Goal: Information Seeking & Learning: Learn about a topic

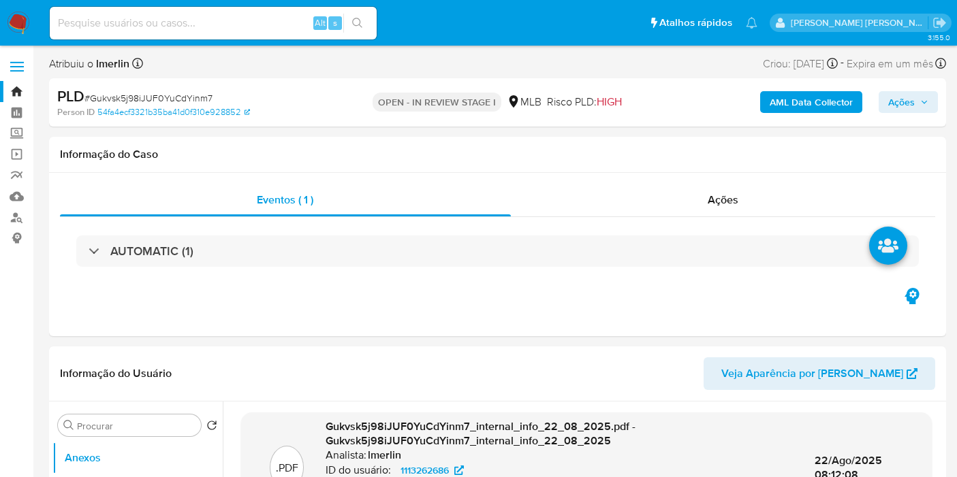
select select "10"
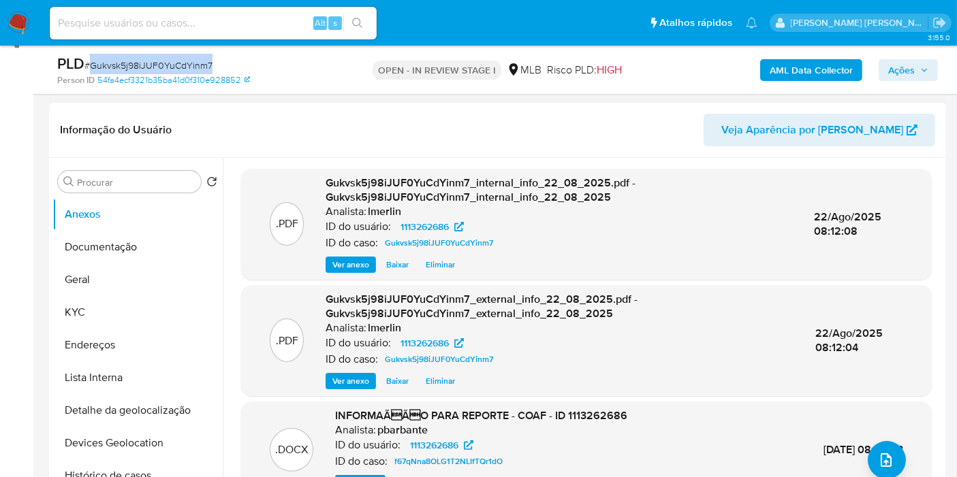
scroll to position [227, 0]
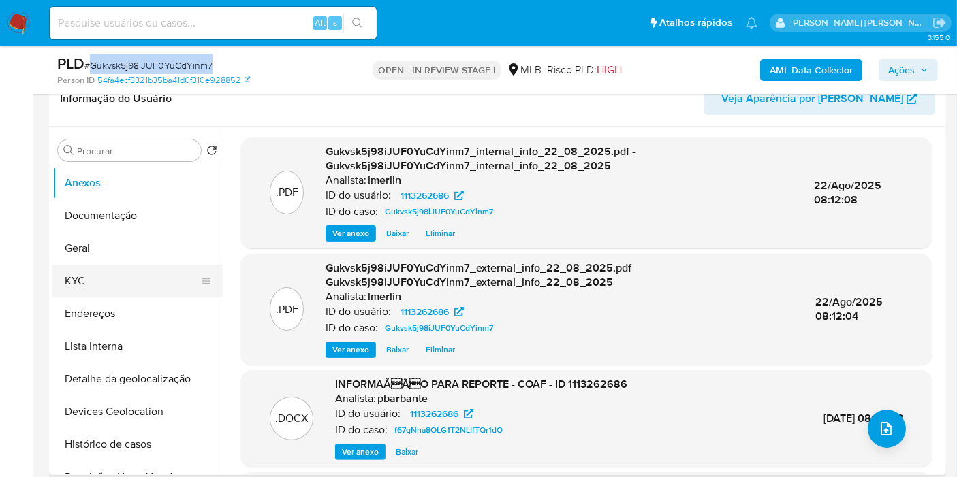
click at [128, 295] on button "KYC" at bounding box center [131, 281] width 159 height 33
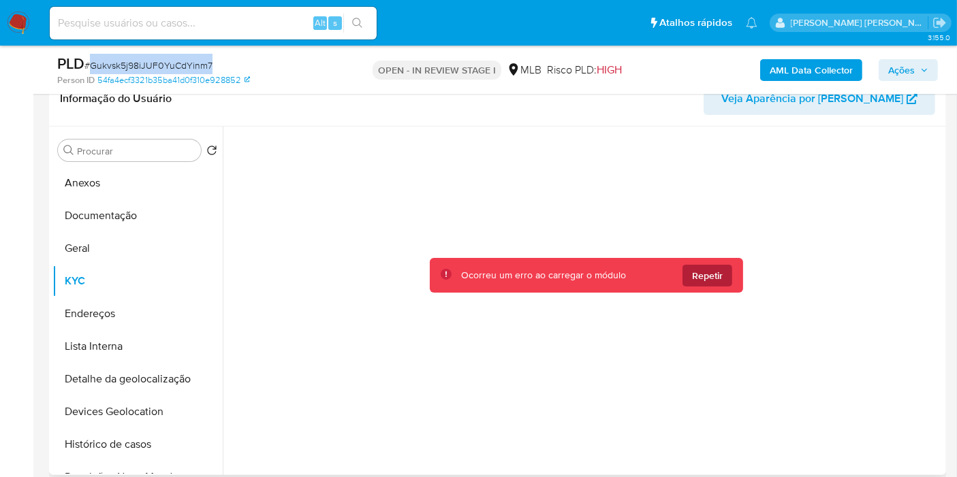
click at [714, 272] on span "Repetir" at bounding box center [707, 276] width 31 height 22
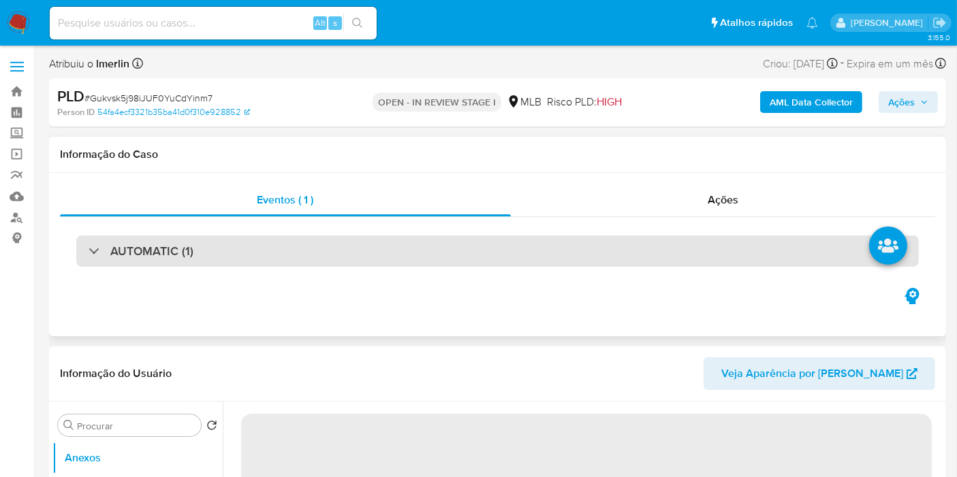
select select "10"
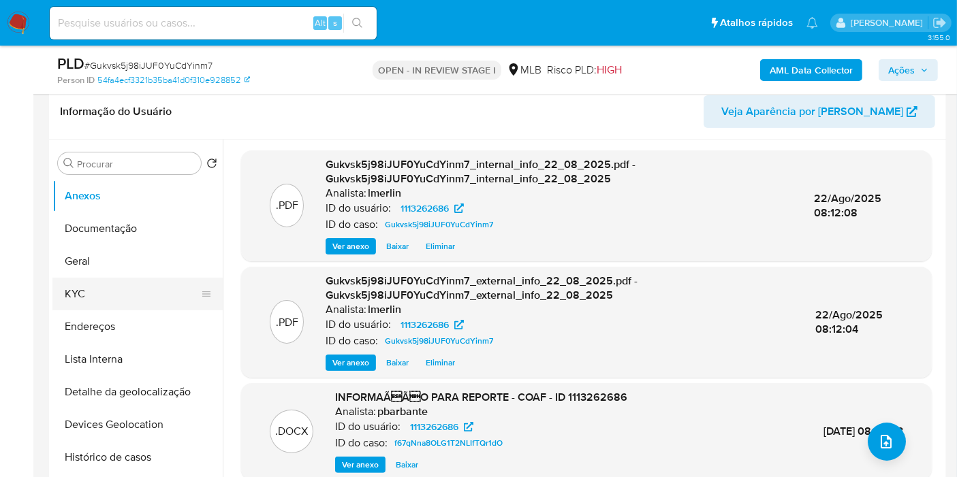
scroll to position [227, 0]
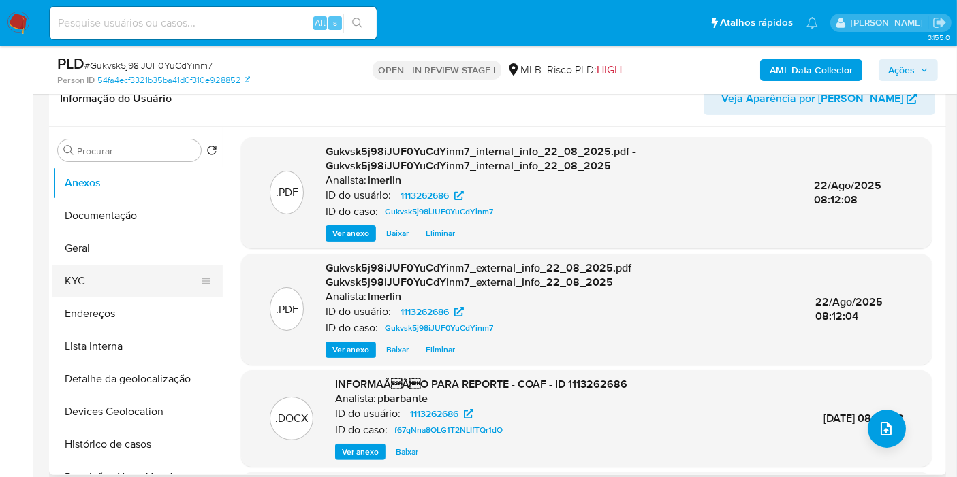
click at [96, 266] on button "KYC" at bounding box center [131, 281] width 159 height 33
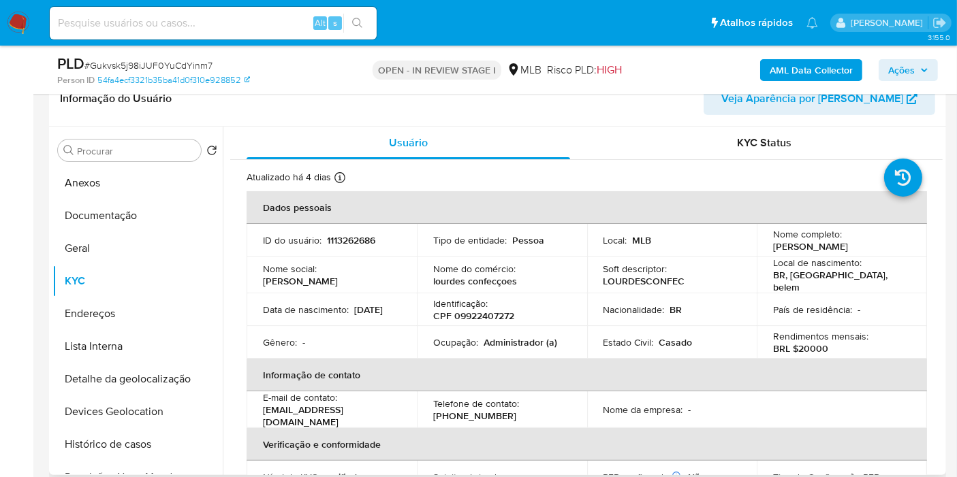
click at [490, 315] on p "CPF 09922407272" at bounding box center [473, 316] width 81 height 12
copy p "09922407272"
click at [117, 439] on button "Histórico de casos" at bounding box center [131, 444] width 159 height 33
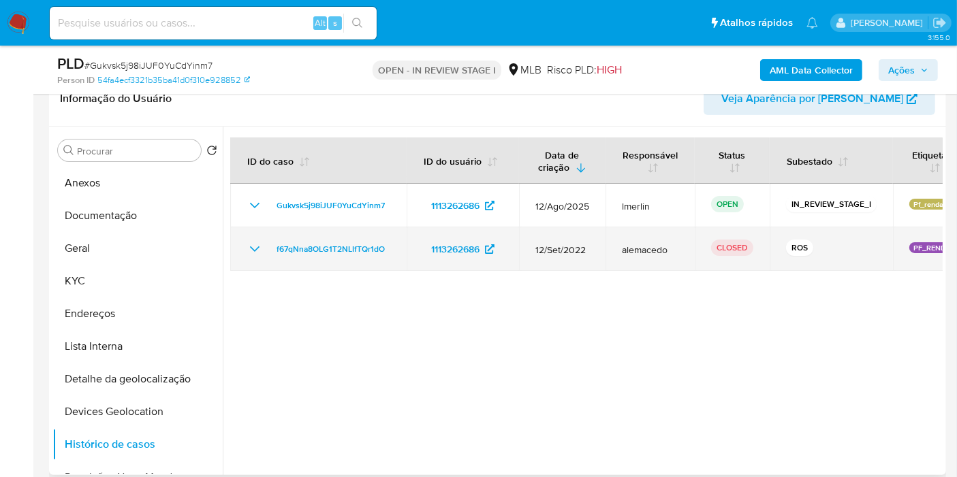
click at [236, 250] on td "f67qNna8OLG1T2NLIfTQr1dO" at bounding box center [318, 249] width 176 height 44
click at [264, 247] on div "f67qNna8OLG1T2NLIfTQr1dO" at bounding box center [319, 249] width 144 height 16
click at [258, 247] on icon "Mostrar/Ocultar" at bounding box center [255, 249] width 10 height 5
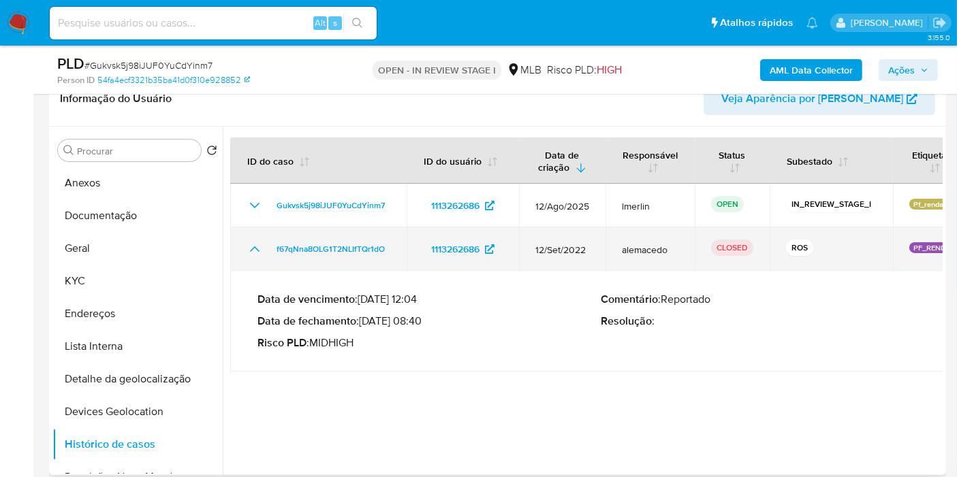
click at [253, 247] on icon "Mostrar/Ocultar" at bounding box center [255, 249] width 16 height 16
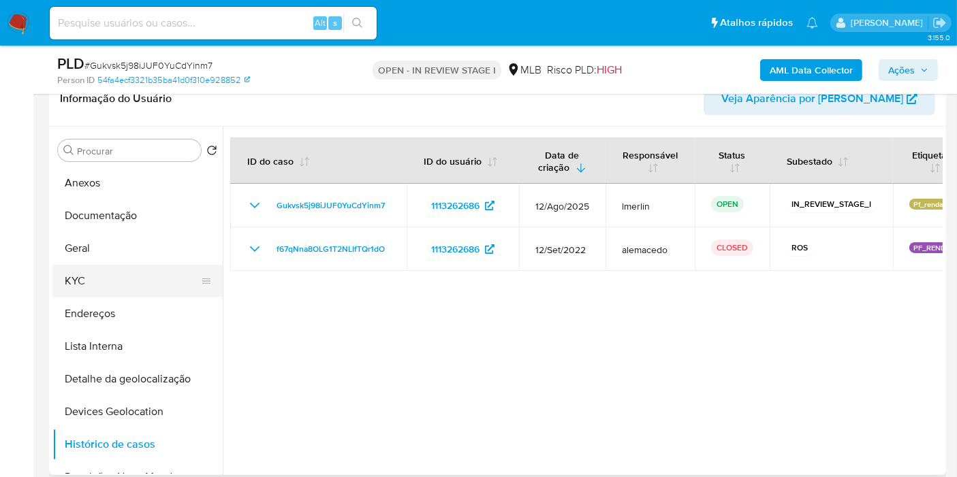
click at [121, 294] on button "KYC" at bounding box center [131, 281] width 159 height 33
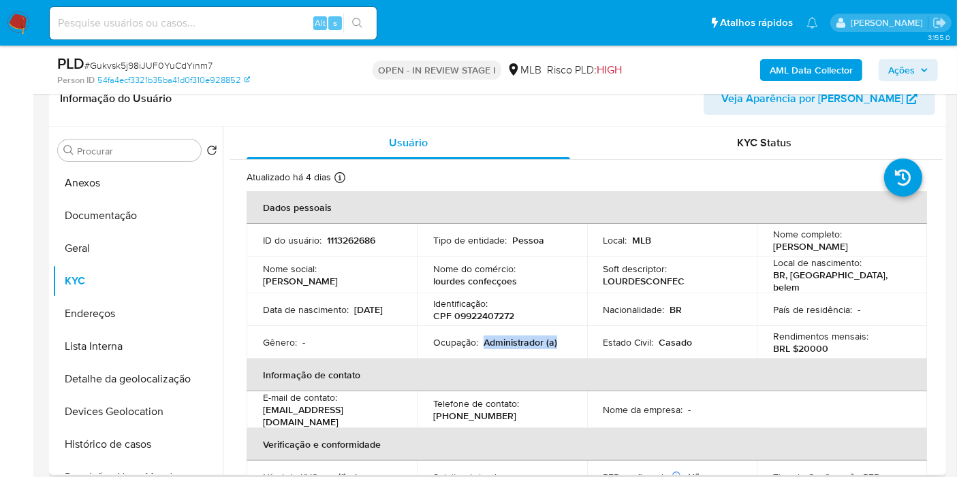
drag, startPoint x: 481, startPoint y: 341, endPoint x: 568, endPoint y: 339, distance: 87.2
click at [568, 339] on td "Ocupação : Administrador (a)" at bounding box center [502, 342] width 170 height 33
copy p "Administrador (a)"
click at [157, 221] on button "Documentação" at bounding box center [131, 216] width 159 height 33
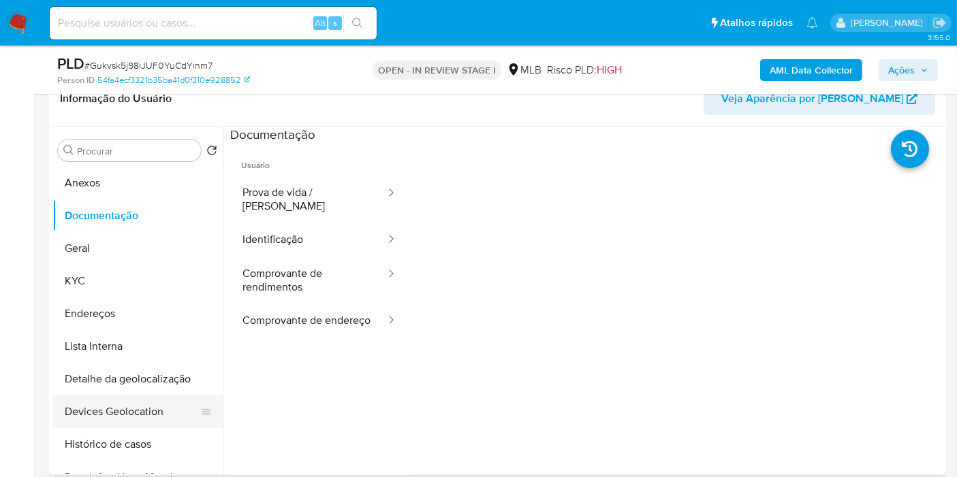
scroll to position [76, 0]
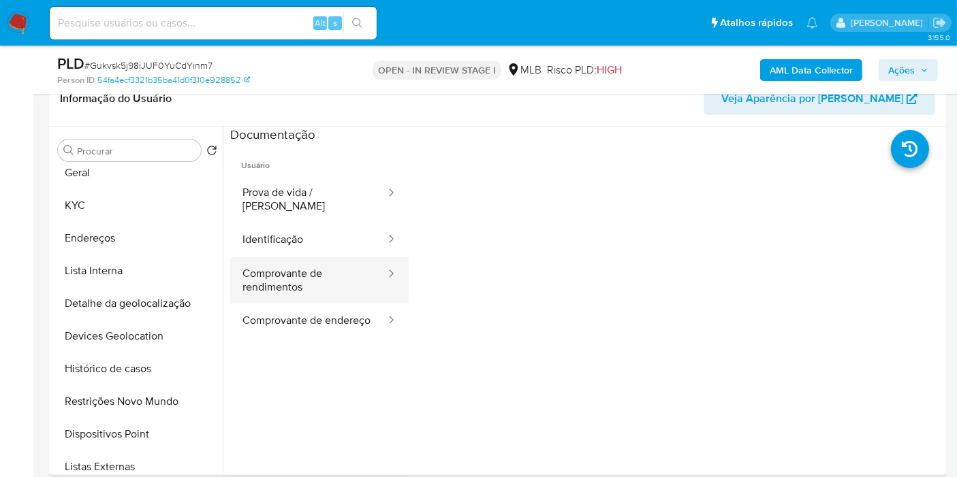
click at [338, 264] on button "Comprovante de rendimentos" at bounding box center [308, 280] width 157 height 46
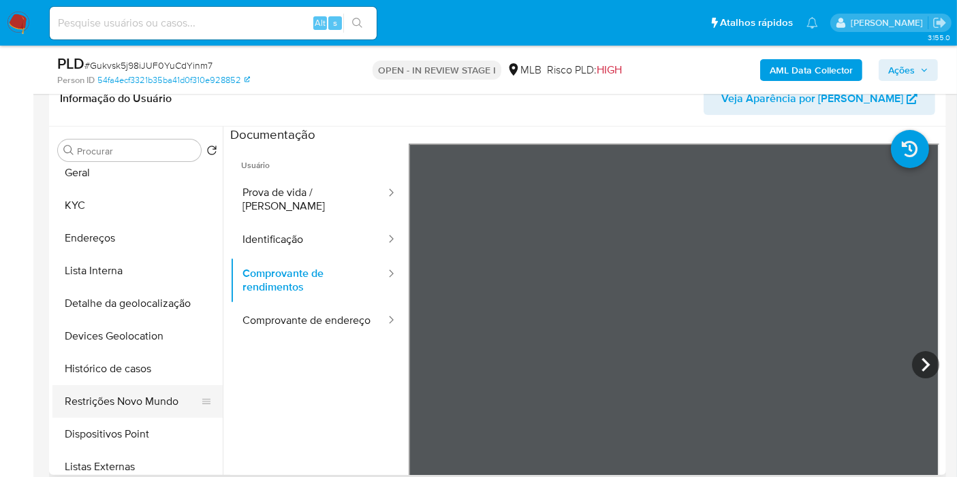
click at [155, 399] on button "Restrições Novo Mundo" at bounding box center [131, 401] width 159 height 33
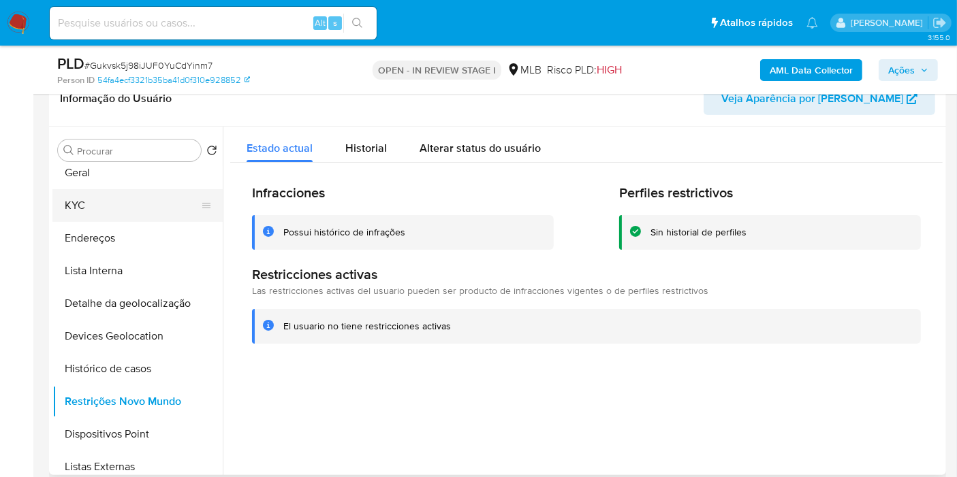
click at [147, 206] on button "KYC" at bounding box center [131, 205] width 159 height 33
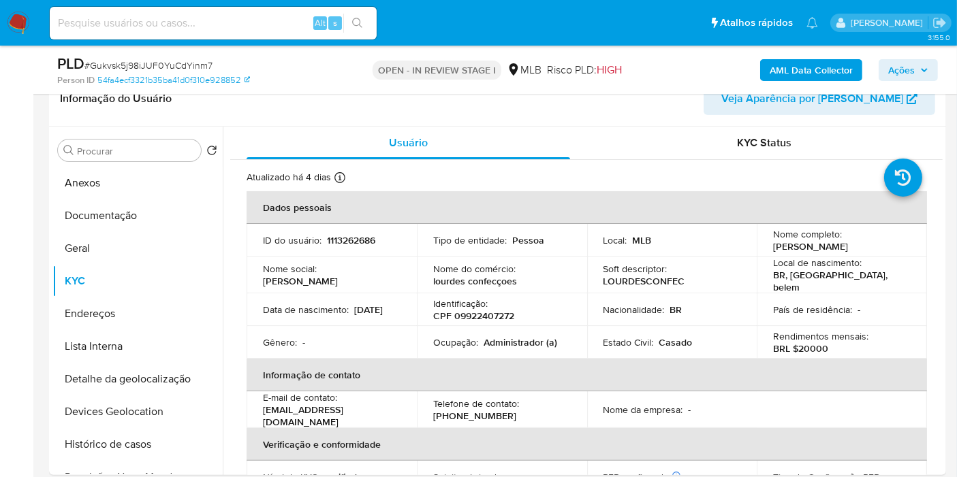
scroll to position [605, 0]
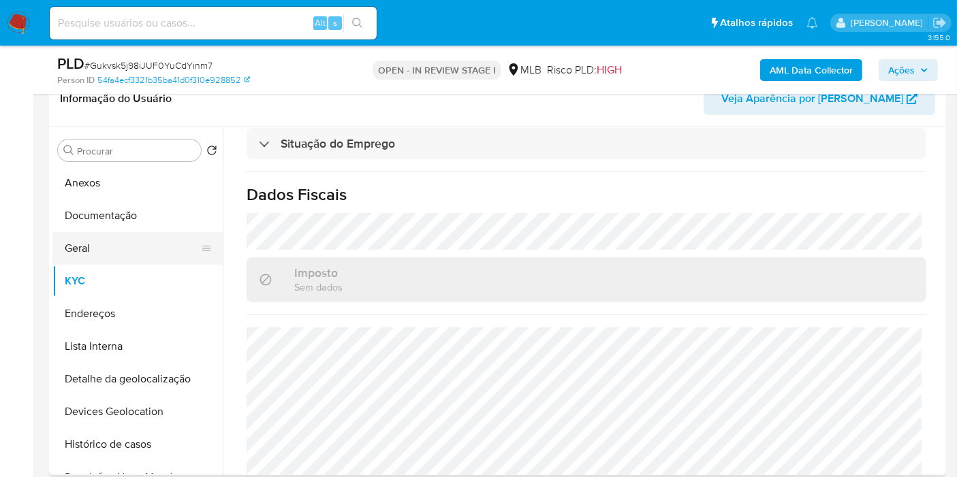
click at [131, 253] on button "Geral" at bounding box center [131, 248] width 159 height 33
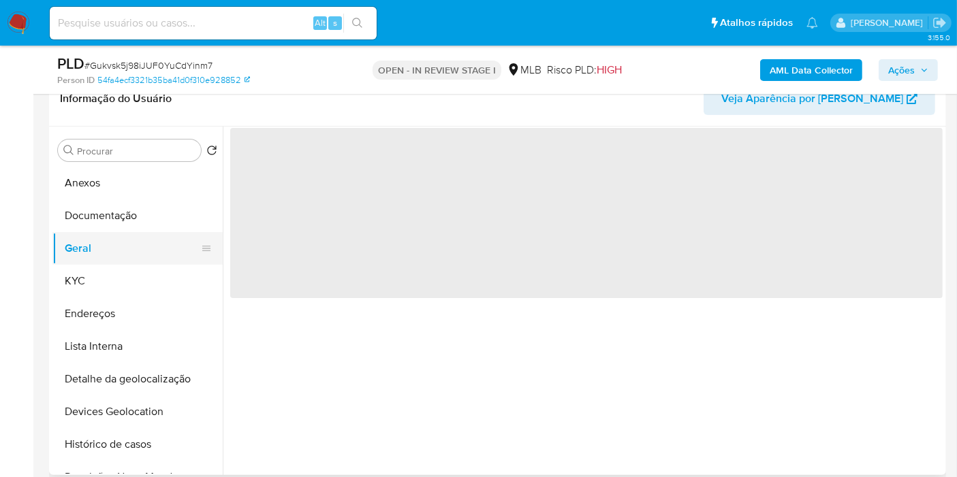
scroll to position [0, 0]
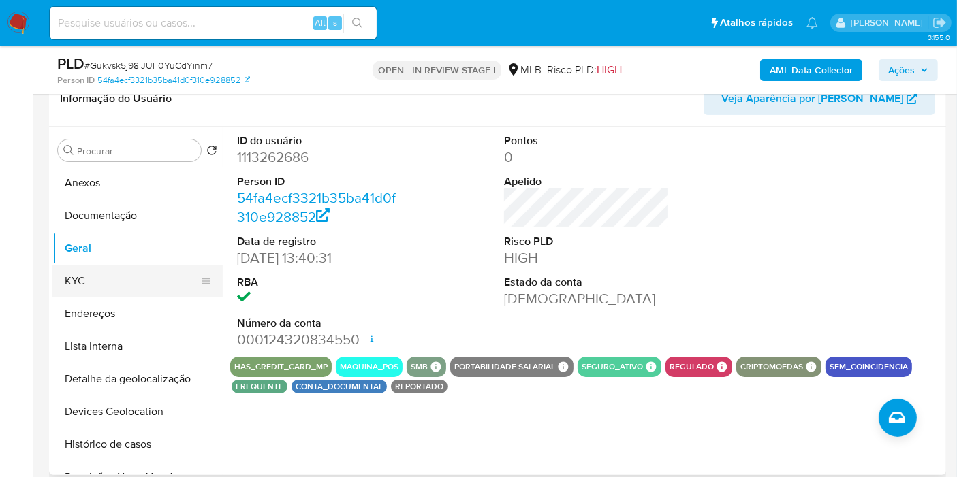
click at [142, 276] on button "KYC" at bounding box center [131, 281] width 159 height 33
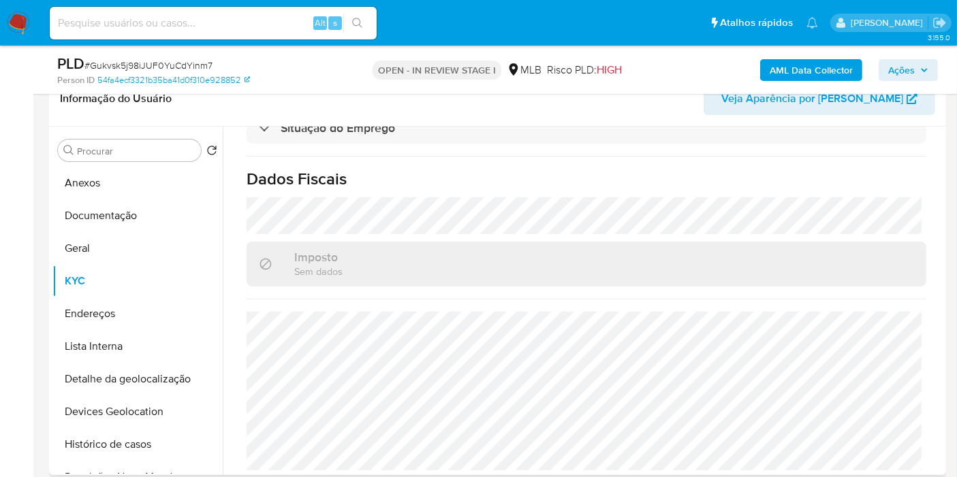
scroll to position [622, 0]
drag, startPoint x: 132, startPoint y: 321, endPoint x: 381, endPoint y: 311, distance: 249.5
click at [132, 321] on button "Endereços" at bounding box center [137, 314] width 170 height 33
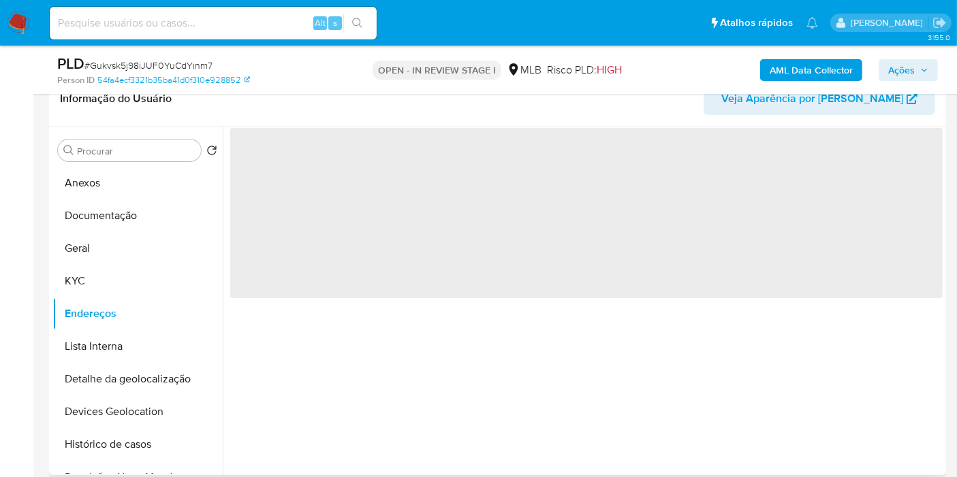
scroll to position [0, 0]
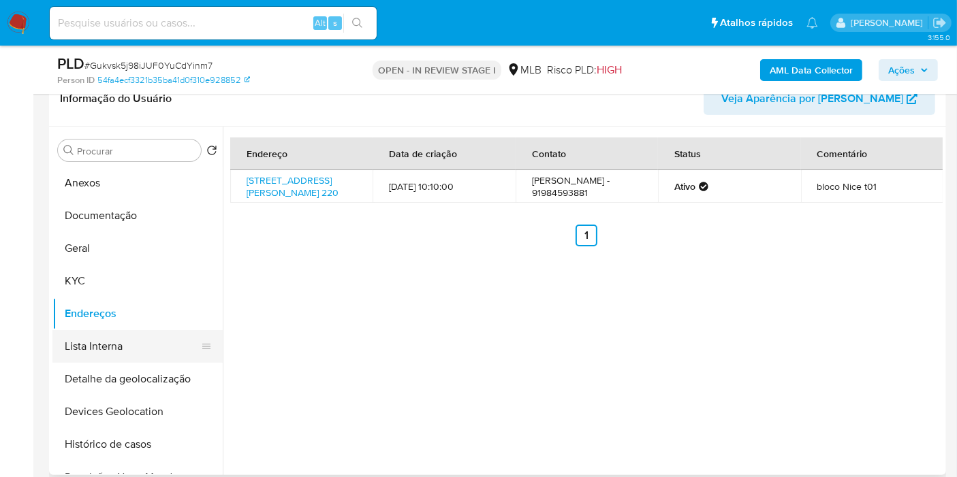
click at [153, 367] on button "Detalhe da geolocalização" at bounding box center [137, 379] width 170 height 33
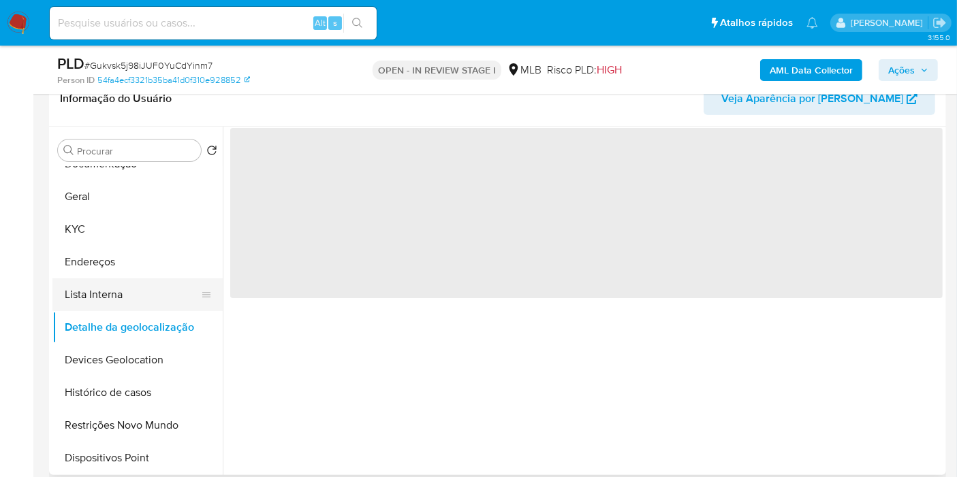
scroll to position [76, 0]
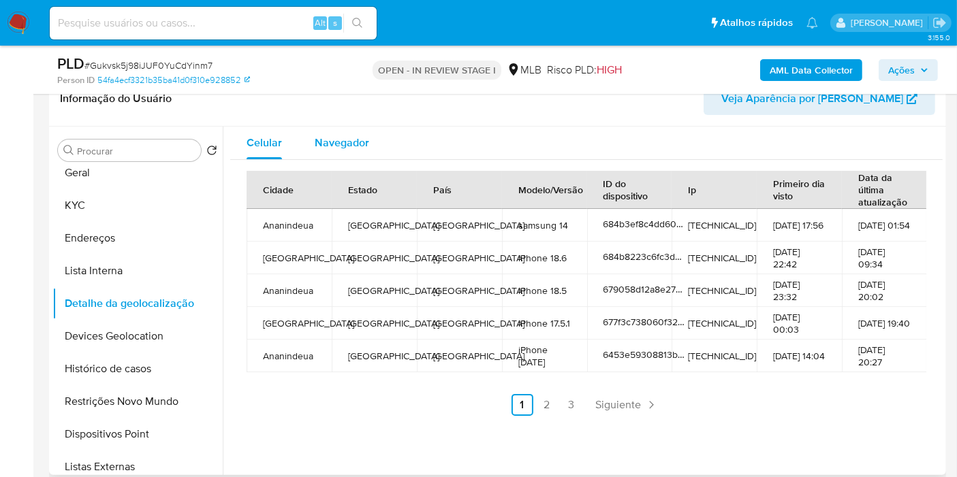
click at [346, 138] on span "Navegador" at bounding box center [342, 143] width 54 height 16
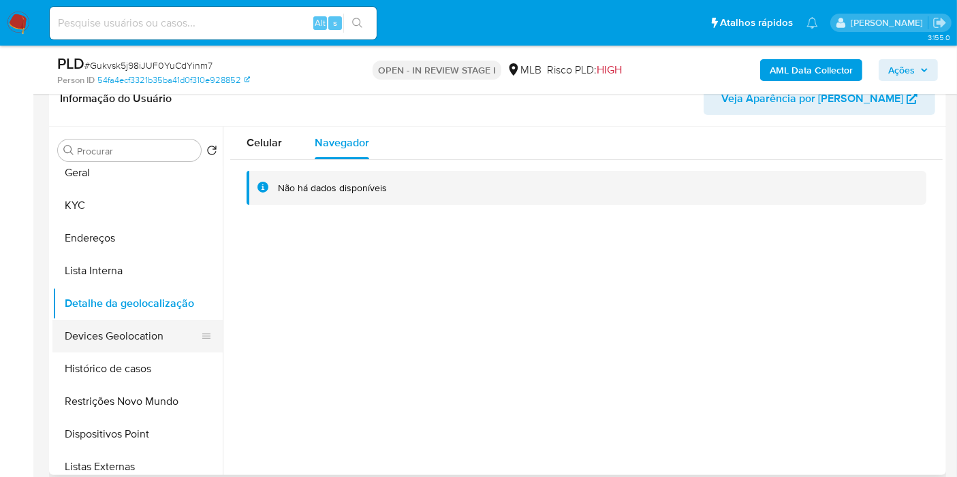
click at [128, 349] on button "Devices Geolocation" at bounding box center [131, 336] width 159 height 33
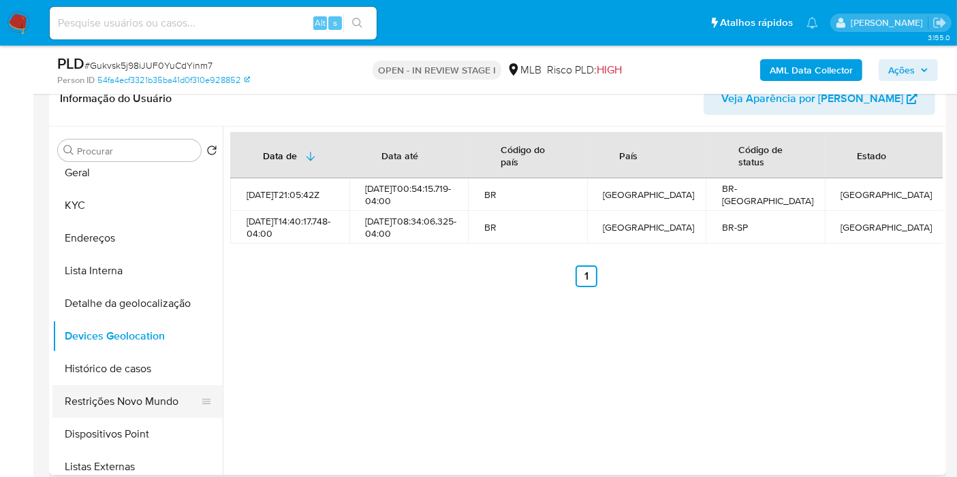
click at [126, 392] on button "Restrições Novo Mundo" at bounding box center [131, 401] width 159 height 33
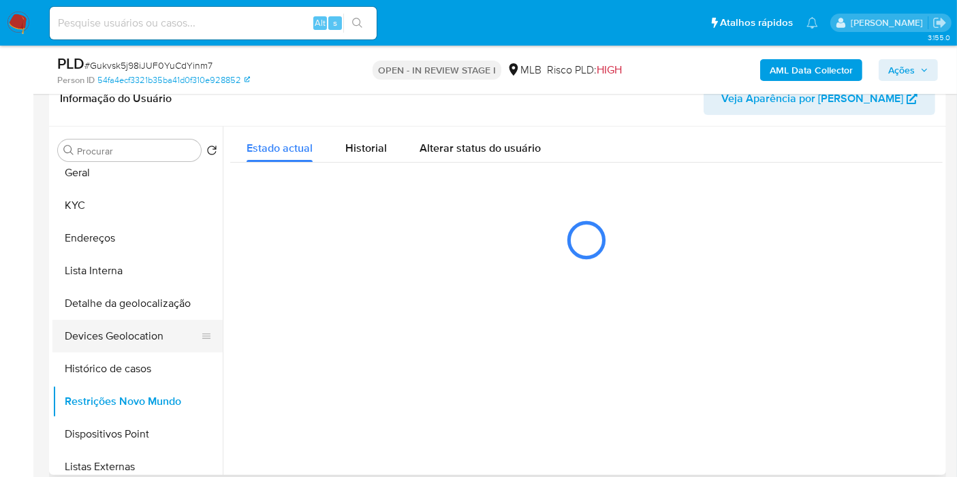
scroll to position [151, 0]
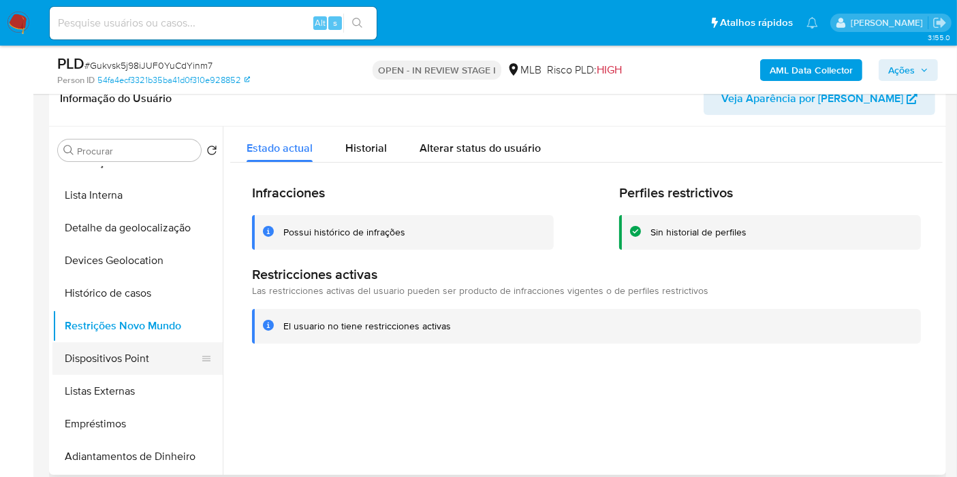
click at [121, 353] on button "Dispositivos Point" at bounding box center [131, 359] width 159 height 33
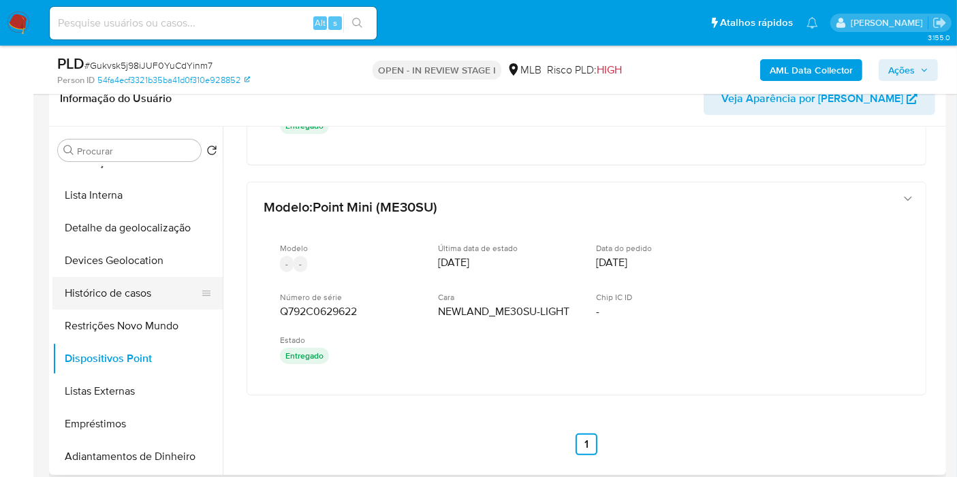
scroll to position [0, 0]
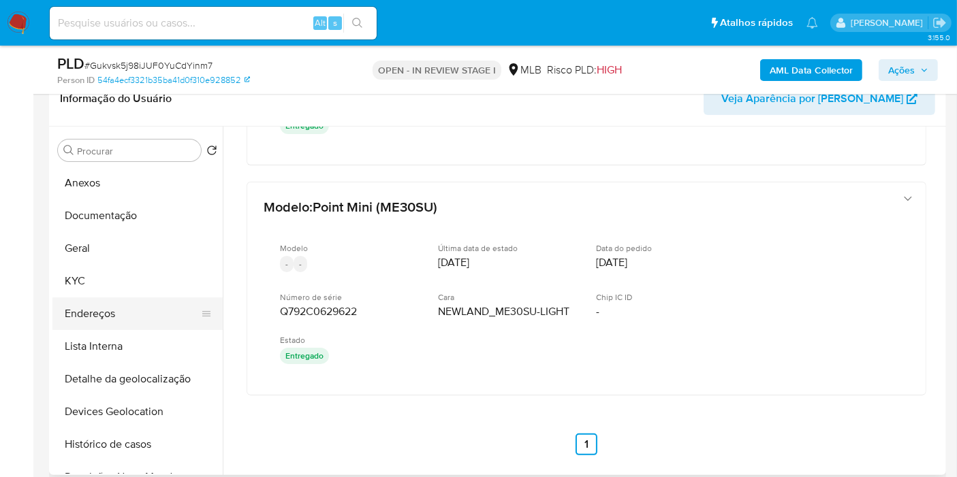
click at [95, 305] on button "Endereços" at bounding box center [131, 314] width 159 height 33
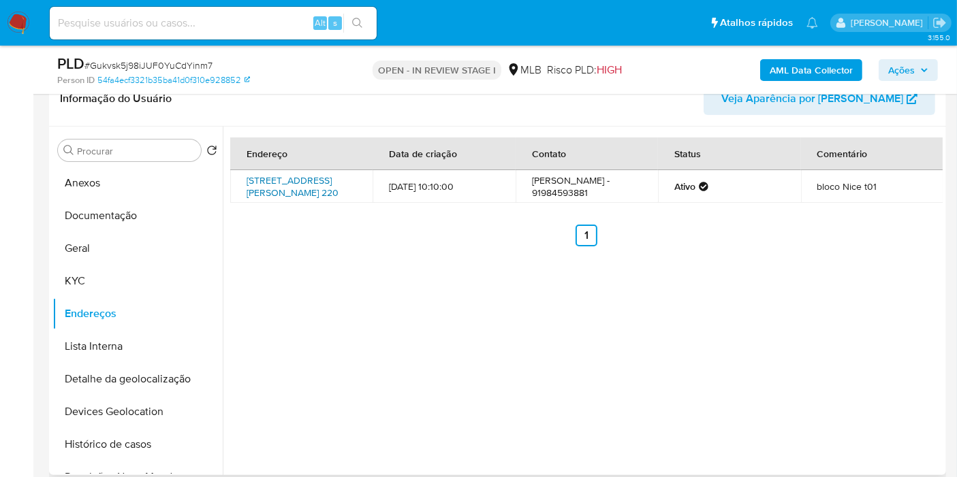
click at [267, 200] on link "Avenida Governador Hélio Da Mota Gueiros 220, Ananindeua, Pará, 67120370, Brasi…" at bounding box center [293, 187] width 92 height 26
click at [77, 259] on button "Geral" at bounding box center [131, 248] width 159 height 33
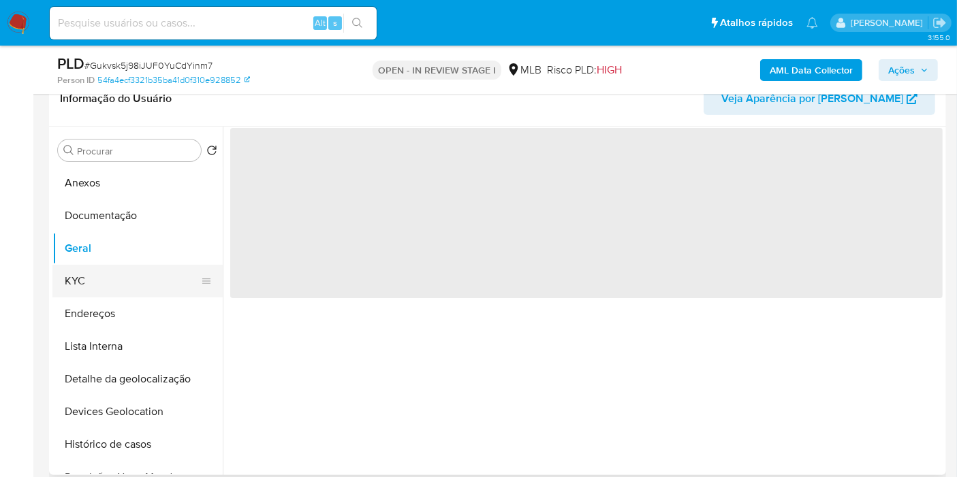
click at [77, 287] on button "KYC" at bounding box center [131, 281] width 159 height 33
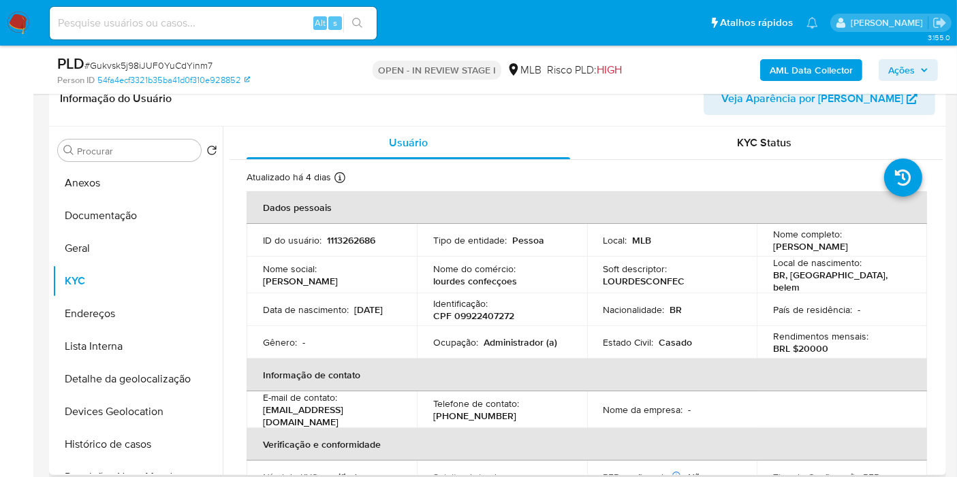
click at [492, 313] on p "CPF 09922407272" at bounding box center [473, 316] width 81 height 12
copy p "09922407272"
click at [144, 452] on button "Histórico de casos" at bounding box center [131, 444] width 159 height 33
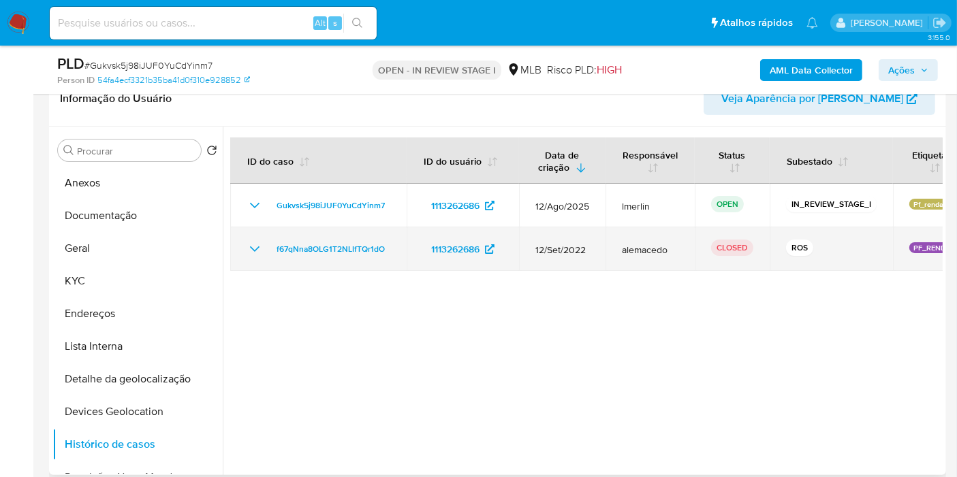
click at [259, 252] on icon "Mostrar/Ocultar" at bounding box center [255, 249] width 16 height 16
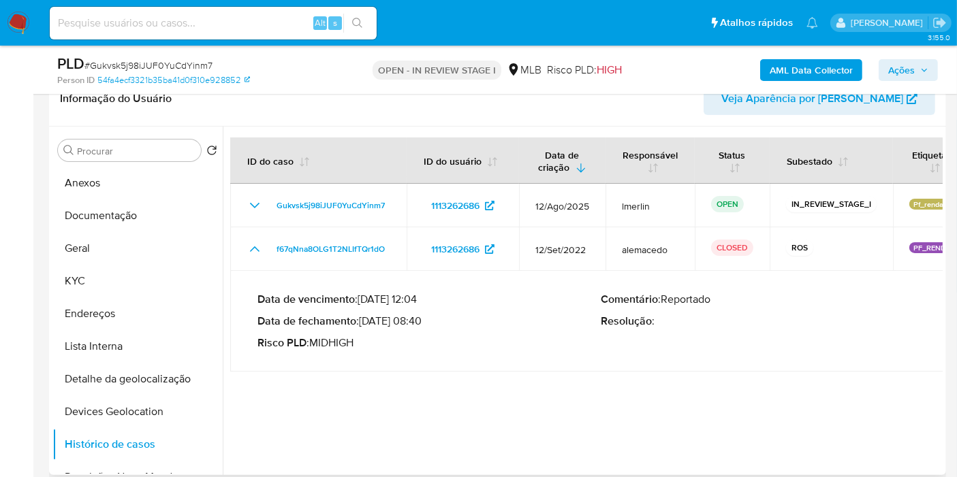
drag, startPoint x: 364, startPoint y: 320, endPoint x: 415, endPoint y: 318, distance: 51.1
click at [415, 318] on p "Data de fechamento : 04/11/2022 08:40" at bounding box center [428, 322] width 343 height 14
click at [131, 183] on button "Anexos" at bounding box center [131, 183] width 159 height 33
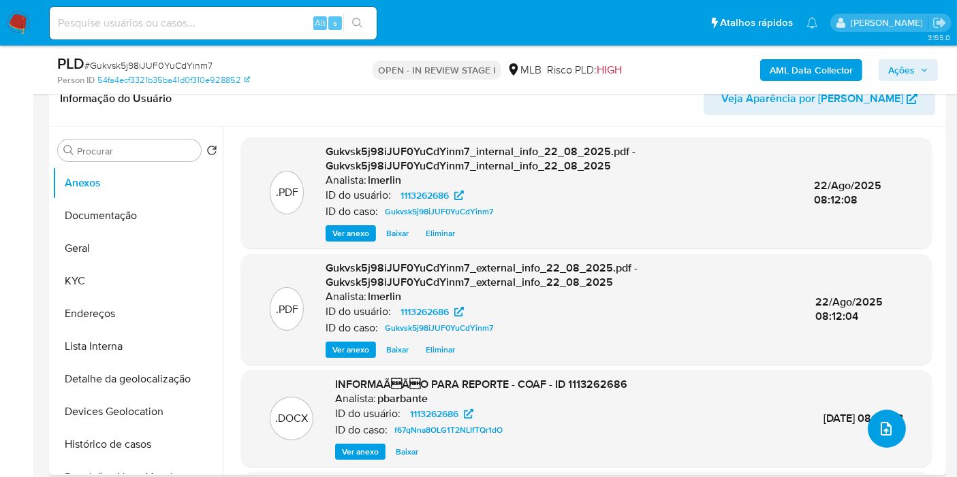
click at [885, 432] on icon "upload-file" at bounding box center [886, 429] width 16 height 16
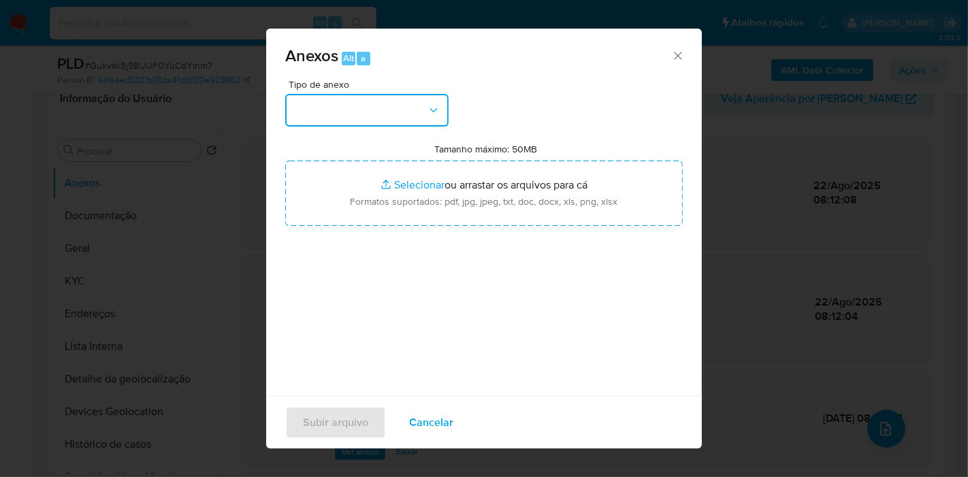
click at [389, 112] on button "button" at bounding box center [366, 110] width 163 height 33
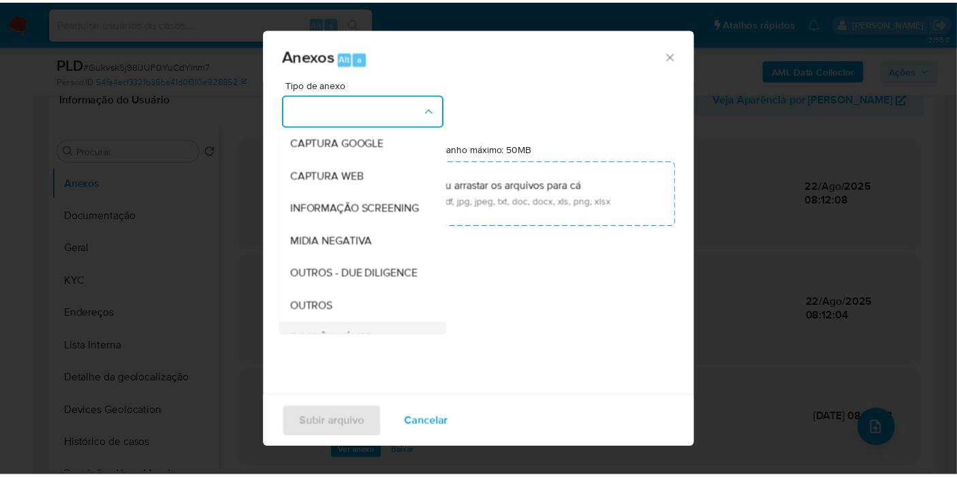
scroll to position [151, 0]
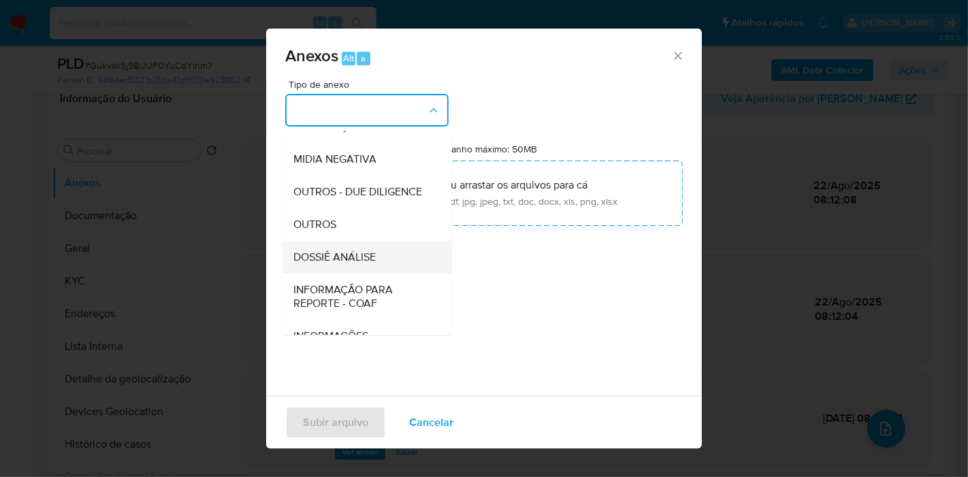
click at [366, 264] on span "DOSSIÊ ANÁLISE" at bounding box center [335, 258] width 82 height 14
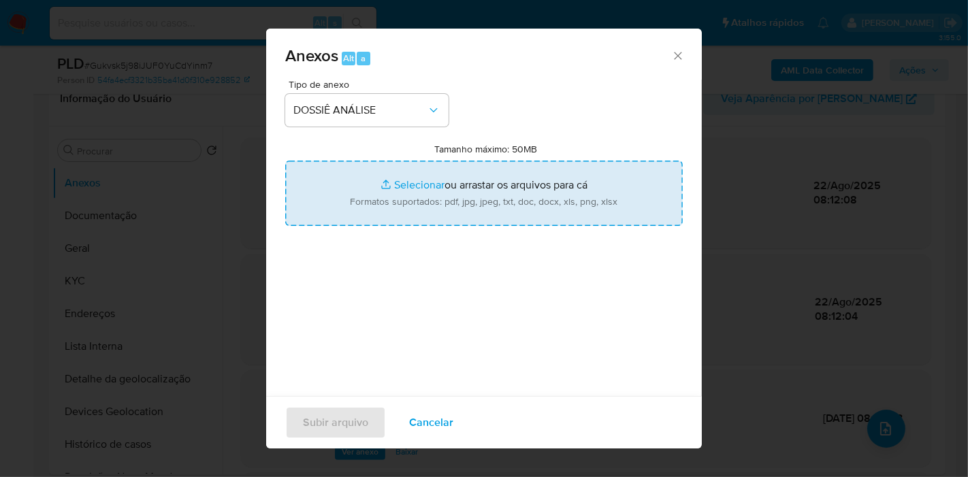
click at [437, 210] on input "Tamanho máximo: 50MB Selecionar arquivos" at bounding box center [484, 193] width 398 height 65
type input "C:\fakepath\2º SAR - XXX - CPF 81523157291 - MARCELO DOS SANTOS ARAUJO.pdf"
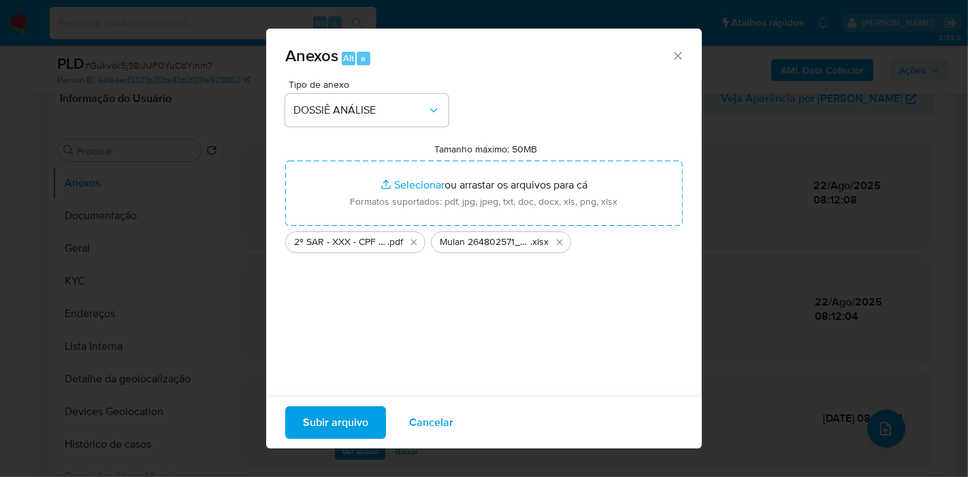
click at [319, 422] on span "Subir arquivo" at bounding box center [335, 423] width 65 height 30
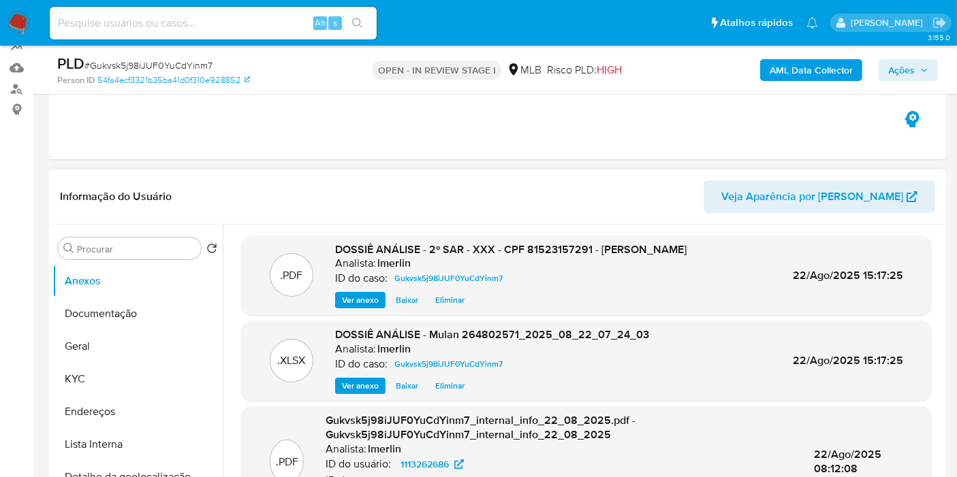
scroll to position [0, 0]
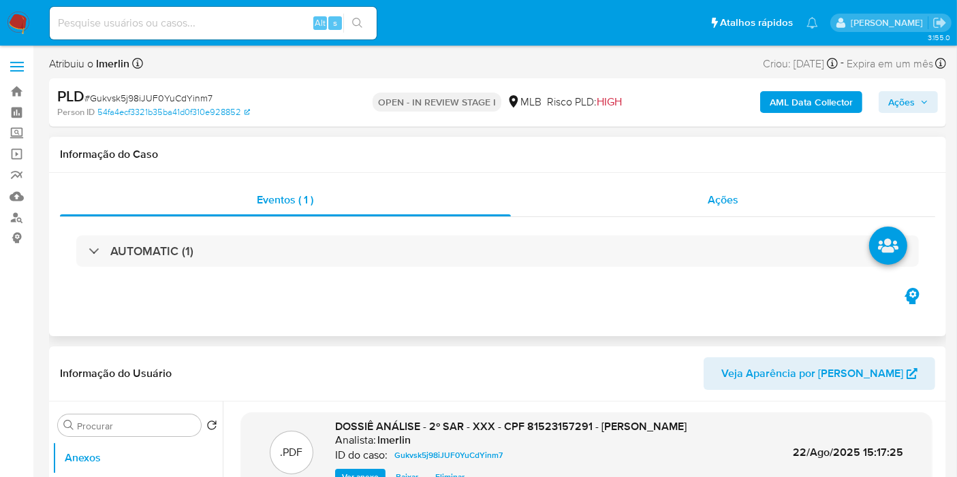
click at [763, 211] on div "Ações" at bounding box center [723, 200] width 425 height 33
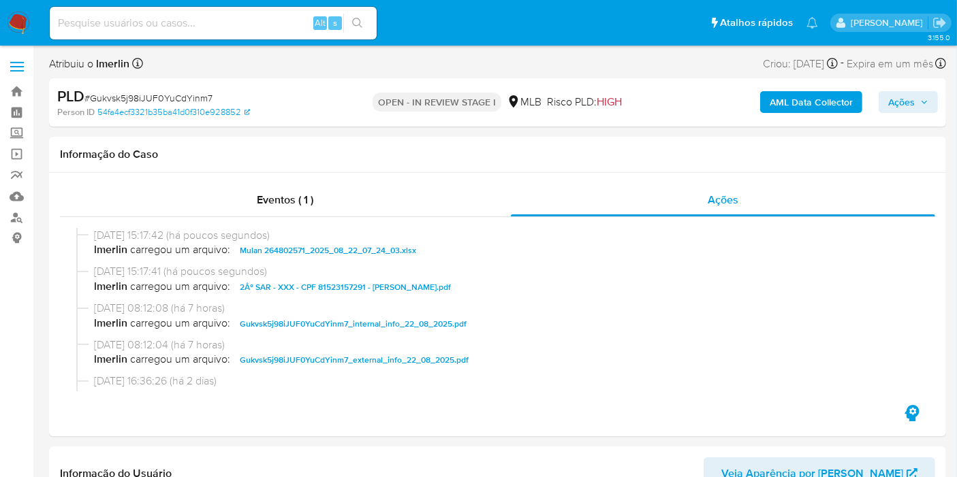
click at [908, 120] on div "PLD # Gukvsk5j98iJUF0YuCdYinm7 Person ID 54fa4ecf3321b35ba41d0f310e928852 OPEN …" at bounding box center [497, 102] width 897 height 48
click at [909, 106] on span "Ações" at bounding box center [901, 102] width 27 height 22
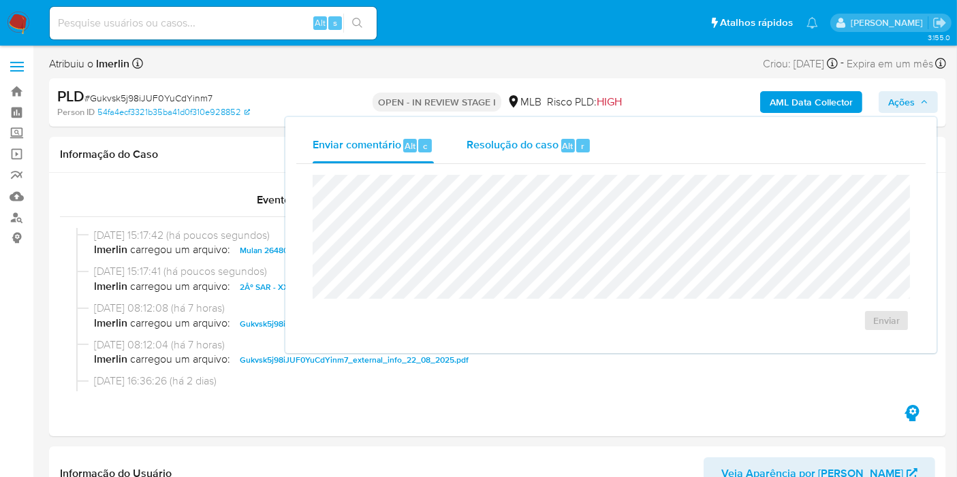
click at [520, 154] on div "Resolução do caso Alt r" at bounding box center [528, 145] width 125 height 35
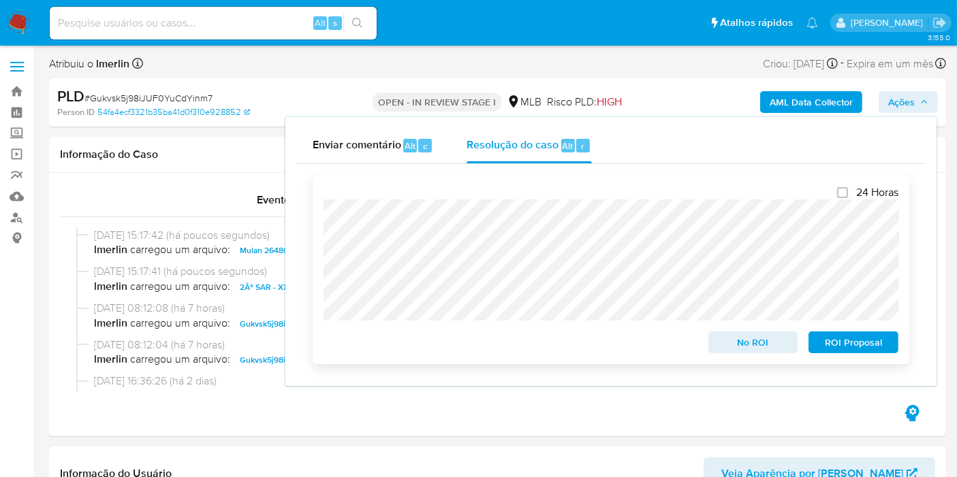
click at [866, 343] on span "ROI Proposal" at bounding box center [853, 342] width 71 height 19
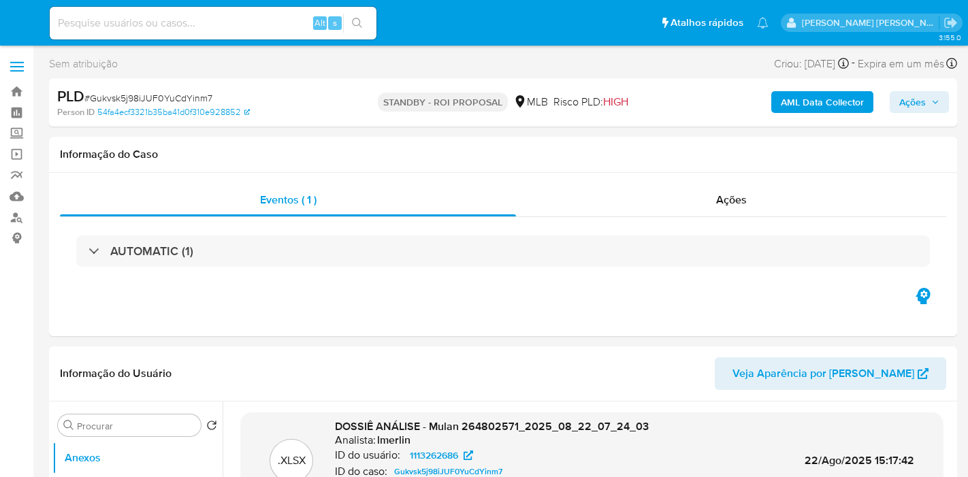
select select "10"
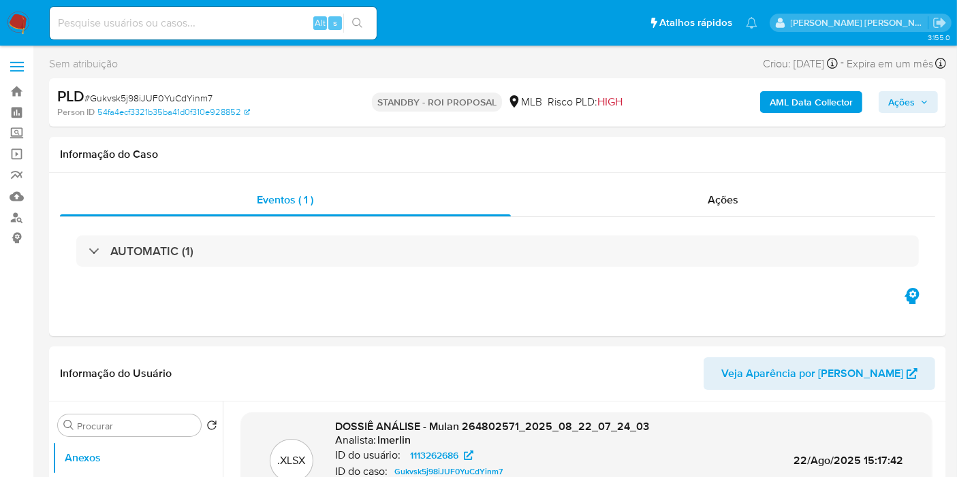
click at [15, 28] on img at bounding box center [18, 23] width 23 height 23
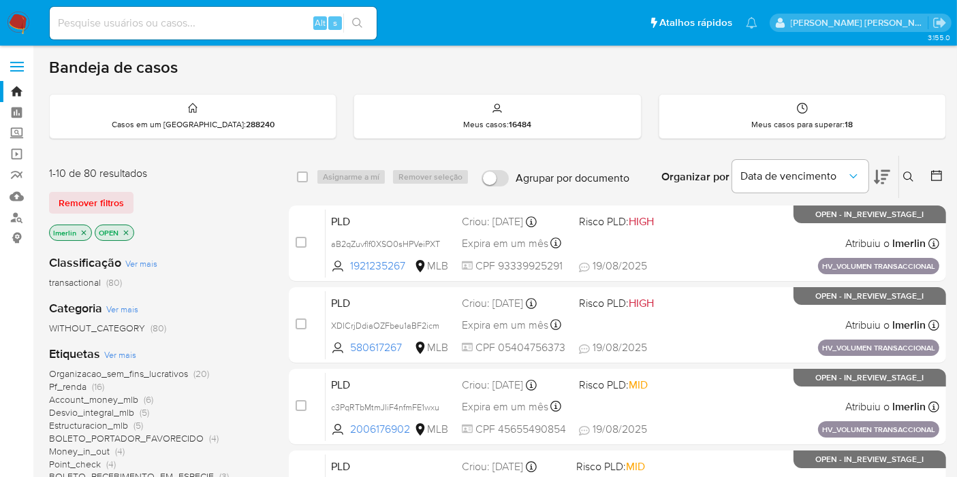
click at [84, 232] on icon "close-filter" at bounding box center [84, 233] width 8 height 8
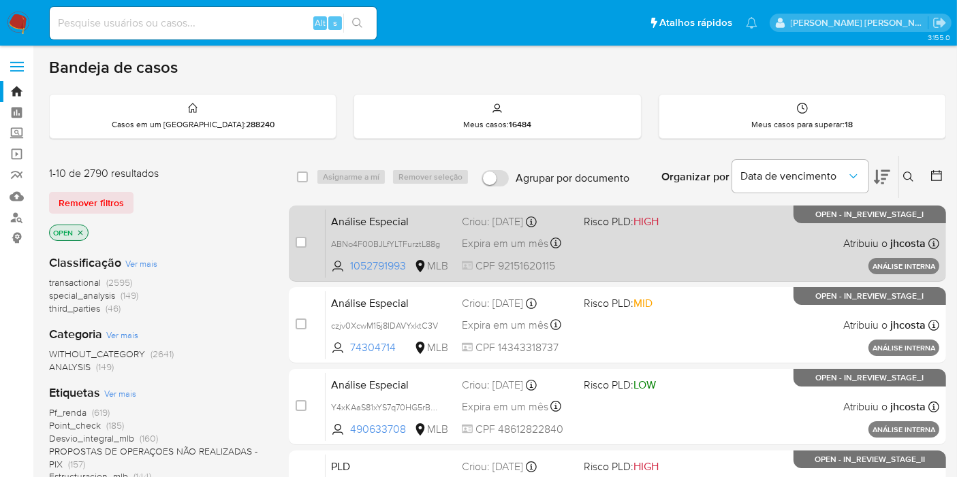
click at [377, 214] on span "Análise Especial" at bounding box center [391, 221] width 120 height 18
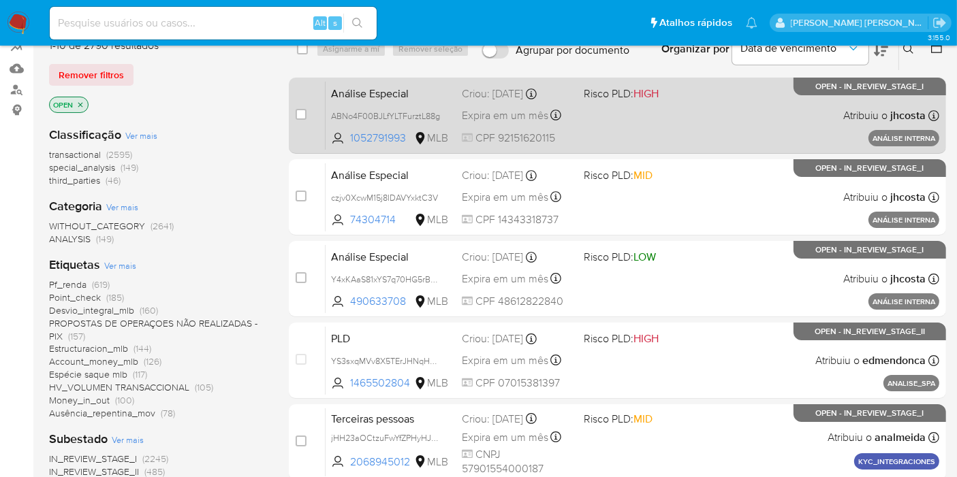
scroll to position [151, 0]
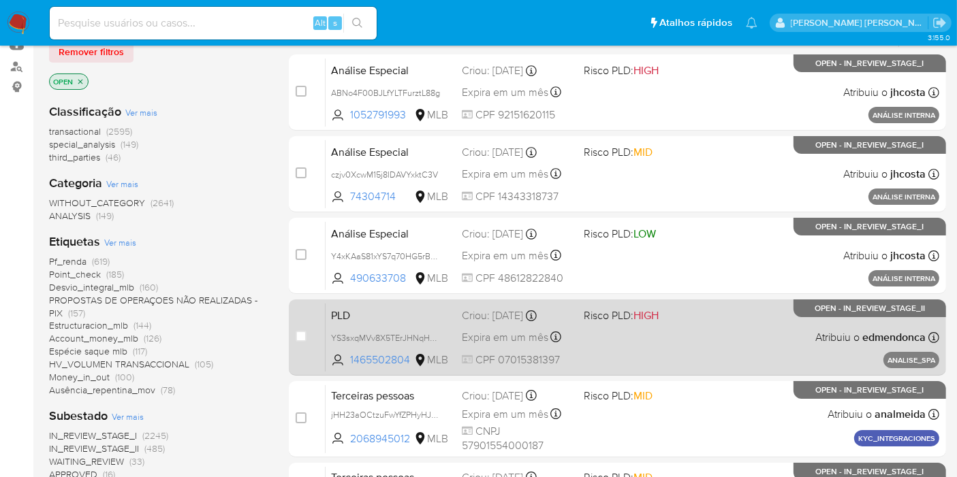
click at [731, 340] on div "PLD YS3sxqMVv8X5TErJHNqH40uc 1465502804 MLB Risco PLD: HIGH Criou: 20/08/2025 C…" at bounding box center [633, 337] width 614 height 69
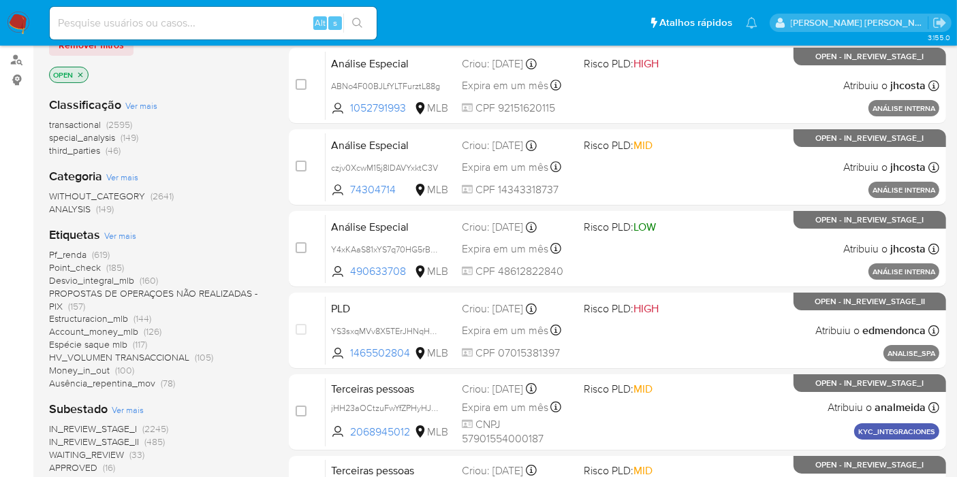
scroll to position [0, 0]
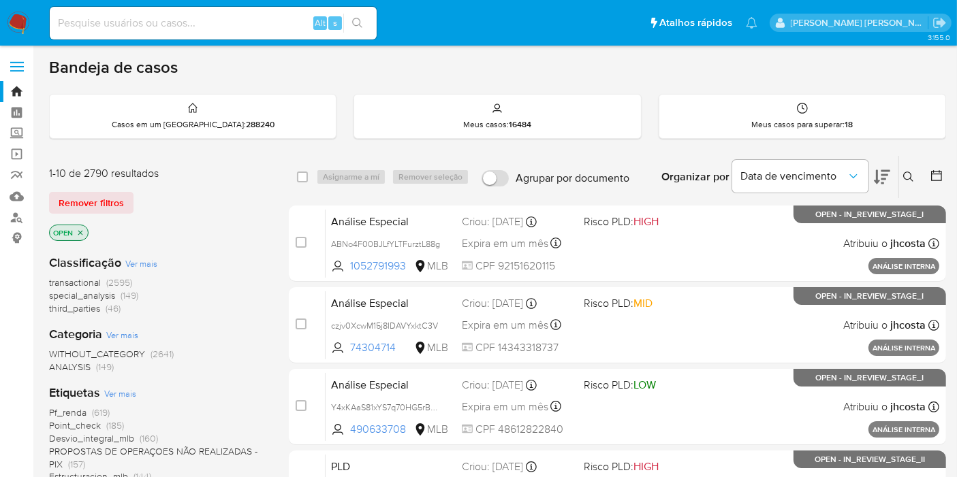
click at [80, 232] on icon "close-filter" at bounding box center [80, 233] width 8 height 8
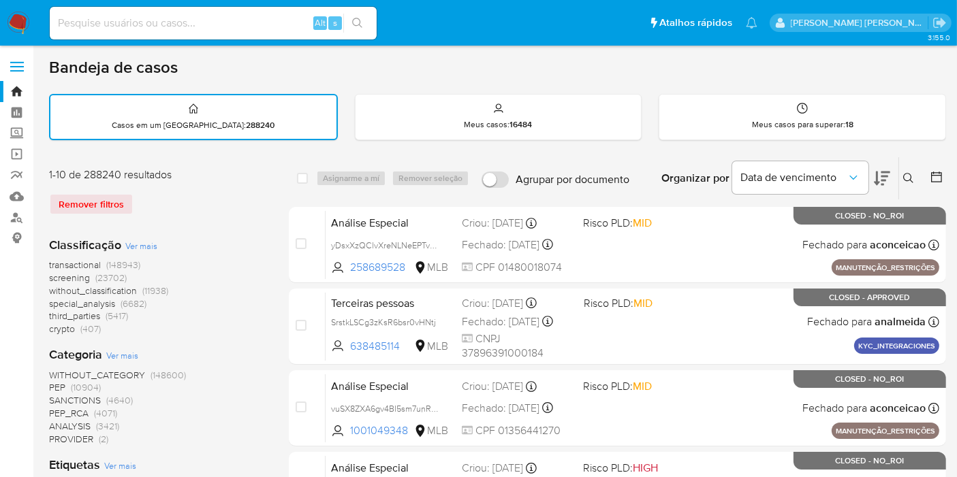
click at [931, 180] on icon at bounding box center [936, 177] width 11 height 11
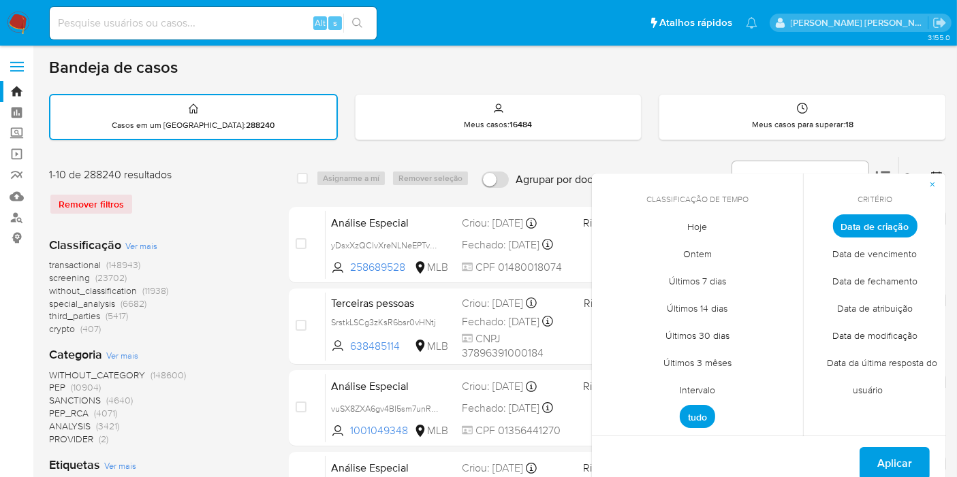
click at [699, 381] on span "Intervalo" at bounding box center [697, 391] width 64 height 28
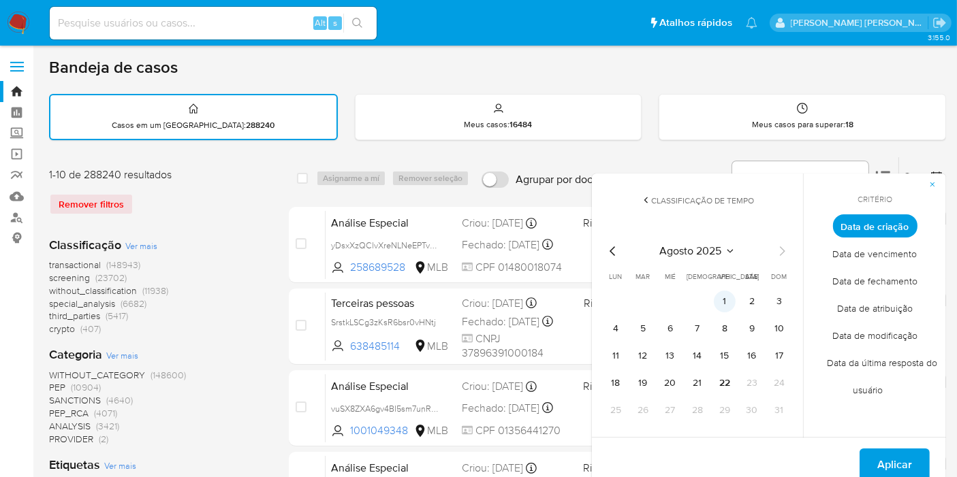
click at [718, 296] on button "1" at bounding box center [725, 302] width 22 height 22
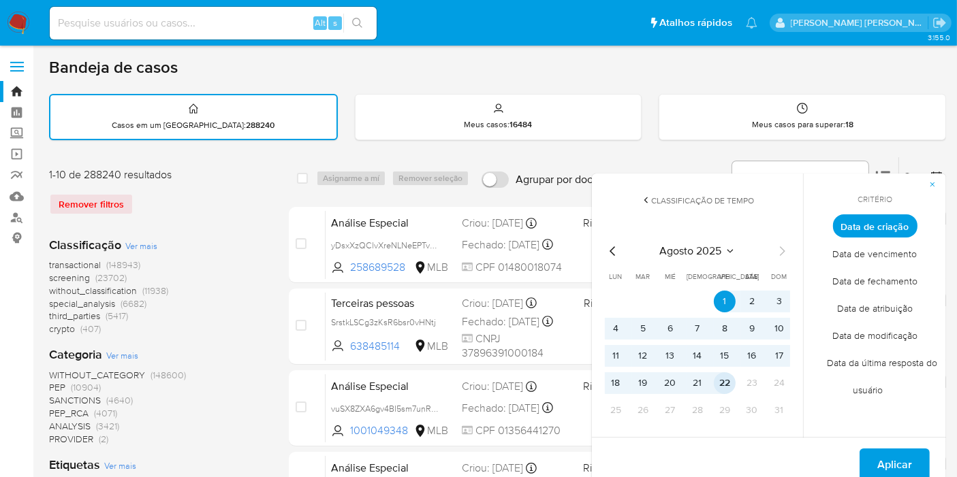
click at [728, 382] on button "22" at bounding box center [725, 384] width 22 height 22
click at [914, 472] on button "Aplicar" at bounding box center [894, 465] width 70 height 33
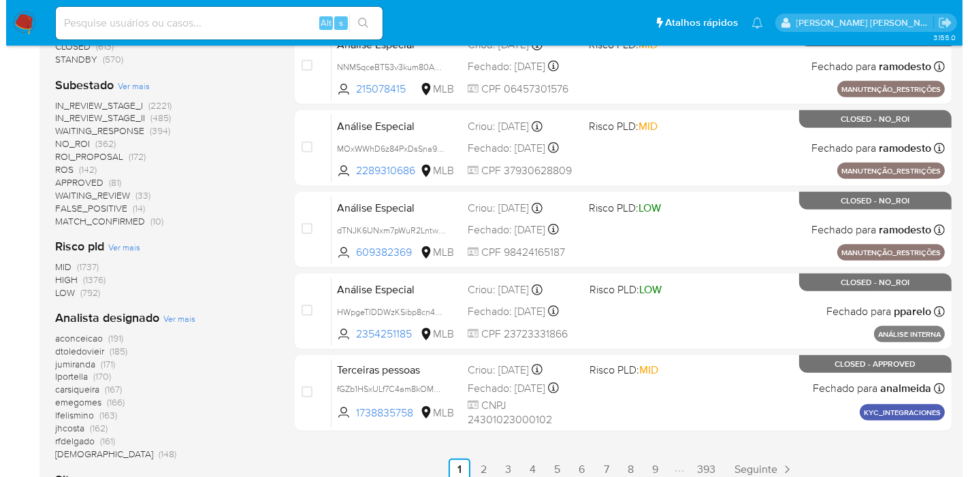
scroll to position [605, 0]
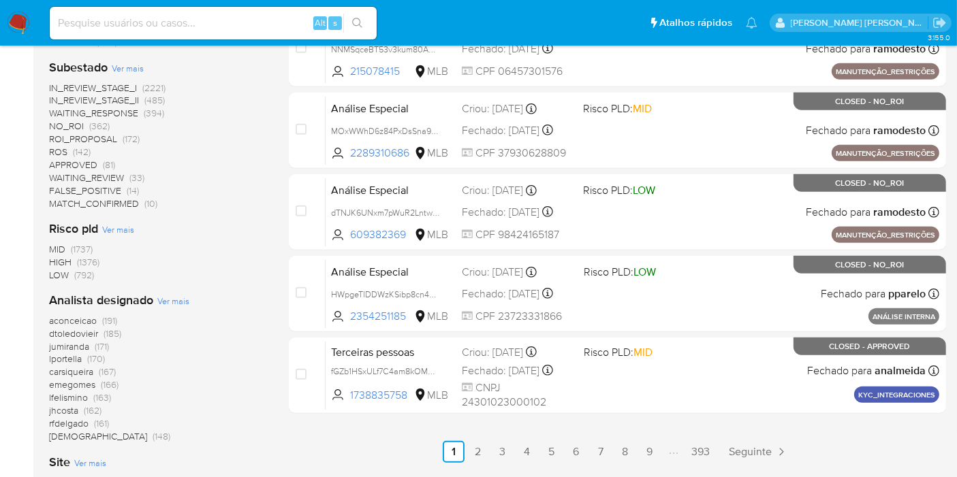
click at [175, 299] on span "Ver mais" at bounding box center [173, 301] width 32 height 12
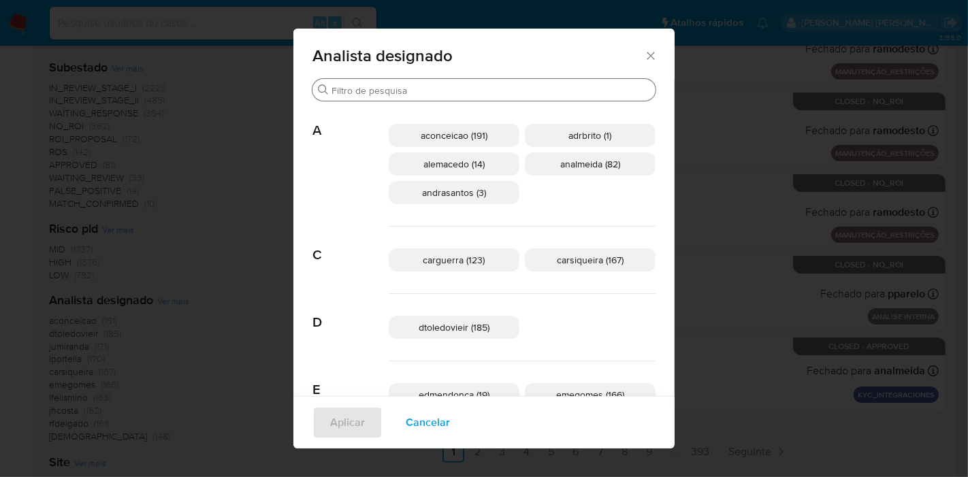
click at [501, 84] on div "Procurar" at bounding box center [484, 90] width 343 height 22
click at [495, 95] on input "Procurar" at bounding box center [491, 90] width 319 height 12
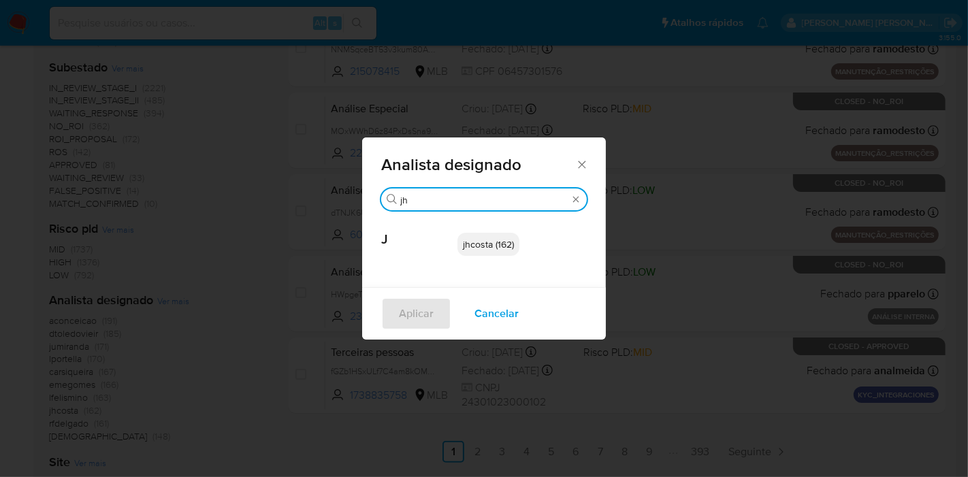
type input "jh"
click at [479, 244] on span "jhcosta (162)" at bounding box center [488, 245] width 51 height 14
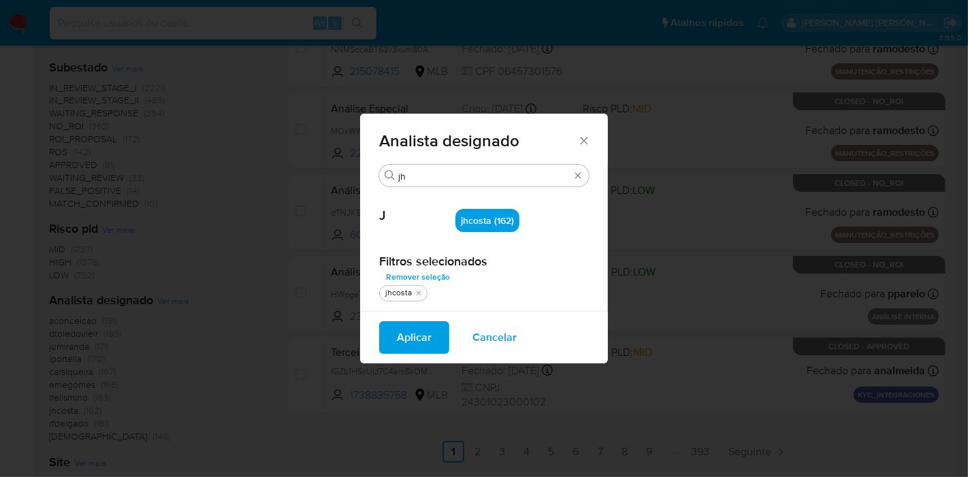
click at [407, 335] on span "Aplicar" at bounding box center [414, 338] width 35 height 30
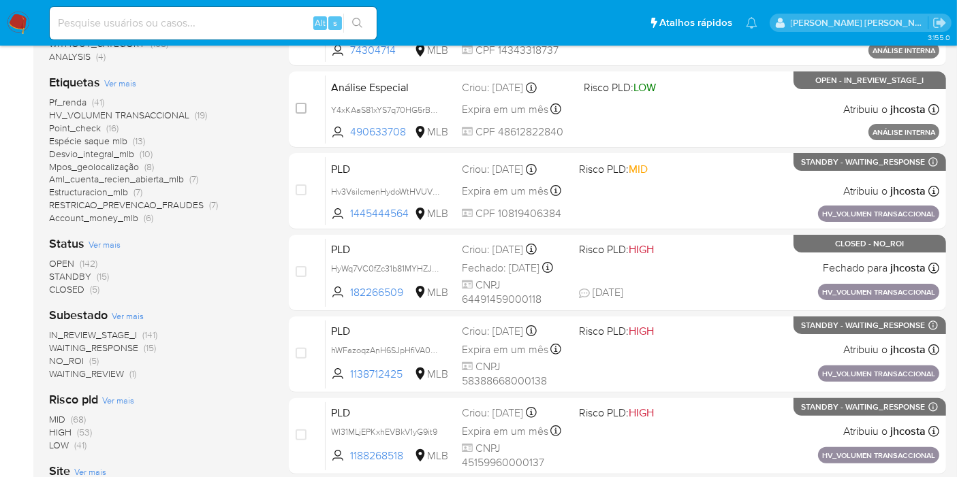
scroll to position [302, 0]
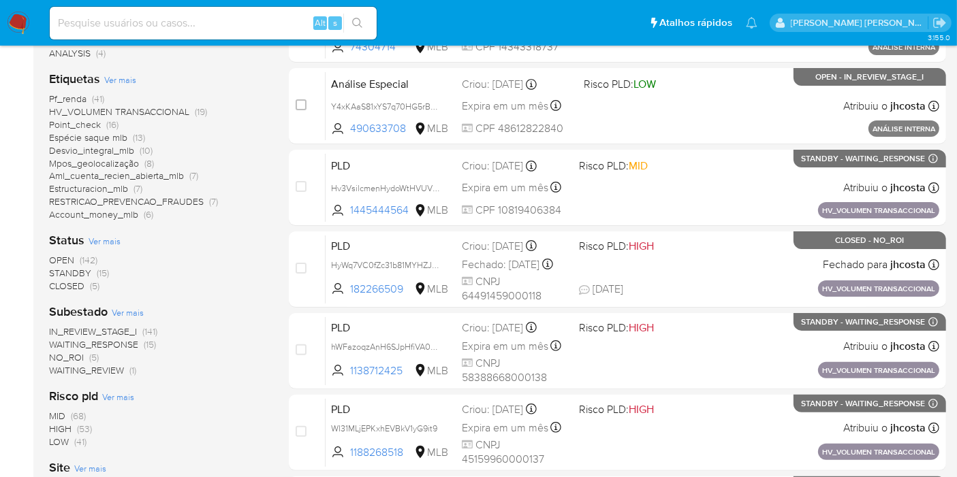
click at [84, 289] on span "CLOSED" at bounding box center [66, 286] width 35 height 14
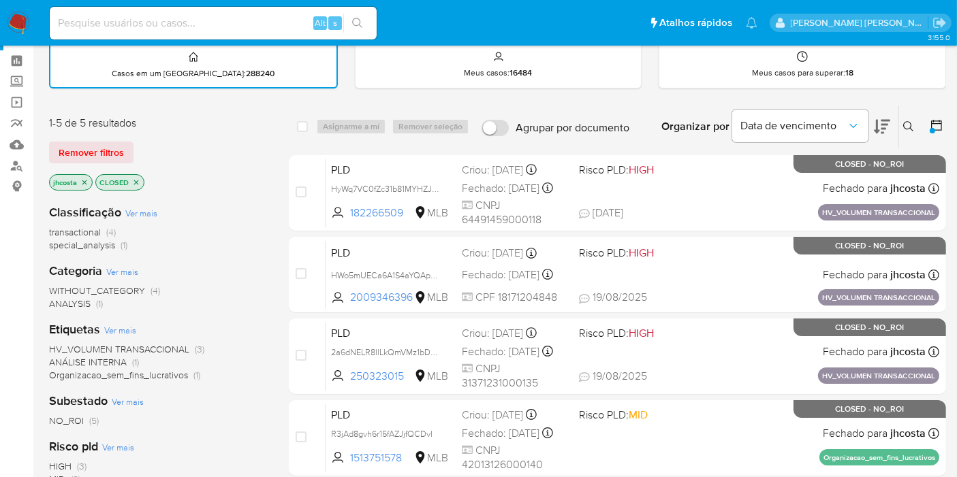
scroll to position [76, 0]
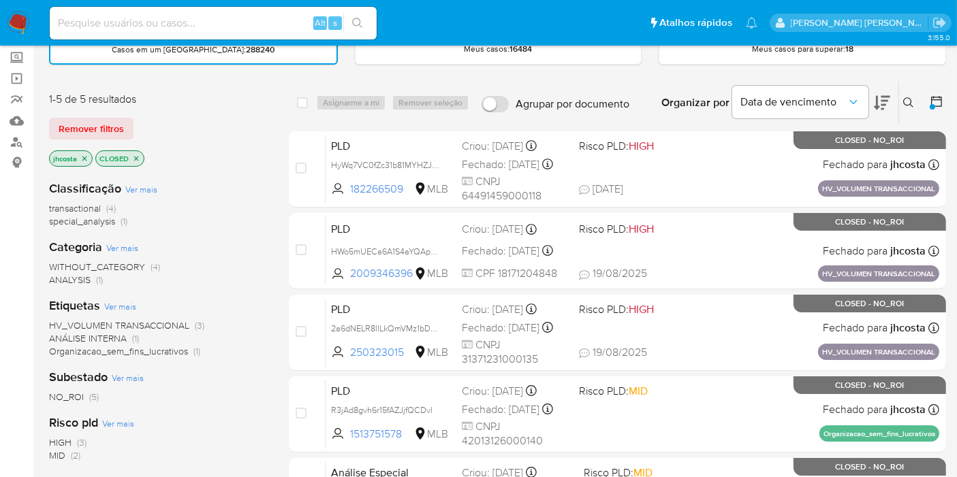
click at [133, 160] on icon "close-filter" at bounding box center [136, 159] width 8 height 8
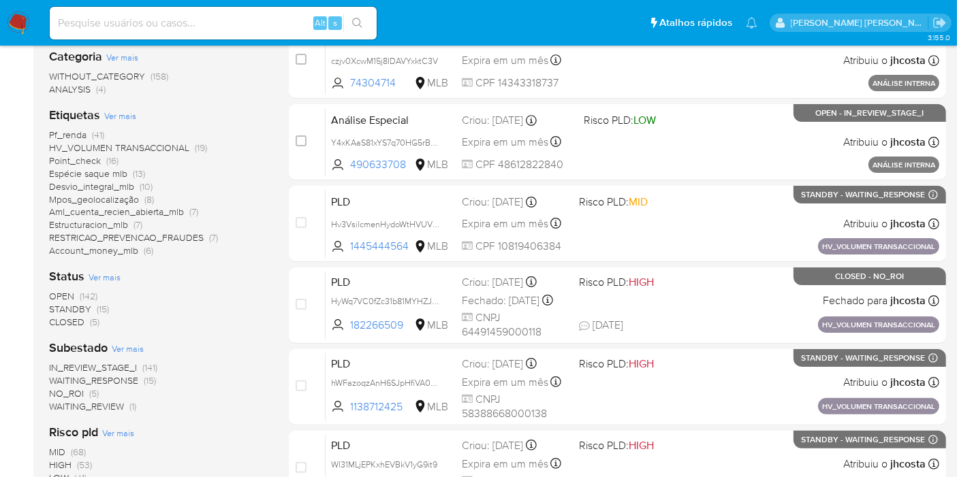
scroll to position [302, 0]
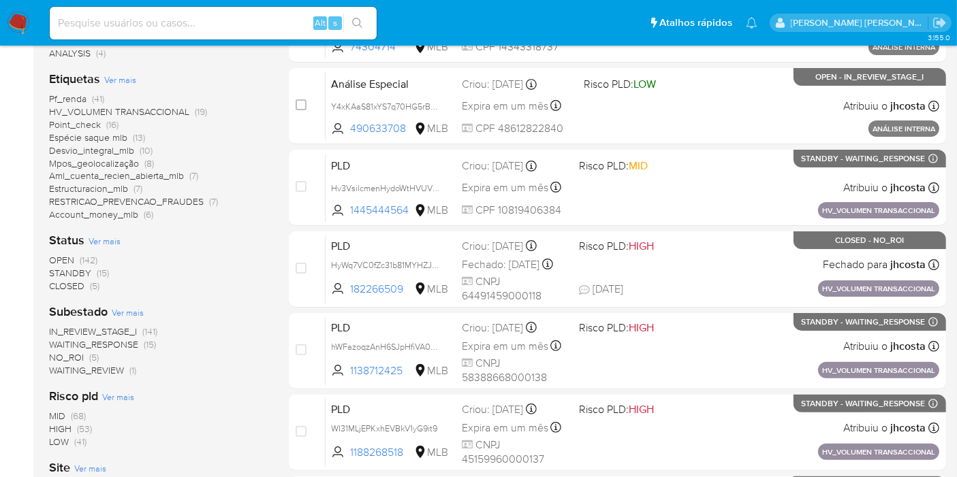
click at [82, 268] on span "STANDBY" at bounding box center [70, 273] width 42 height 14
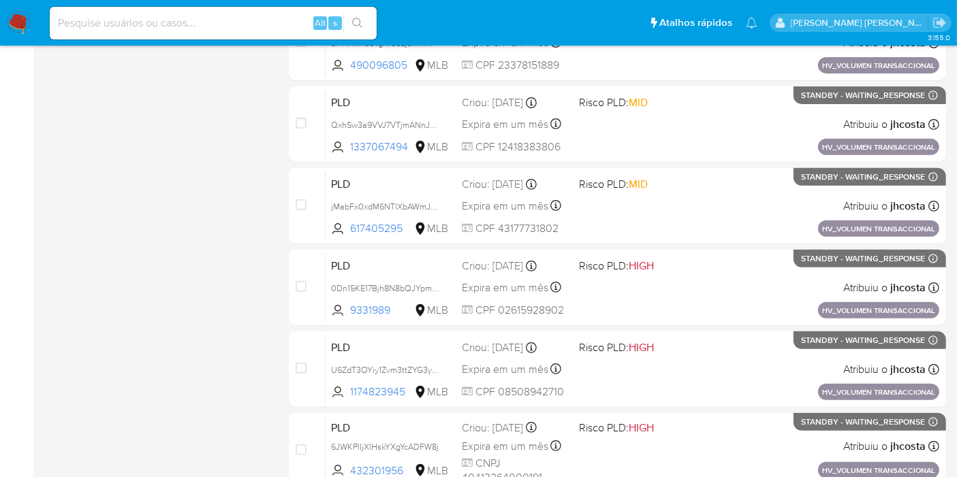
scroll to position [597, 0]
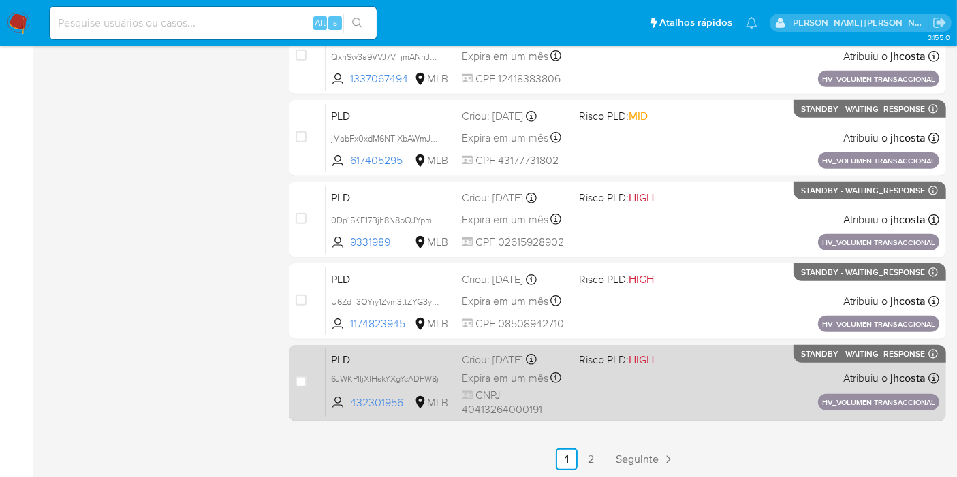
click at [385, 355] on span "PLD" at bounding box center [391, 359] width 120 height 18
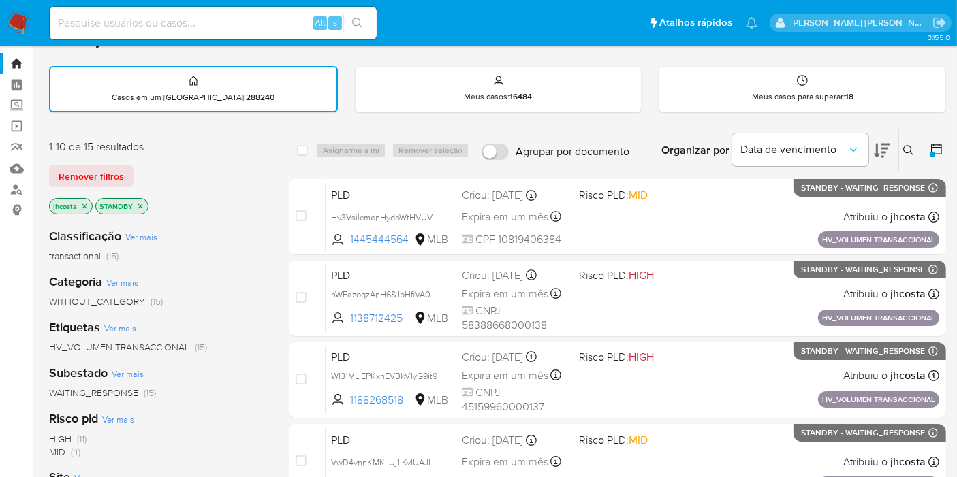
scroll to position [0, 0]
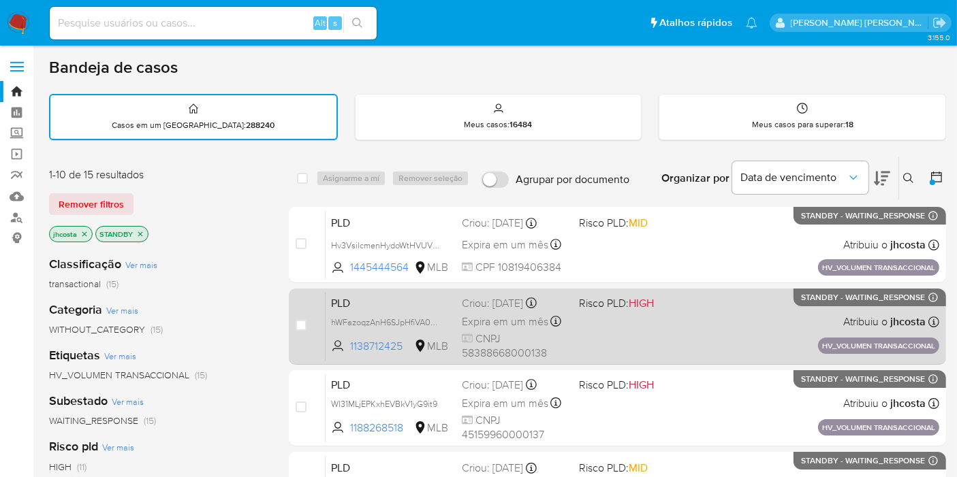
click at [405, 301] on span "PLD" at bounding box center [391, 303] width 120 height 18
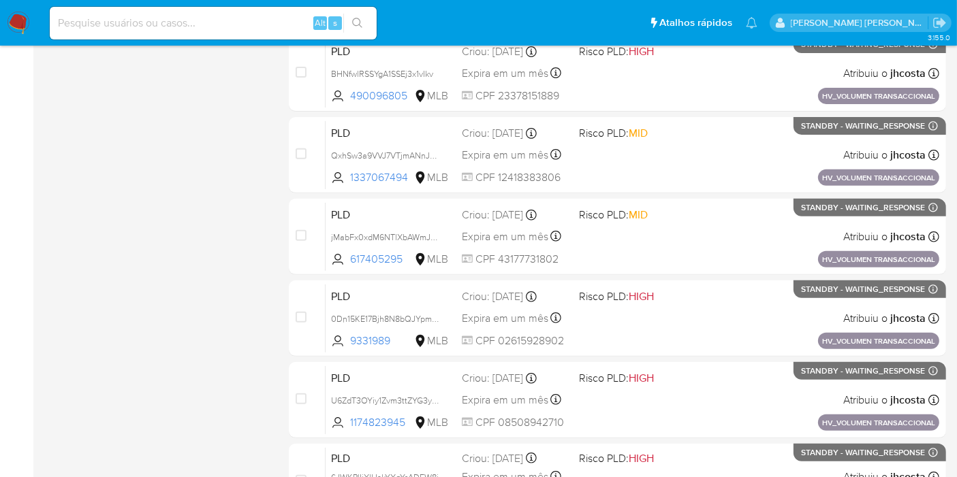
scroll to position [529, 0]
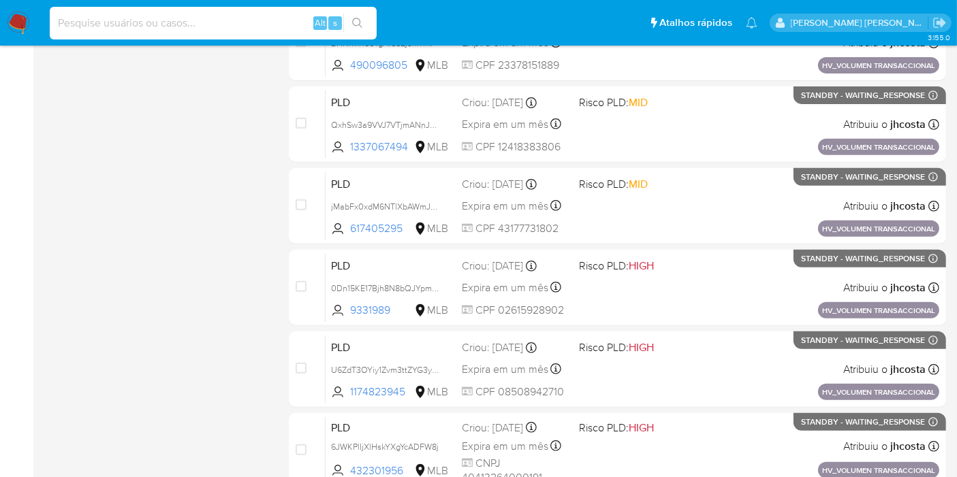
click at [282, 25] on input at bounding box center [213, 23] width 327 height 18
paste input "aB2qZuvflf0XSO0sHPVeiPXT"
type input "aB2qZuvflf0XSO0sHPVeiPXT"
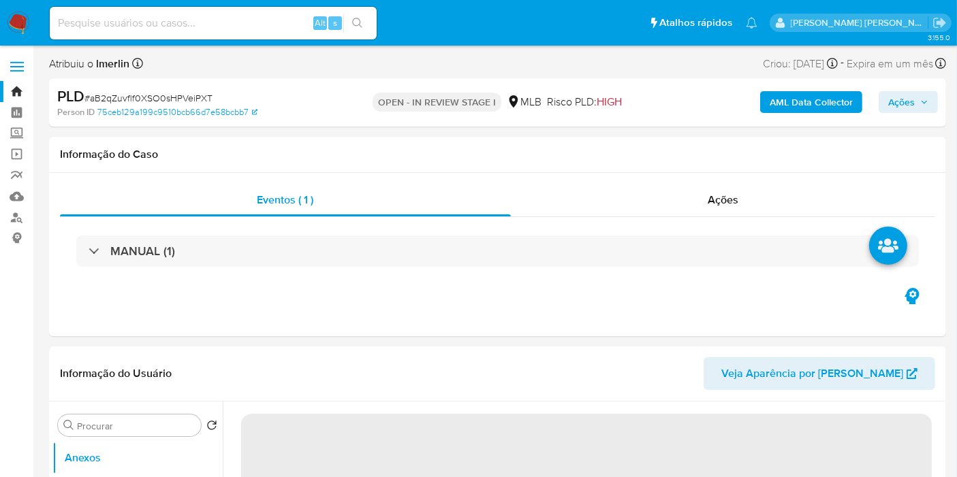
select select "10"
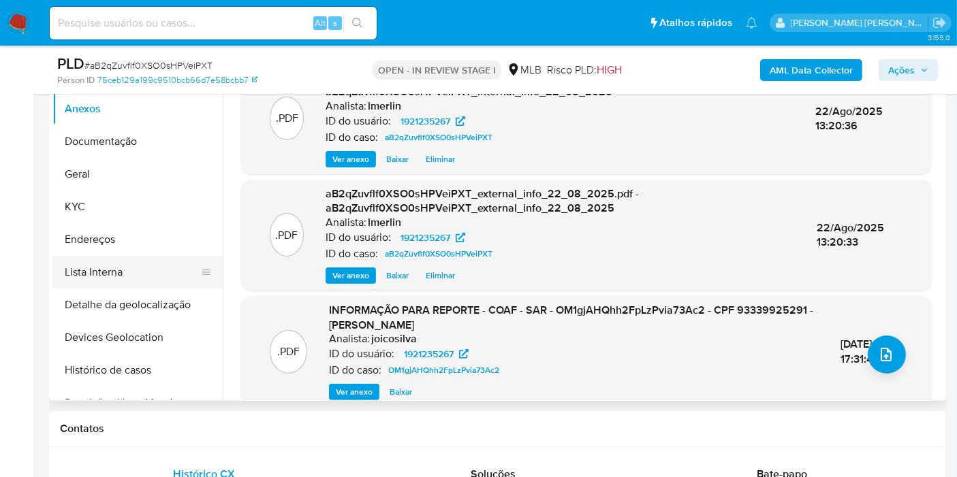
scroll to position [302, 0]
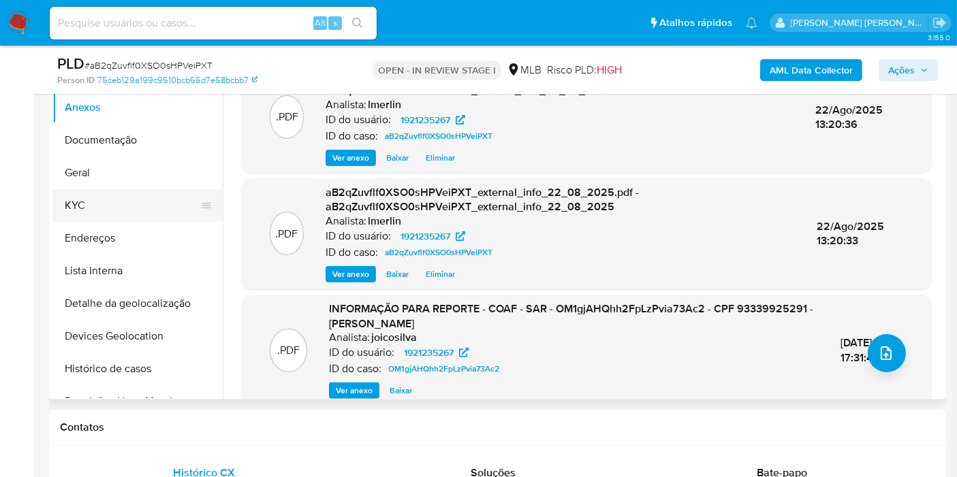
click at [86, 200] on button "KYC" at bounding box center [131, 205] width 159 height 33
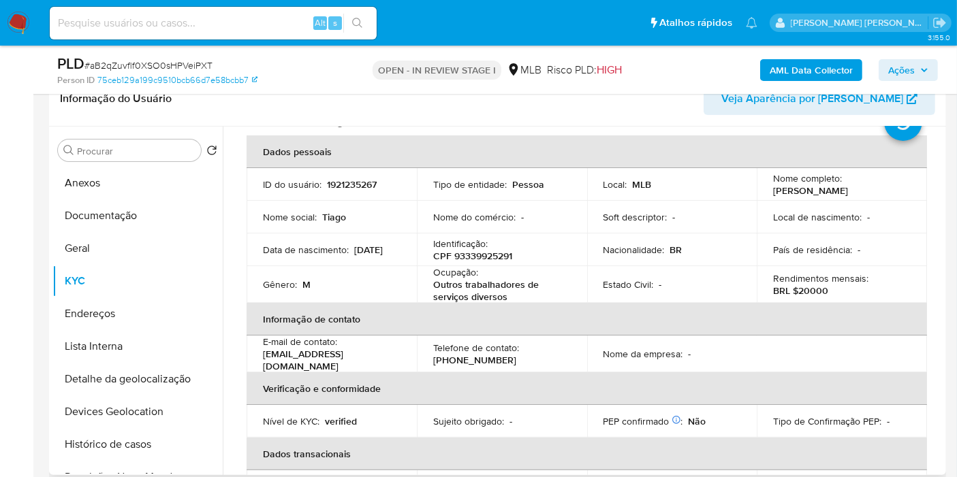
scroll to position [76, 0]
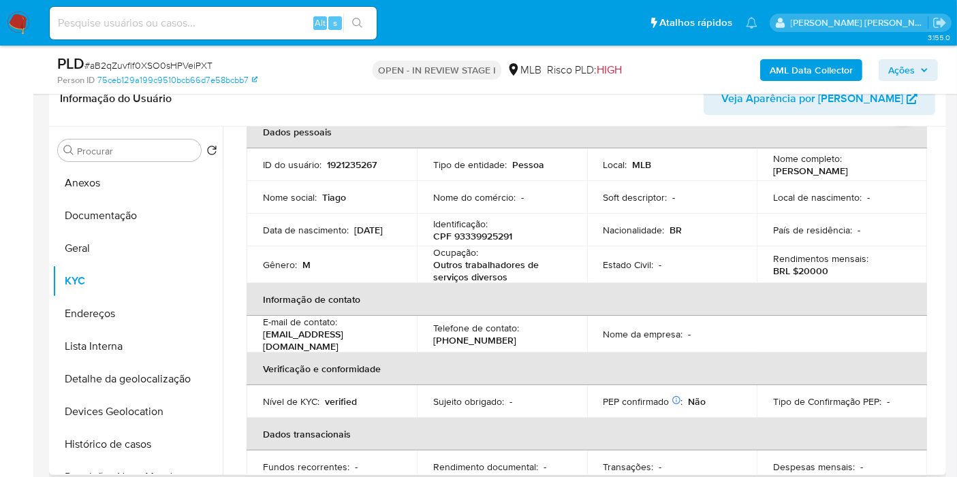
click at [475, 238] on p "CPF 93339925291" at bounding box center [472, 236] width 79 height 12
copy p "93339925291"
click at [131, 442] on button "Histórico de casos" at bounding box center [131, 444] width 159 height 33
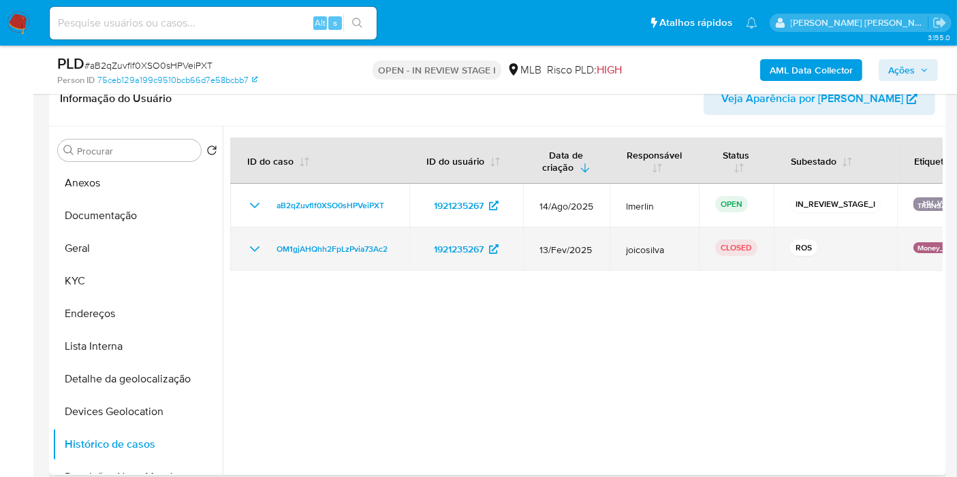
click at [253, 247] on icon "Mostrar/Ocultar" at bounding box center [255, 249] width 16 height 16
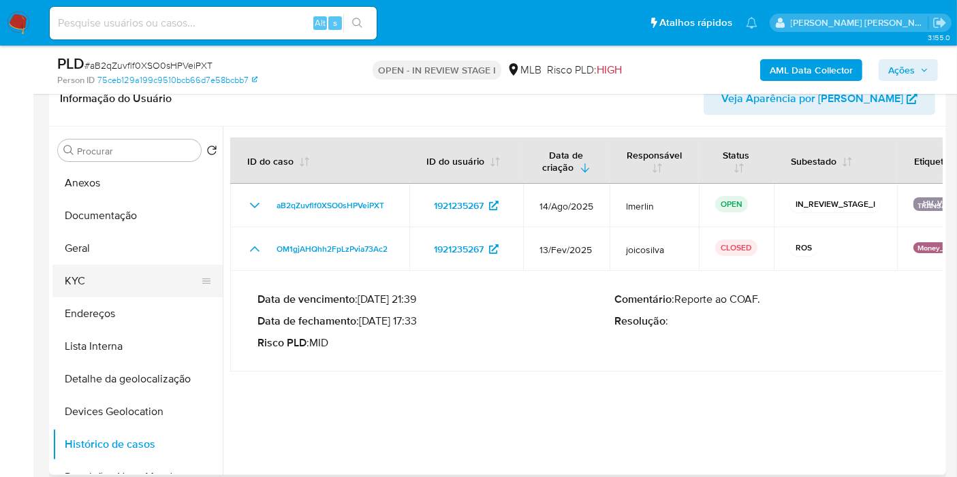
click at [107, 294] on button "KYC" at bounding box center [131, 281] width 159 height 33
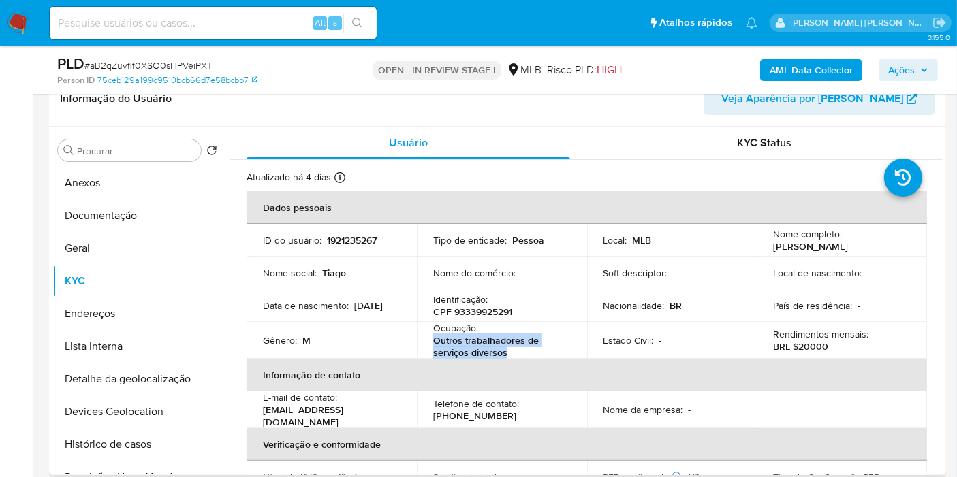
drag, startPoint x: 447, startPoint y: 341, endPoint x: 519, endPoint y: 353, distance: 73.2
click at [519, 353] on p "Outros trabalhadores de serviços diversos" at bounding box center [499, 346] width 132 height 25
copy p "Outros trabalhadores de serviços diversos"
click at [161, 209] on button "Documentação" at bounding box center [131, 216] width 159 height 33
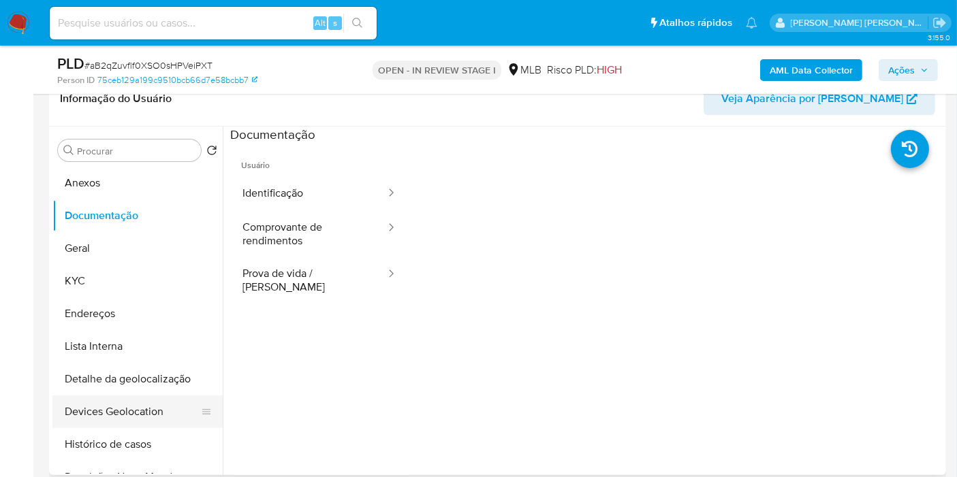
scroll to position [76, 0]
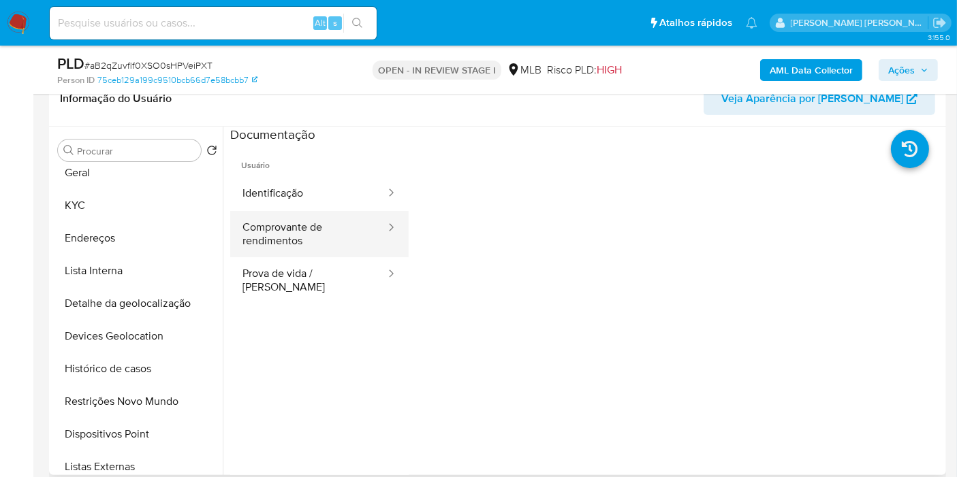
click at [311, 236] on button "Comprovante de rendimentos" at bounding box center [308, 234] width 157 height 46
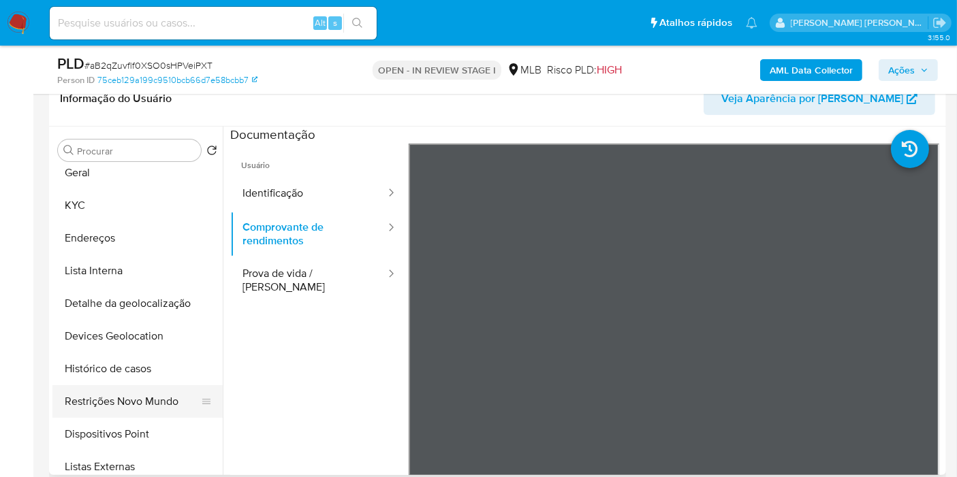
click at [146, 401] on button "Restrições Novo Mundo" at bounding box center [131, 401] width 159 height 33
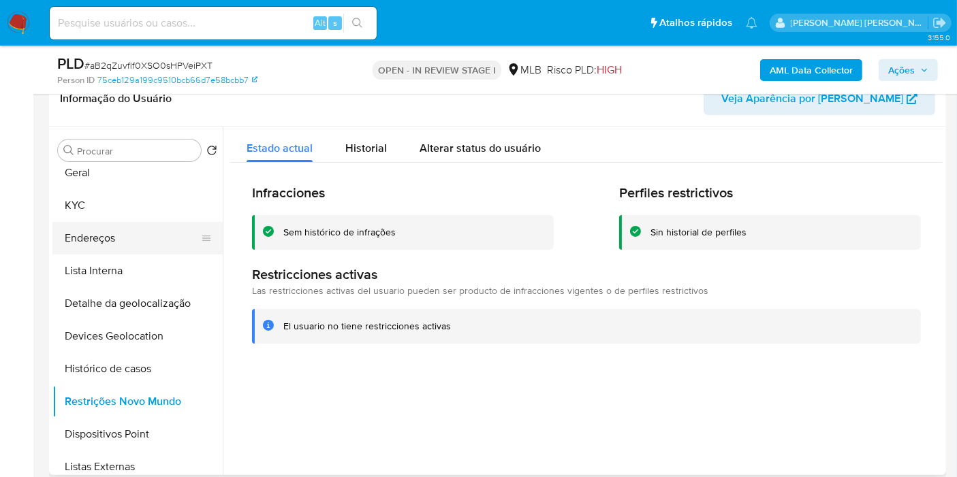
click at [170, 236] on button "Endereços" at bounding box center [131, 238] width 159 height 33
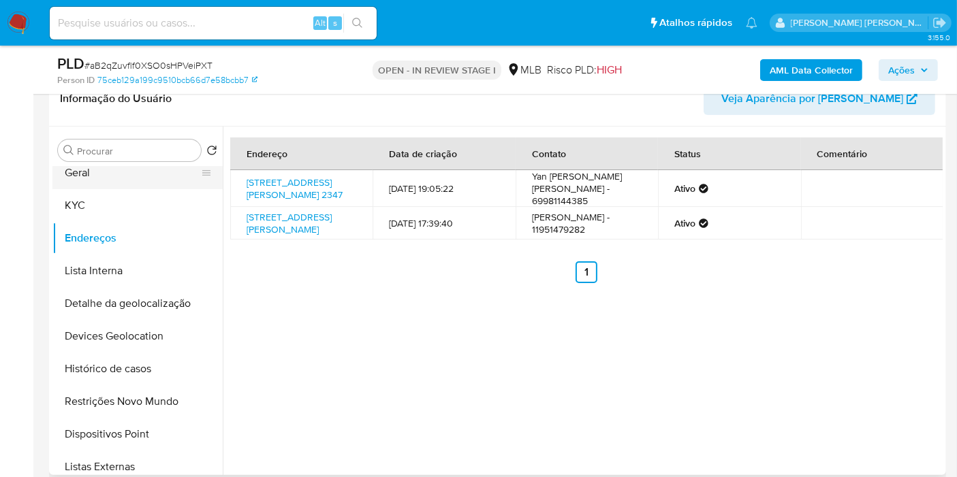
click at [112, 174] on button "Geral" at bounding box center [131, 173] width 159 height 33
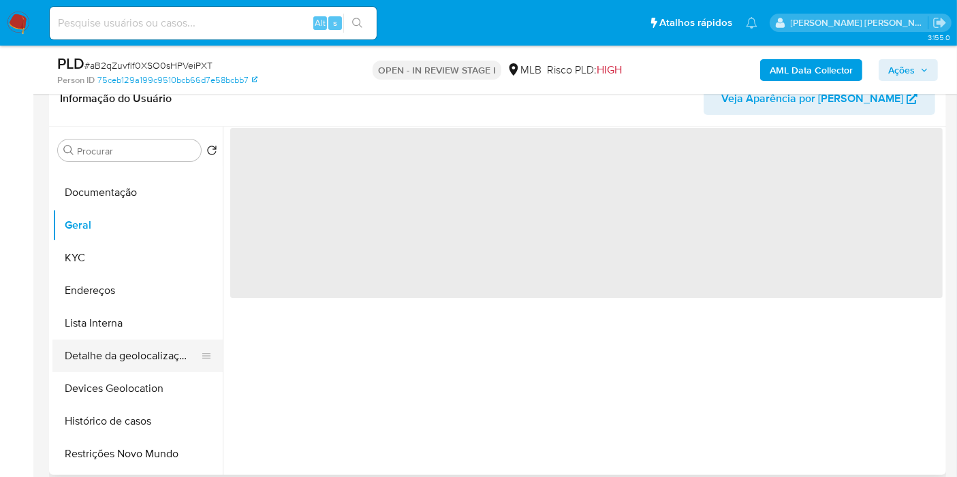
scroll to position [0, 0]
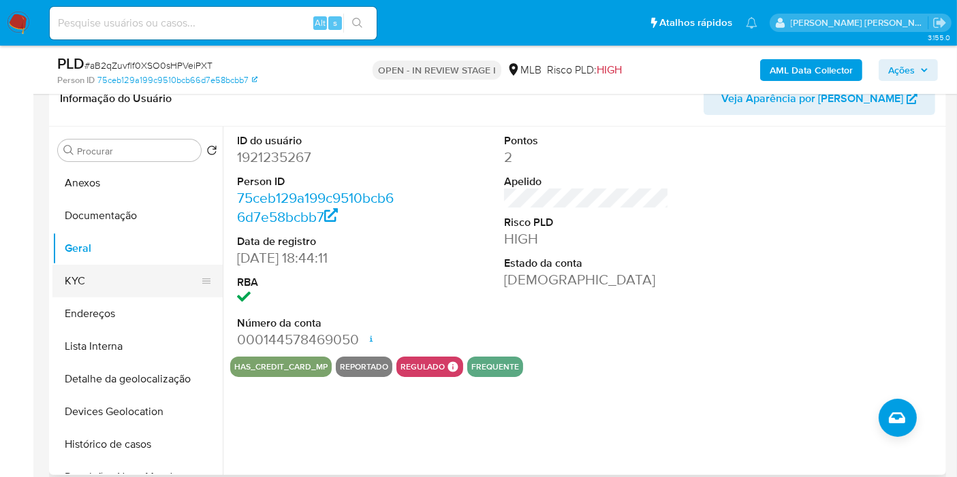
click at [108, 268] on button "KYC" at bounding box center [131, 281] width 159 height 33
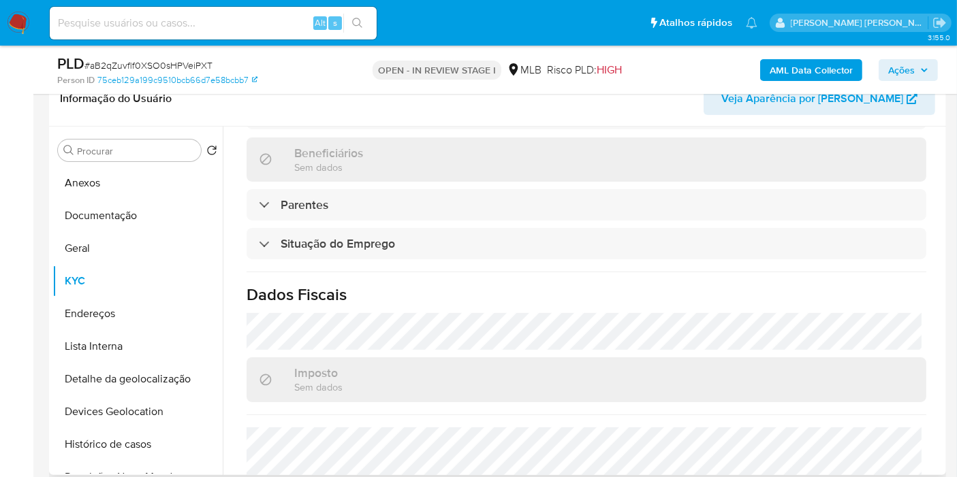
scroll to position [622, 0]
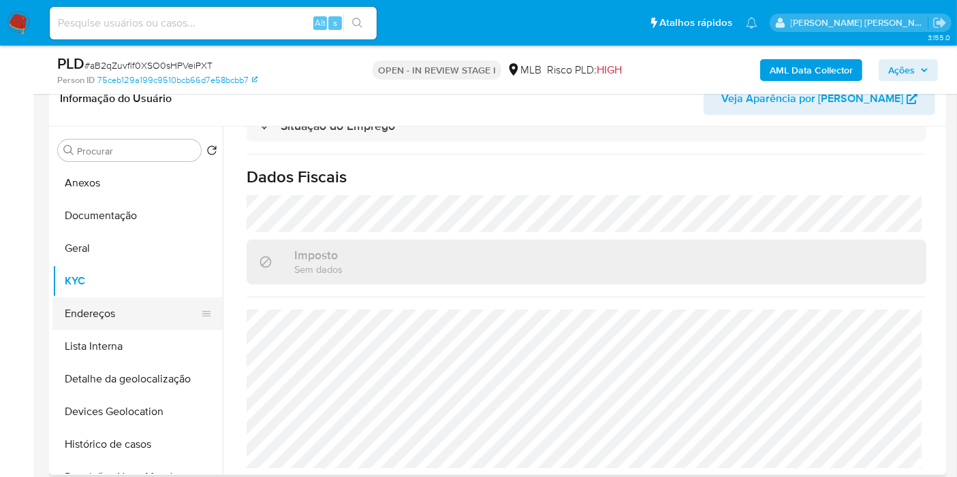
click at [110, 318] on button "Endereços" at bounding box center [131, 314] width 159 height 33
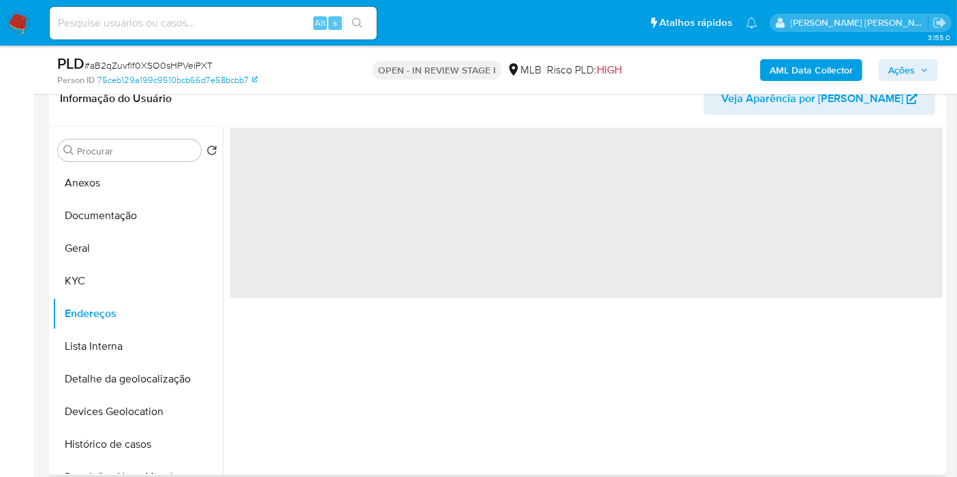
scroll to position [0, 0]
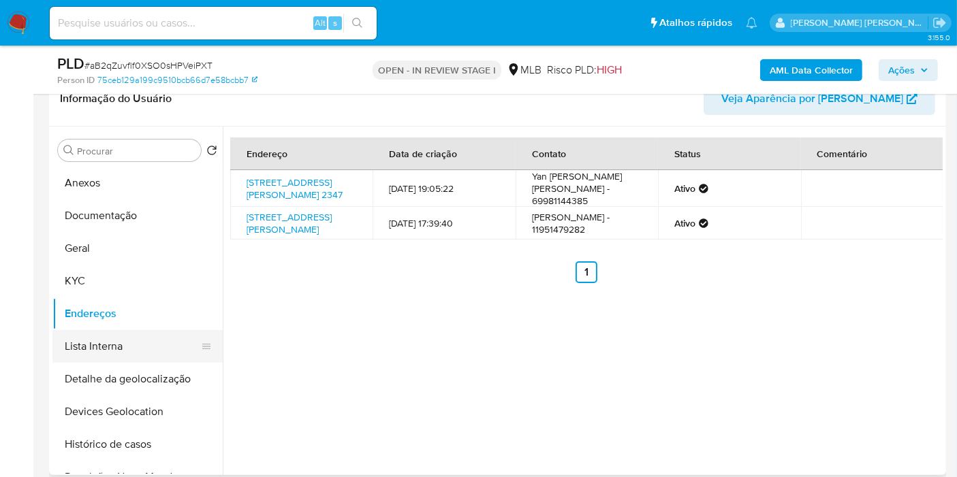
drag, startPoint x: 138, startPoint y: 370, endPoint x: 138, endPoint y: 349, distance: 21.1
click at [138, 370] on button "Detalhe da geolocalização" at bounding box center [137, 379] width 170 height 33
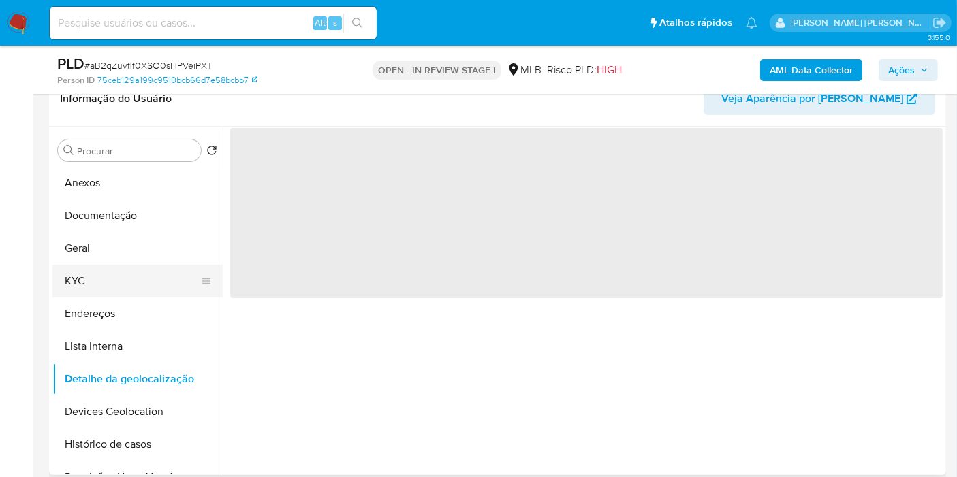
scroll to position [76, 0]
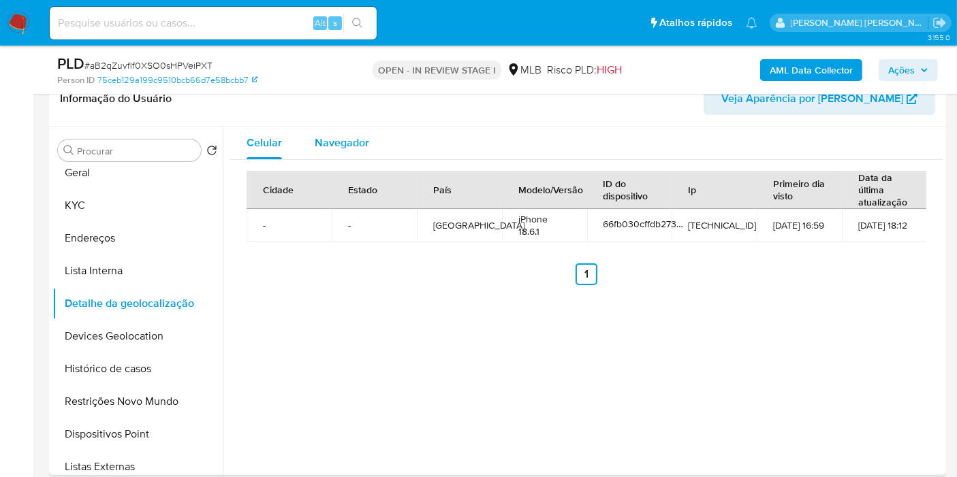
click at [325, 135] on span "Navegador" at bounding box center [342, 143] width 54 height 16
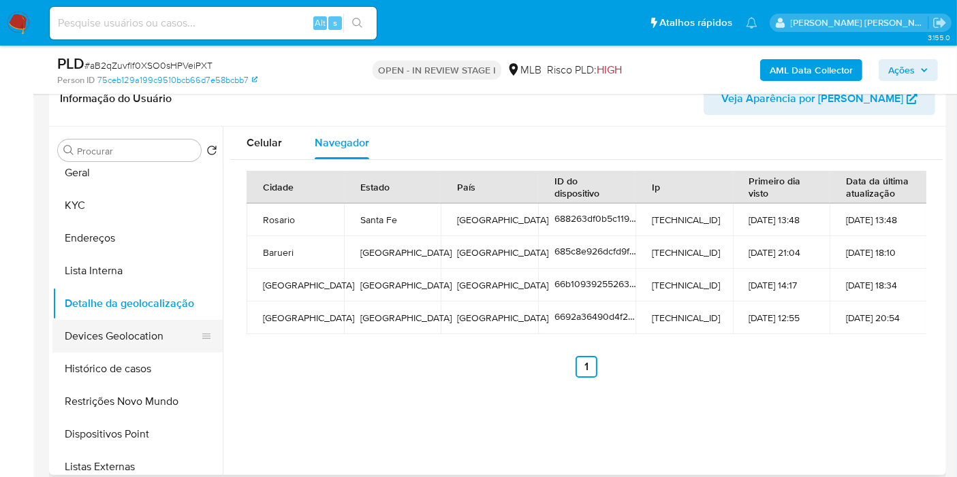
click at [124, 344] on button "Devices Geolocation" at bounding box center [131, 336] width 159 height 33
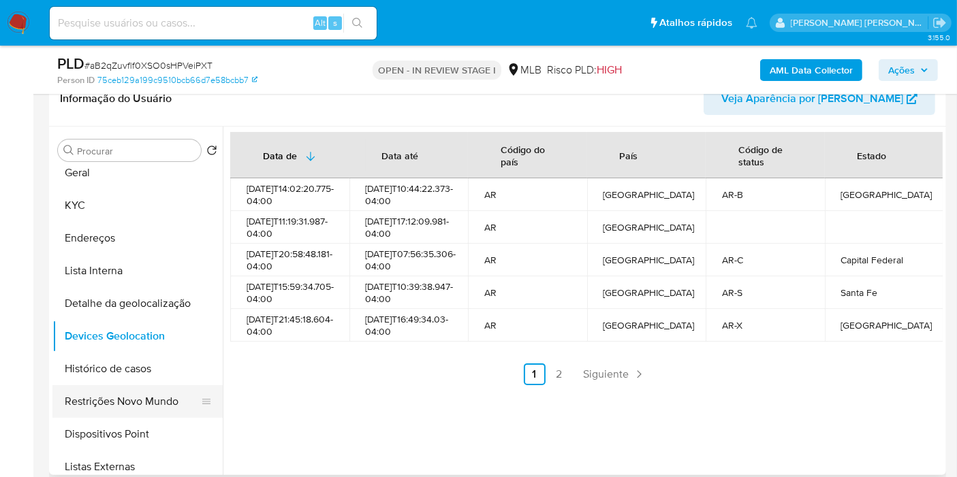
click at [124, 392] on button "Restrições Novo Mundo" at bounding box center [131, 401] width 159 height 33
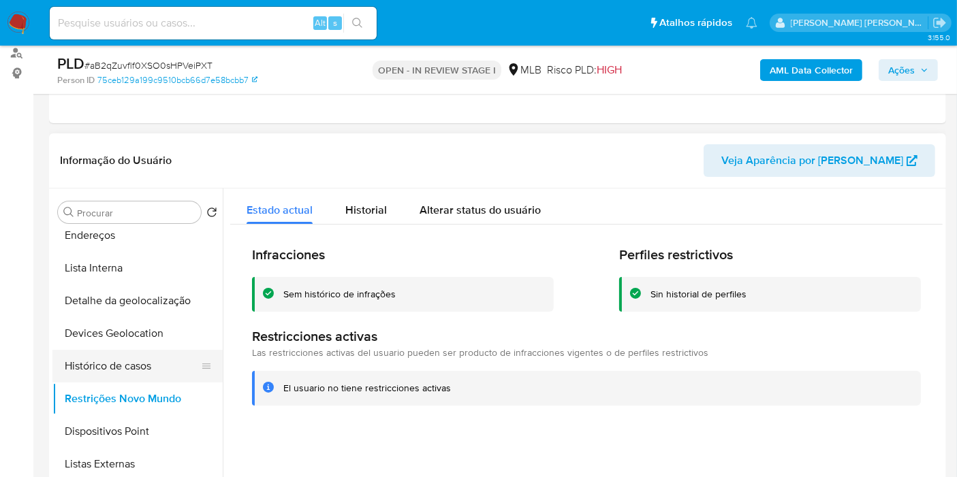
scroll to position [227, 0]
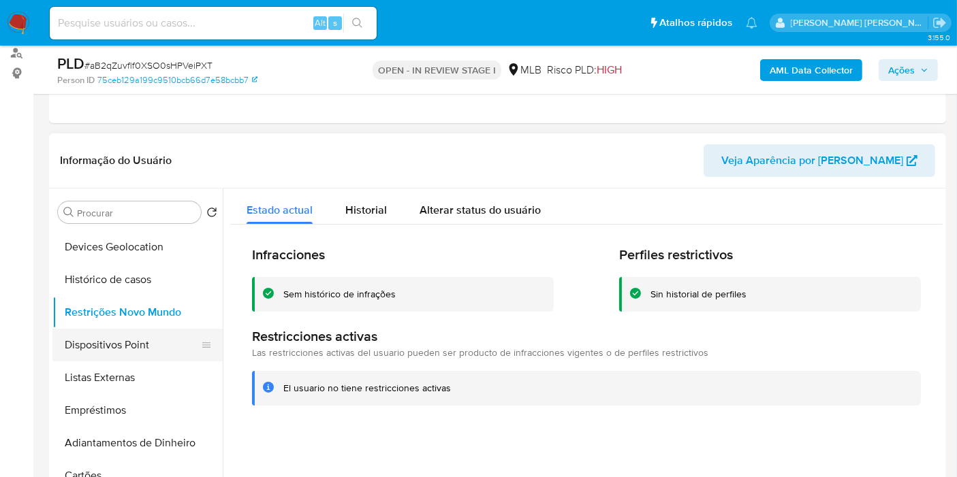
click at [141, 351] on button "Dispositivos Point" at bounding box center [131, 345] width 159 height 33
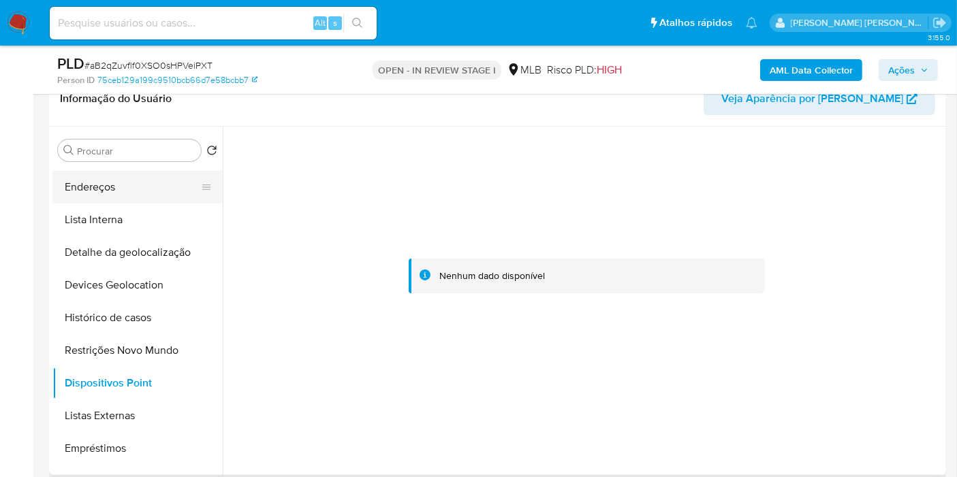
scroll to position [76, 0]
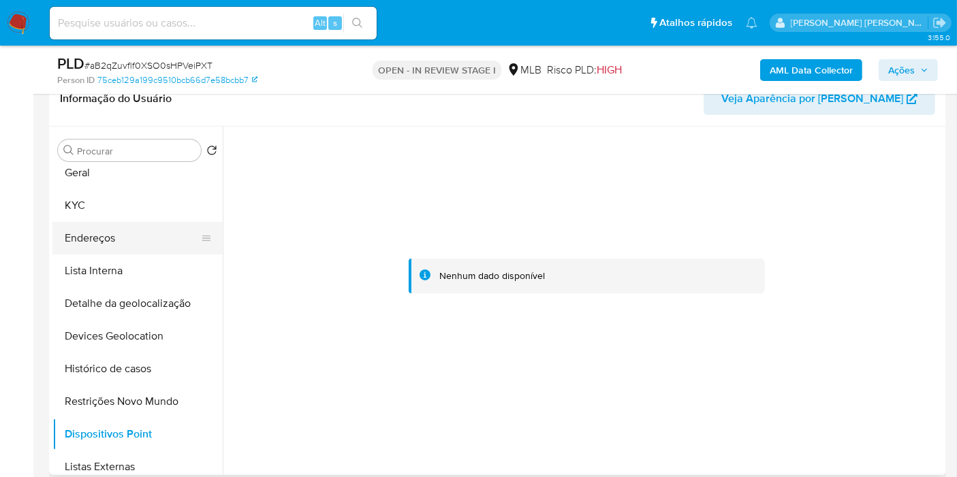
click at [123, 235] on button "Endereços" at bounding box center [131, 238] width 159 height 33
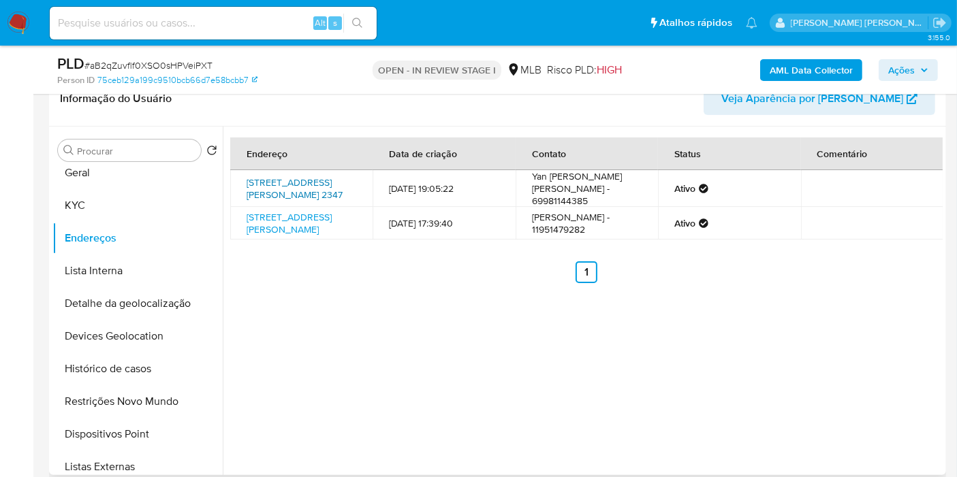
click at [315, 193] on link "Rua Benjamin Constant 2347, Porto Velho, Rondônia, 76804056, Brasil 2347" at bounding box center [295, 189] width 96 height 26
click at [119, 205] on button "KYC" at bounding box center [131, 205] width 159 height 33
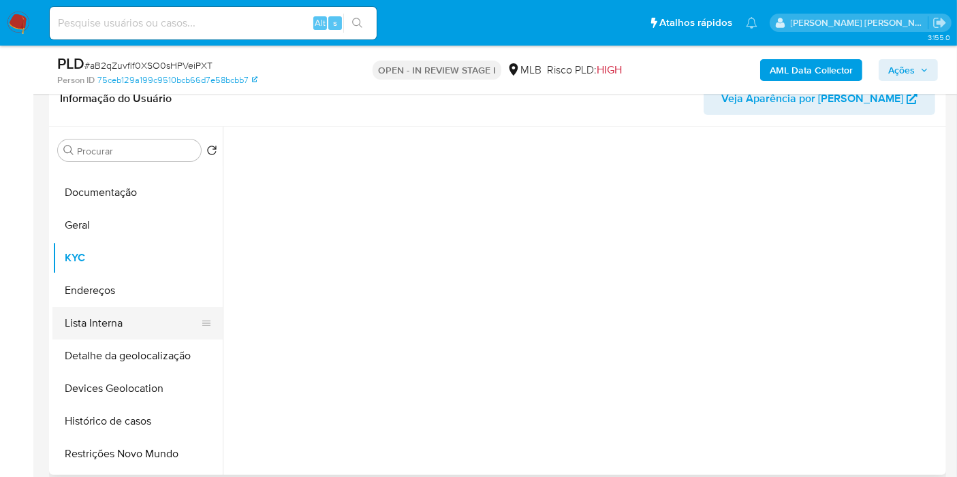
scroll to position [0, 0]
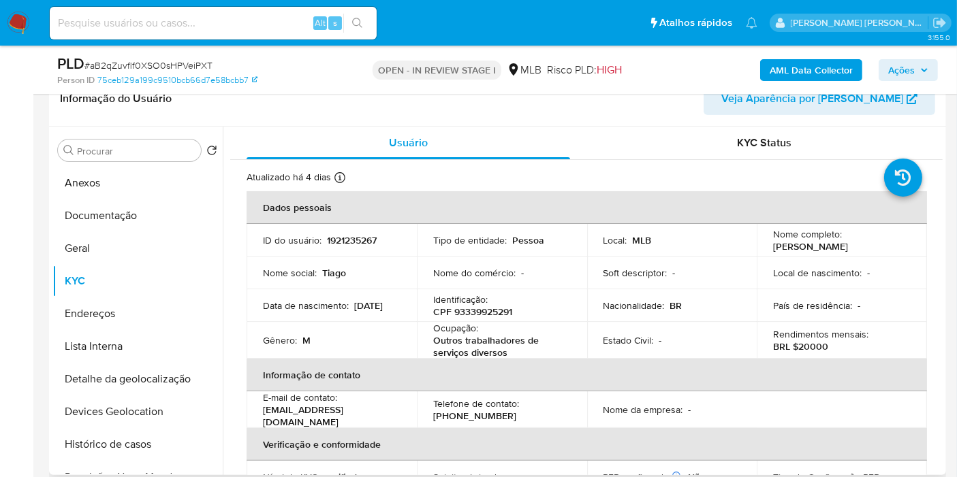
click at [486, 312] on p "CPF 93339925291" at bounding box center [472, 312] width 79 height 12
copy p "93339925291"
click at [103, 448] on button "Histórico de casos" at bounding box center [131, 444] width 159 height 33
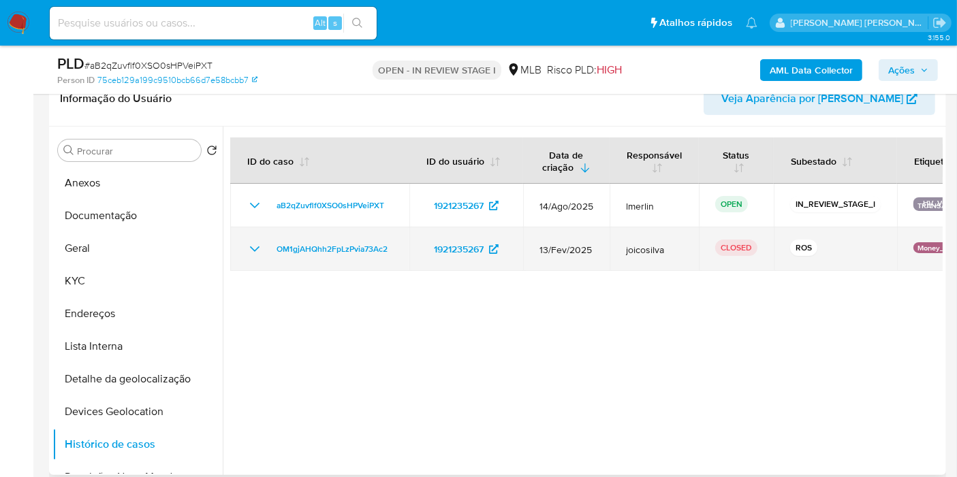
click at [247, 248] on icon "Mostrar/Ocultar" at bounding box center [255, 249] width 16 height 16
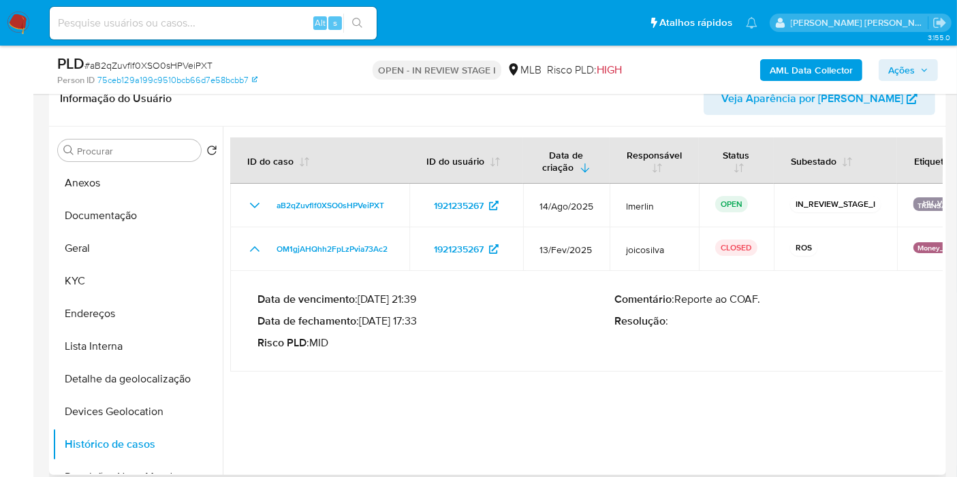
click at [417, 320] on p "Data de fechamento : 24/03/2025 17:33" at bounding box center [436, 322] width 358 height 14
drag, startPoint x: 420, startPoint y: 320, endPoint x: 366, endPoint y: 319, distance: 54.5
click at [366, 319] on p "Data de fechamento : 24/03/2025 17:33" at bounding box center [436, 322] width 358 height 14
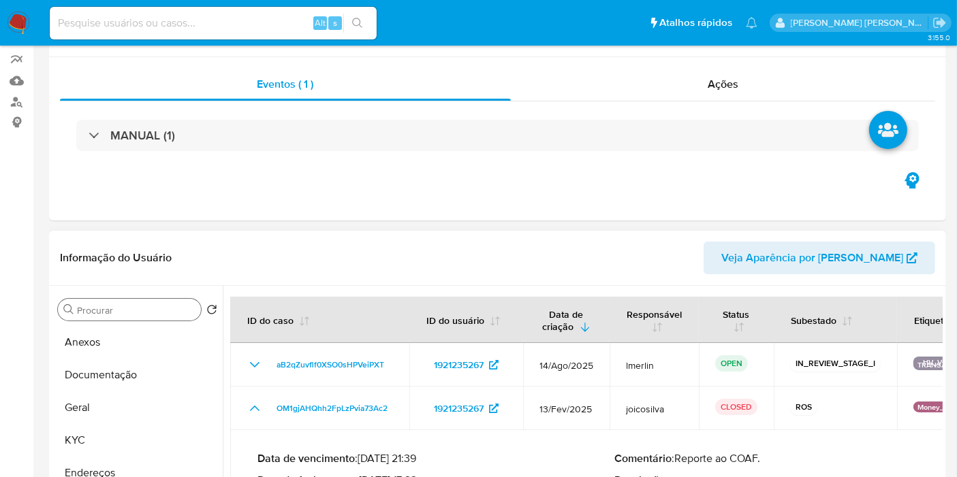
scroll to position [227, 0]
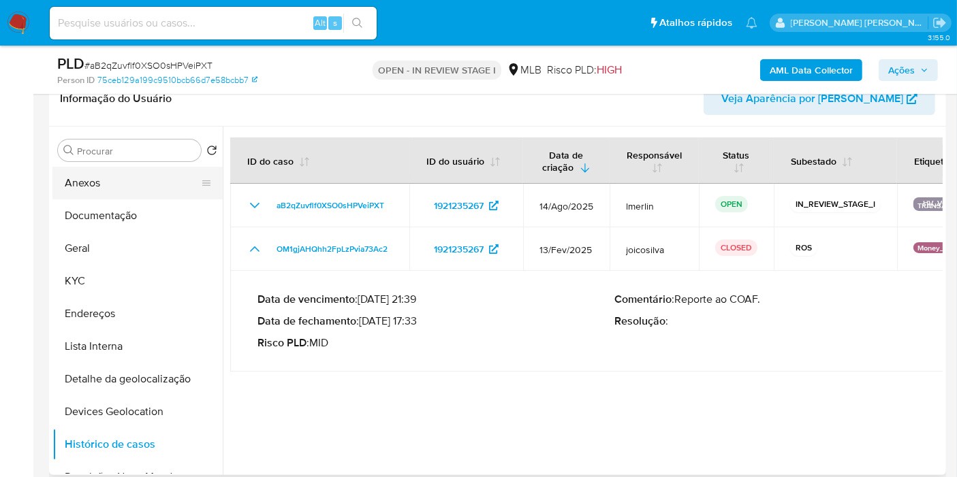
click at [139, 184] on button "Anexos" at bounding box center [131, 183] width 159 height 33
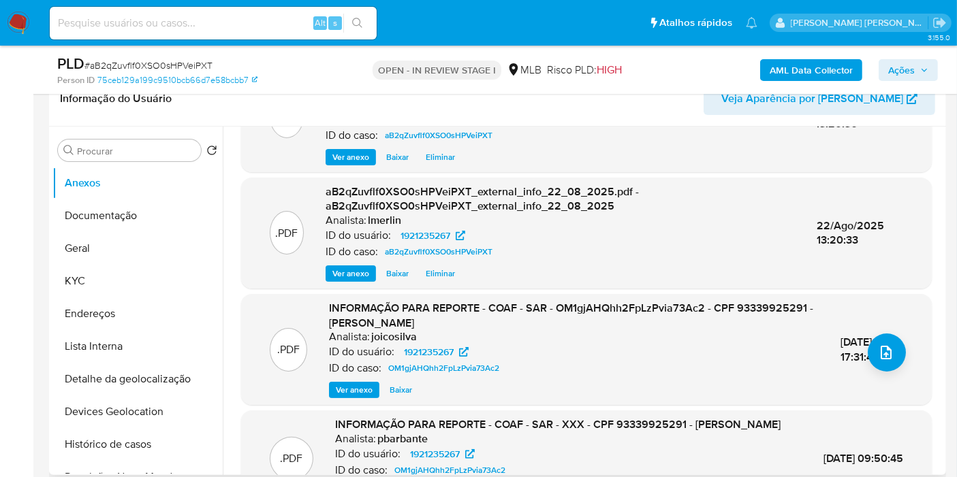
scroll to position [151, 0]
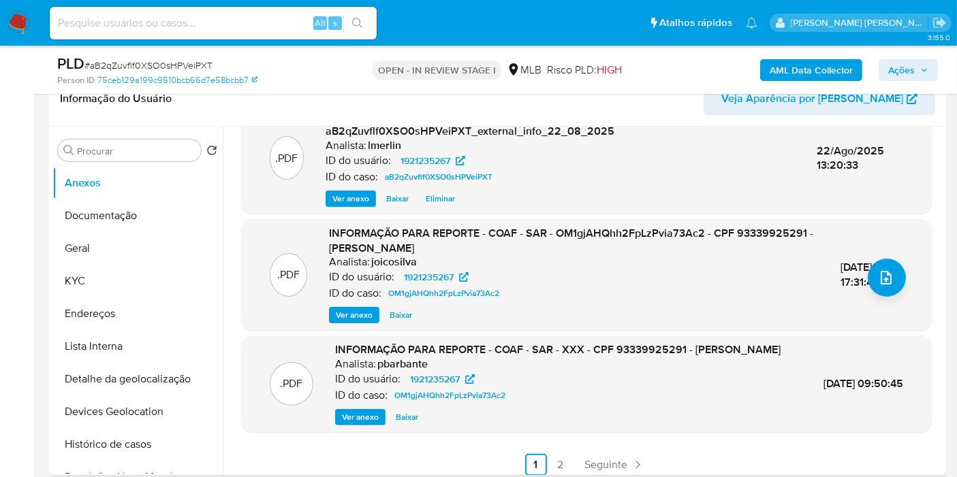
click at [354, 313] on span "Ver anexo" at bounding box center [354, 315] width 37 height 14
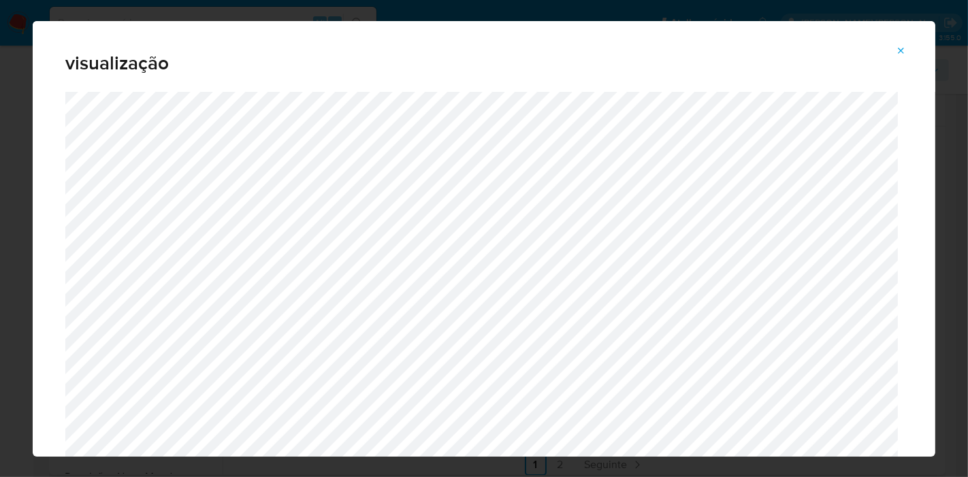
click at [906, 54] on icon "Attachment preview" at bounding box center [901, 51] width 11 height 11
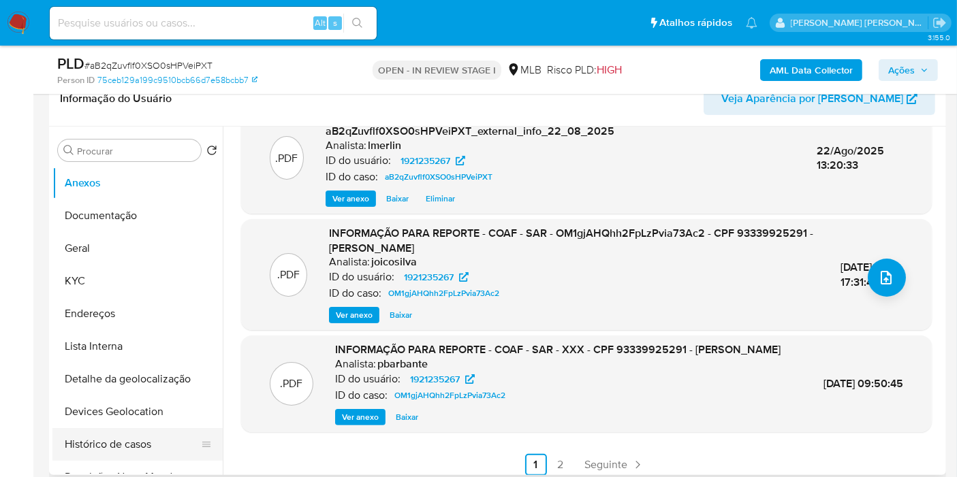
click at [136, 439] on button "Histórico de casos" at bounding box center [131, 444] width 159 height 33
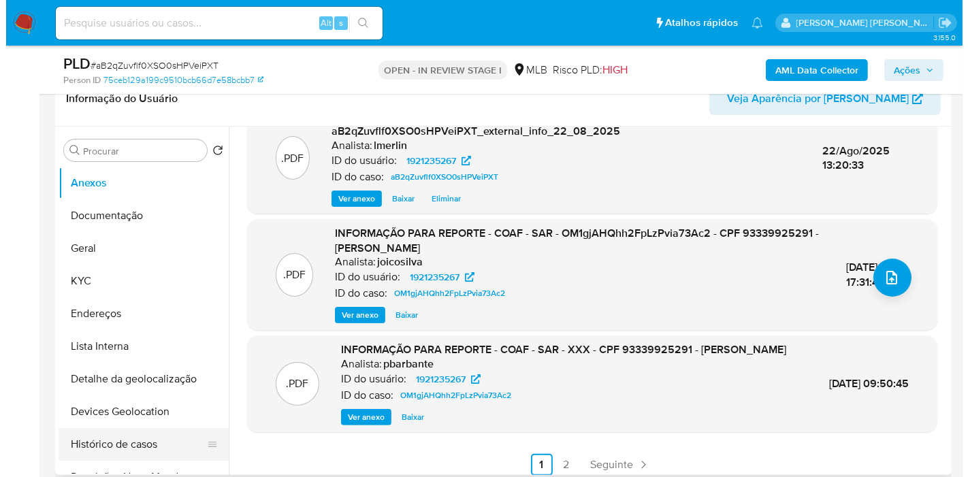
scroll to position [0, 0]
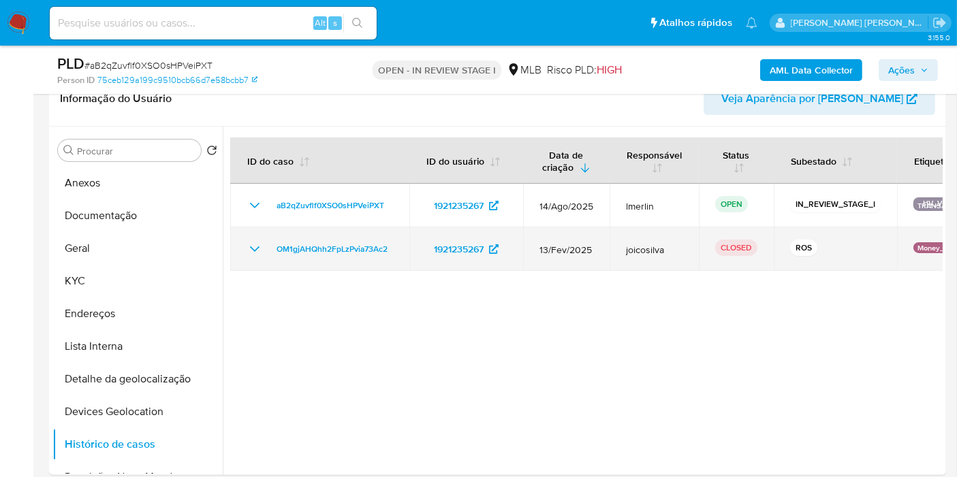
click at [255, 247] on icon "Mostrar/Ocultar" at bounding box center [255, 249] width 16 height 16
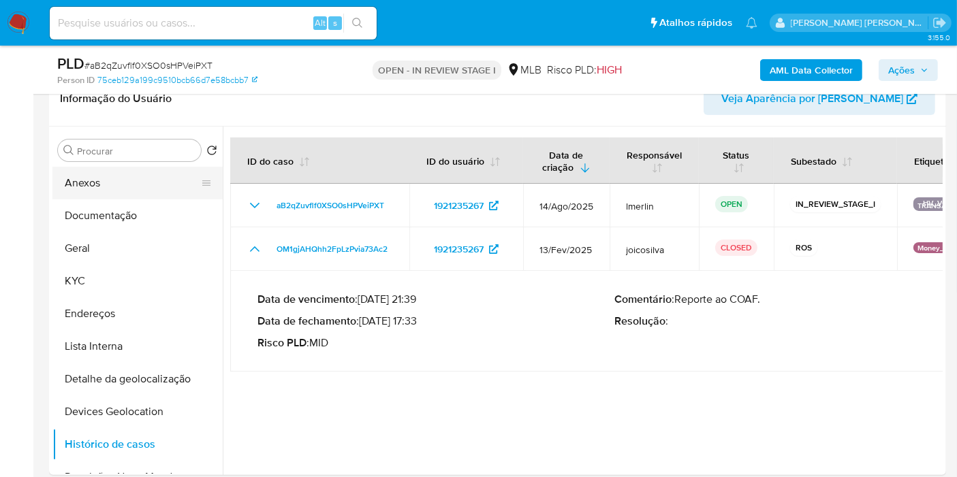
click at [121, 183] on button "Anexos" at bounding box center [131, 183] width 159 height 33
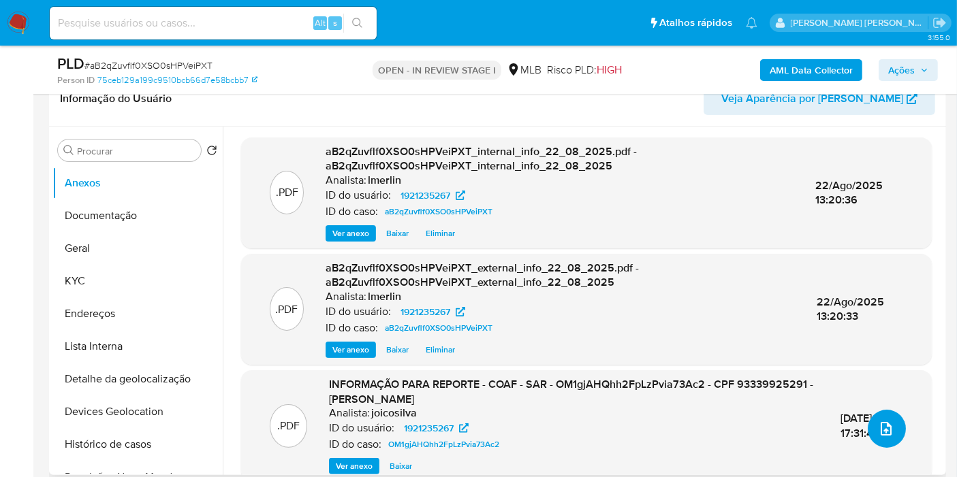
click at [881, 432] on icon "upload-file" at bounding box center [886, 429] width 11 height 14
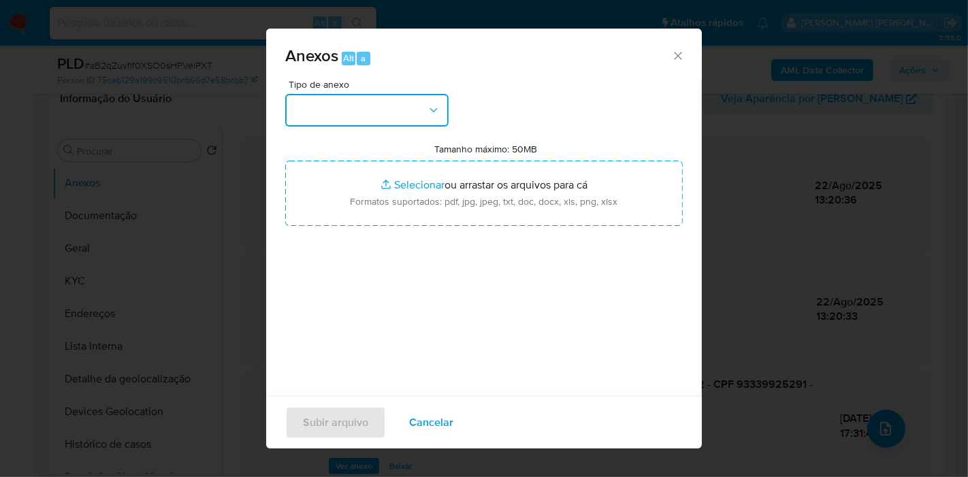
click at [408, 106] on button "button" at bounding box center [366, 110] width 163 height 33
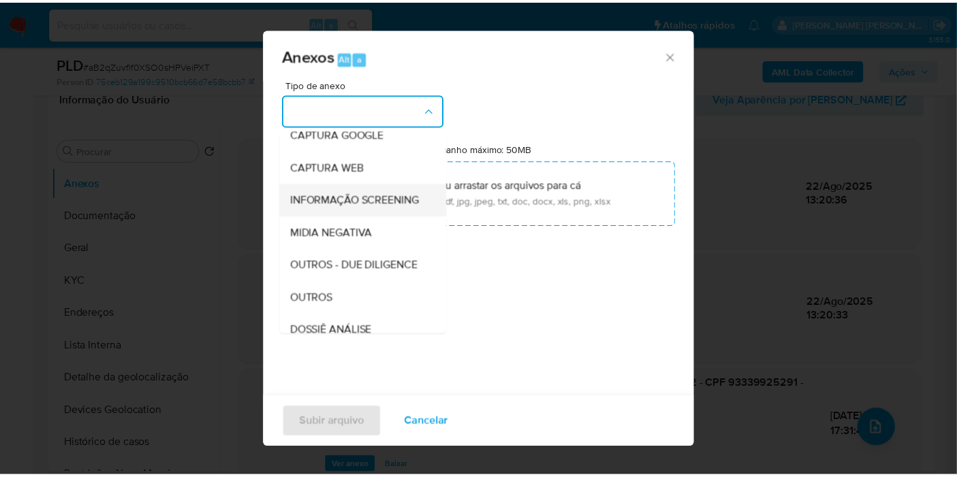
scroll to position [151, 0]
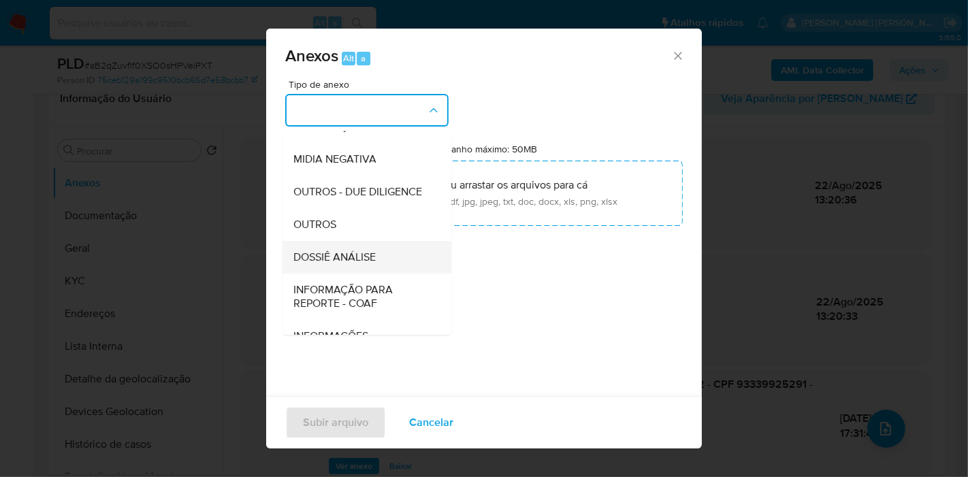
click at [385, 274] on div "DOSSIÊ ANÁLISE" at bounding box center [363, 257] width 139 height 33
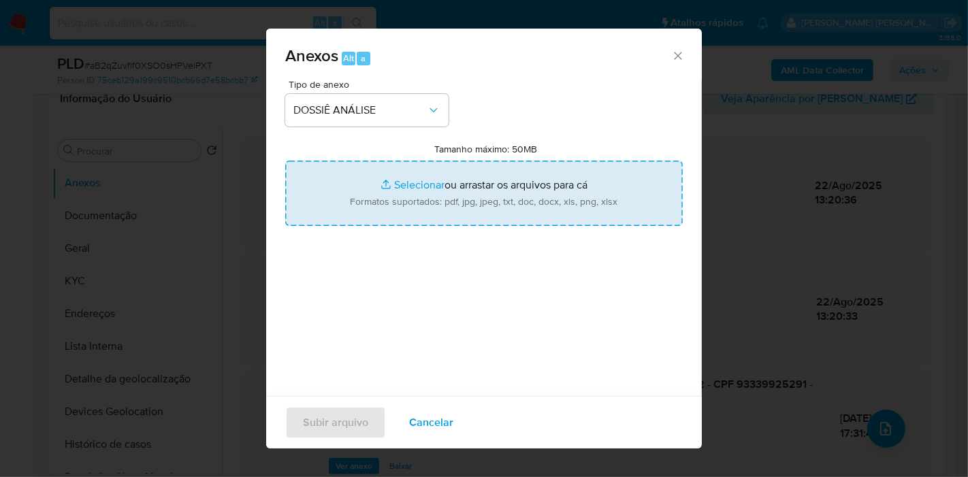
click at [472, 178] on input "Tamanho máximo: 50MB Selecionar arquivos" at bounding box center [484, 193] width 398 height 65
type input "C:\fakepath\CPF 93339925291 - TIAGO RODRIGUES FIRMO.pdf"
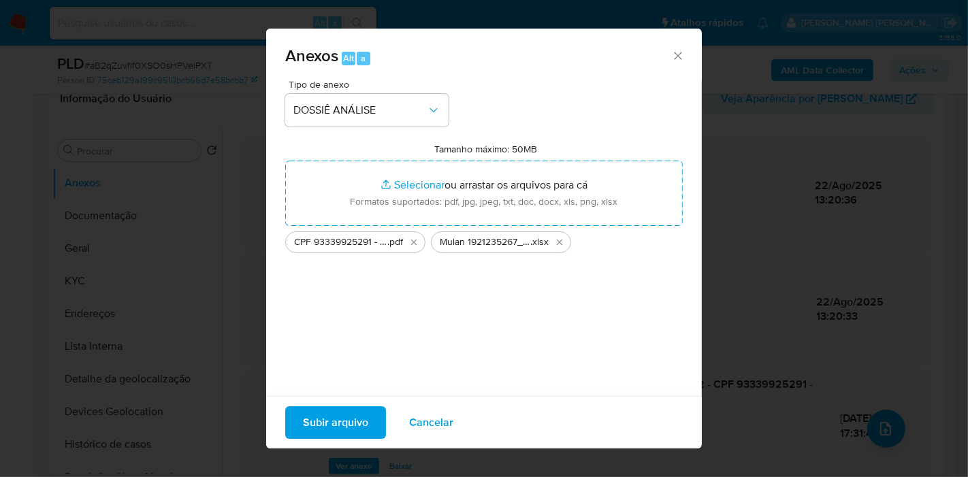
click at [353, 417] on span "Subir arquivo" at bounding box center [335, 423] width 65 height 30
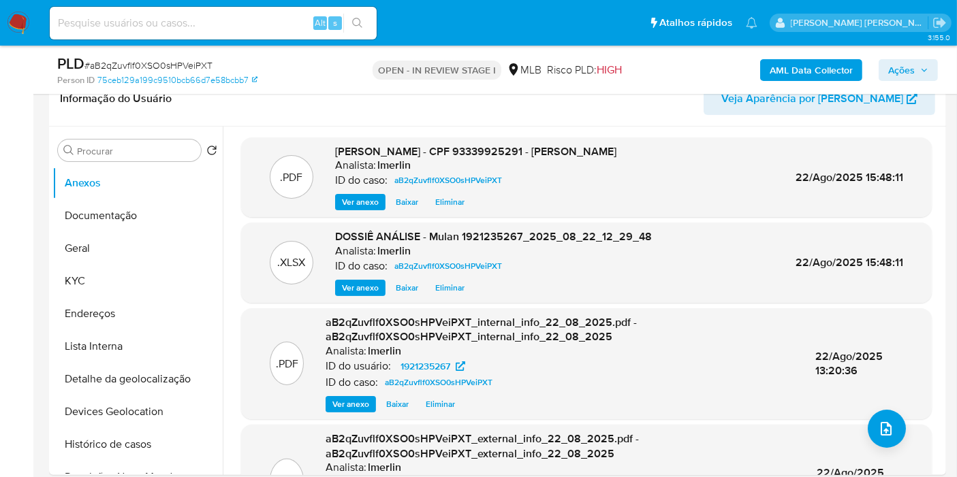
click at [777, 74] on b "AML Data Collector" at bounding box center [811, 70] width 83 height 22
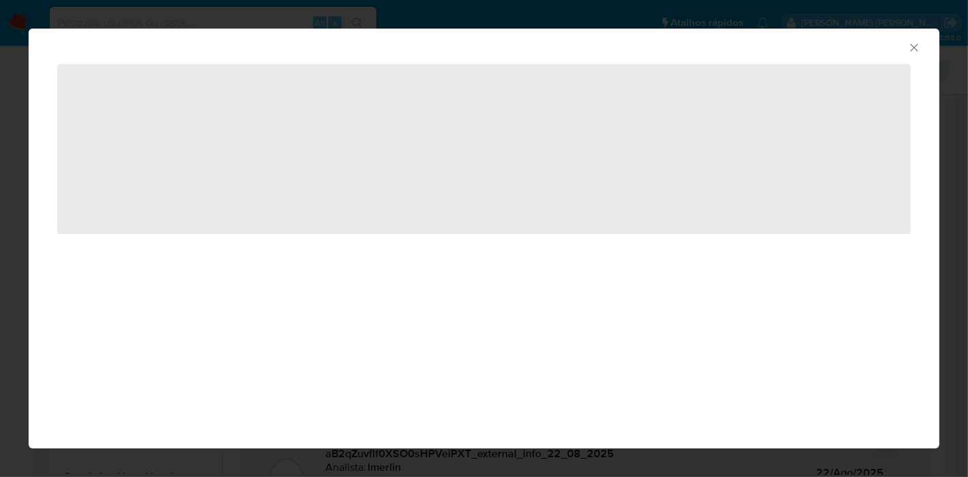
click at [911, 44] on icon "Fechar a janela" at bounding box center [915, 48] width 14 height 14
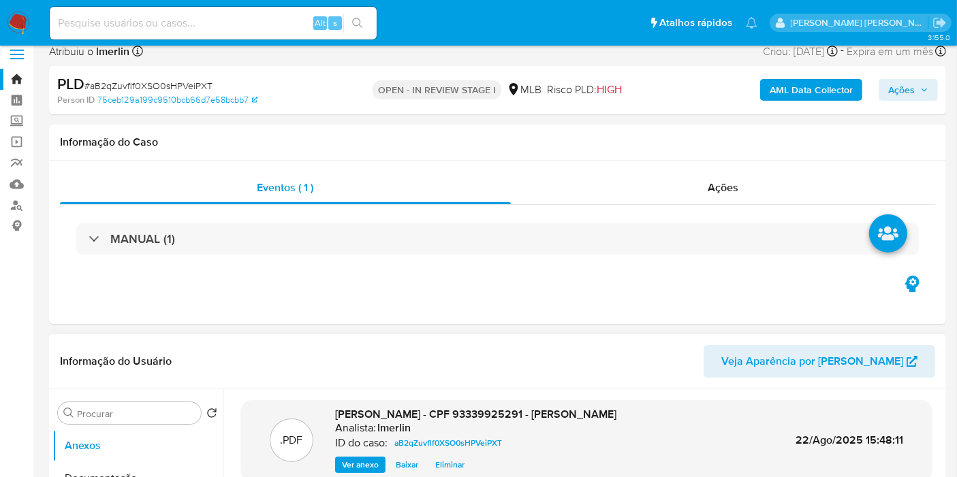
scroll to position [0, 0]
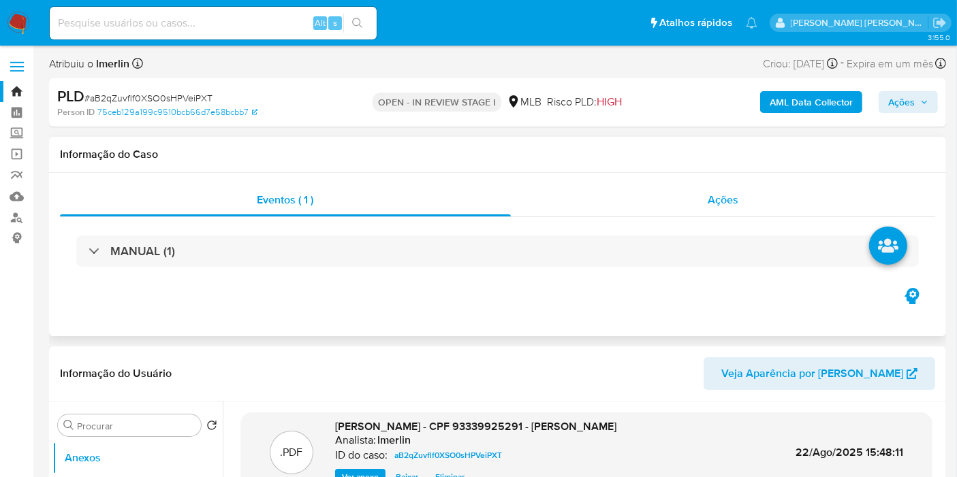
click at [802, 197] on div "Ações" at bounding box center [723, 200] width 425 height 33
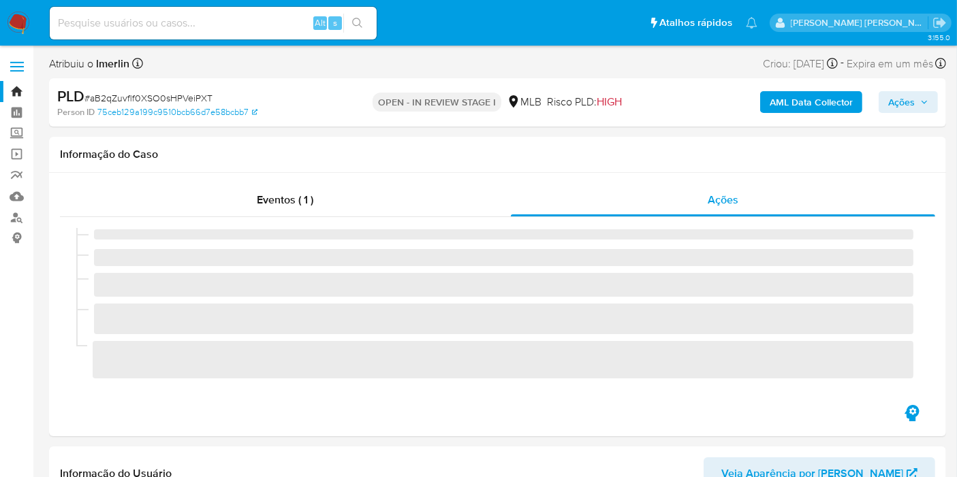
click at [911, 90] on div "AML Data Collector Ações" at bounding box center [793, 102] width 290 height 32
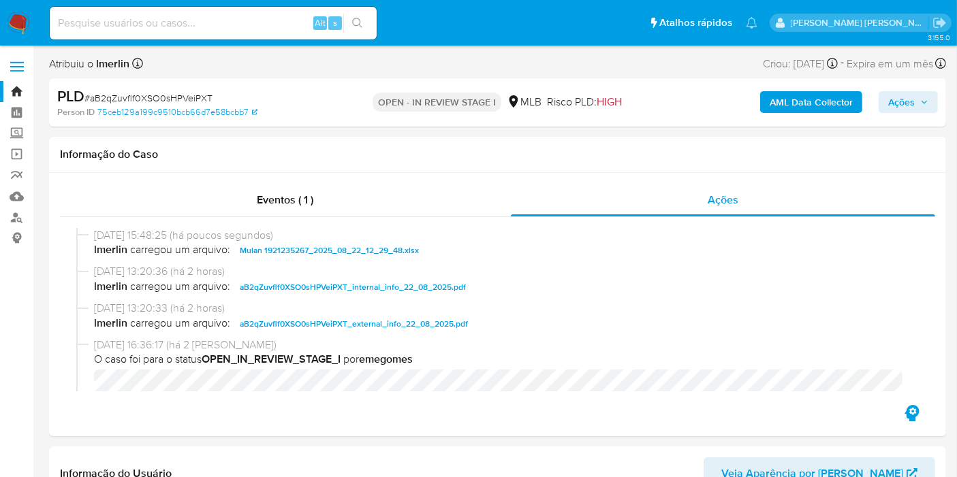
click at [908, 104] on span "Ações" at bounding box center [901, 102] width 27 height 22
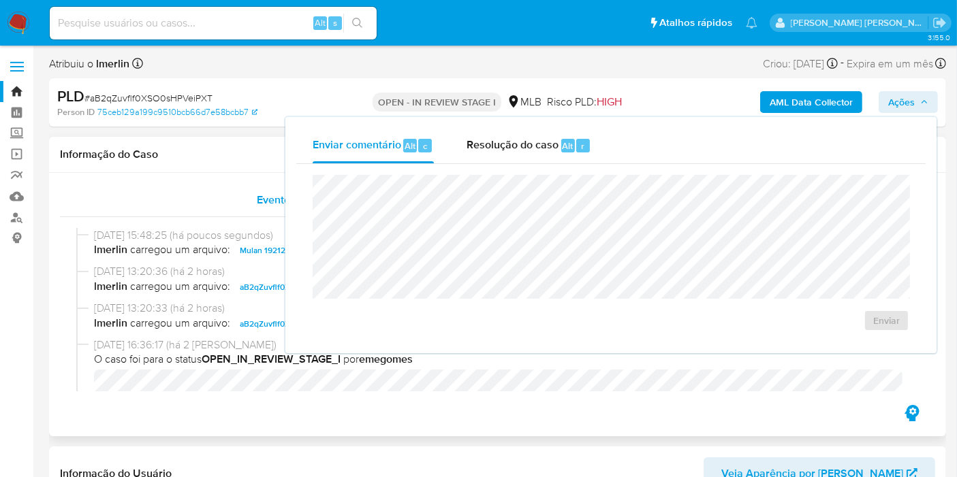
click at [200, 215] on div "Eventos ( 1 )" at bounding box center [285, 200] width 451 height 33
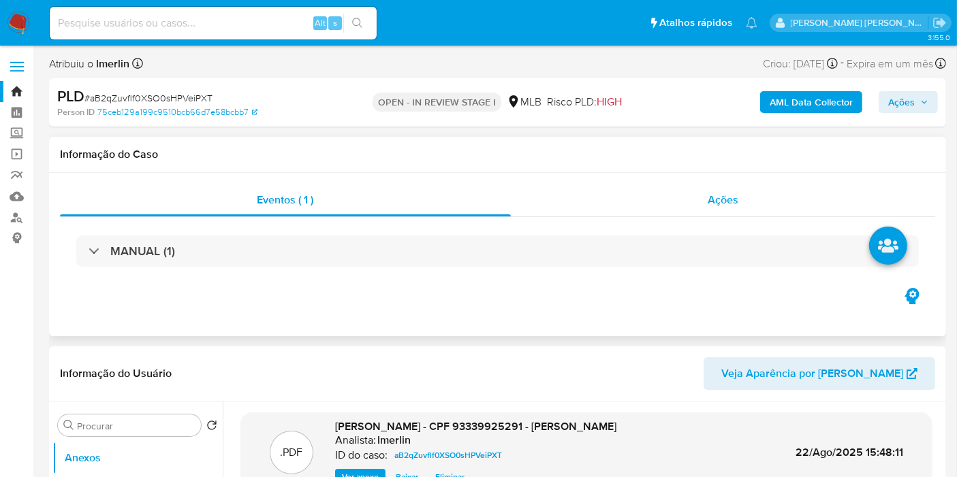
click at [675, 209] on div "Ações" at bounding box center [723, 200] width 425 height 33
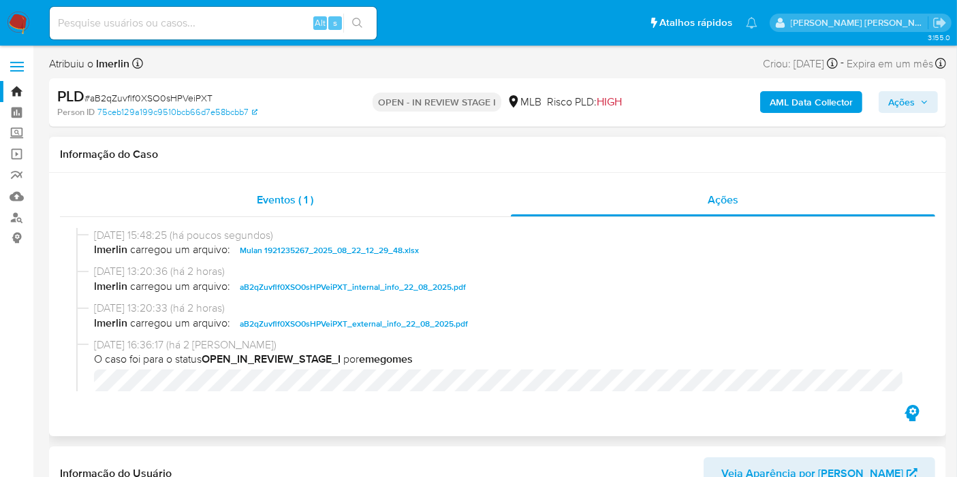
click at [405, 216] on div "Eventos ( 1 )" at bounding box center [285, 200] width 451 height 33
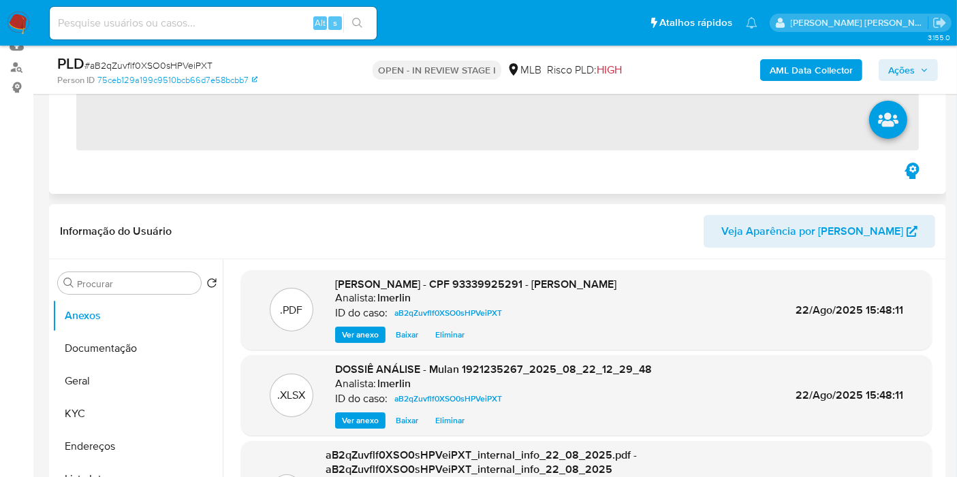
scroll to position [151, 0]
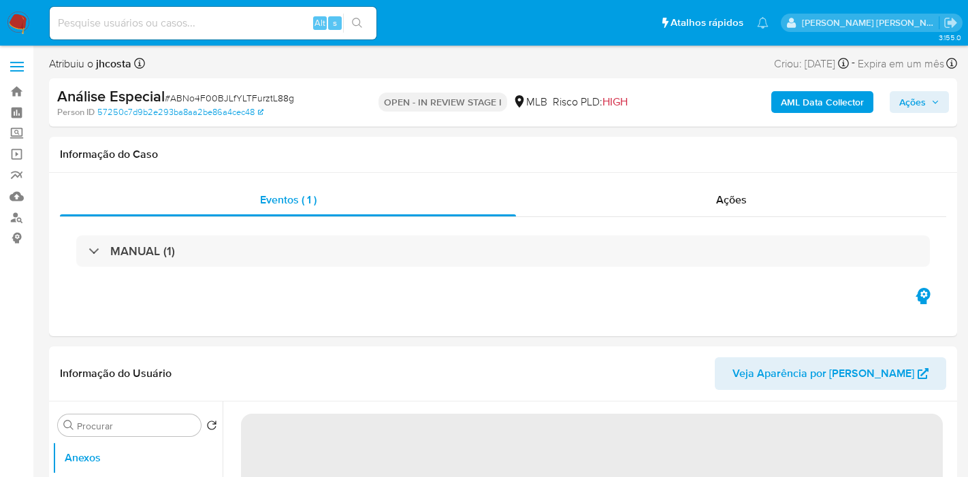
select select "10"
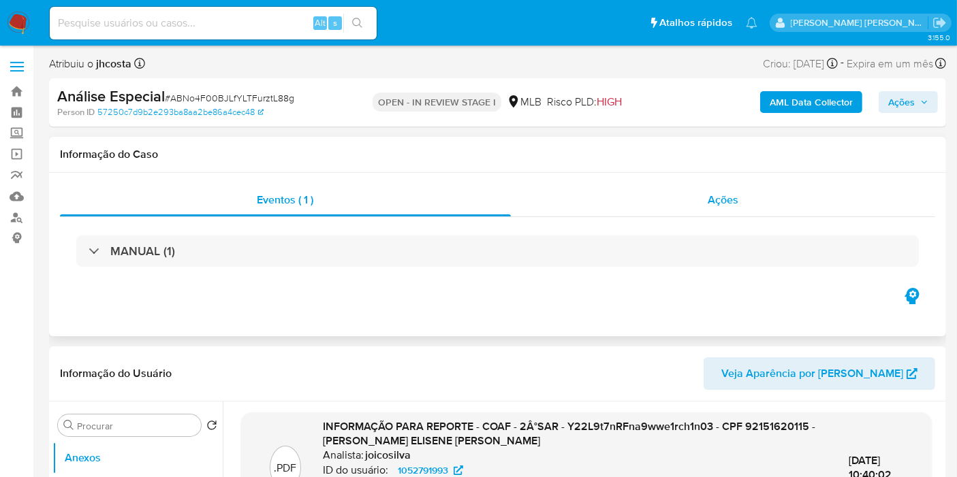
click at [710, 213] on div "Ações" at bounding box center [723, 200] width 425 height 33
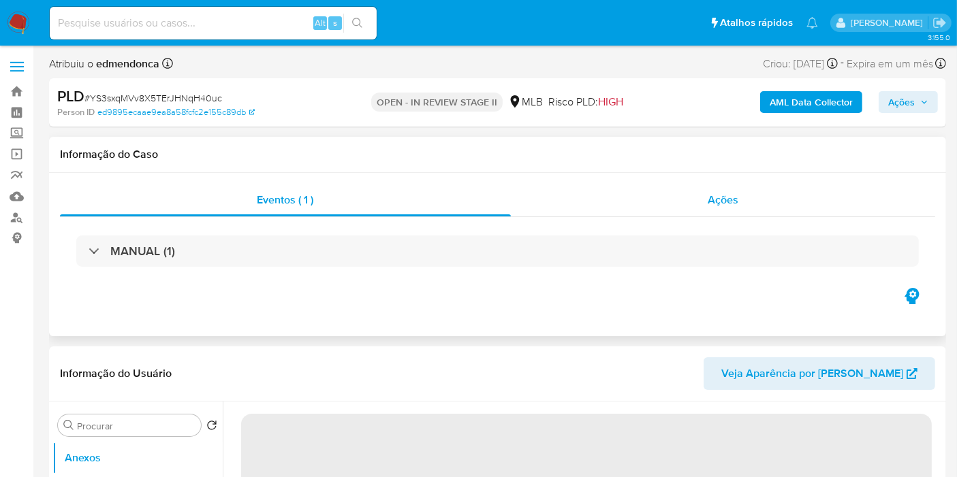
click at [695, 211] on div "Ações" at bounding box center [723, 200] width 425 height 33
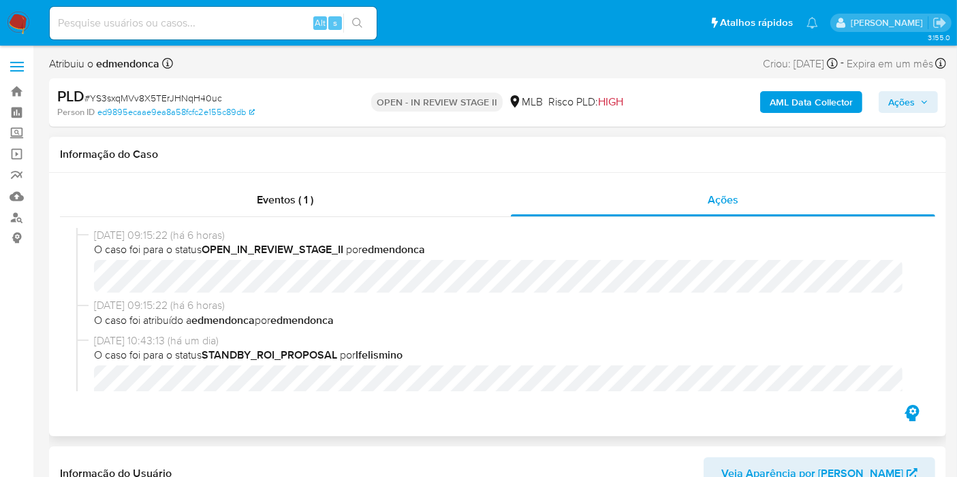
select select "10"
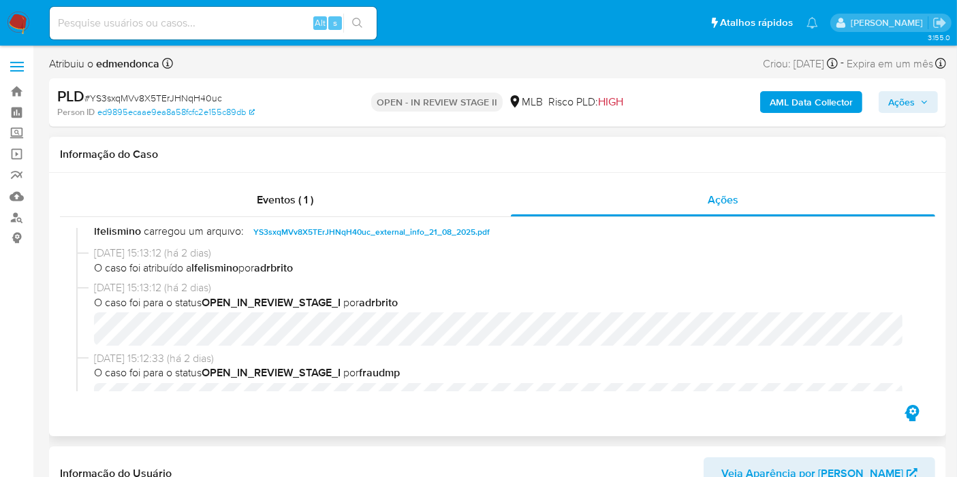
scroll to position [302, 0]
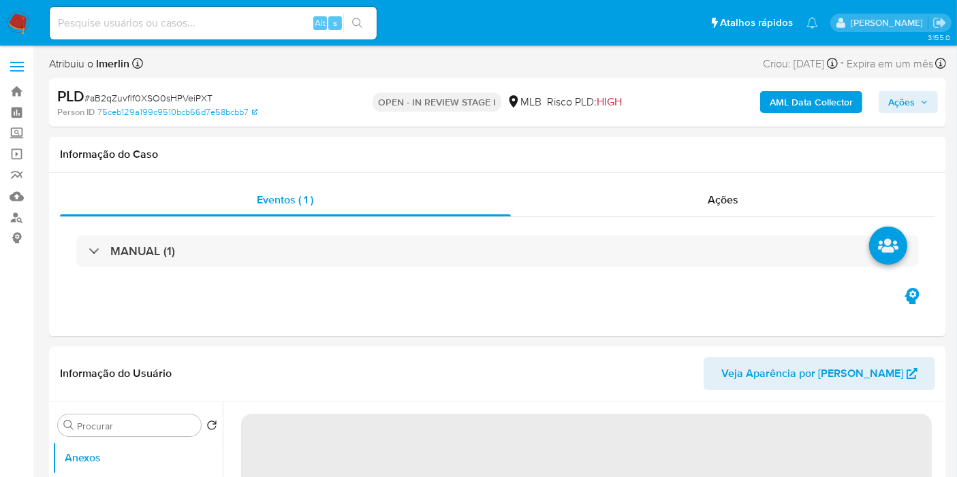
click at [191, 28] on input at bounding box center [213, 23] width 327 height 18
paste input "1923890412"
type input "1923890412"
select select "10"
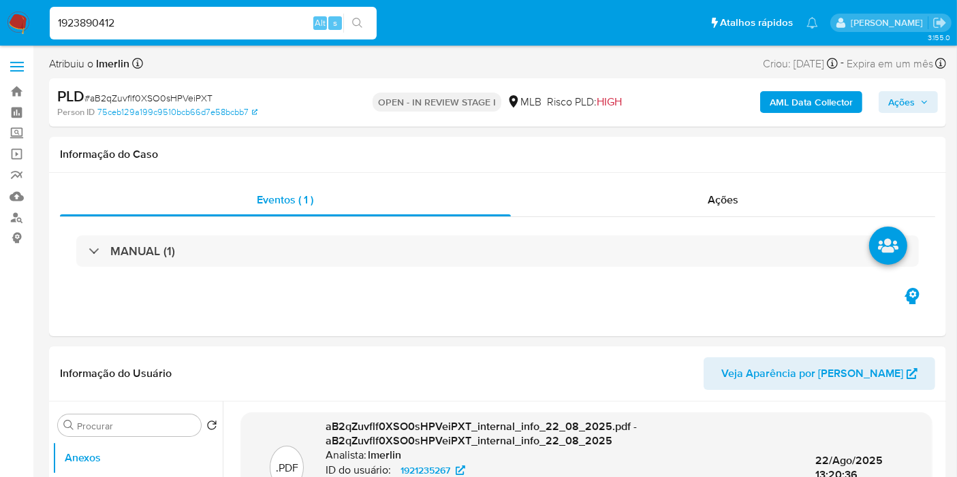
type input "1923890412"
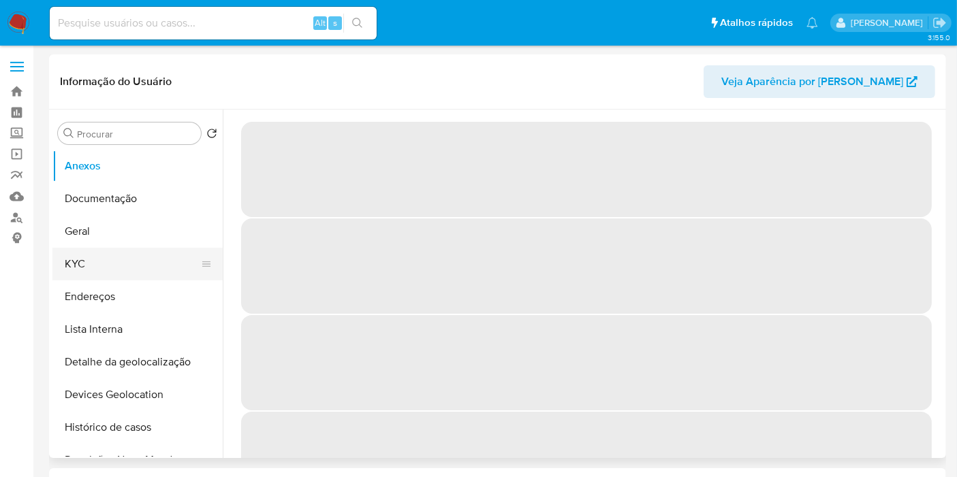
select select "10"
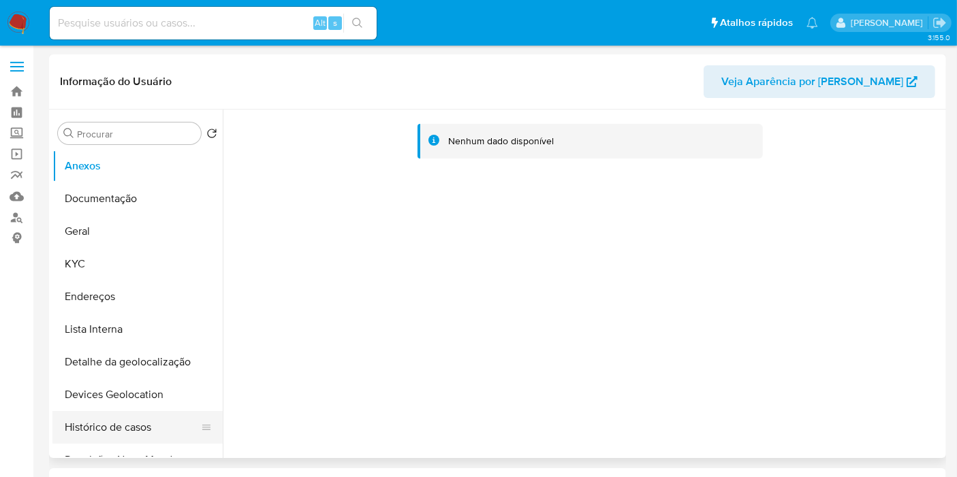
click at [151, 425] on button "Histórico de casos" at bounding box center [131, 427] width 159 height 33
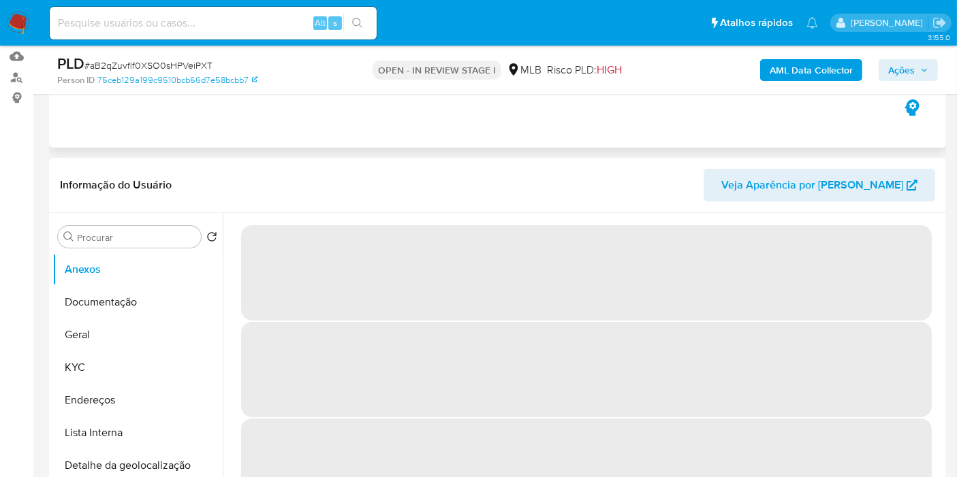
scroll to position [151, 0]
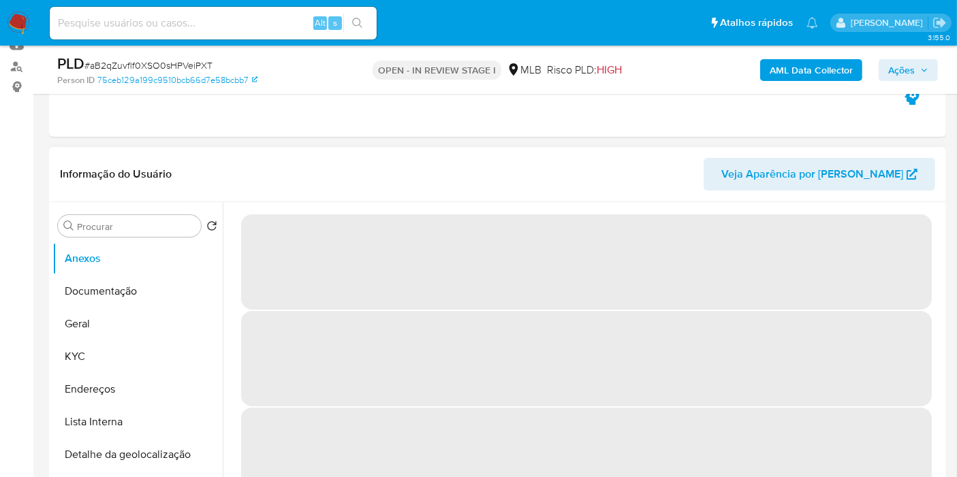
select select "10"
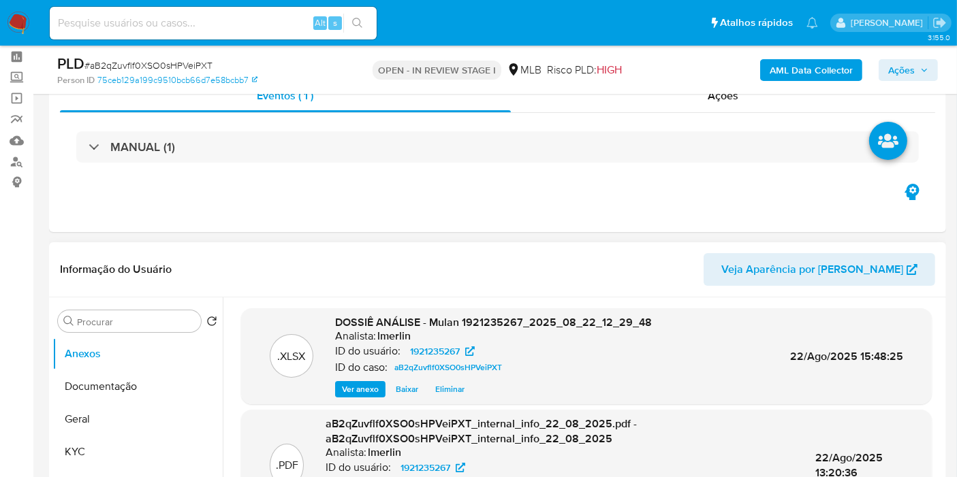
scroll to position [0, 0]
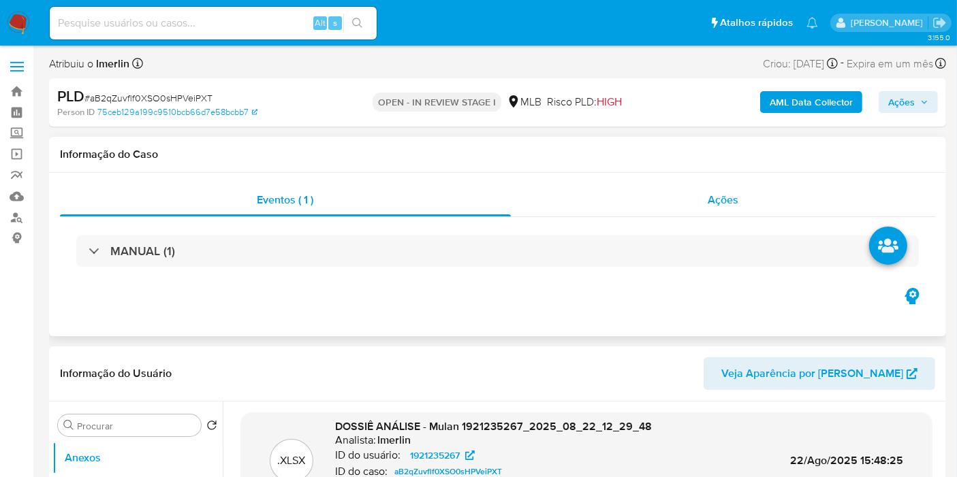
click at [722, 203] on span "Ações" at bounding box center [723, 200] width 31 height 16
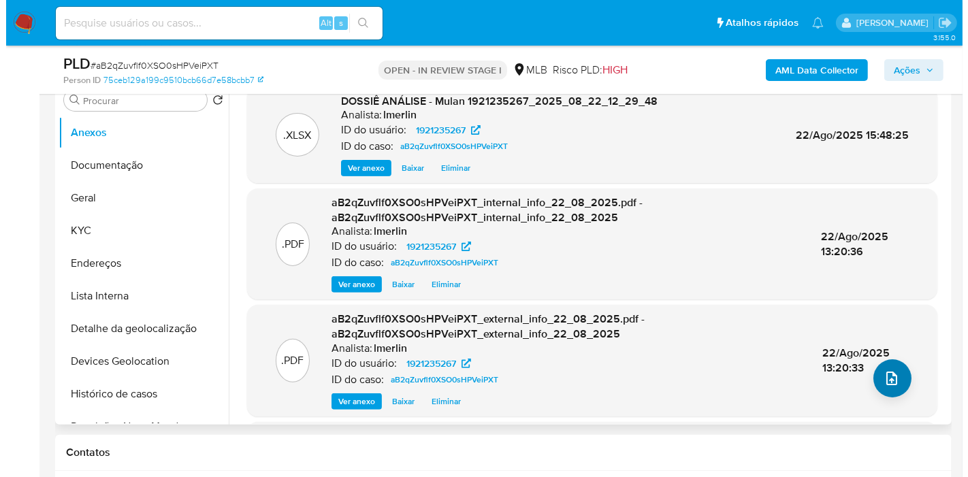
scroll to position [378, 0]
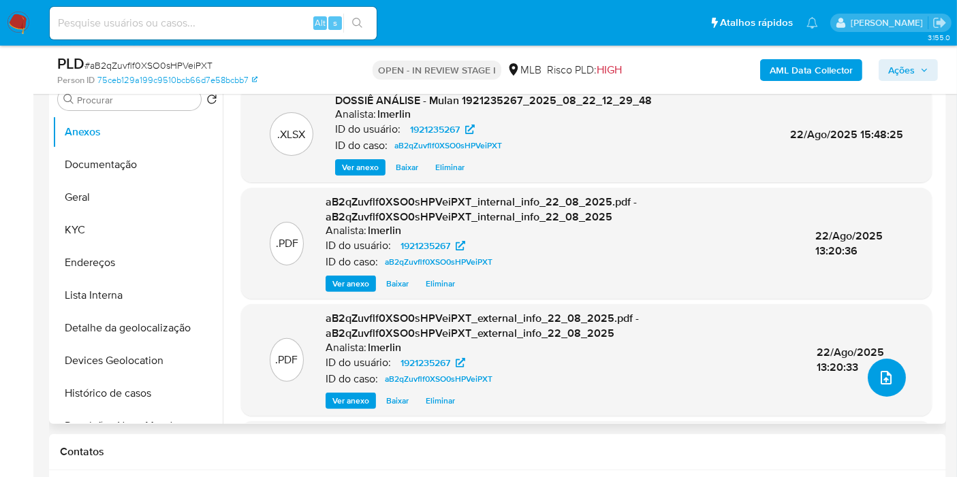
click at [894, 368] on button "upload-file" at bounding box center [887, 378] width 38 height 38
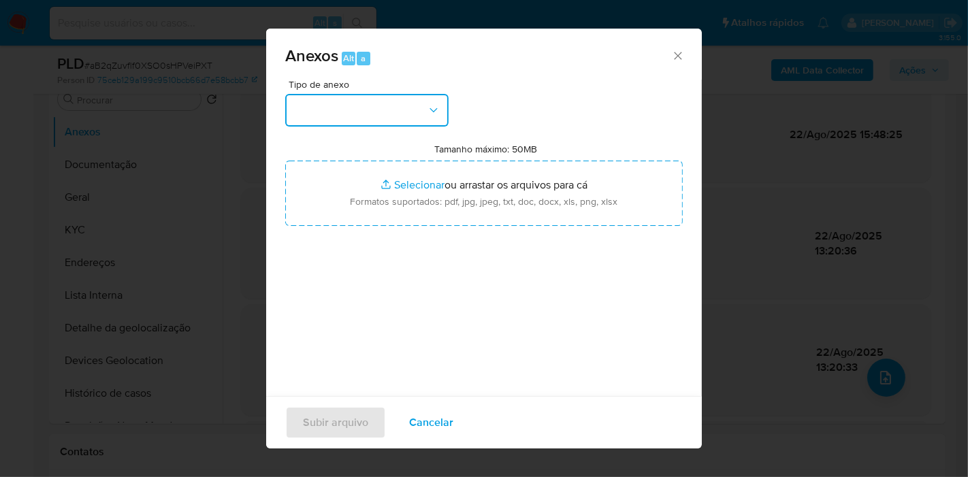
click at [399, 106] on button "button" at bounding box center [366, 110] width 163 height 33
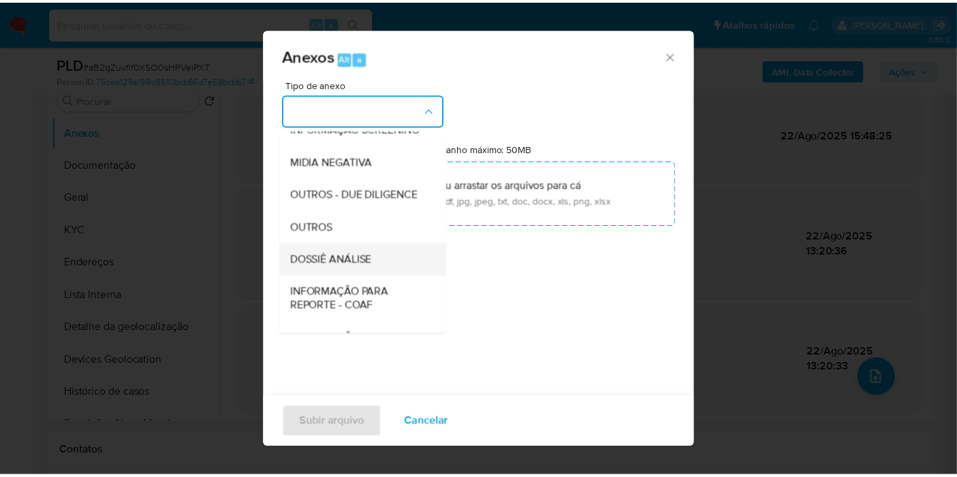
scroll to position [151, 0]
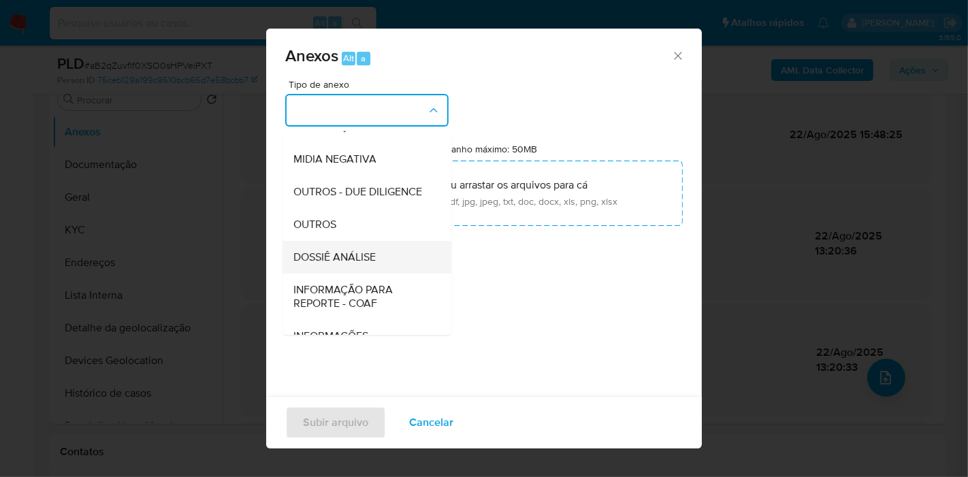
click at [370, 272] on div "DOSSIÊ ANÁLISE" at bounding box center [363, 257] width 139 height 33
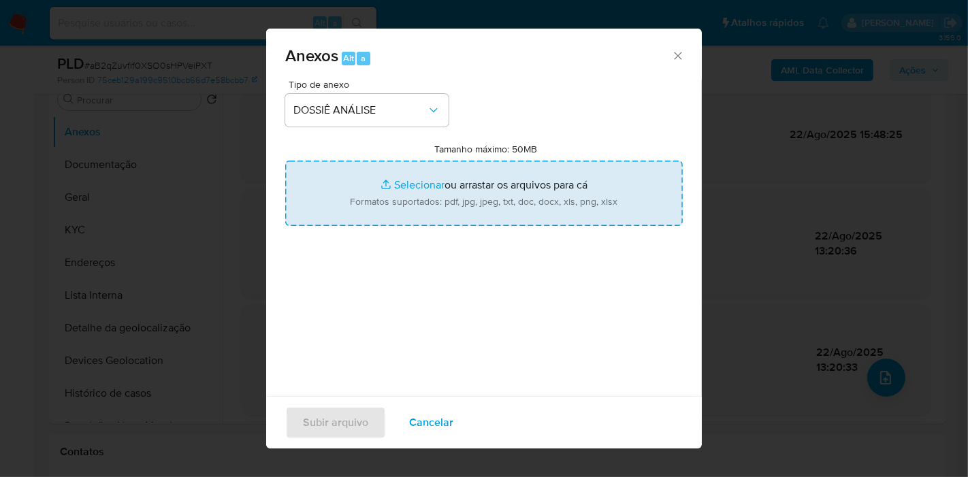
click at [466, 187] on input "Tamanho máximo: 50MB Selecionar arquivos" at bounding box center [484, 193] width 398 height 65
type input "C:\fakepath\CPF 93339925291 - TIAGO RODRIGUES FIRMO.pdf"
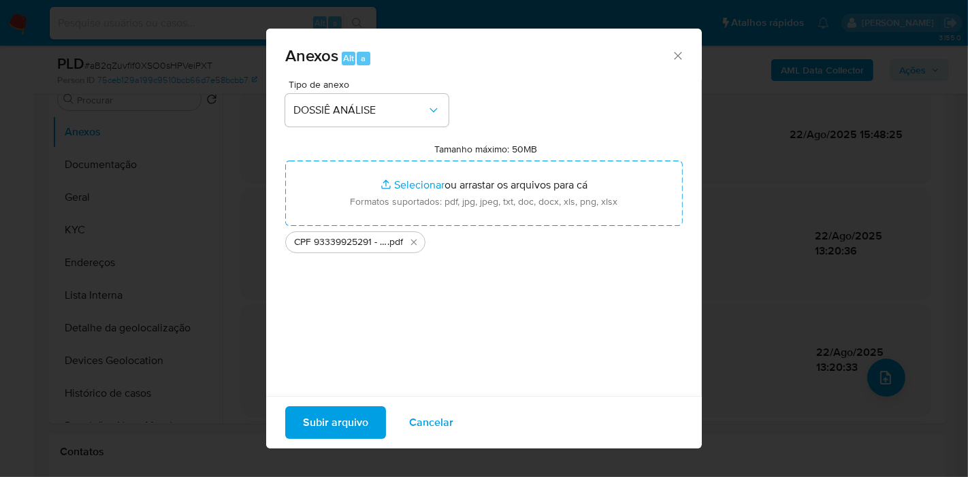
click at [344, 415] on span "Subir arquivo" at bounding box center [335, 423] width 65 height 30
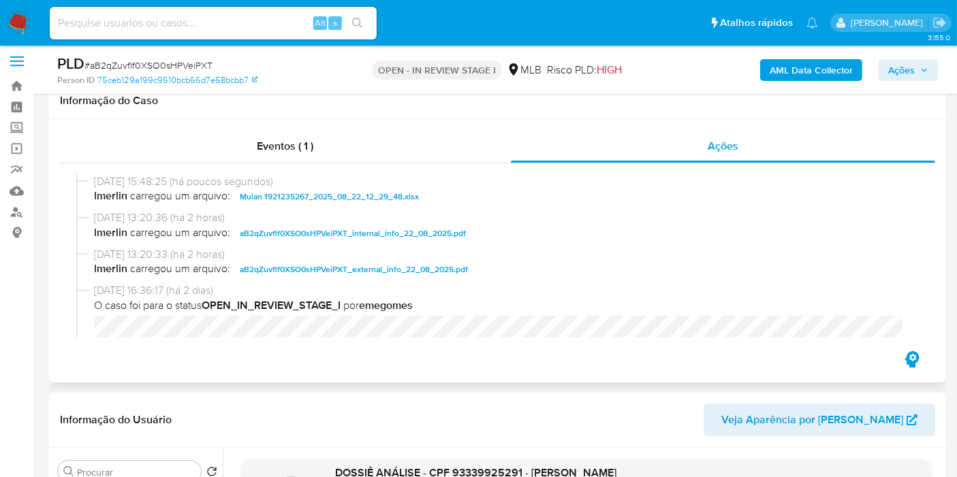
scroll to position [0, 0]
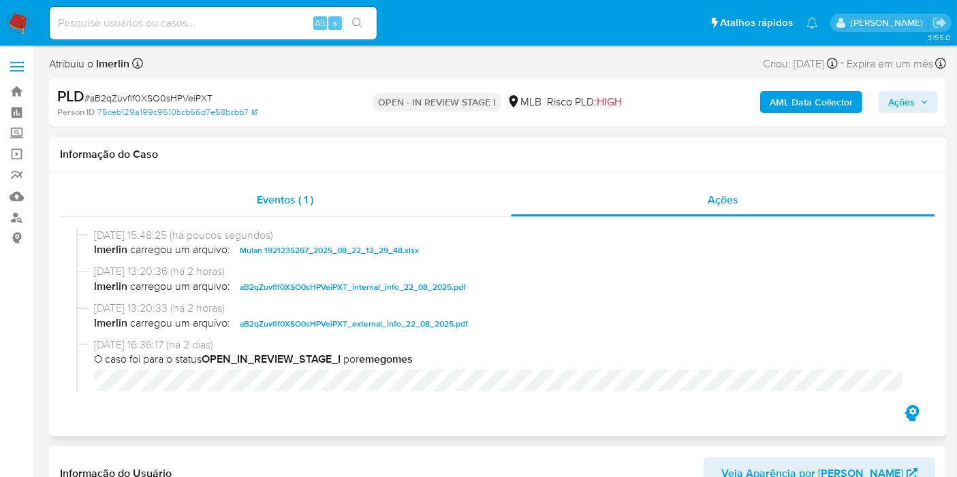
click at [343, 189] on div "Eventos ( 1 )" at bounding box center [285, 200] width 451 height 33
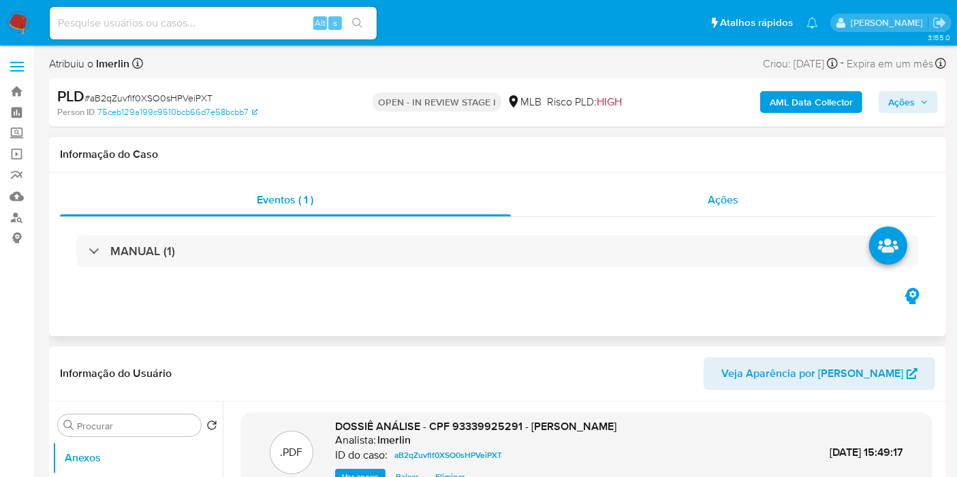
click at [674, 186] on div "Ações" at bounding box center [723, 200] width 425 height 33
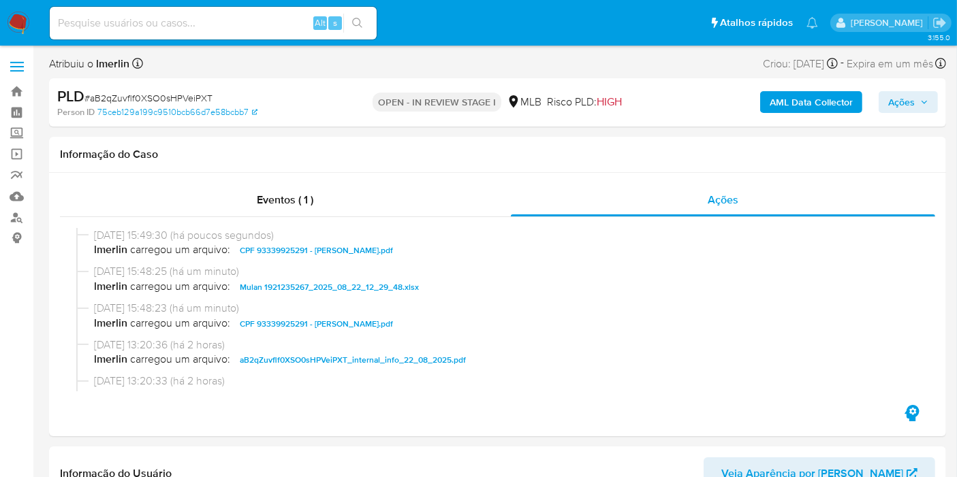
click at [904, 110] on span "Ações" at bounding box center [901, 102] width 27 height 22
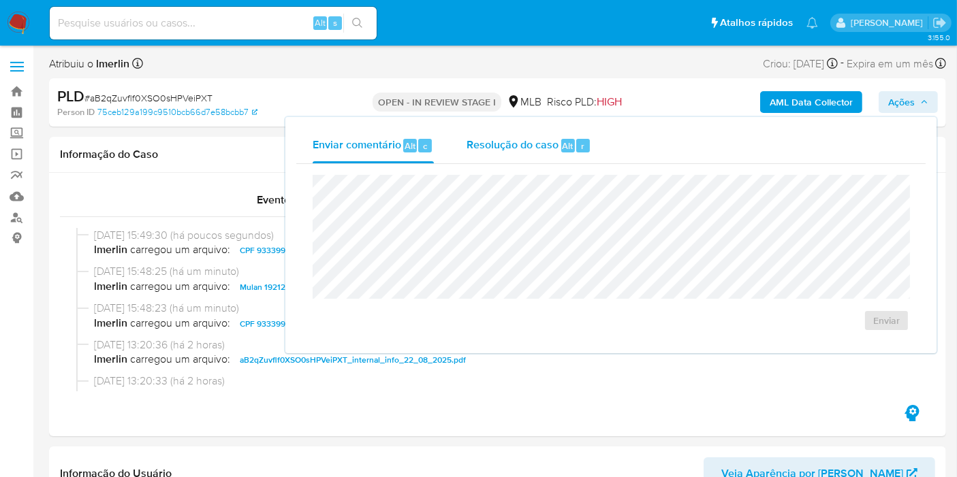
click at [533, 157] on div "Resolução do caso Alt r" at bounding box center [528, 145] width 125 height 35
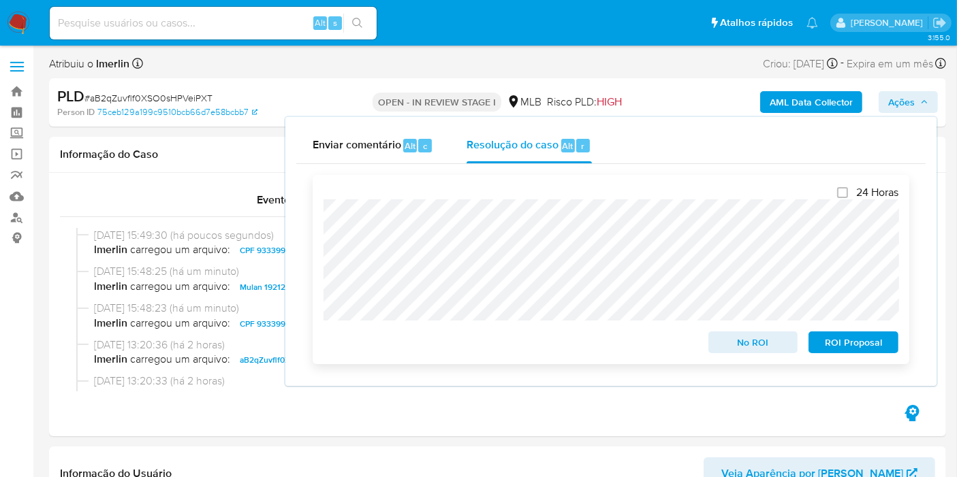
click at [735, 345] on span "No ROI" at bounding box center [753, 342] width 71 height 19
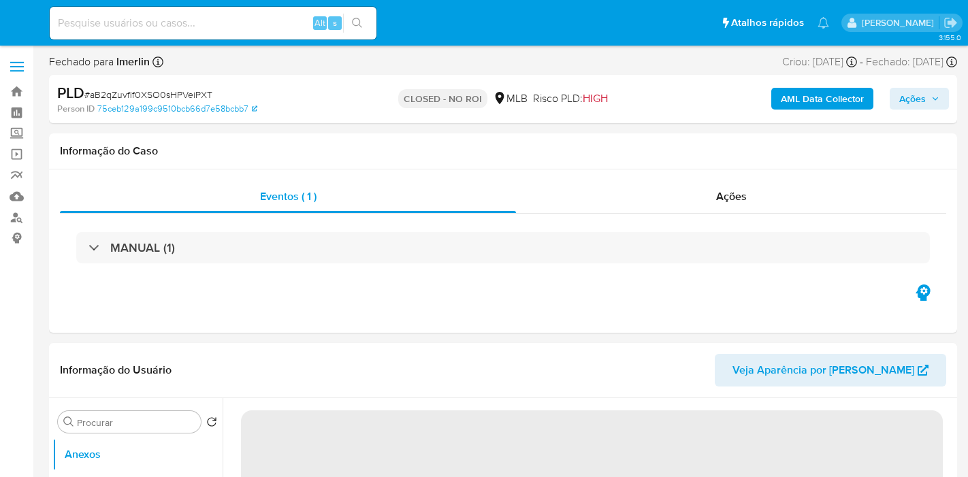
select select "10"
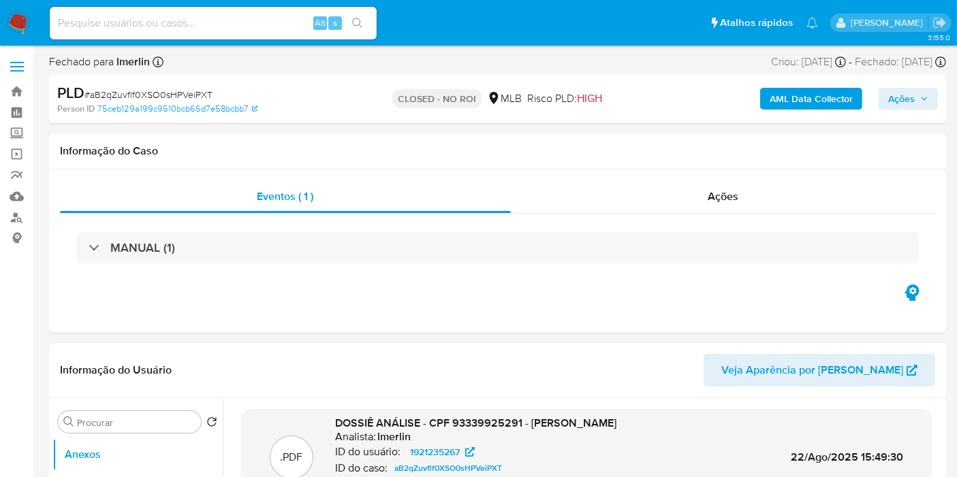
click at [275, 19] on input at bounding box center [213, 23] width 327 height 18
paste input "699242728"
type input "699242728"
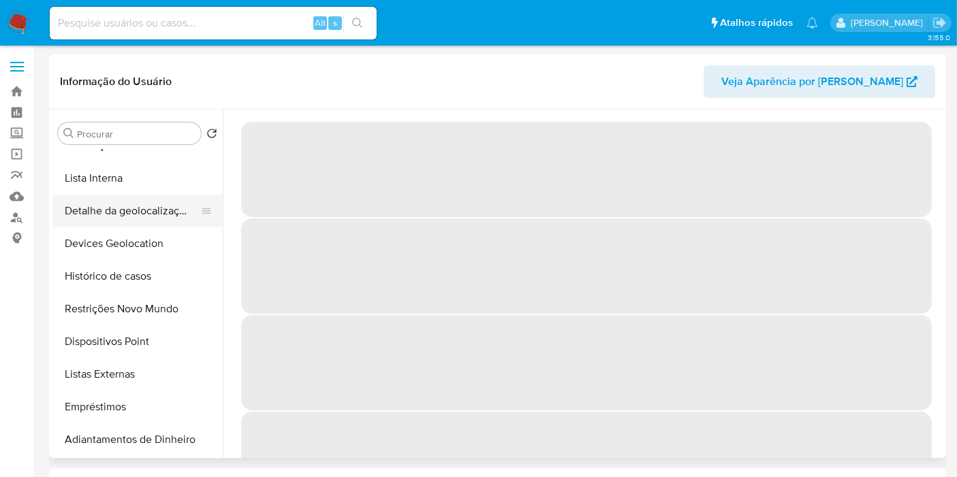
scroll to position [227, 0]
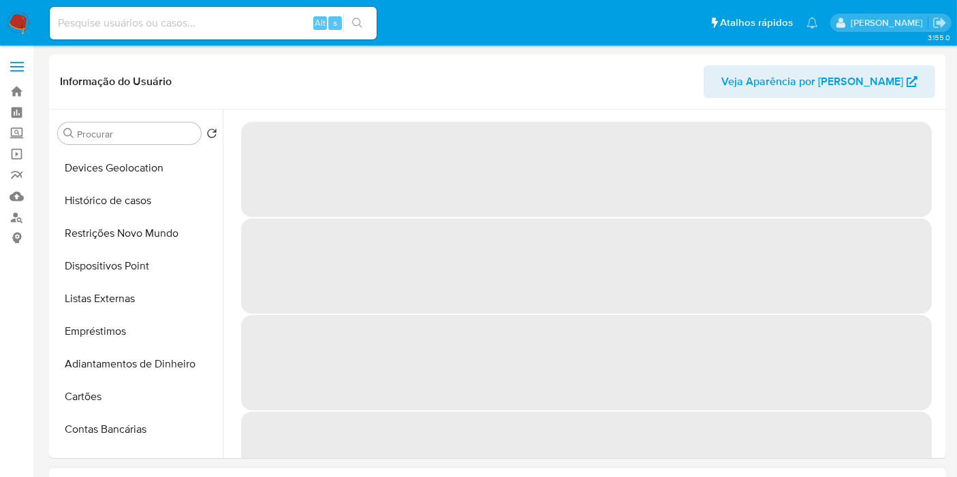
select select "10"
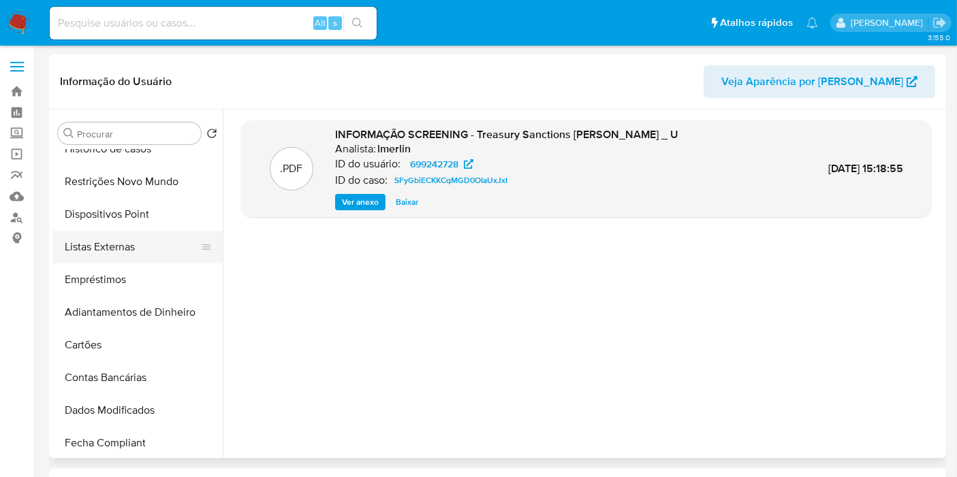
scroll to position [302, 0]
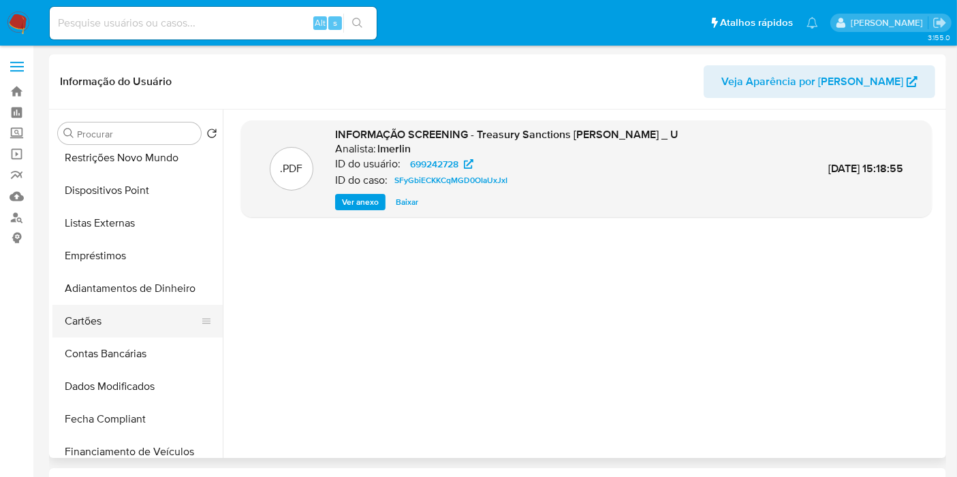
click at [133, 325] on button "Cartões" at bounding box center [131, 321] width 159 height 33
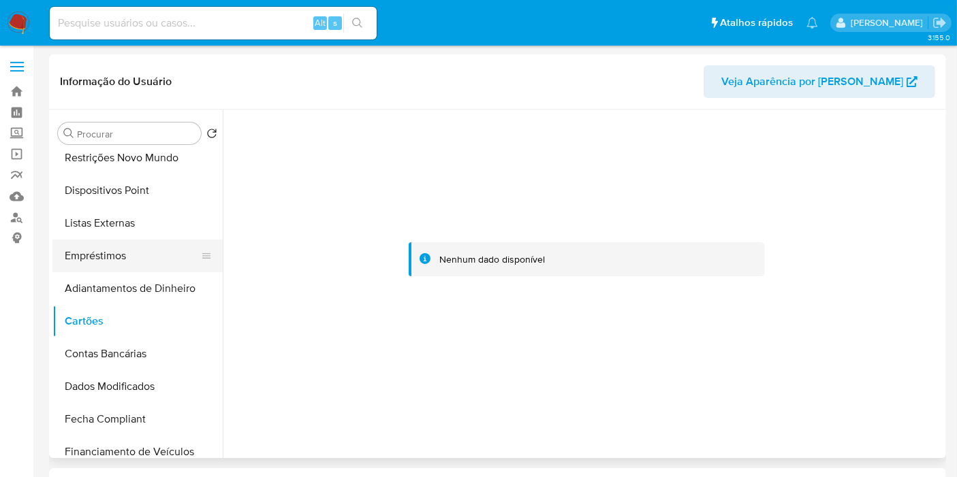
scroll to position [0, 0]
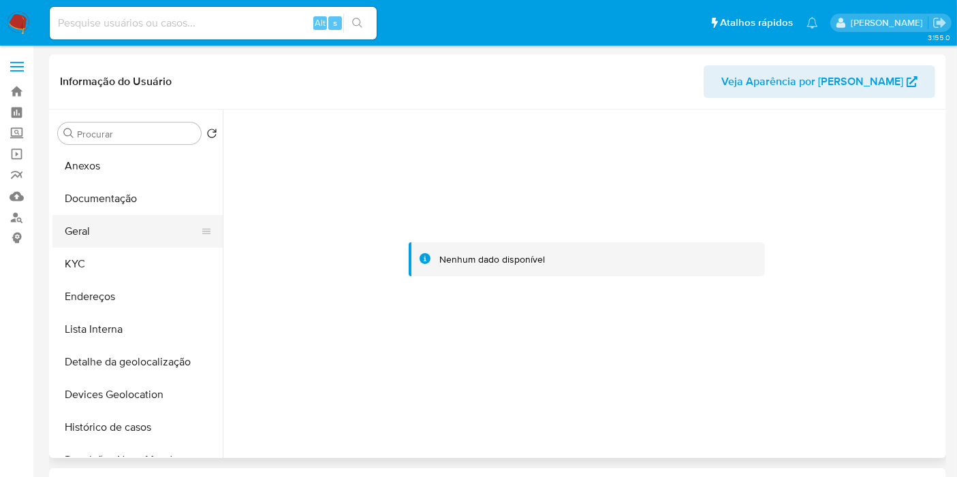
click at [120, 240] on button "Geral" at bounding box center [131, 231] width 159 height 33
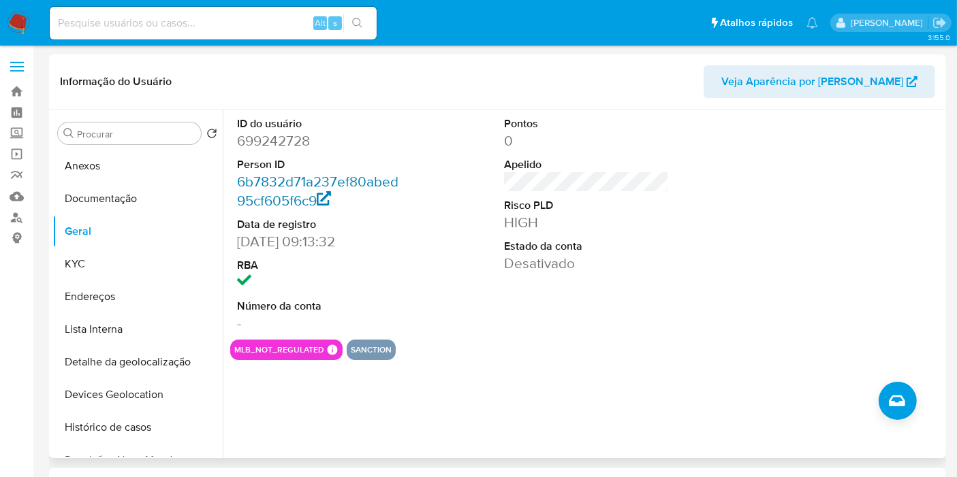
click at [309, 187] on link "6b7832d71a237ef80abed95cf605f6c9" at bounding box center [317, 191] width 161 height 39
click at [281, 140] on dd "699242728" at bounding box center [319, 140] width 165 height 19
copy dd "699242728"
click at [291, 18] on input at bounding box center [213, 23] width 327 height 18
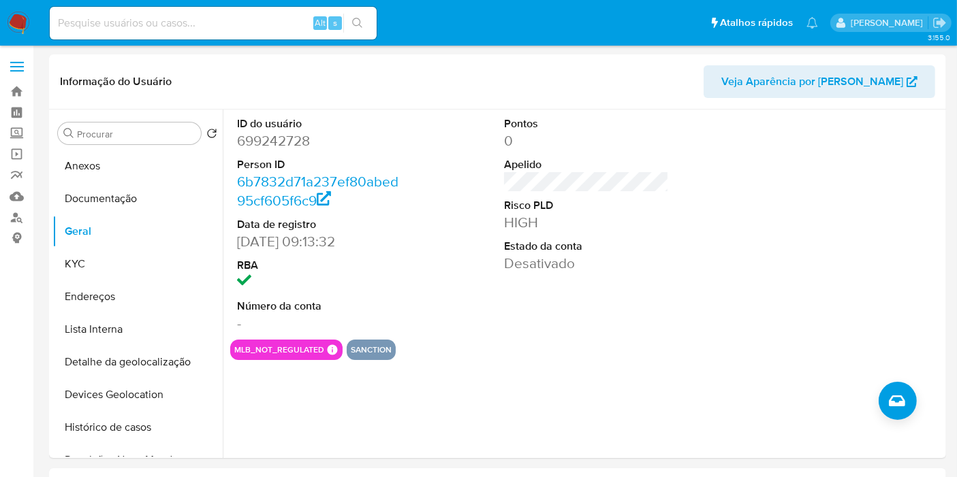
paste input "6473127"
type input "6473127"
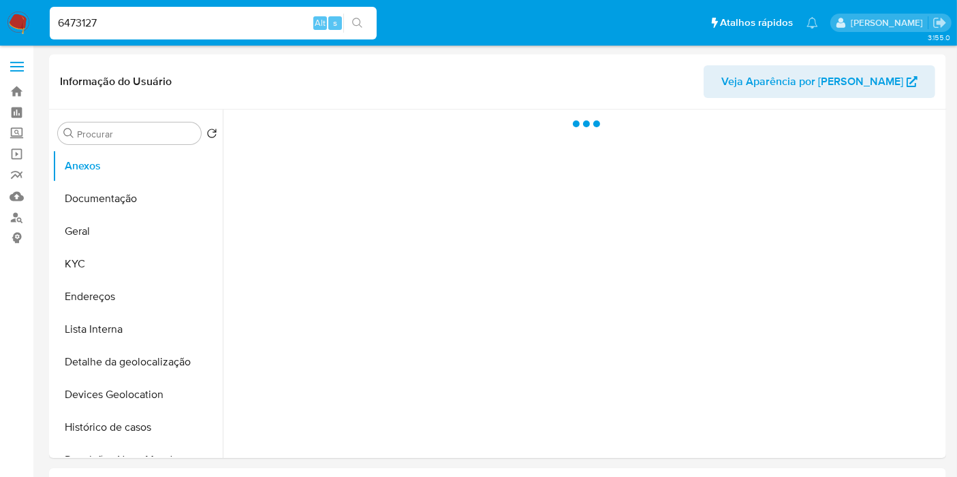
select select "10"
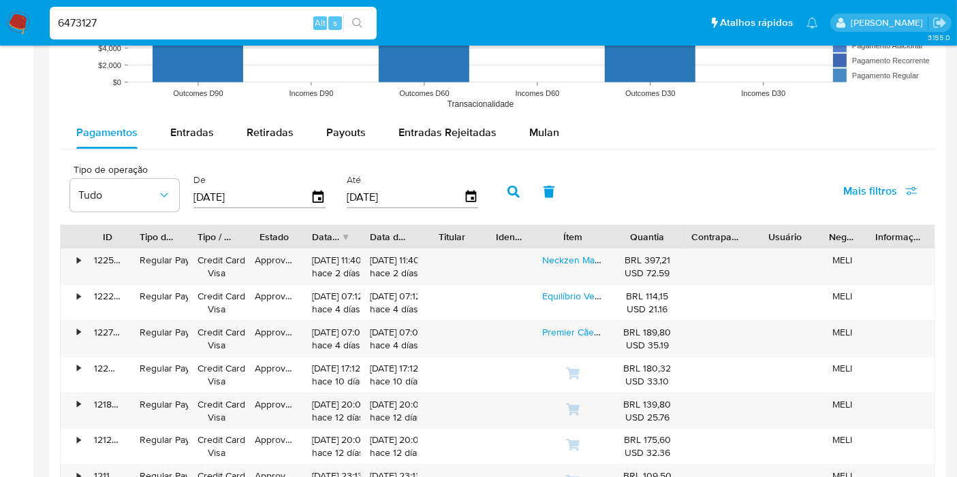
scroll to position [1135, 0]
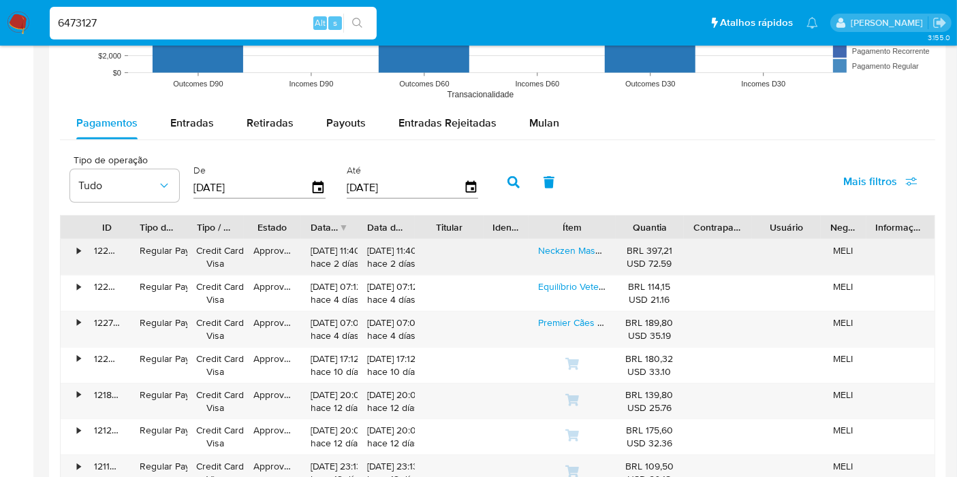
drag, startPoint x: 616, startPoint y: 219, endPoint x: 622, endPoint y: 244, distance: 25.3
click at [622, 244] on div "ID Tipo de operação Tipo / Método Estado Data de criação Data de aprovação Titu…" at bounding box center [497, 407] width 875 height 384
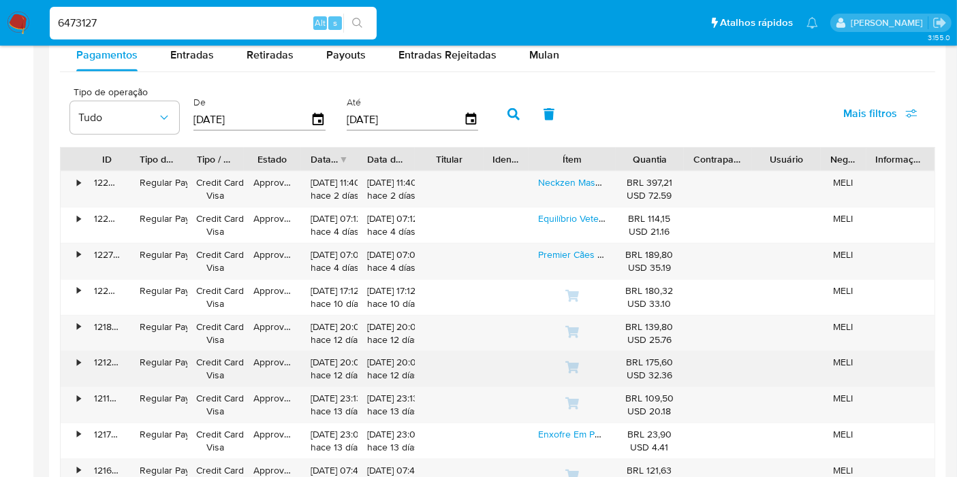
scroll to position [1286, 0]
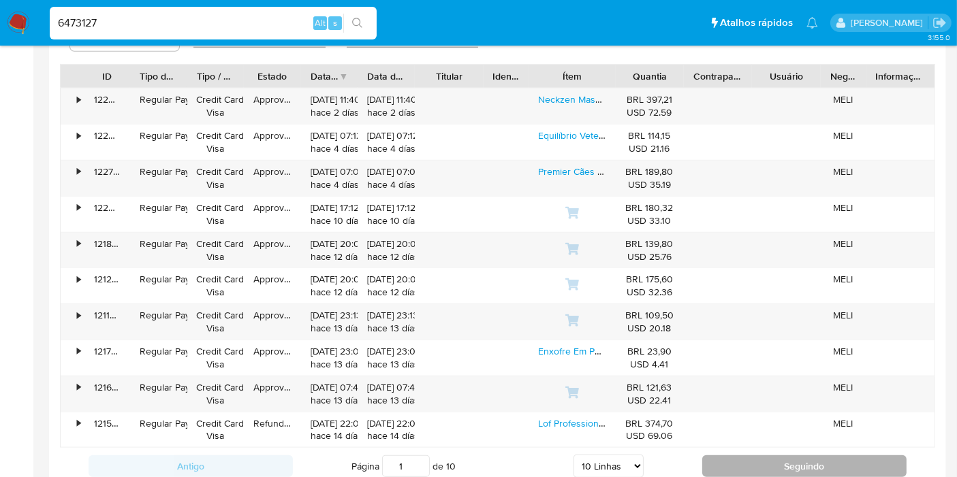
click at [732, 461] on button "Seguindo" at bounding box center [804, 467] width 204 height 22
type input "2"
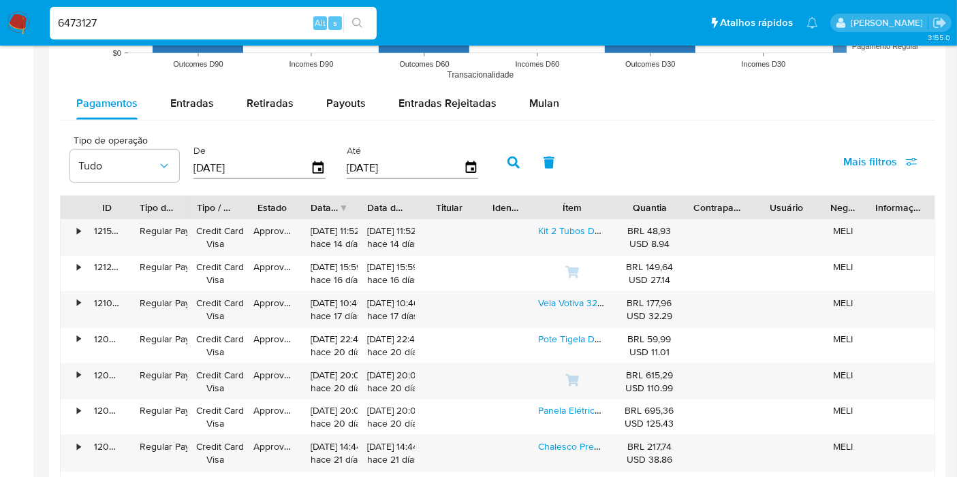
scroll to position [1059, 0]
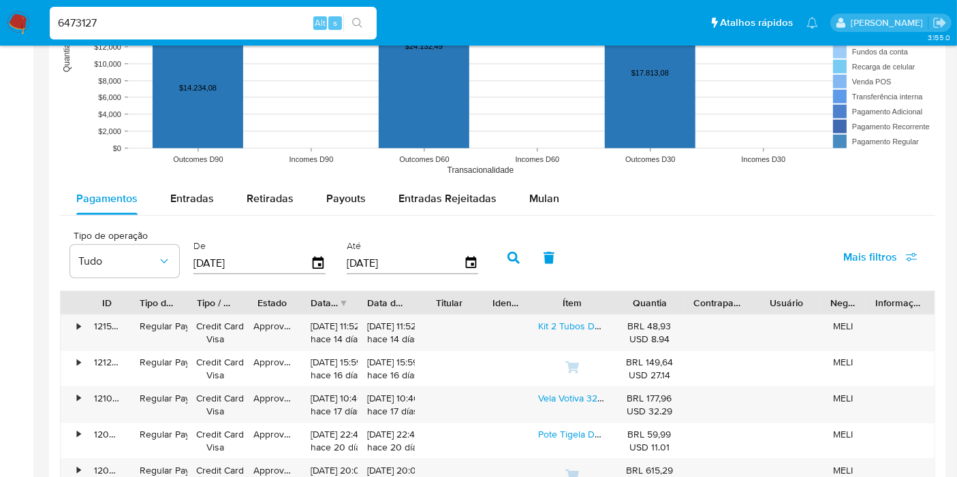
click at [10, 18] on img at bounding box center [18, 23] width 23 height 23
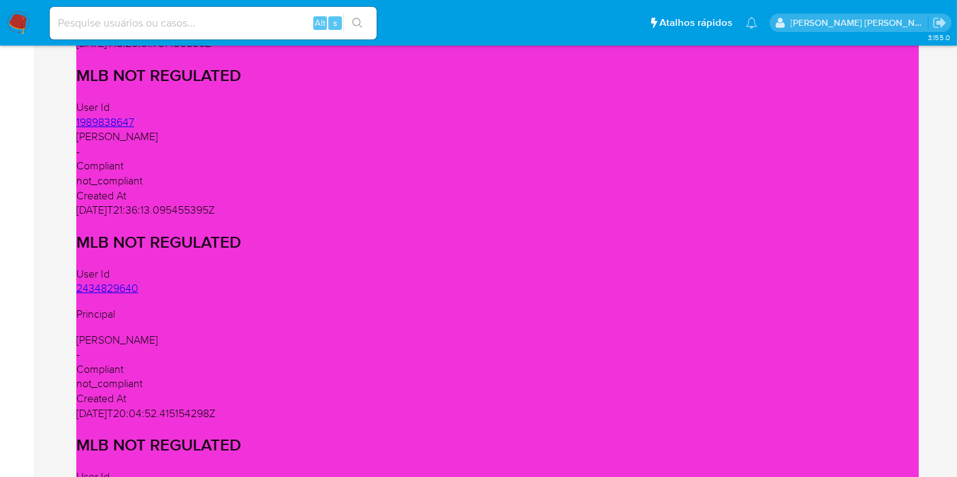
scroll to position [1059, 0]
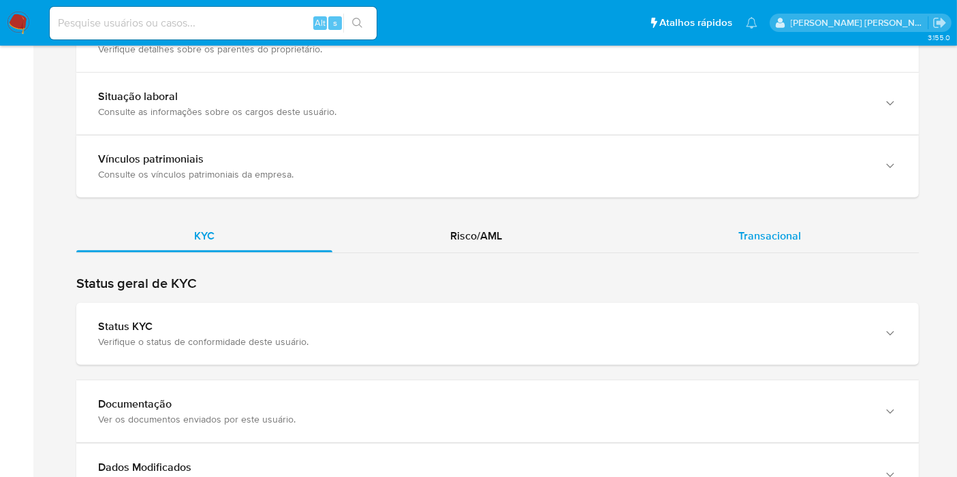
click at [755, 248] on div "Transacional" at bounding box center [769, 236] width 298 height 33
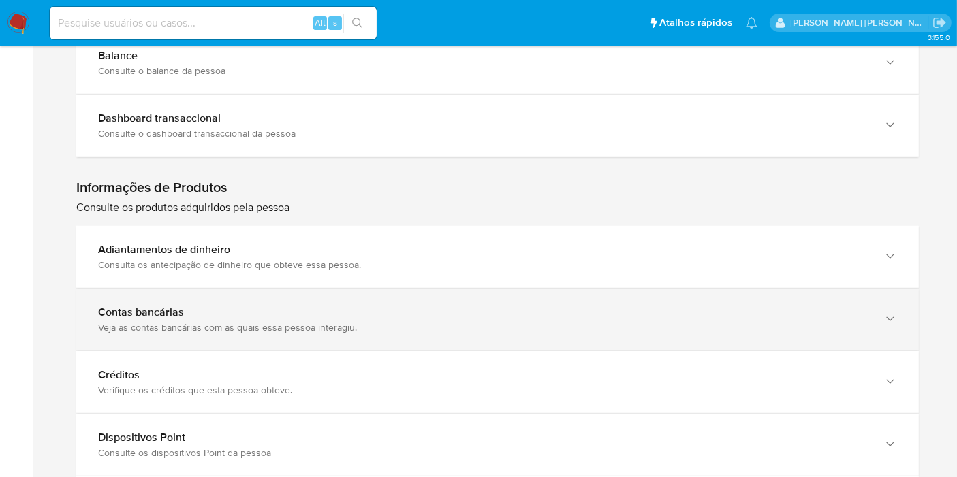
scroll to position [1438, 0]
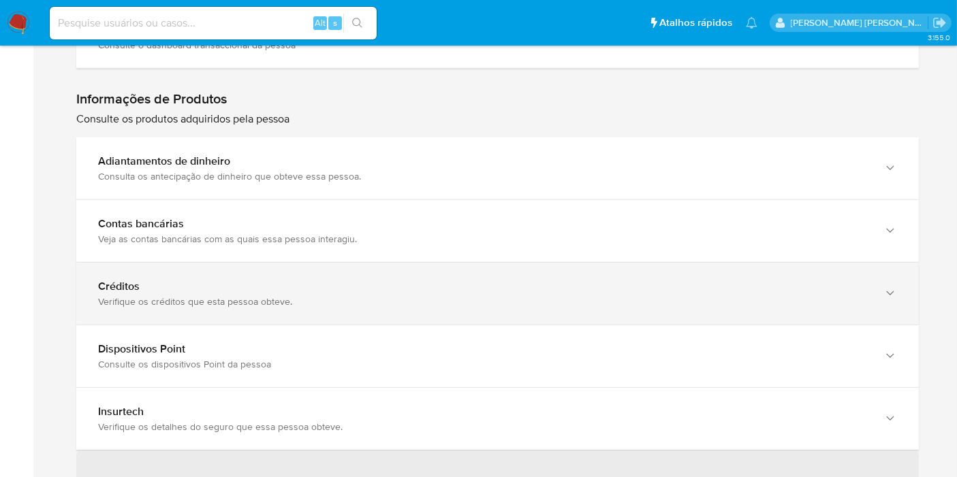
click at [160, 296] on div "Verifique os créditos que esta pessoa obteve." at bounding box center [484, 302] width 772 height 12
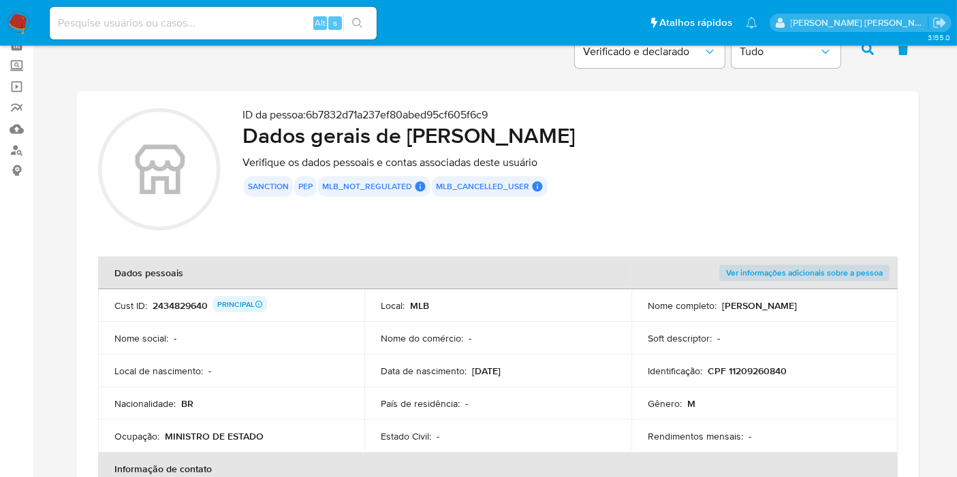
scroll to position [0, 0]
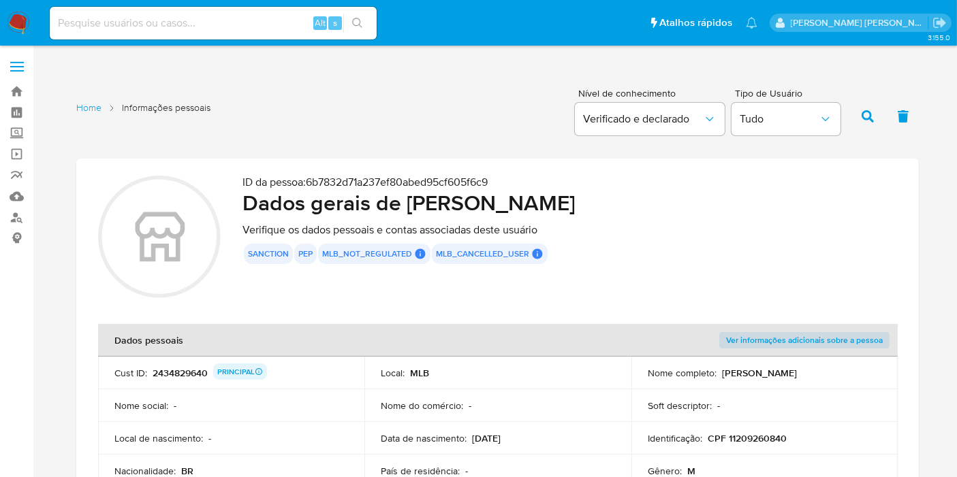
drag, startPoint x: 312, startPoint y: 183, endPoint x: 508, endPoint y: 180, distance: 196.2
click at [508, 180] on p "ID da pessoa : 6b7832d71a237ef80abed95cf605f6c9" at bounding box center [569, 183] width 654 height 14
click at [228, 10] on div "Alt s" at bounding box center [213, 23] width 327 height 33
click at [227, 14] on input at bounding box center [213, 23] width 327 height 18
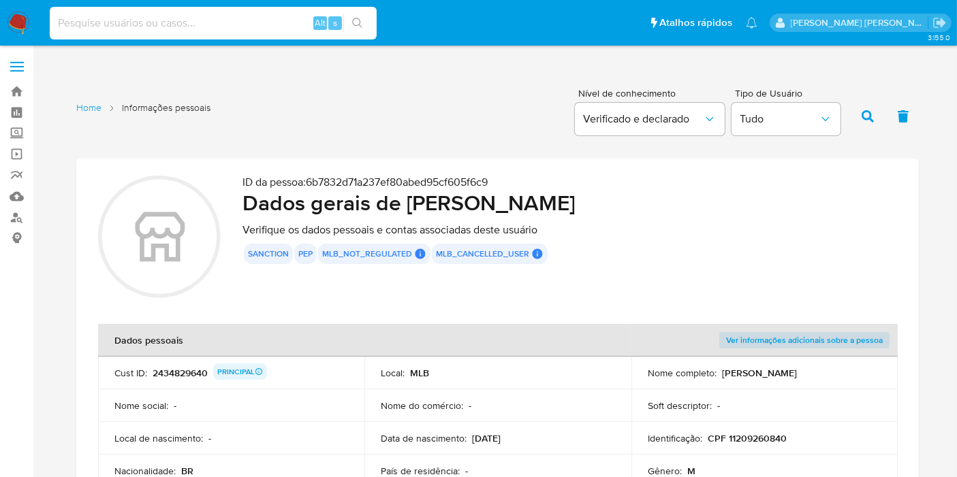
paste input "70758083"
type input "70758083"
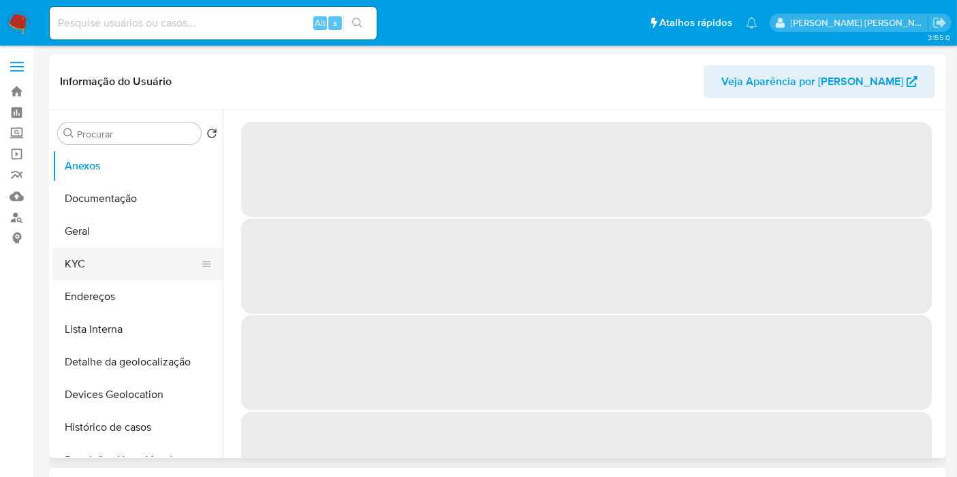
click at [96, 263] on button "KYC" at bounding box center [131, 264] width 159 height 33
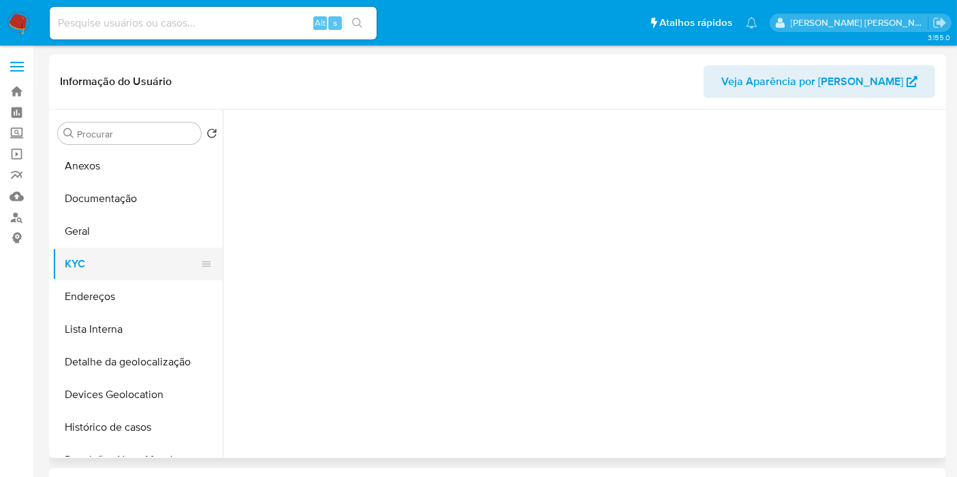
select select "10"
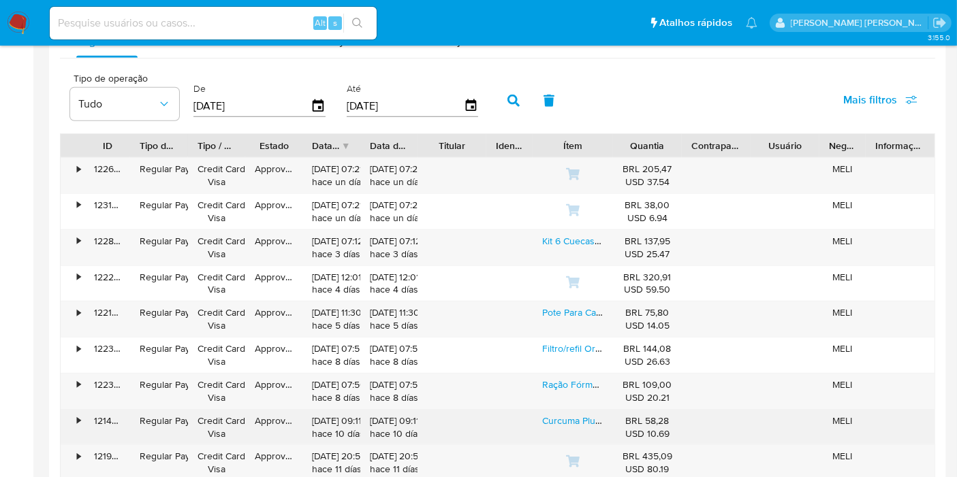
scroll to position [1438, 0]
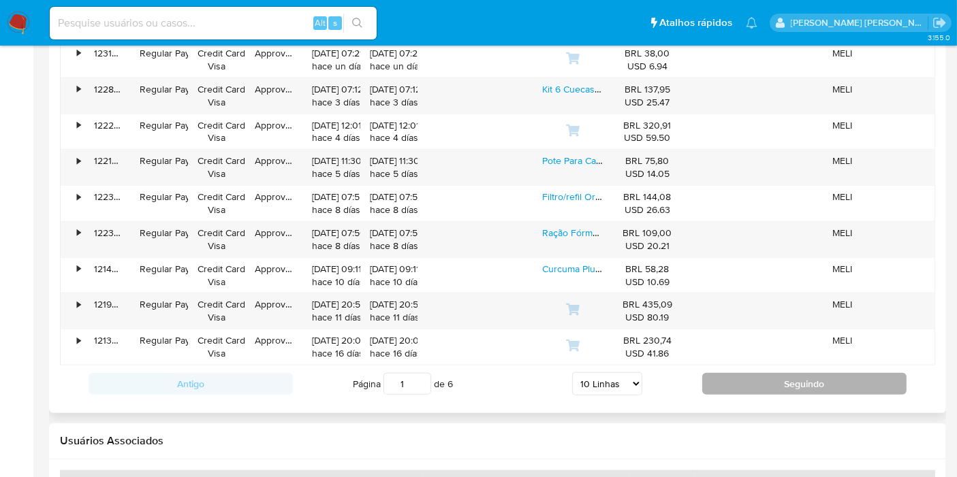
click at [716, 379] on button "Seguindo" at bounding box center [804, 384] width 204 height 22
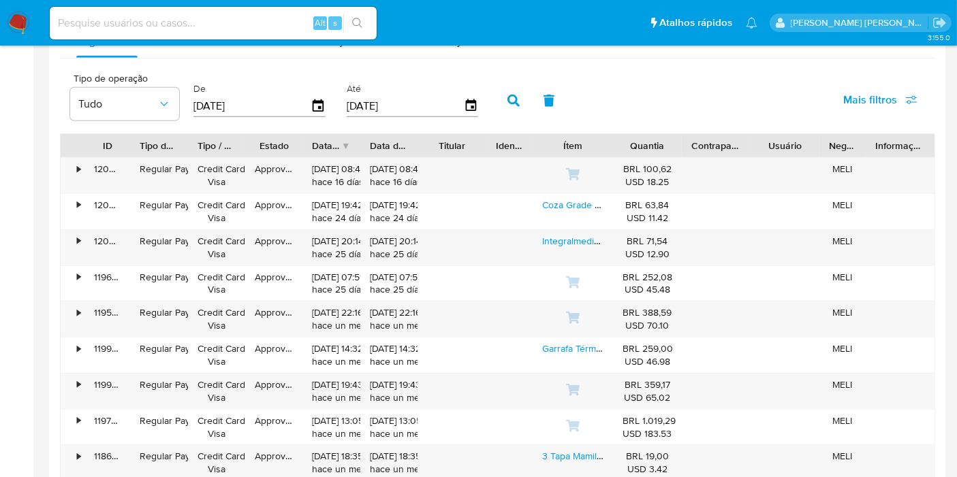
scroll to position [1362, 0]
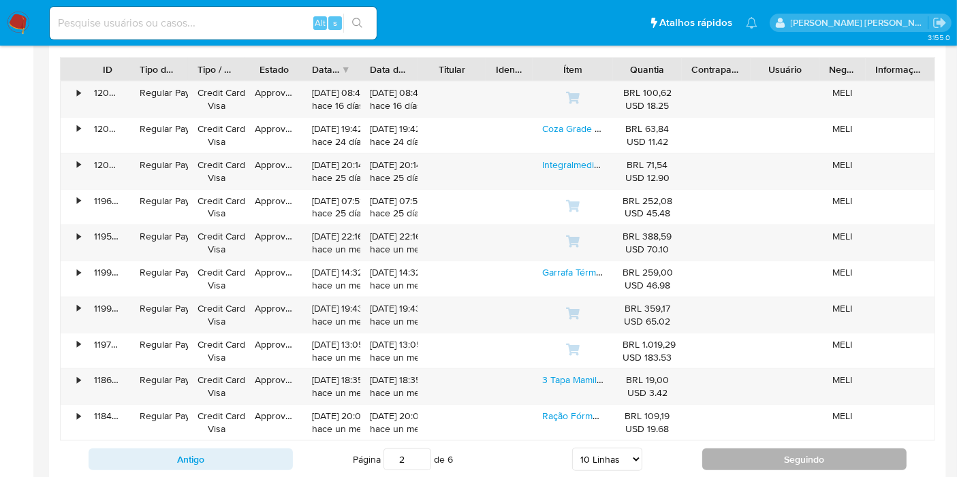
click at [734, 449] on button "Seguindo" at bounding box center [804, 460] width 204 height 22
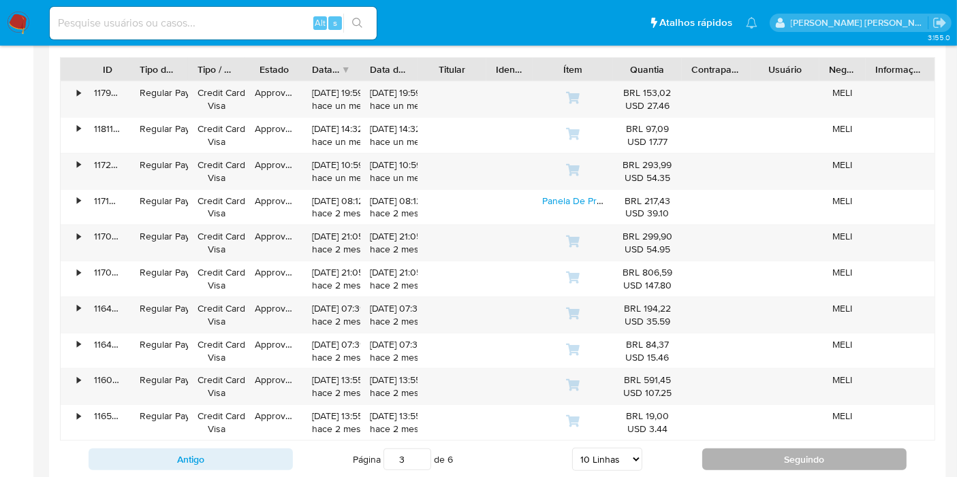
click at [734, 449] on button "Seguindo" at bounding box center [804, 460] width 204 height 22
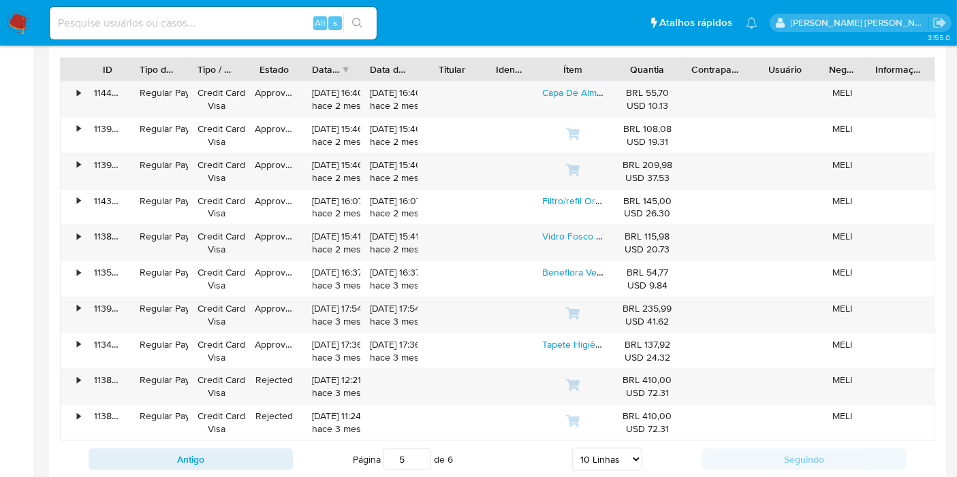
type input "6"
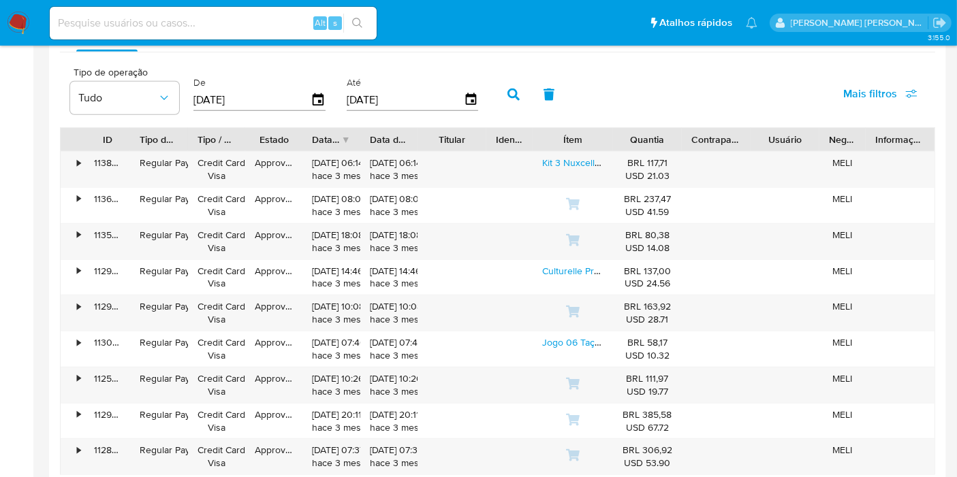
scroll to position [1210, 0]
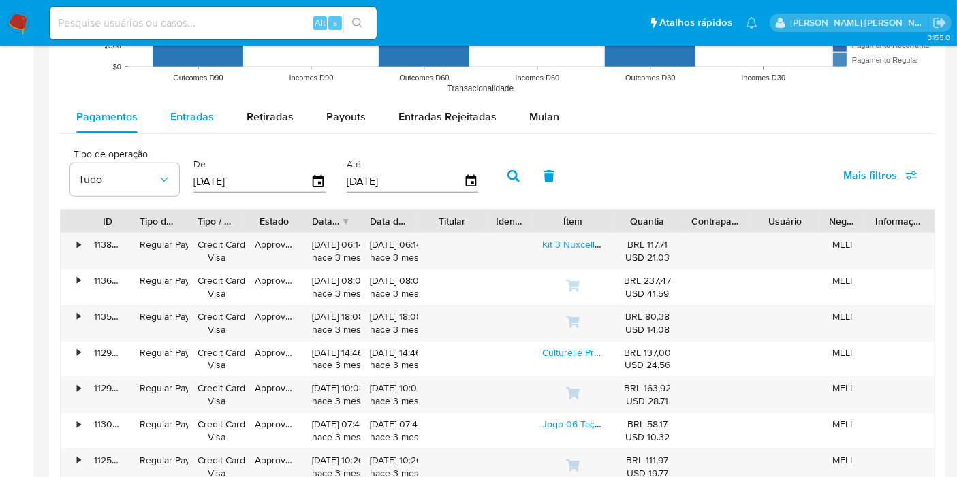
click at [191, 111] on span "Entradas" at bounding box center [192, 117] width 44 height 16
select select "10"
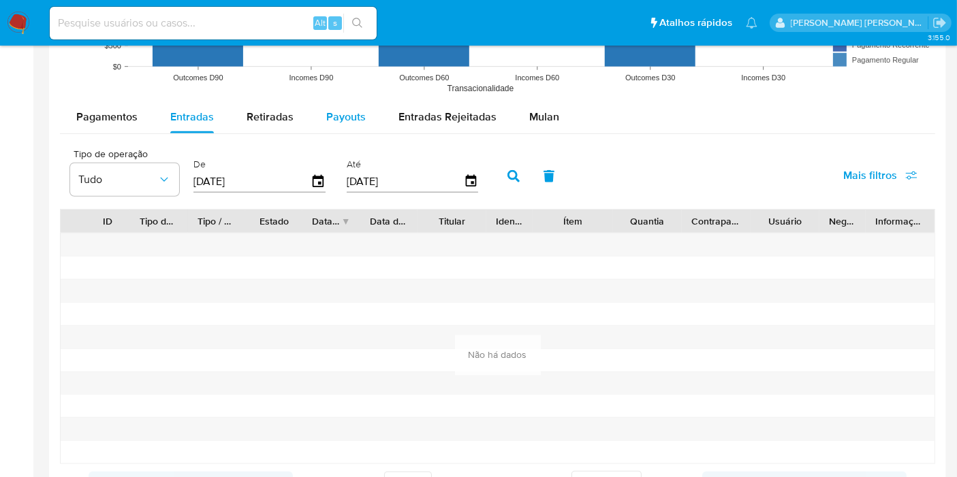
click at [352, 114] on span "Payouts" at bounding box center [345, 117] width 39 height 16
select select "10"
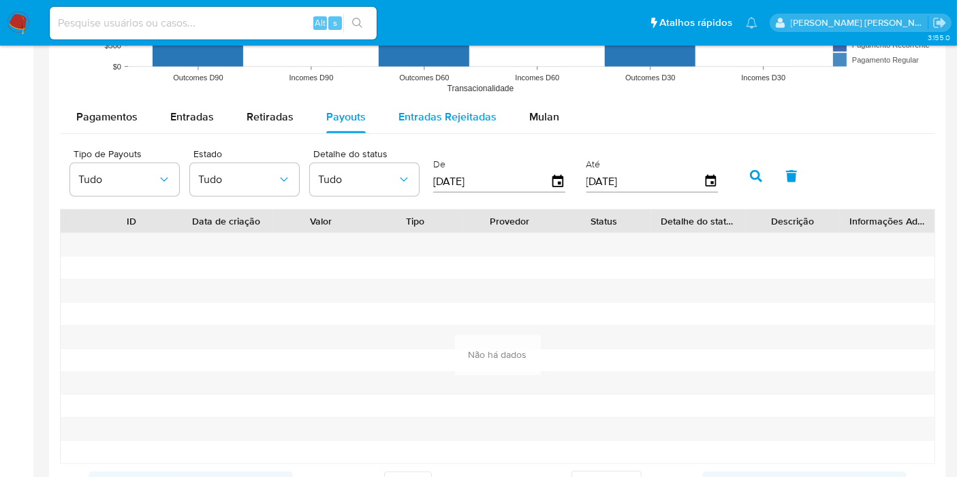
click at [428, 112] on span "Entradas Rejeitadas" at bounding box center [447, 117] width 98 height 16
select select "10"
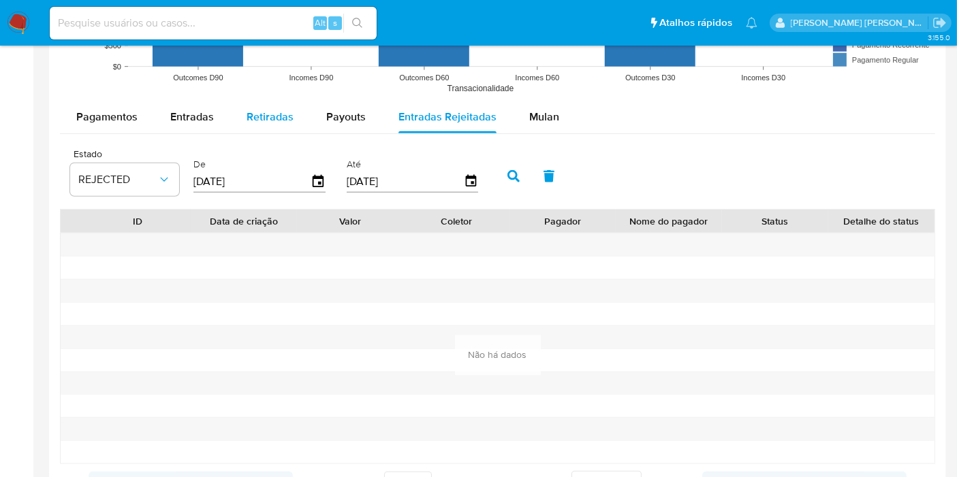
click at [274, 117] on span "Retiradas" at bounding box center [270, 117] width 47 height 16
select select "10"
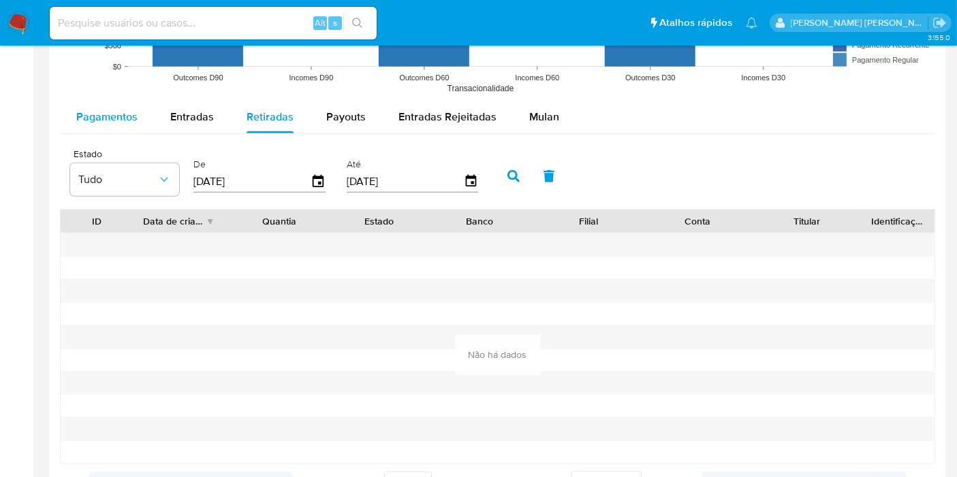
click at [108, 128] on div "Pagamentos" at bounding box center [106, 117] width 61 height 33
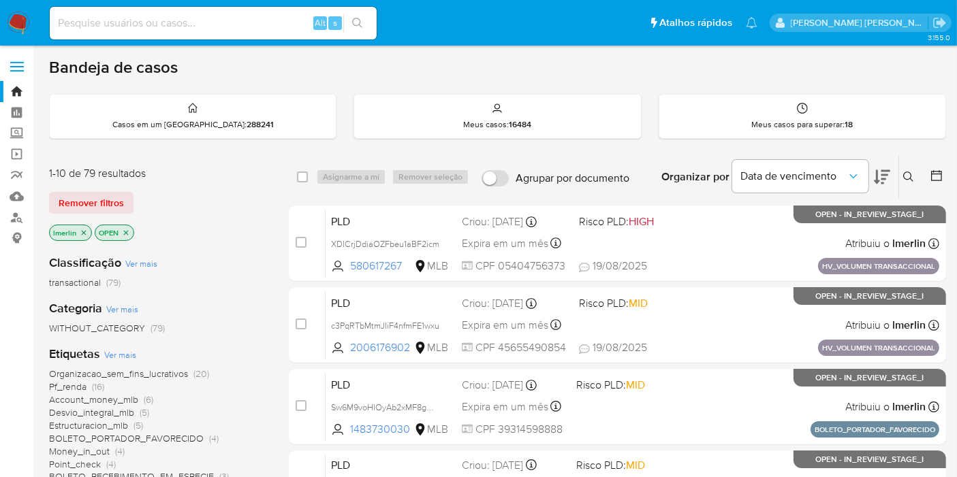
click at [92, 29] on input at bounding box center [213, 23] width 327 height 18
paste input "6b7832d71a237ef80abed95cf605f6c9"
type input "6b7832d71a237ef80abed95cf605f6c9"
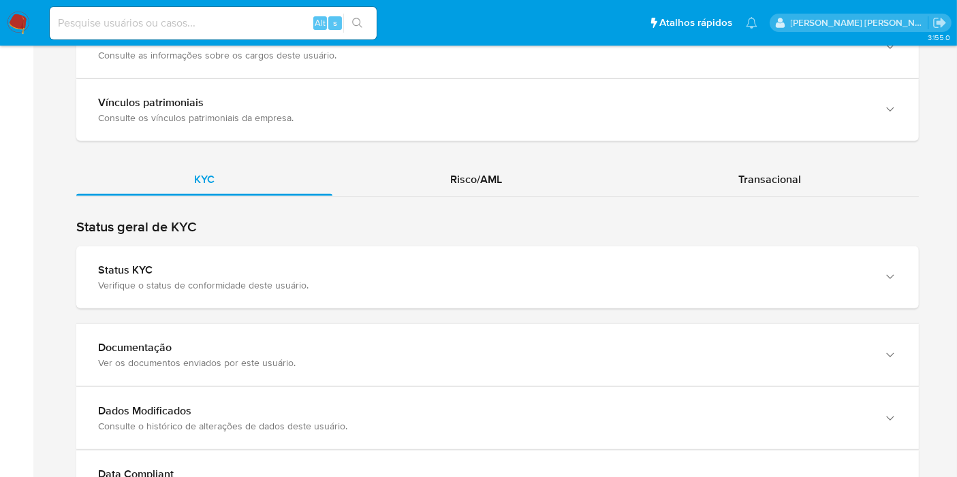
scroll to position [1210, 0]
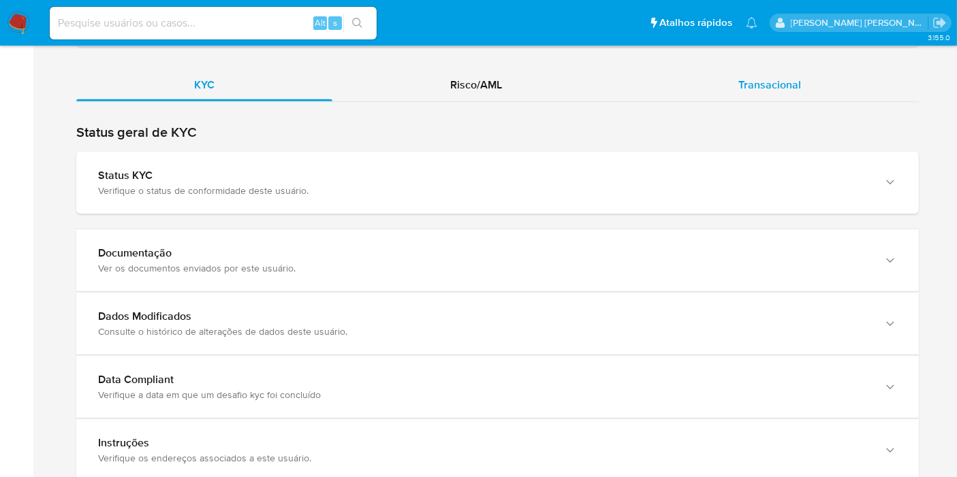
click at [786, 78] on span "Transacional" at bounding box center [769, 85] width 63 height 16
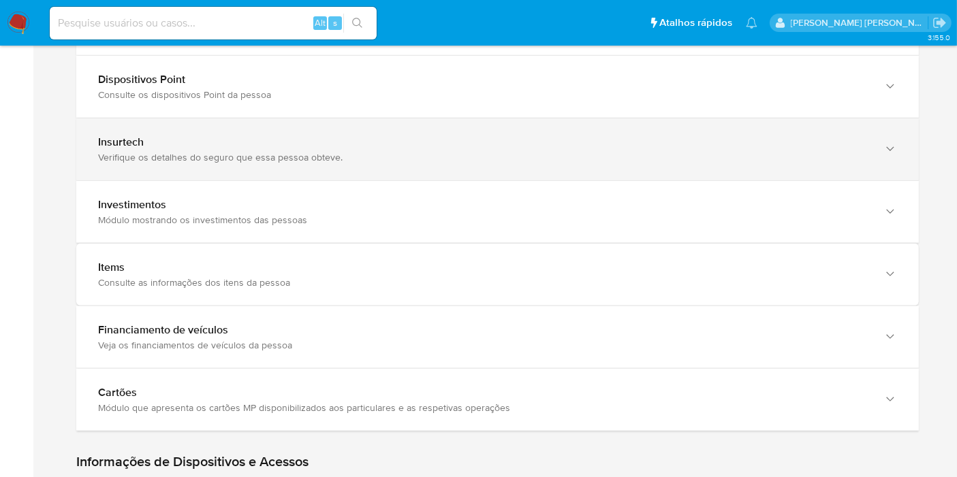
scroll to position [1740, 0]
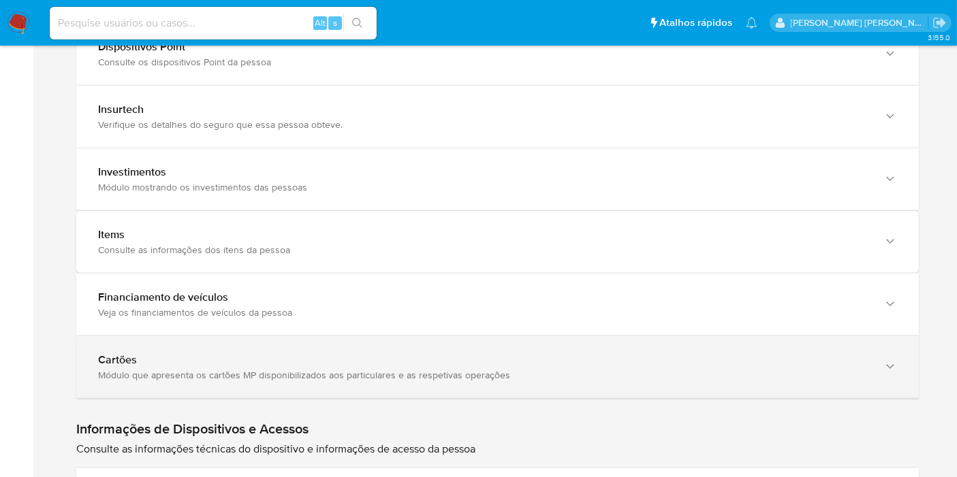
click at [375, 372] on div "Módulo que apresenta os cartões MP disponibilizados aos particulares e as respe…" at bounding box center [484, 375] width 772 height 12
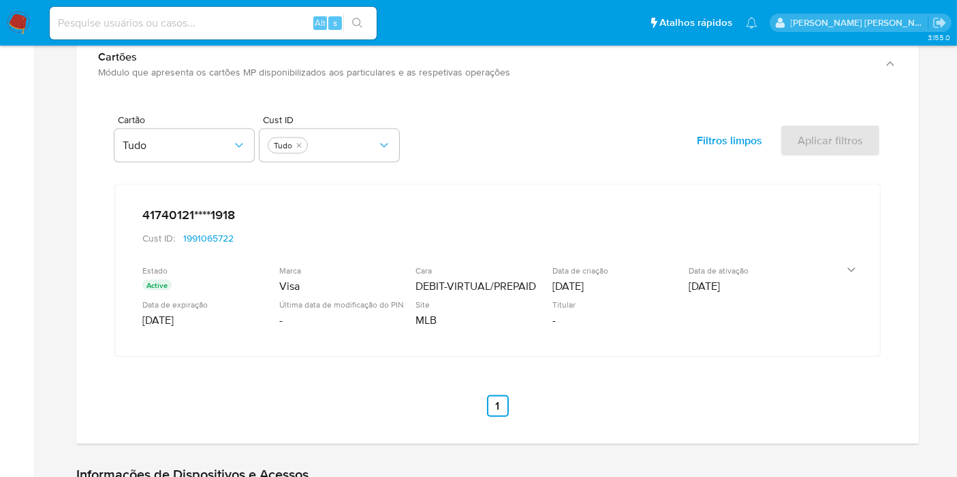
scroll to position [1967, 0]
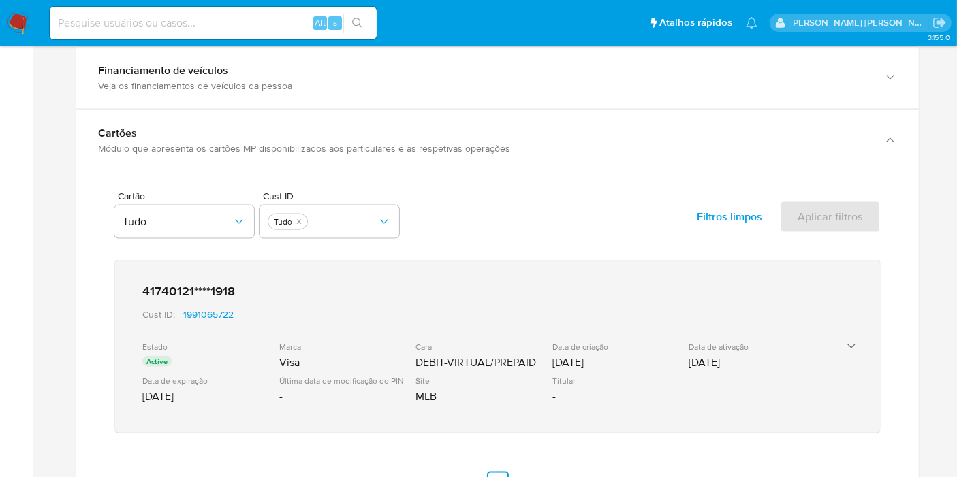
click at [819, 374] on div "Estado Active Marca Visa Cara DEBIT-VIRTUAL/PREPAID Data de criação [DATE] Data…" at bounding box center [483, 375] width 683 height 67
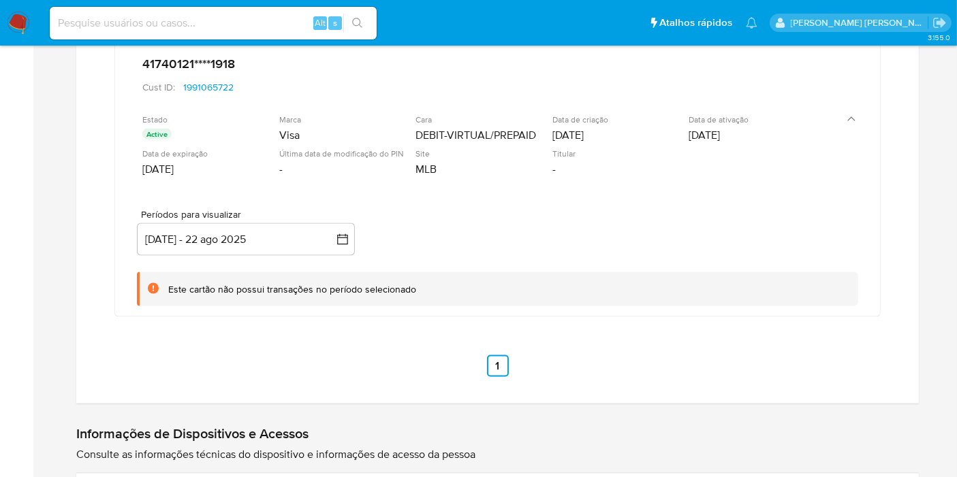
scroll to position [2119, 0]
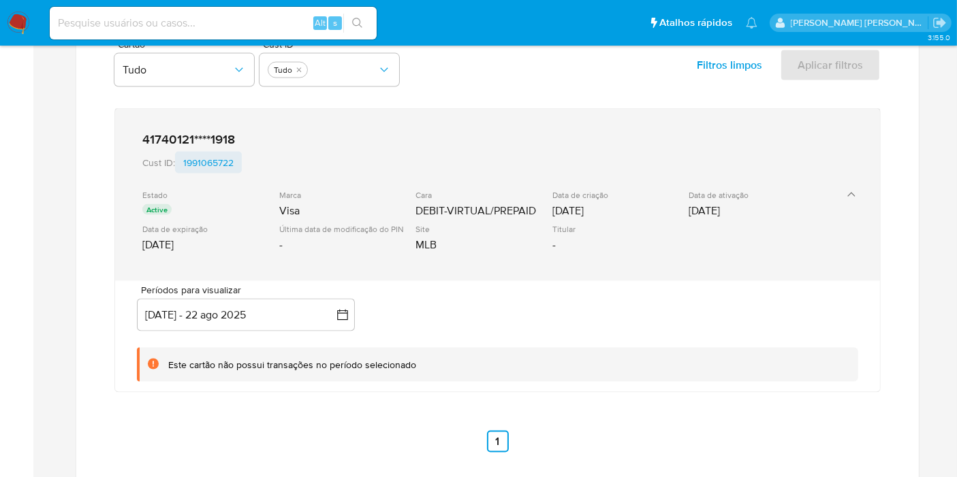
click at [223, 160] on span "1991065722" at bounding box center [208, 163] width 50 height 22
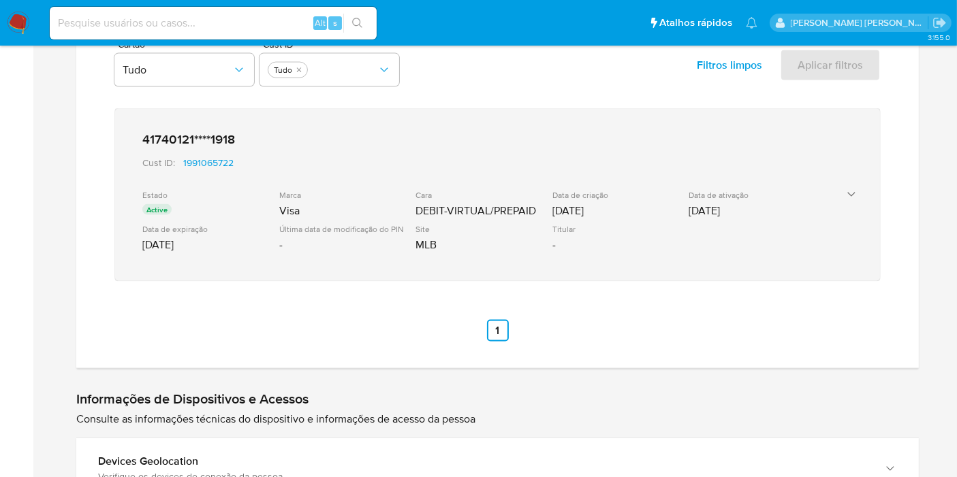
drag, startPoint x: 135, startPoint y: 126, endPoint x: 287, endPoint y: 142, distance: 153.3
click at [287, 142] on div "41740121****1918 Cust ID : 1991065722 Estado Active Marca Visa Cara DEBIT-VIRTU…" at bounding box center [497, 195] width 765 height 172
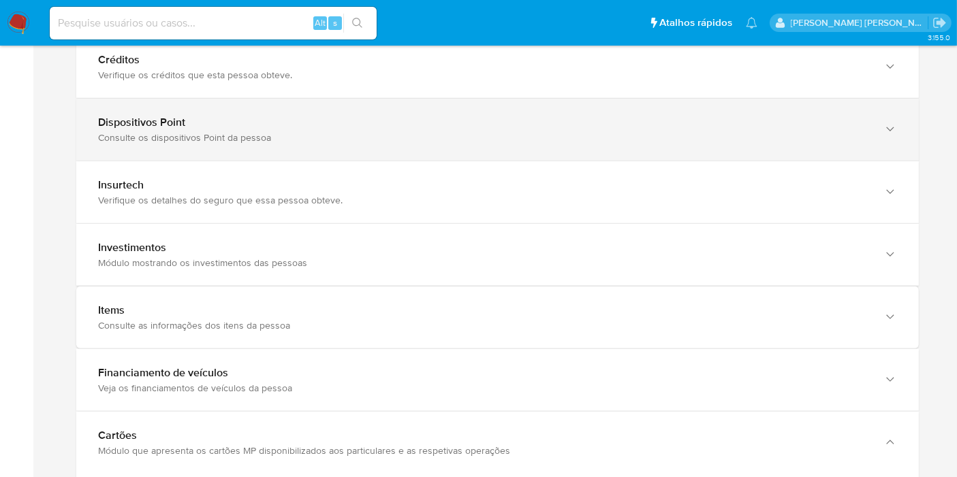
scroll to position [1589, 0]
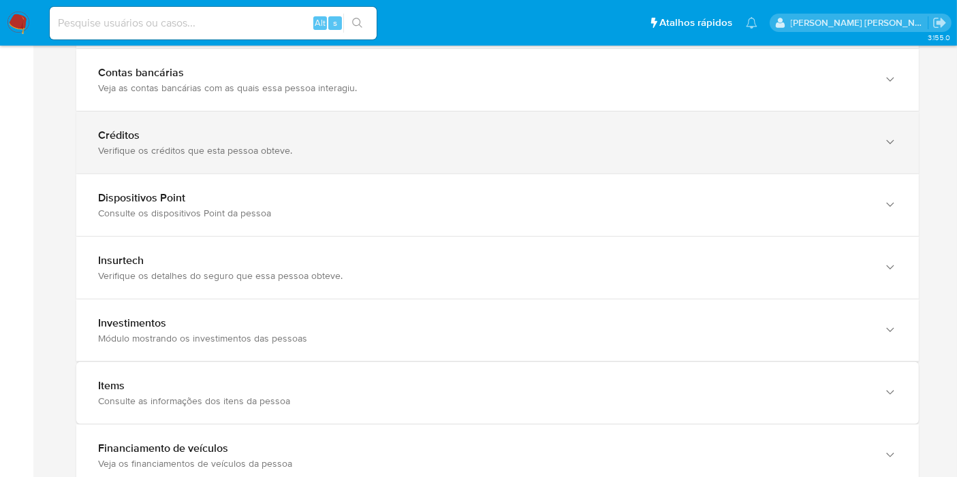
click at [284, 144] on div "Verifique os créditos que esta pessoa obteve." at bounding box center [484, 150] width 772 height 12
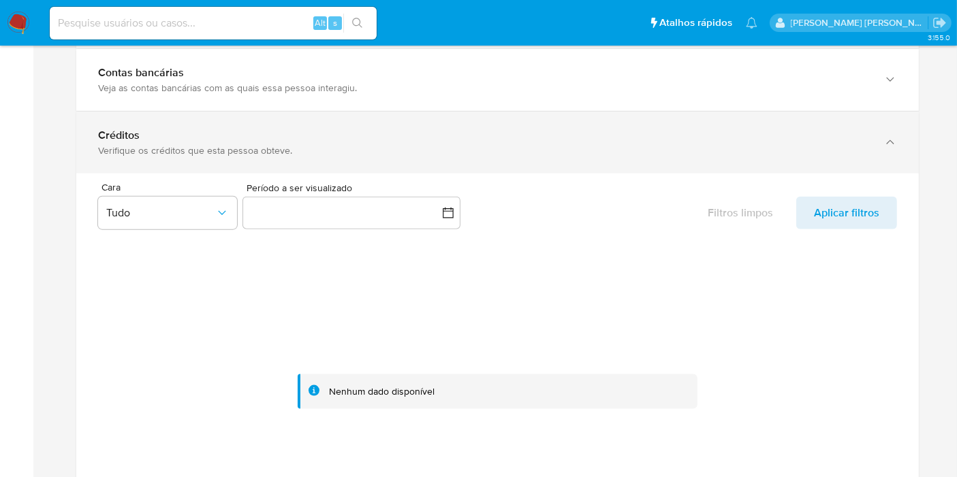
click at [284, 144] on div "Verifique os créditos que esta pessoa obteve." at bounding box center [484, 150] width 772 height 12
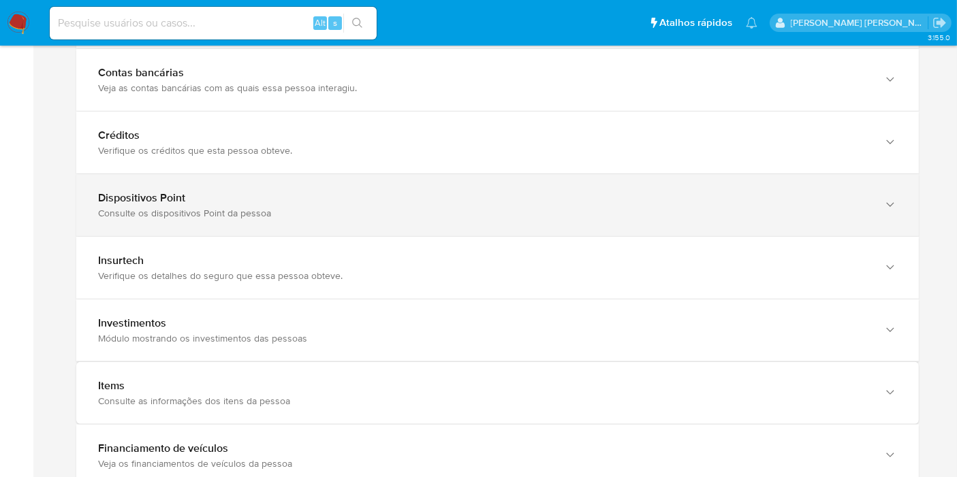
click at [285, 207] on div "Consulte os dispositivos Point da pessoa" at bounding box center [484, 213] width 772 height 12
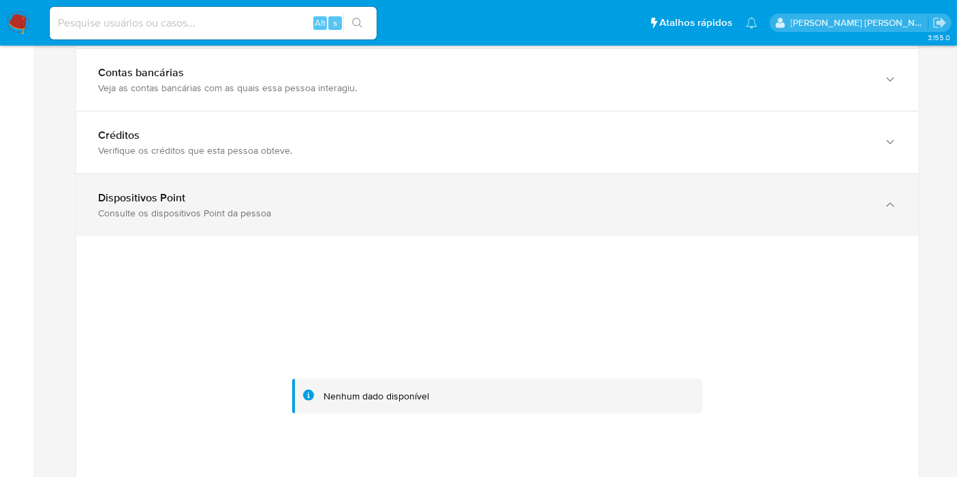
click at [285, 207] on div "Consulte os dispositivos Point da pessoa" at bounding box center [484, 213] width 772 height 12
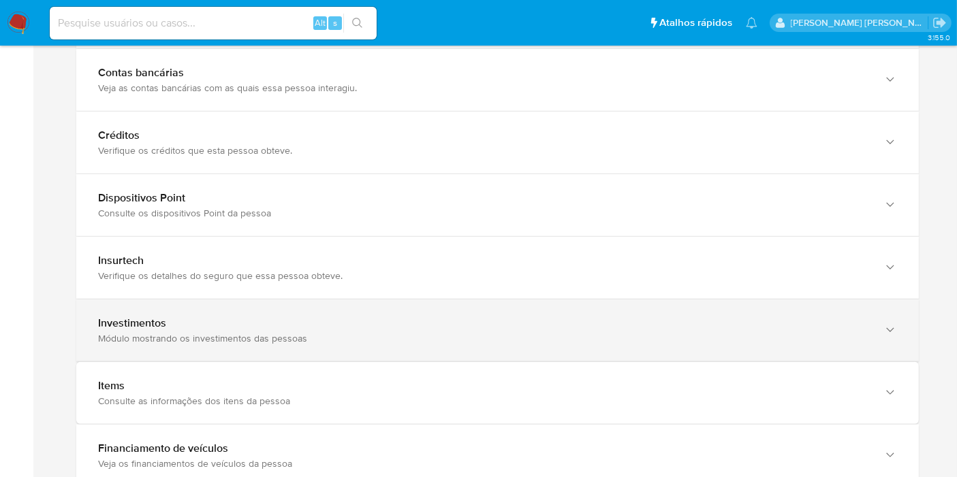
click at [288, 323] on div "Investimentos" at bounding box center [484, 324] width 772 height 14
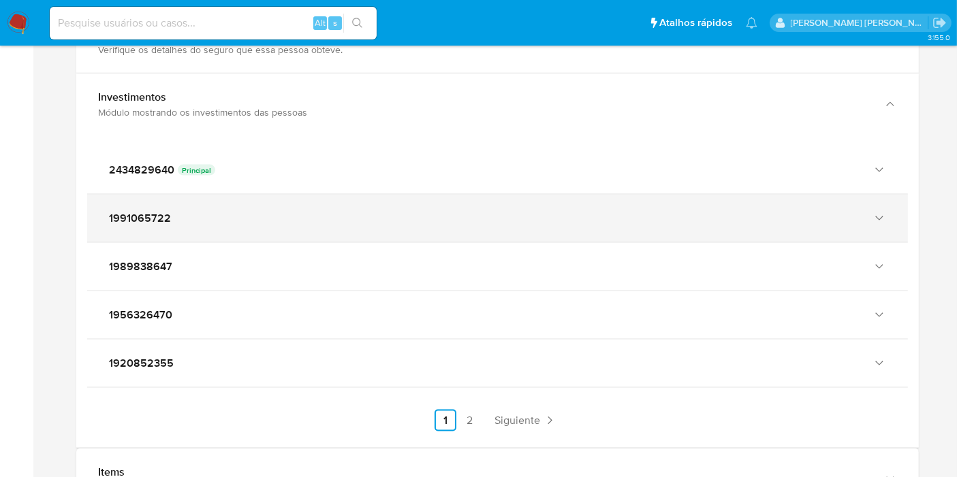
scroll to position [1816, 0]
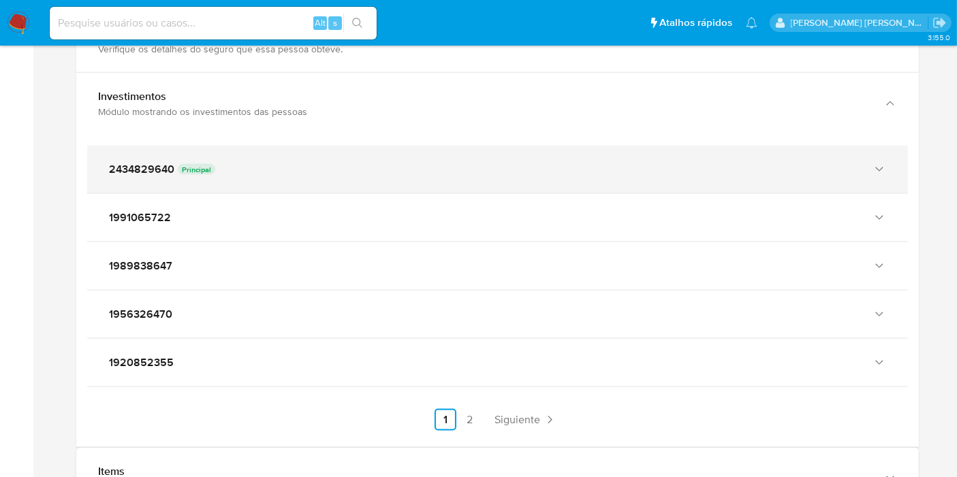
click at [354, 178] on div "2434829640 Principal" at bounding box center [497, 170] width 821 height 48
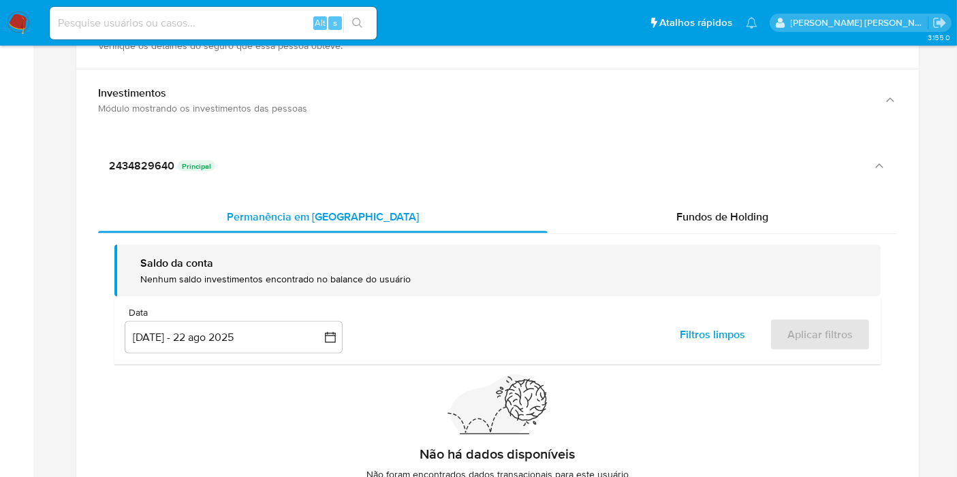
scroll to position [1740, 0]
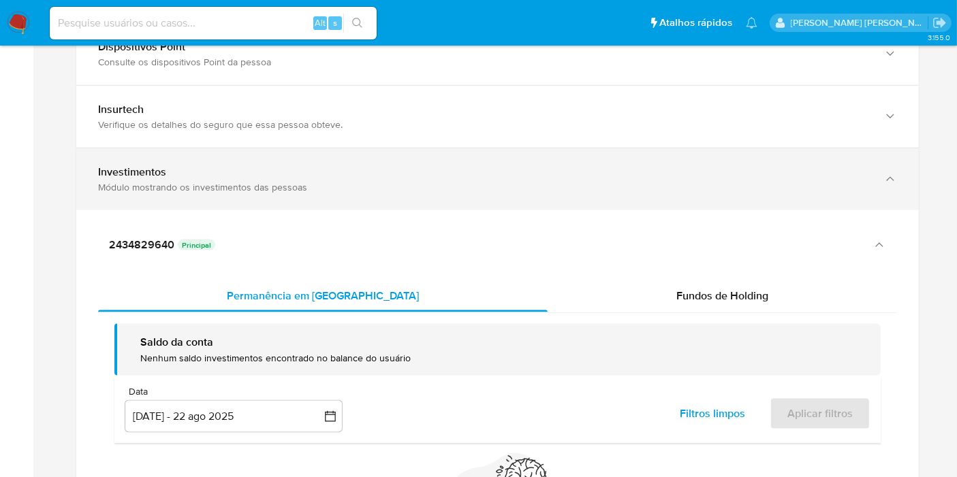
click at [306, 187] on div "Módulo mostrando os investimentos das pessoas" at bounding box center [484, 187] width 772 height 12
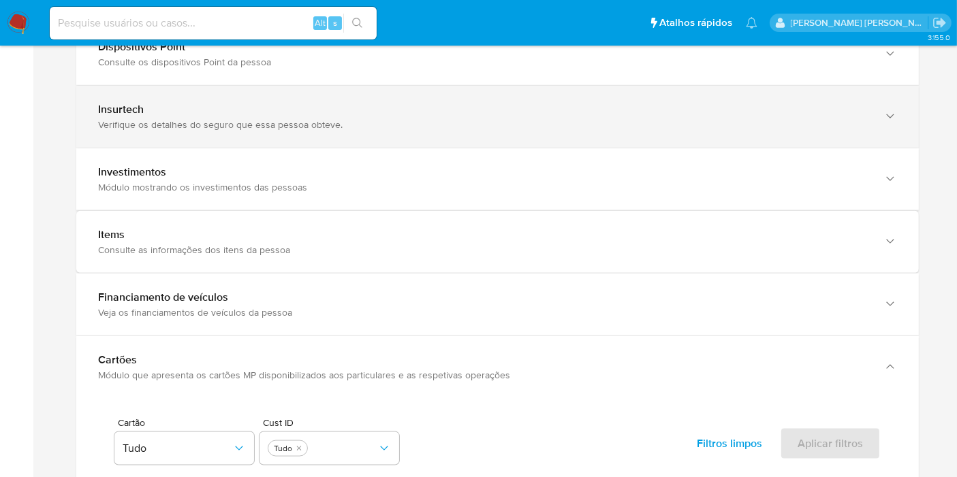
click at [313, 119] on div "Verifique os detalhes do seguro que essa pessoa obteve." at bounding box center [484, 124] width 772 height 12
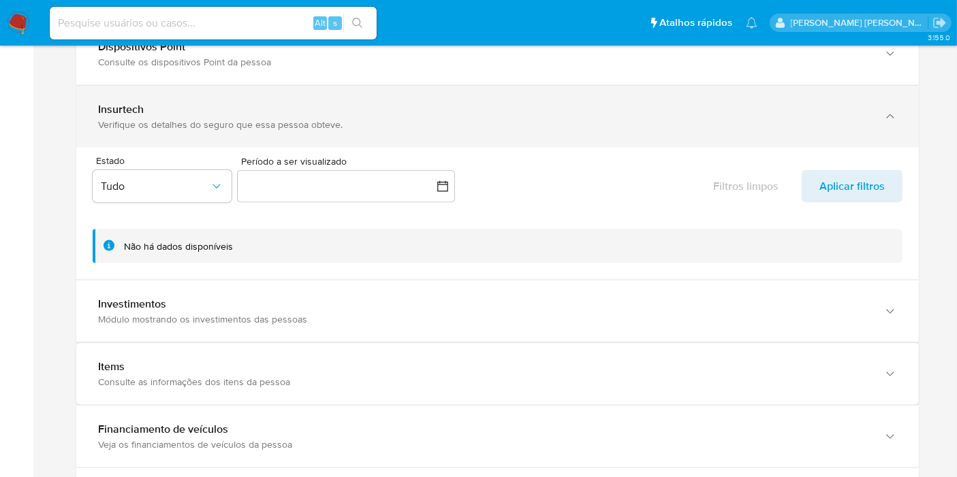
click at [313, 119] on div "Verifique os detalhes do seguro que essa pessoa obteve." at bounding box center [484, 124] width 772 height 12
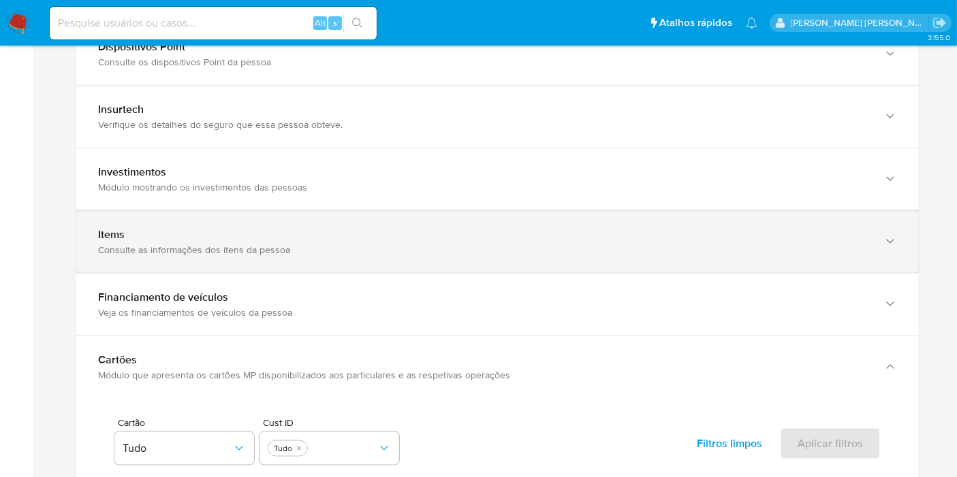
click at [302, 249] on div "Consulte as informações dos itens da pessoa" at bounding box center [484, 250] width 772 height 12
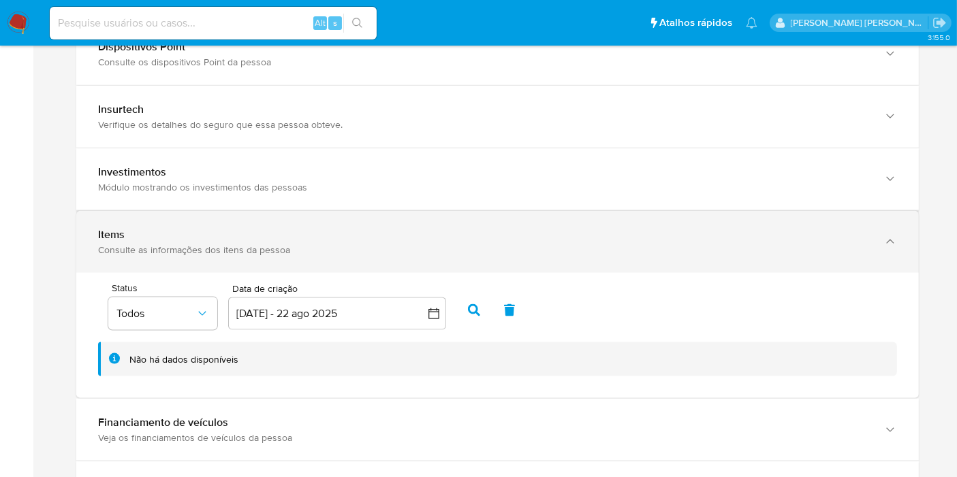
click at [302, 249] on div "Consulte as informações dos itens da pessoa" at bounding box center [484, 250] width 772 height 12
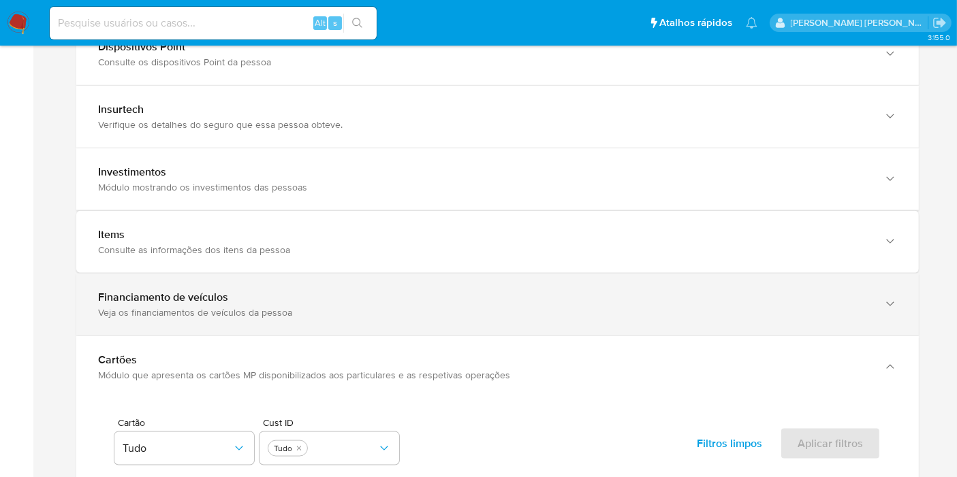
click at [319, 291] on div "Financiamento de veículos" at bounding box center [484, 298] width 772 height 14
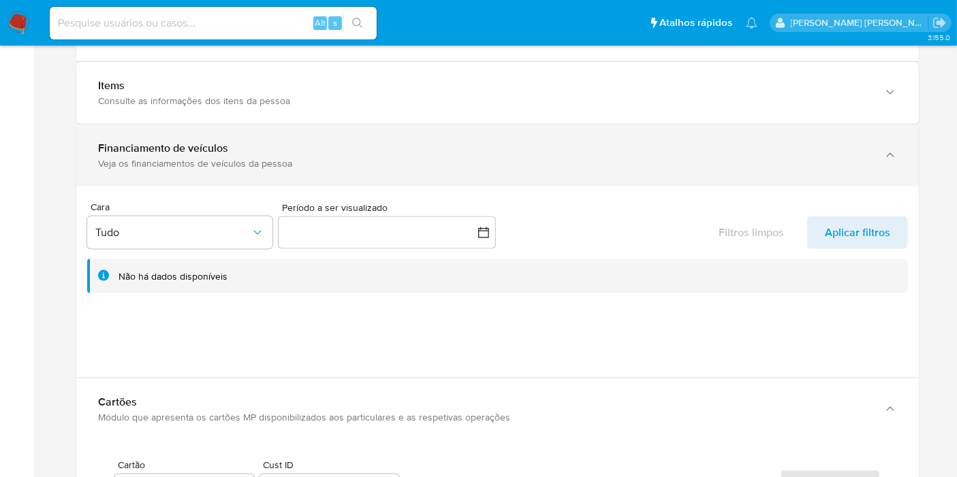
scroll to position [1891, 0]
click at [358, 164] on div "Financiamento de veículos Veja os financiamentos de veículos da pessoa" at bounding box center [497, 154] width 842 height 62
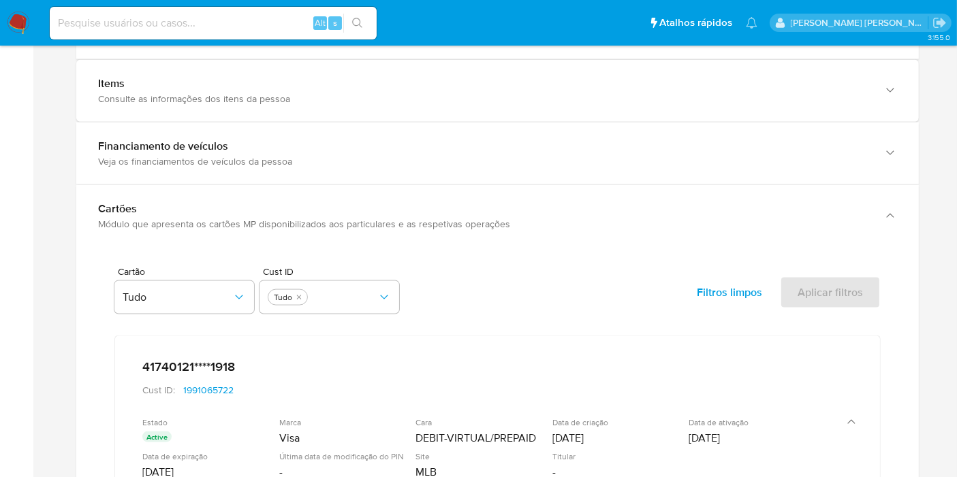
click at [12, 22] on img at bounding box center [18, 23] width 23 height 23
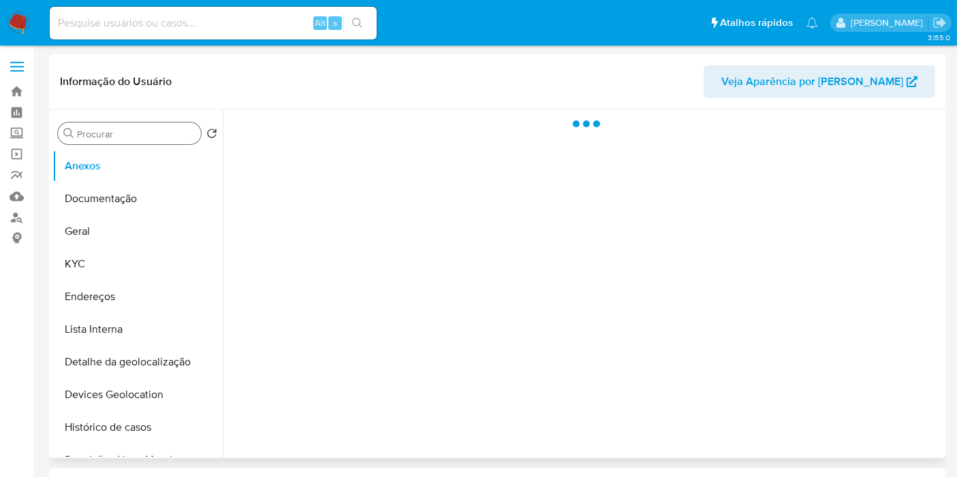
click at [161, 137] on input "Procurar" at bounding box center [136, 134] width 118 height 12
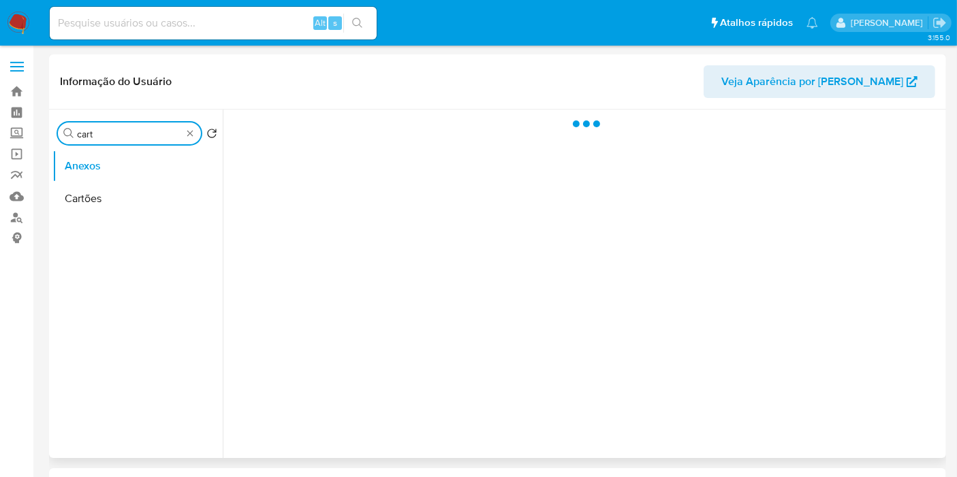
type input "cart"
click at [123, 191] on button "Cartões" at bounding box center [137, 199] width 170 height 33
select select "10"
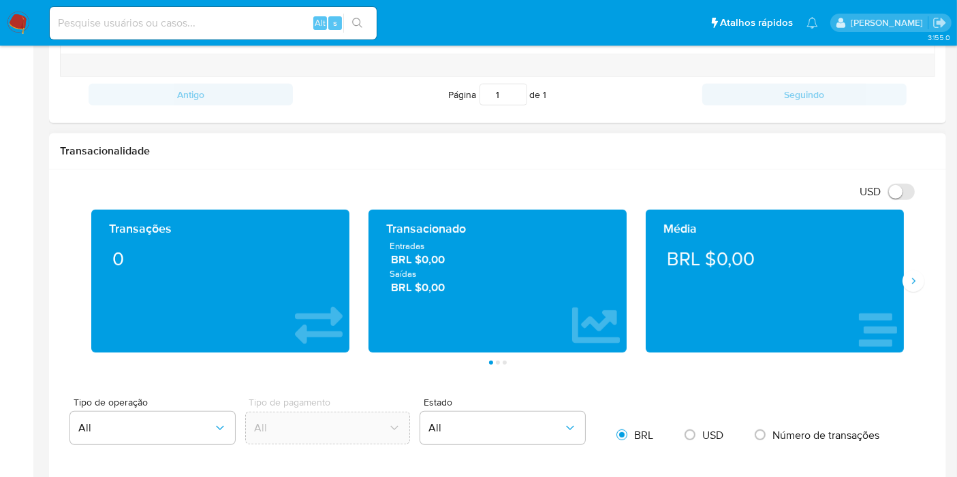
scroll to position [757, 0]
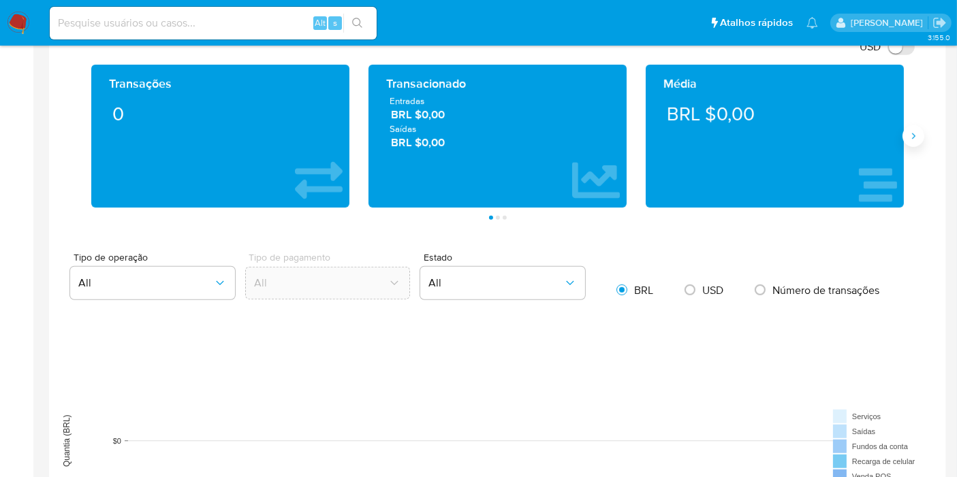
click at [919, 136] on button "Siguiente" at bounding box center [913, 136] width 22 height 22
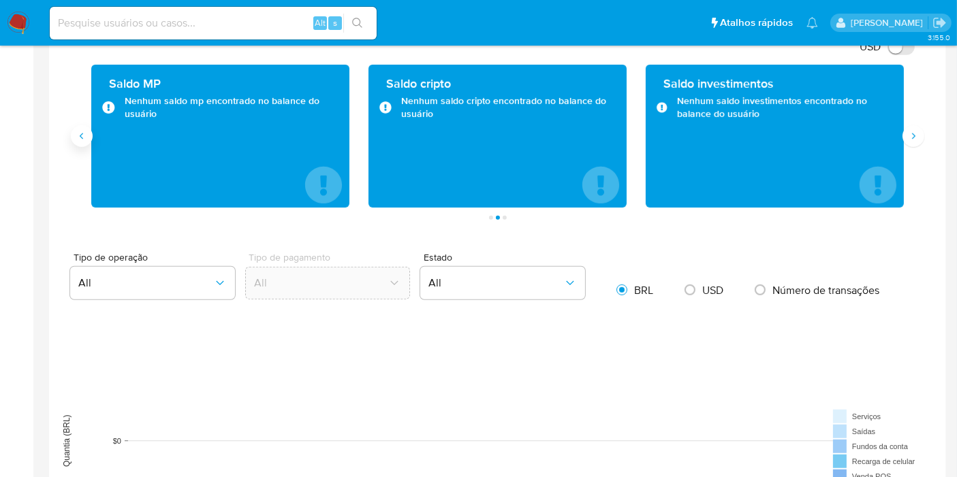
click at [76, 137] on icon "Anterior" at bounding box center [81, 136] width 11 height 11
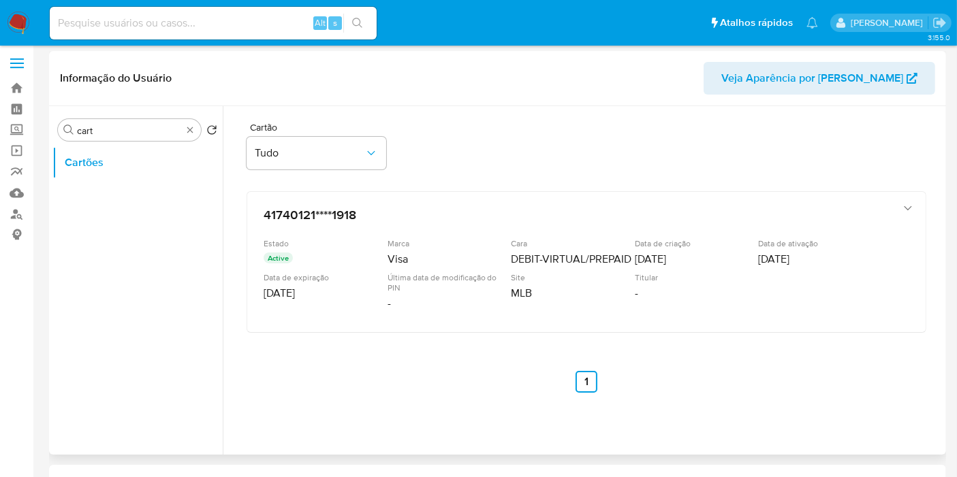
scroll to position [0, 0]
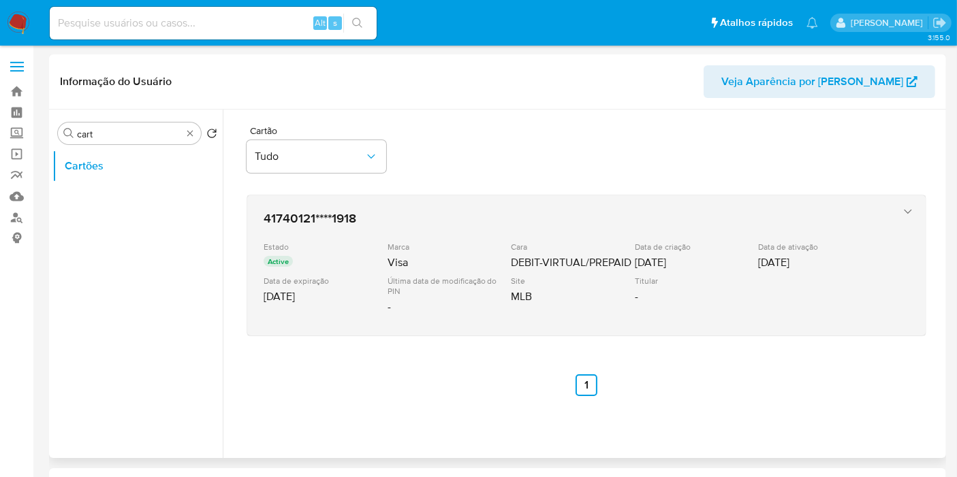
drag, startPoint x: 260, startPoint y: 215, endPoint x: 362, endPoint y: 218, distance: 101.5
click at [362, 218] on div "41740121****1918 Estado Active Marca Visa Cara DEBIT-VIRTUAL/PREPAID Data de cr…" at bounding box center [572, 265] width 629 height 121
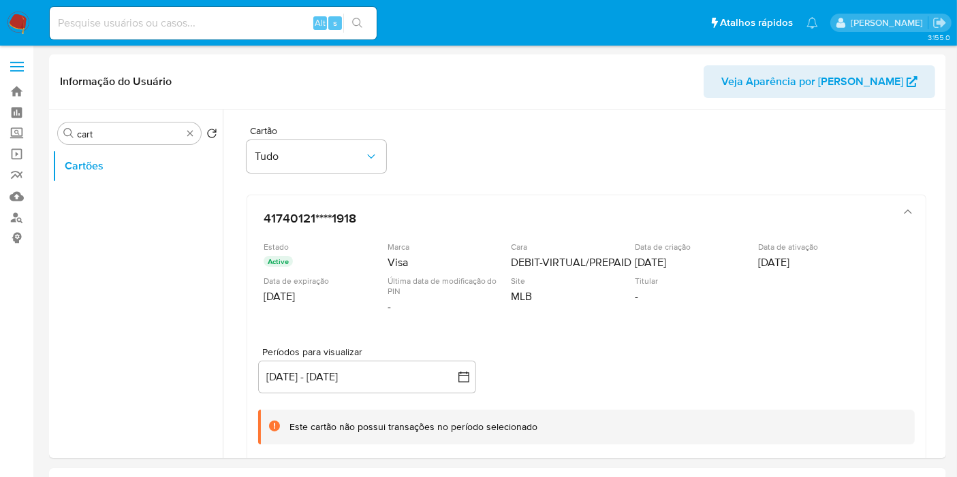
click at [287, 30] on input at bounding box center [213, 23] width 327 height 18
paste input "1234100825"
type input "1234100825"
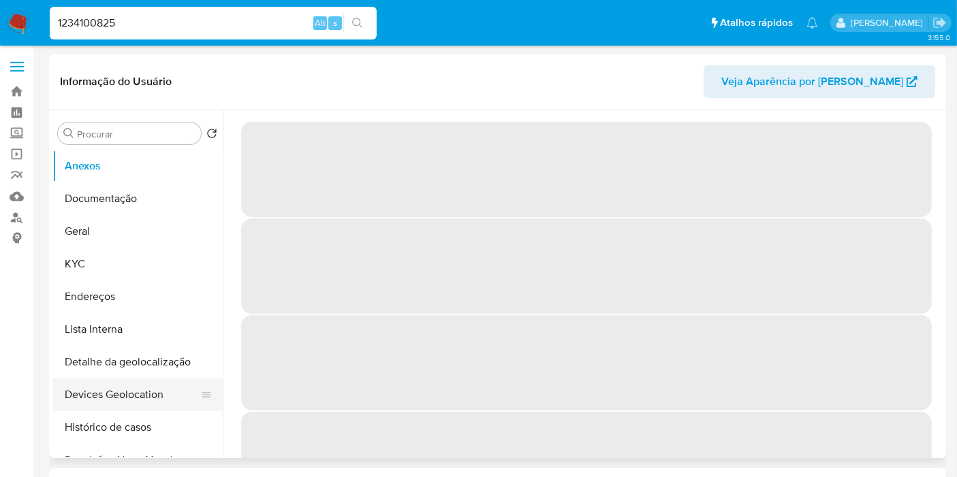
select select "10"
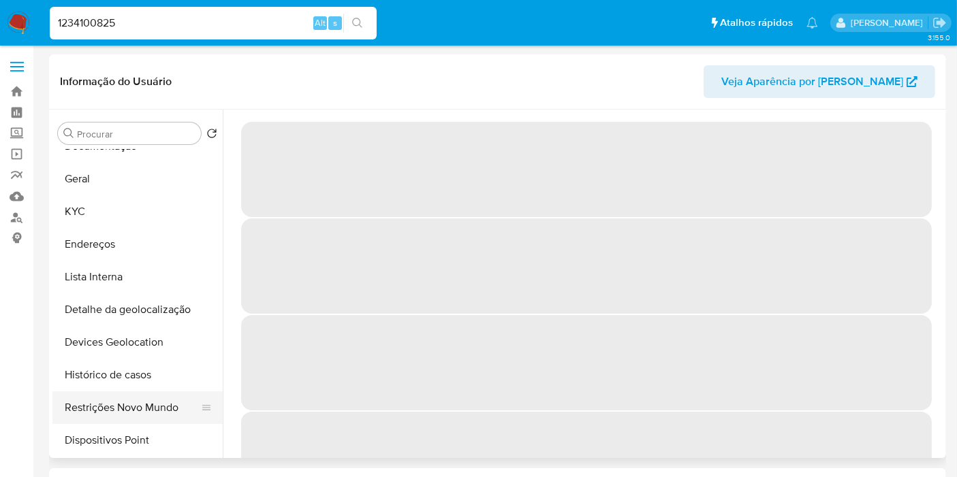
scroll to position [76, 0]
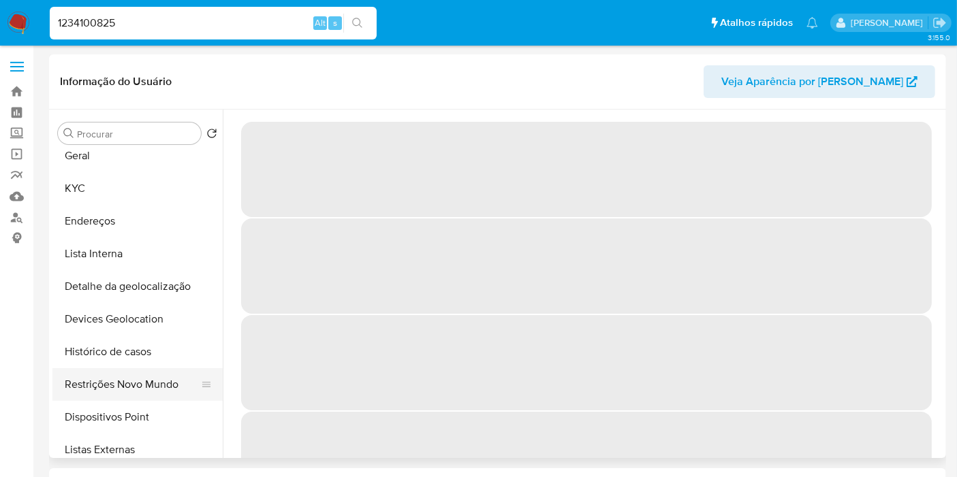
click at [136, 385] on button "Restrições Novo Mundo" at bounding box center [131, 384] width 159 height 33
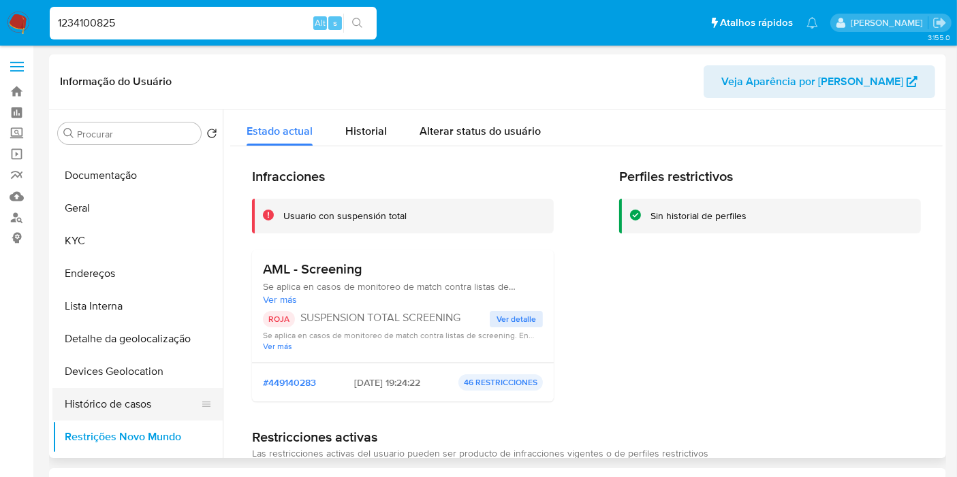
scroll to position [0, 0]
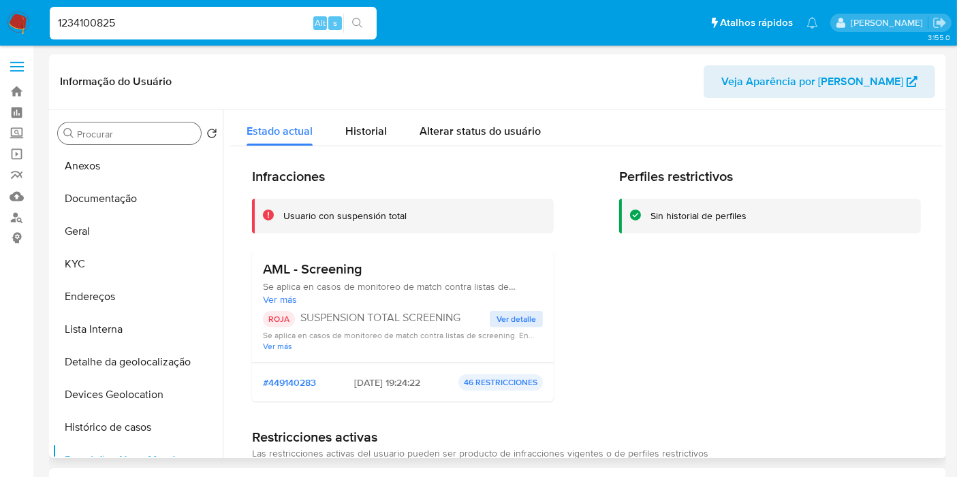
click at [159, 129] on input "Procurar" at bounding box center [136, 134] width 118 height 12
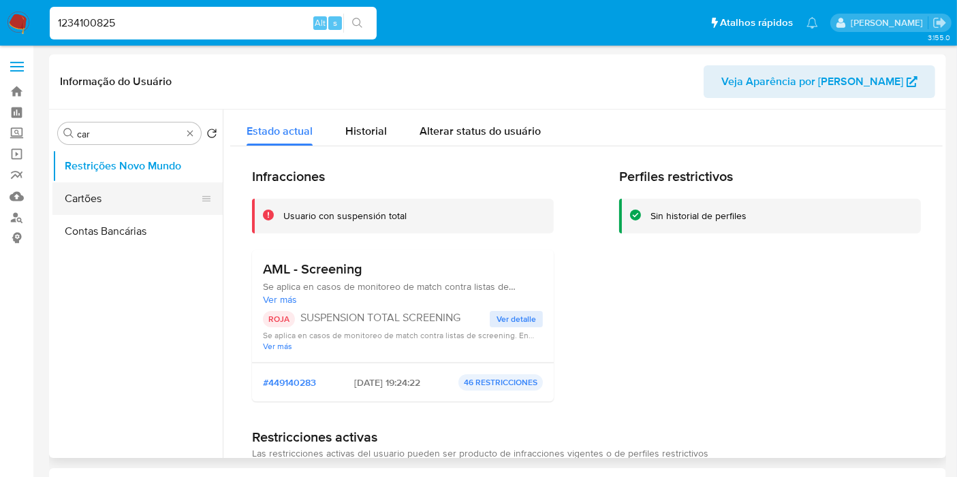
click at [144, 212] on button "Cartões" at bounding box center [131, 199] width 159 height 33
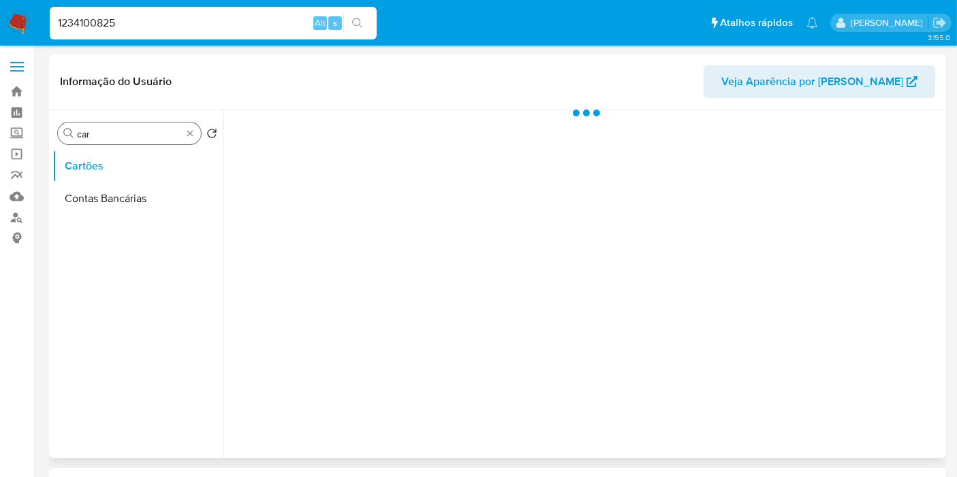
click at [167, 132] on input "car" at bounding box center [129, 134] width 105 height 12
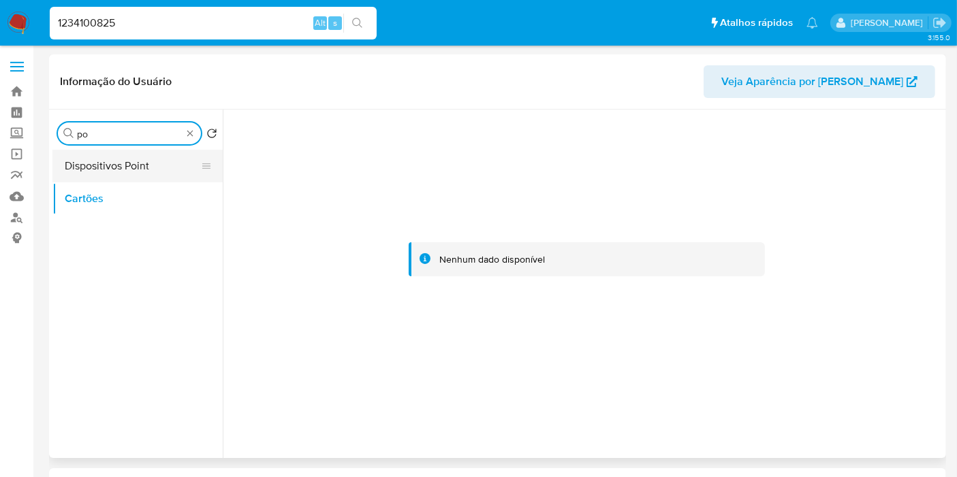
type input "po"
click at [155, 163] on button "Dispositivos Point" at bounding box center [131, 166] width 159 height 33
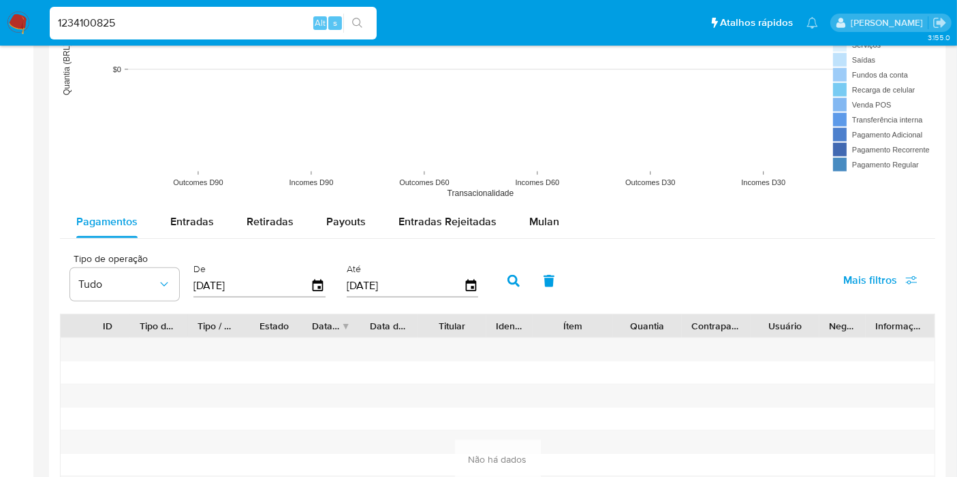
scroll to position [1135, 0]
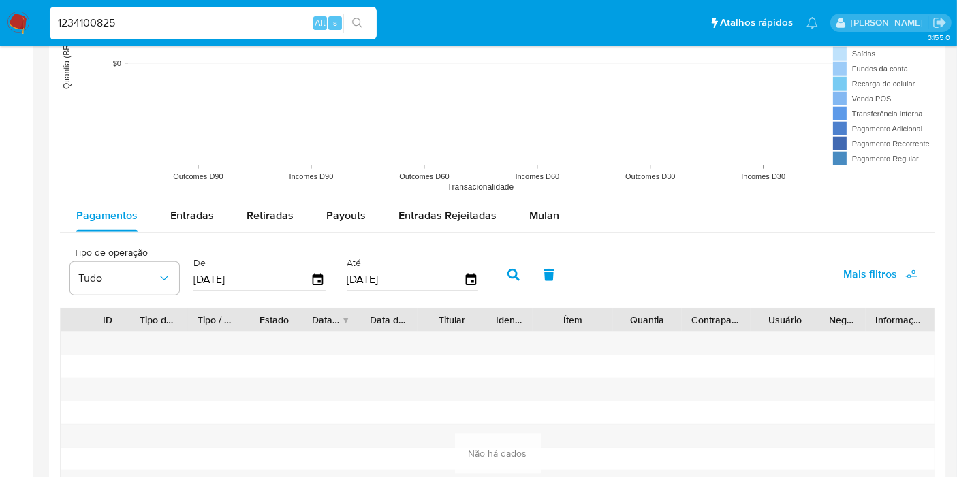
click at [228, 25] on input "1234100825" at bounding box center [213, 23] width 327 height 18
paste input "699242728"
type input "699242728"
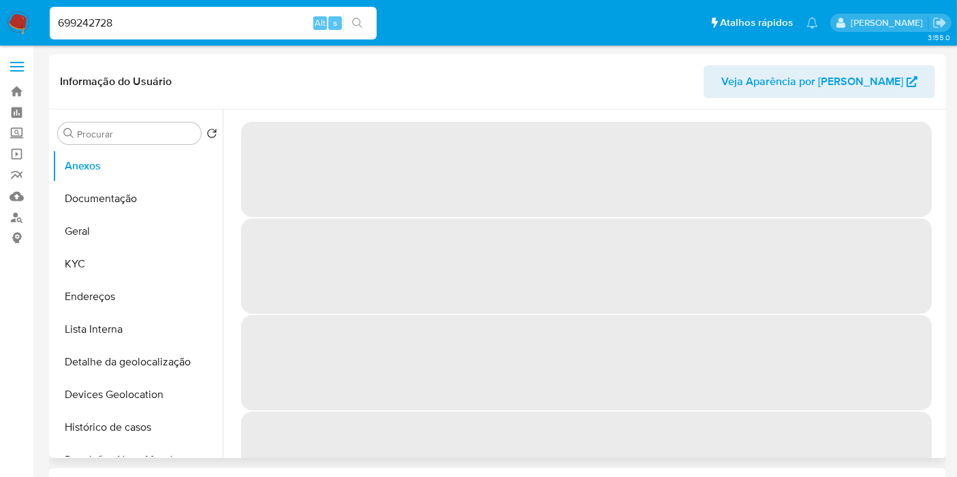
select select "10"
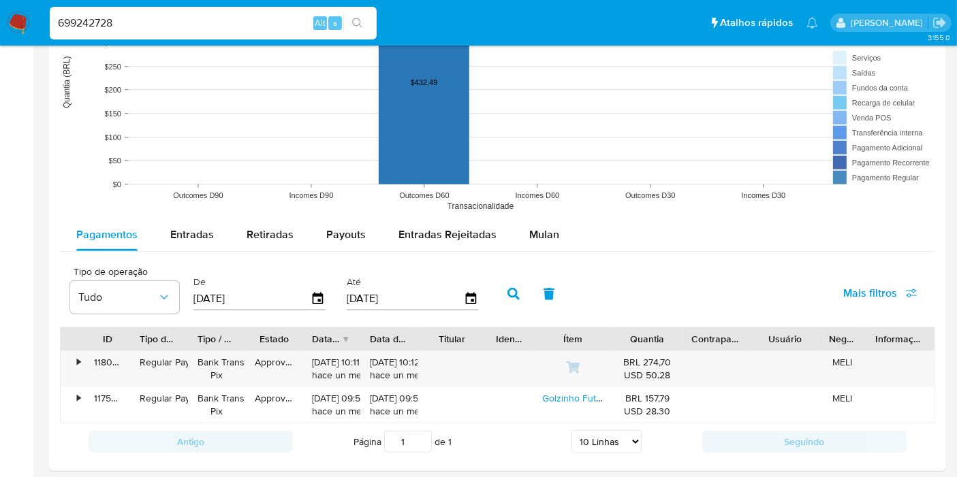
scroll to position [1135, 0]
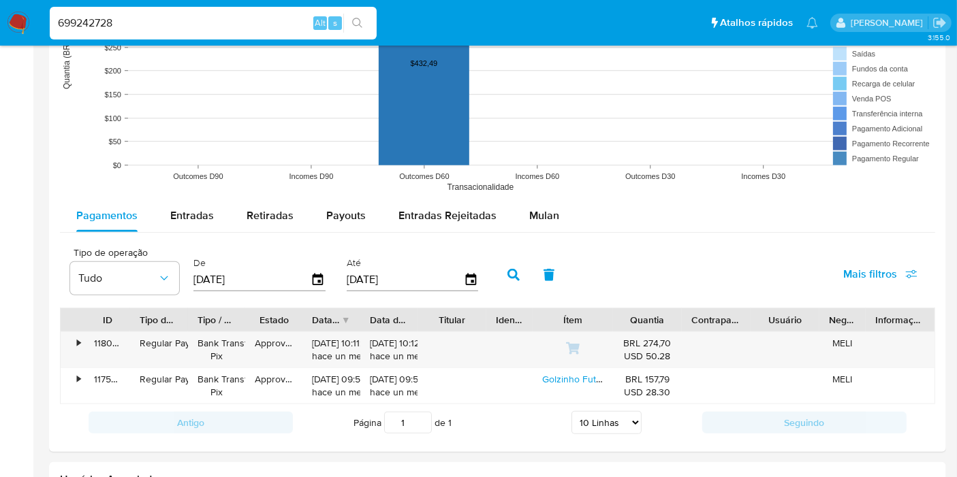
click input "699242728"
paste input "298939106"
click input "699242728298939106"
paste input
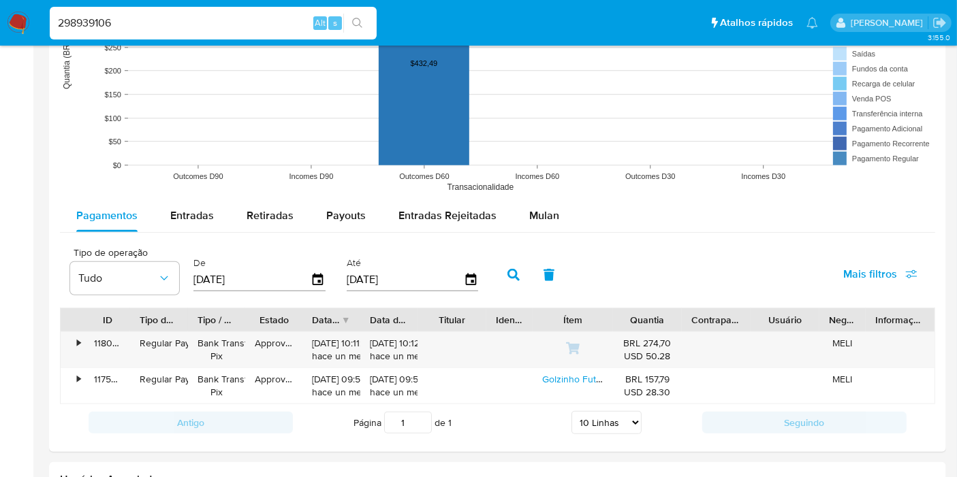
type input "298939106"
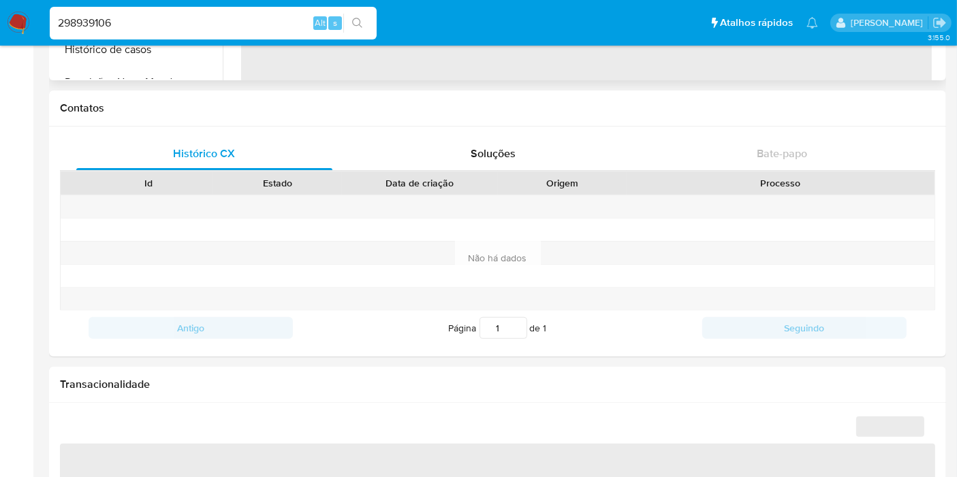
scroll to position [605, 0]
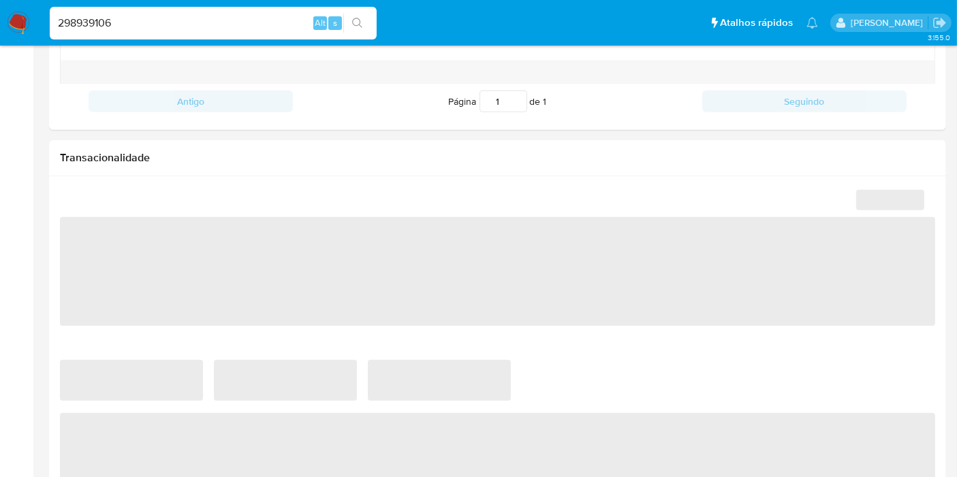
select select "10"
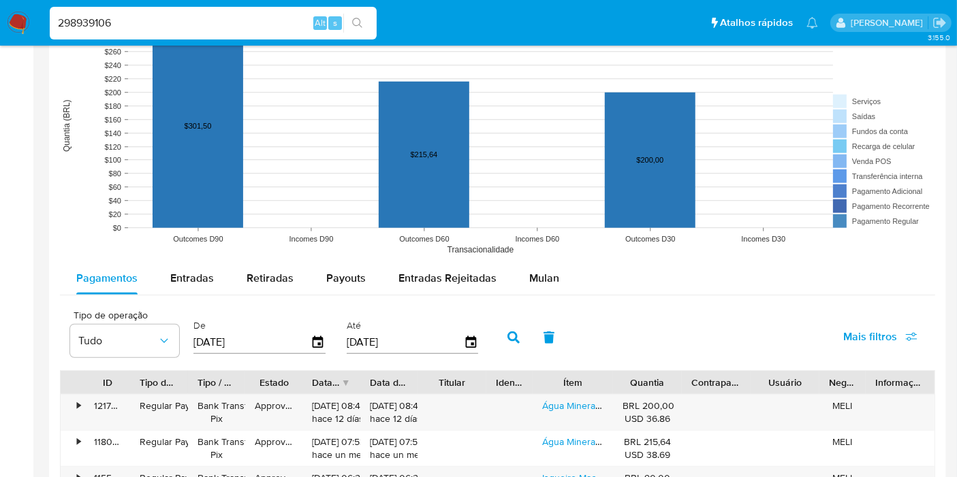
scroll to position [1210, 0]
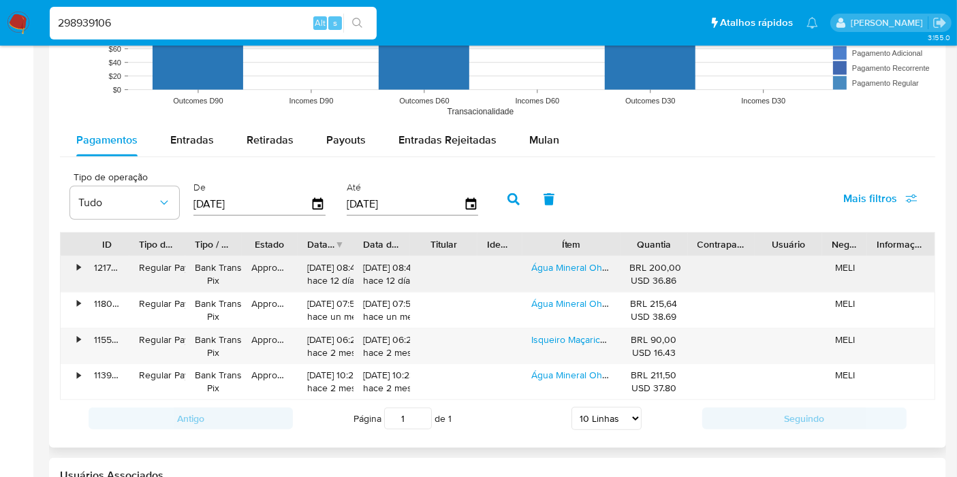
drag, startPoint x: 616, startPoint y: 242, endPoint x: 634, endPoint y: 262, distance: 26.0
click div "ID Tipo de operação Tipo / Método Estado Data de criação Data de aprovação Titu…"
click link "Água Mineral Oh A Água Água Alcalina Isotônica Sem Gás Plástico 315 Ml Pacote X…"
drag, startPoint x: 626, startPoint y: 234, endPoint x: 633, endPoint y: 250, distance: 17.4
click div
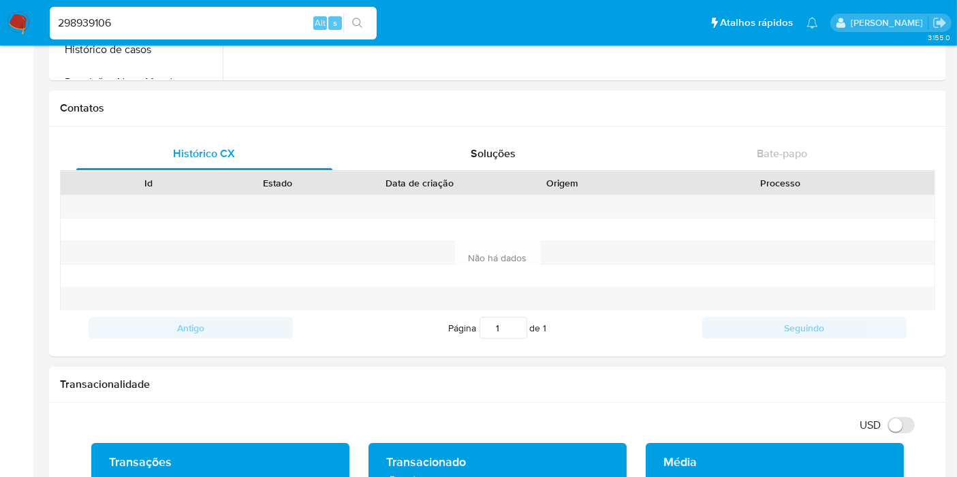
scroll to position [0, 0]
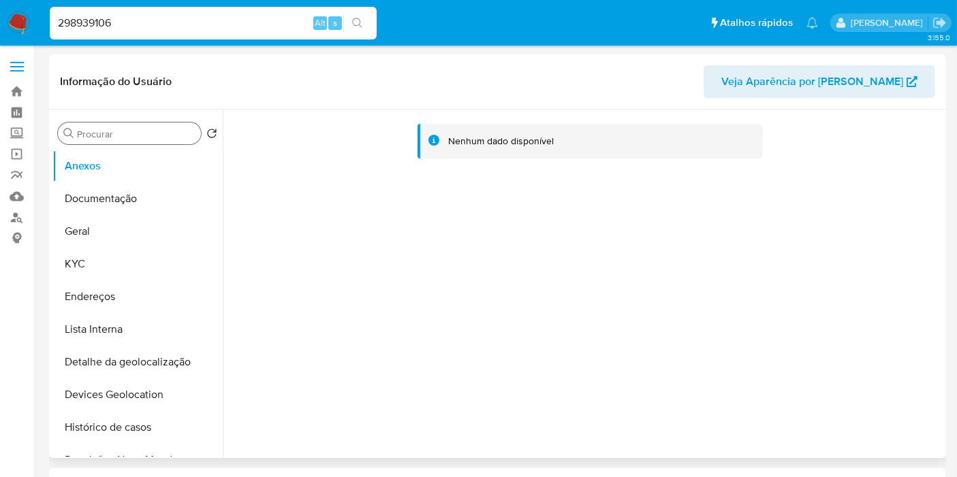
click div "Procurar"
click input "Procurar"
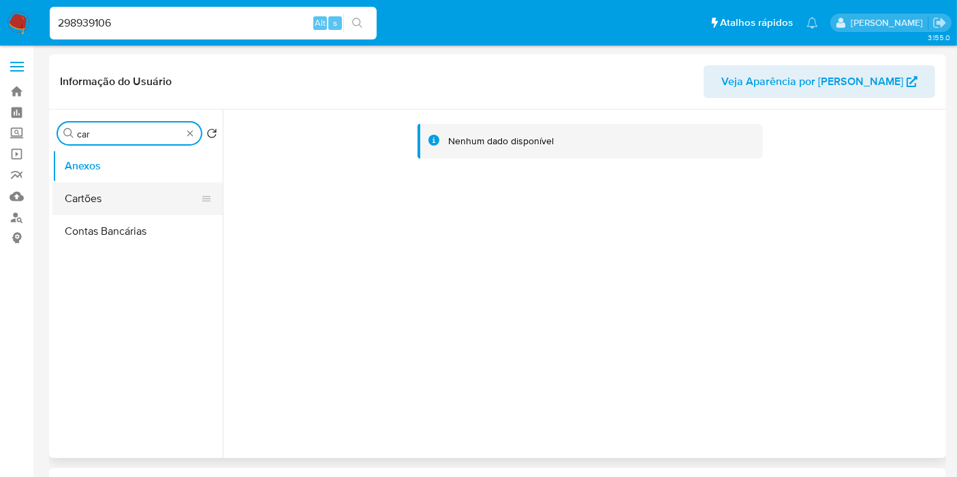
type input "car"
click button "Cartões"
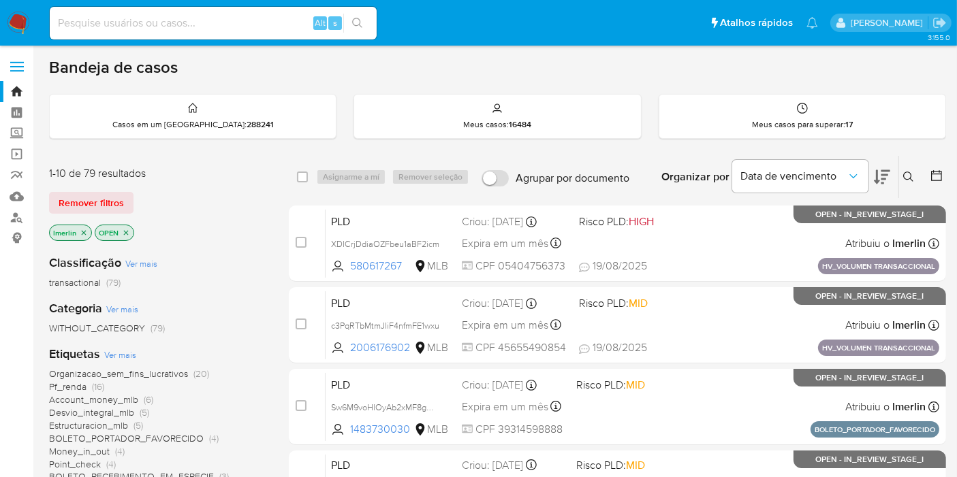
click at [82, 230] on icon "close-filter" at bounding box center [84, 233] width 8 height 8
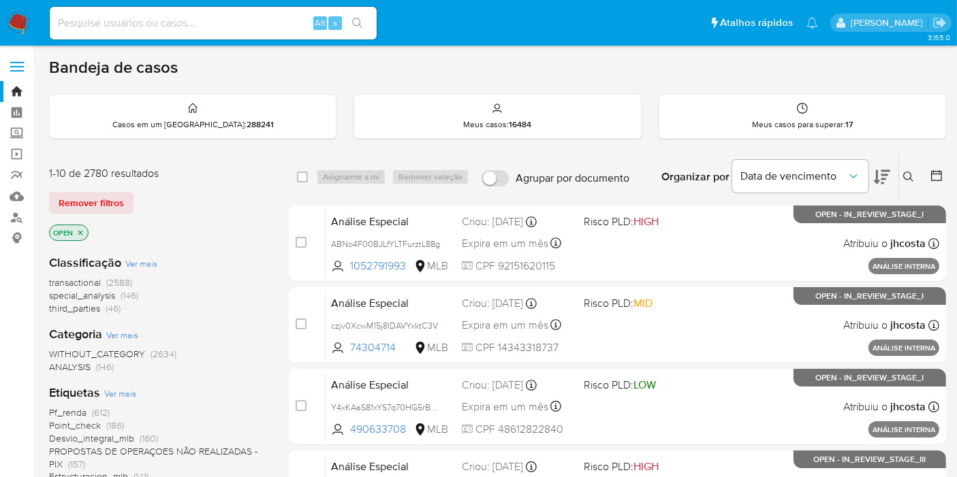
click at [180, 12] on div "Alt s" at bounding box center [213, 23] width 327 height 33
click at [187, 26] on input at bounding box center [213, 23] width 327 height 18
paste input "699242728"
type input "699242728"
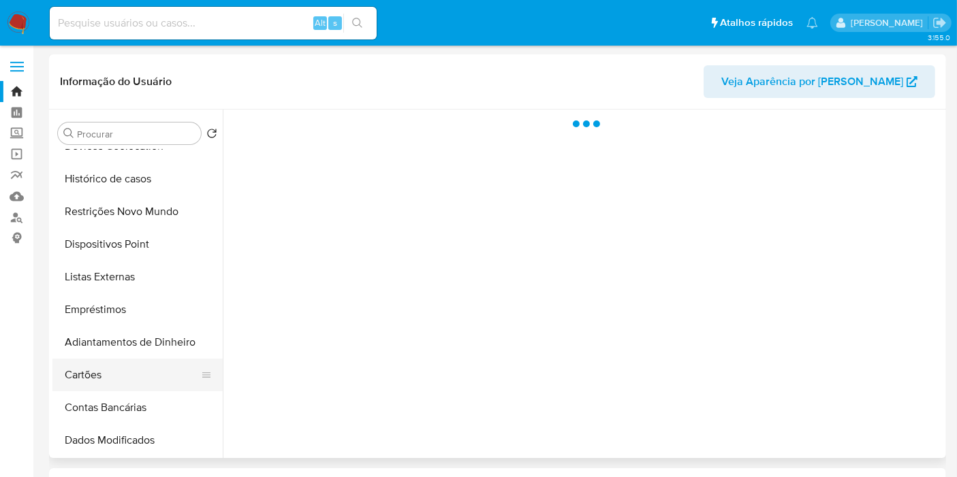
scroll to position [302, 0]
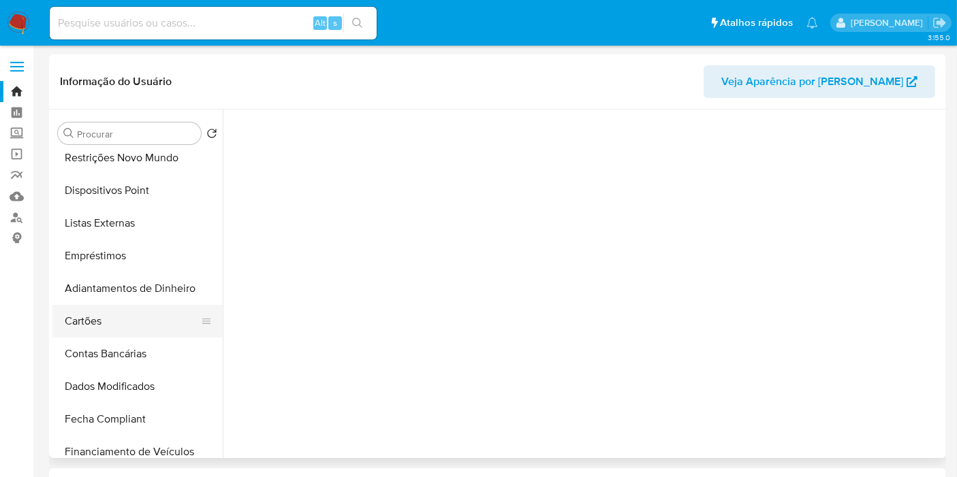
click at [147, 326] on button "Cartões" at bounding box center [131, 321] width 159 height 33
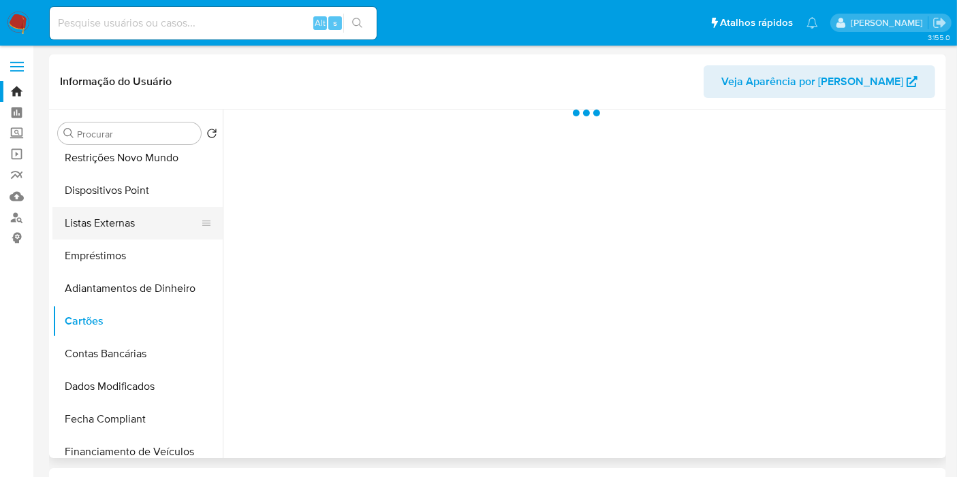
scroll to position [0, 0]
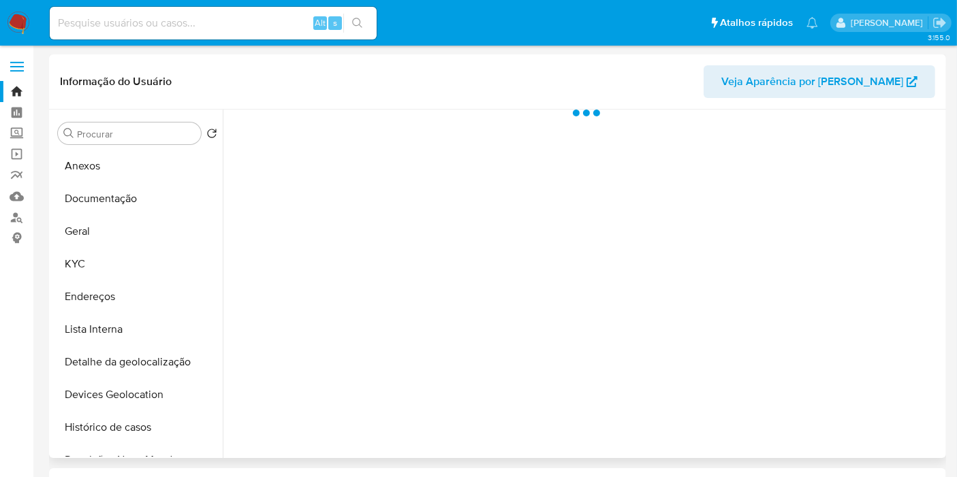
select select "10"
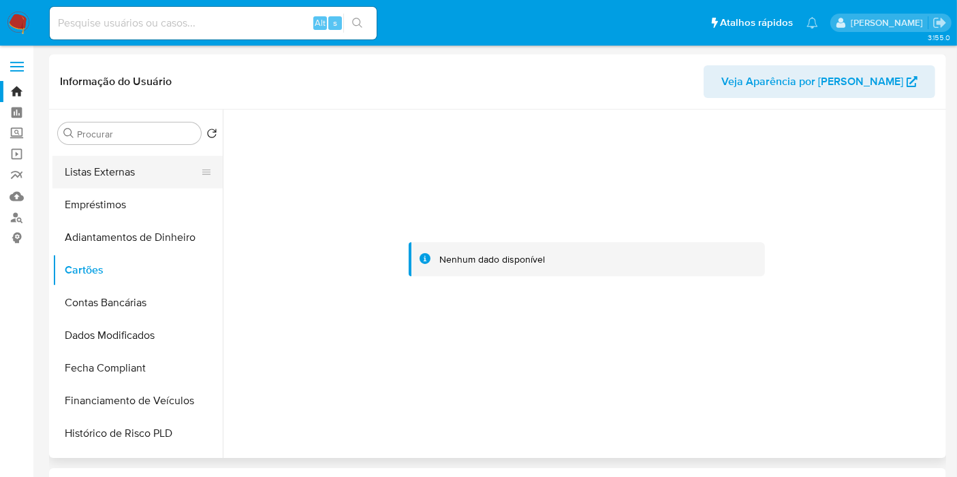
scroll to position [378, 0]
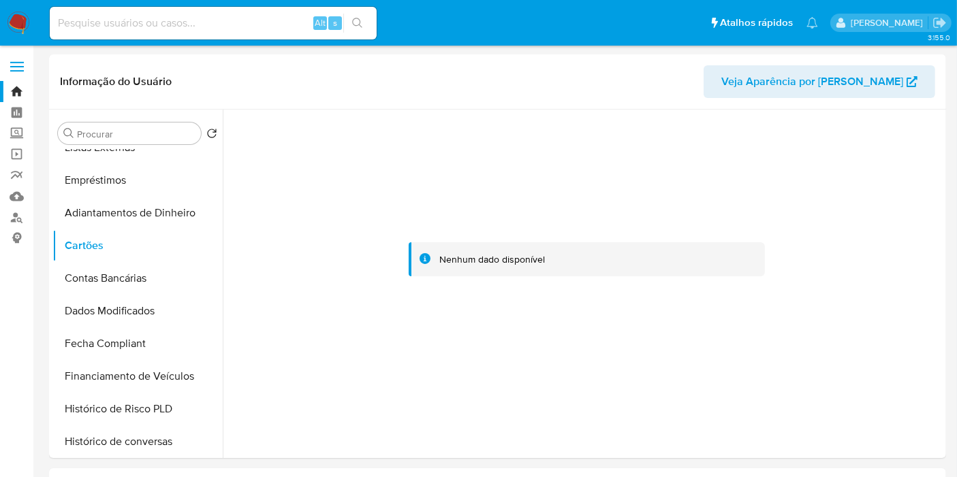
click at [221, 10] on div "Alt s" at bounding box center [213, 23] width 327 height 33
click at [229, 33] on div "Alt s" at bounding box center [213, 23] width 327 height 33
click at [259, 29] on input at bounding box center [213, 23] width 327 height 18
paste input "1991065722"
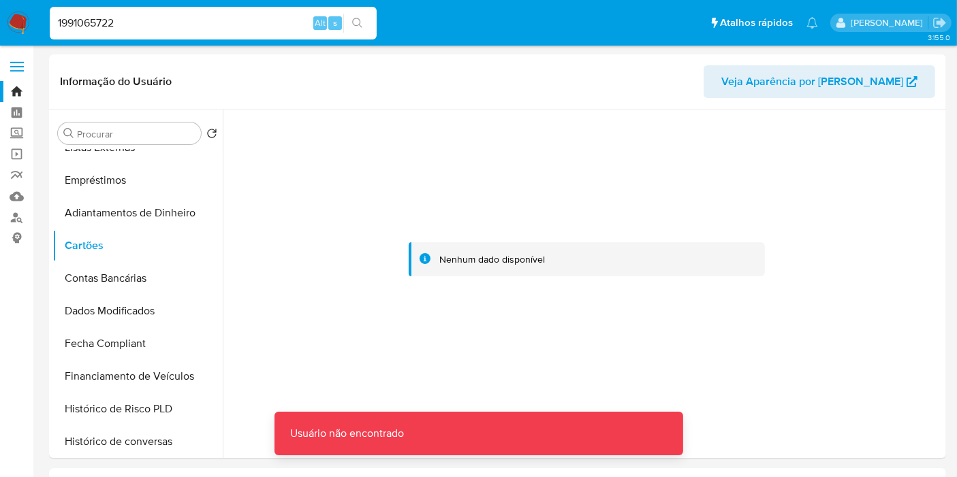
click at [259, 29] on input "1991065722" at bounding box center [213, 23] width 327 height 18
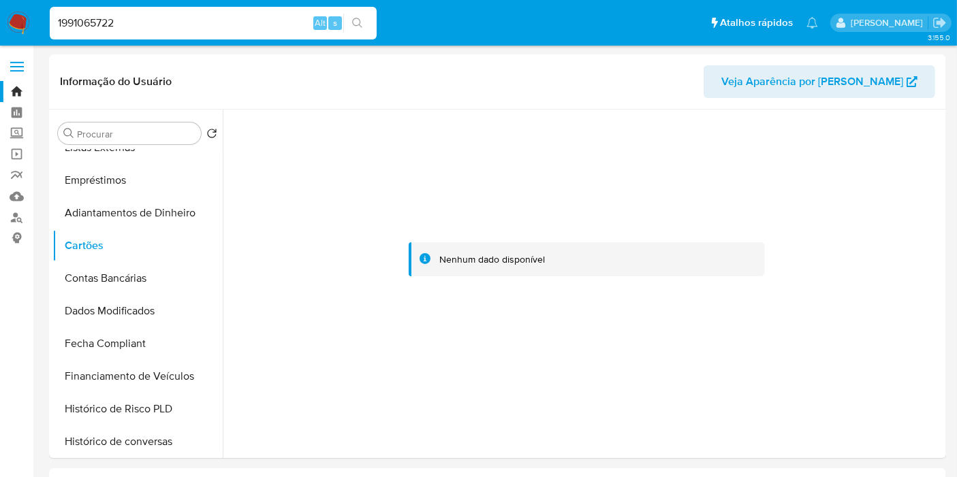
type input "1991065722"
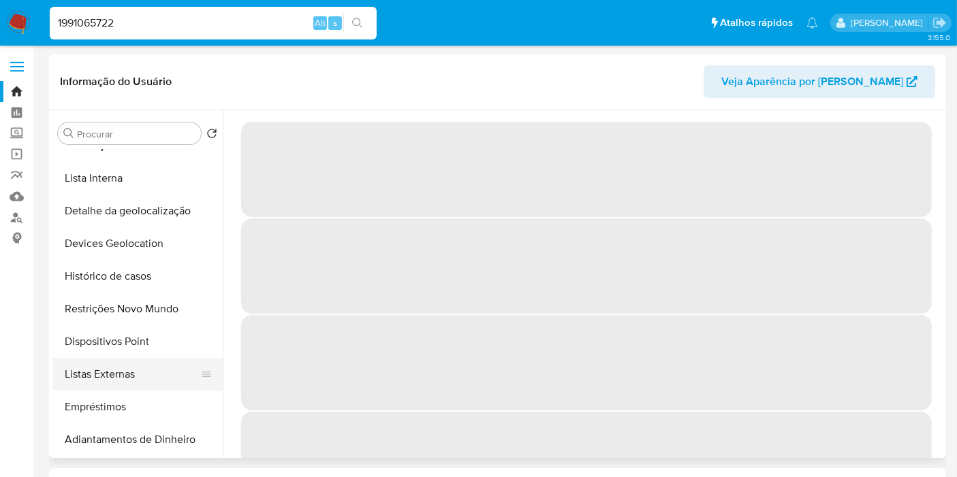
scroll to position [227, 0]
select select "10"
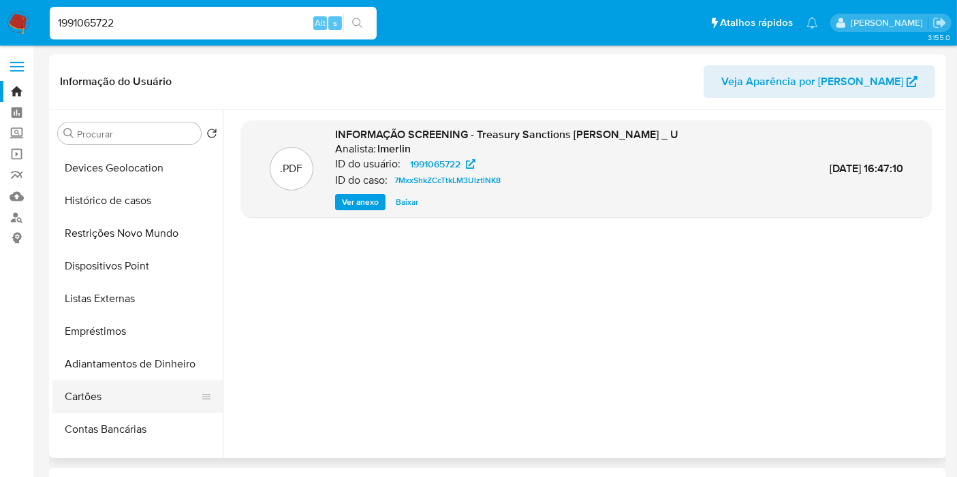
click at [103, 403] on button "Cartões" at bounding box center [131, 397] width 159 height 33
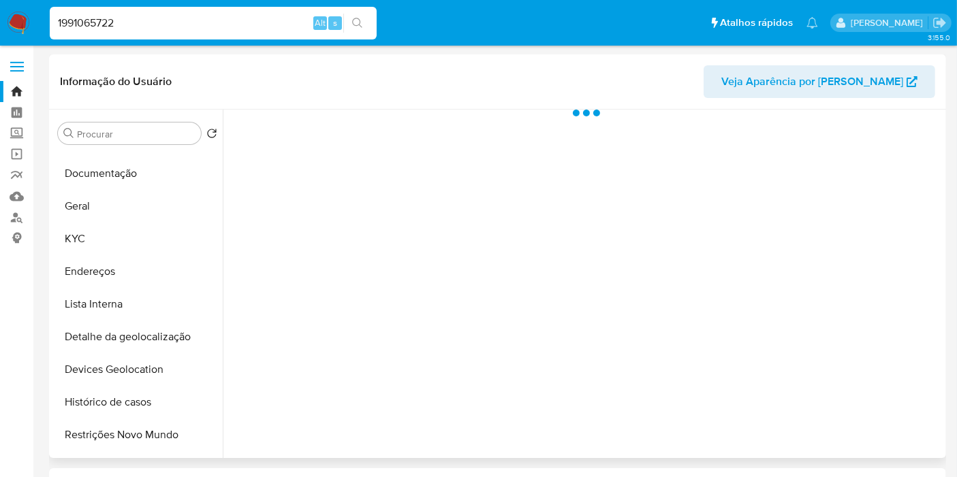
scroll to position [0, 0]
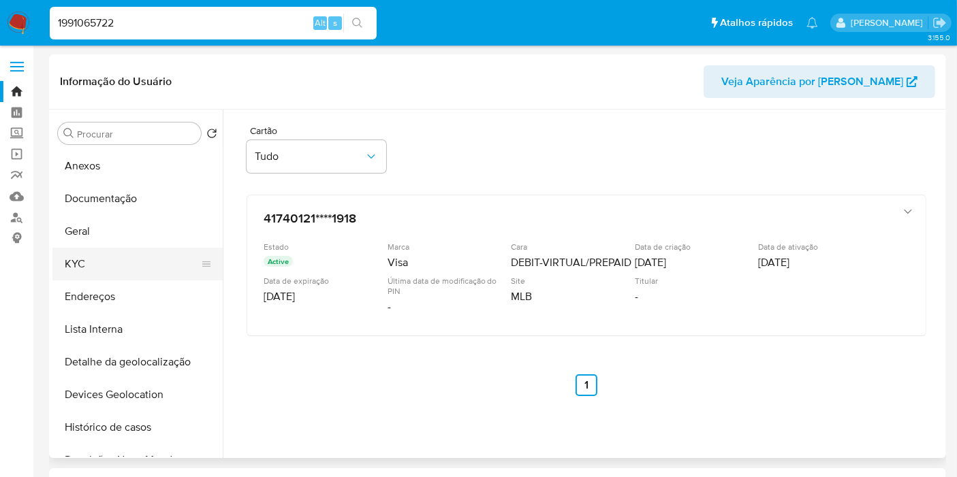
click at [101, 260] on button "KYC" at bounding box center [131, 264] width 159 height 33
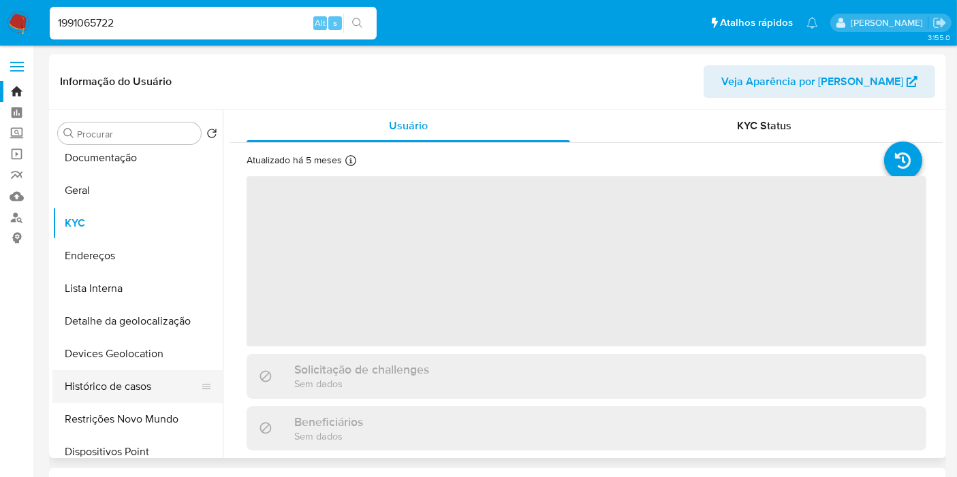
scroll to position [76, 0]
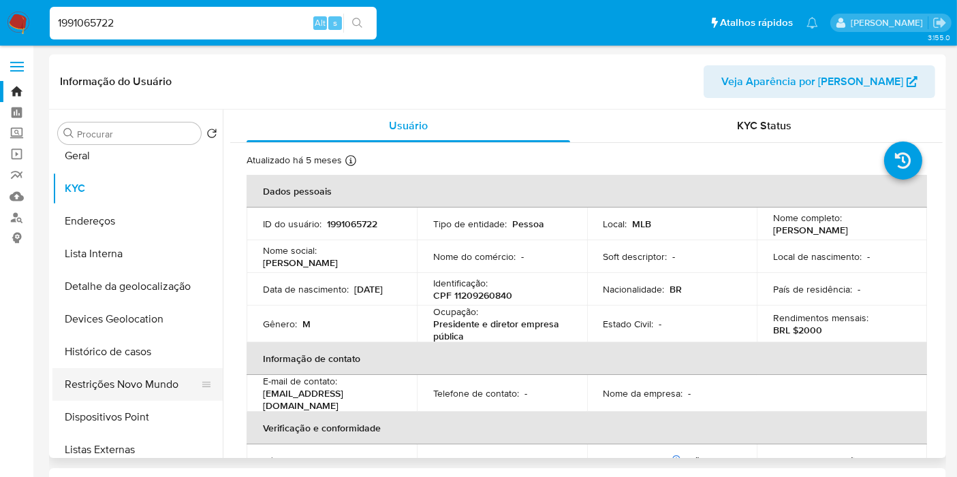
click at [147, 377] on button "Restrições Novo Mundo" at bounding box center [131, 384] width 159 height 33
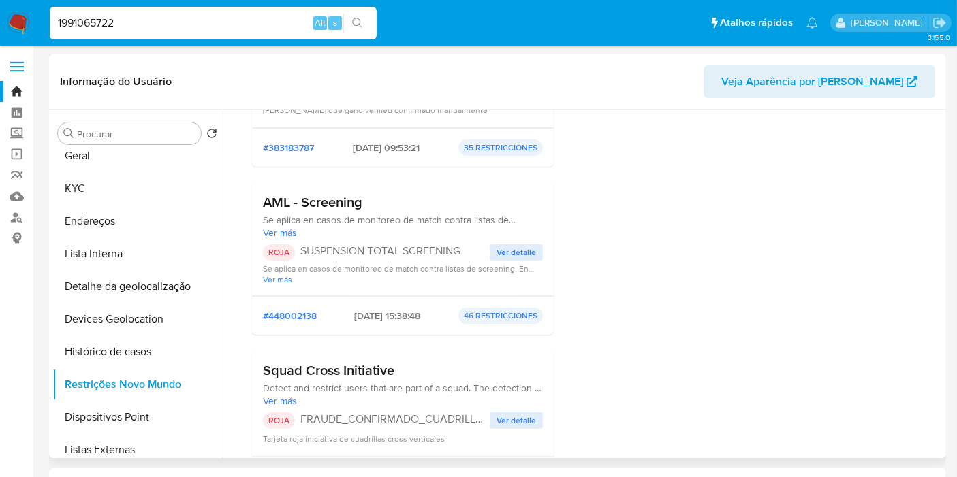
scroll to position [151, 0]
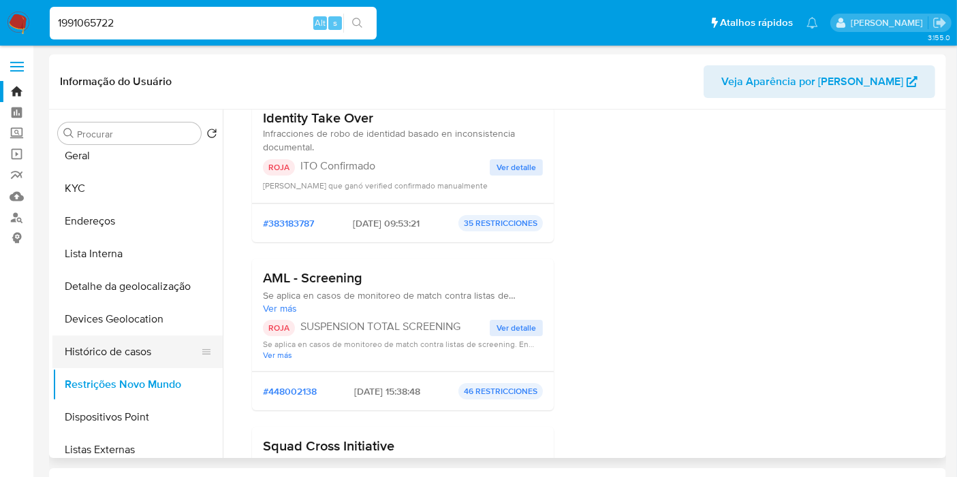
click at [119, 359] on button "Histórico de casos" at bounding box center [131, 352] width 159 height 33
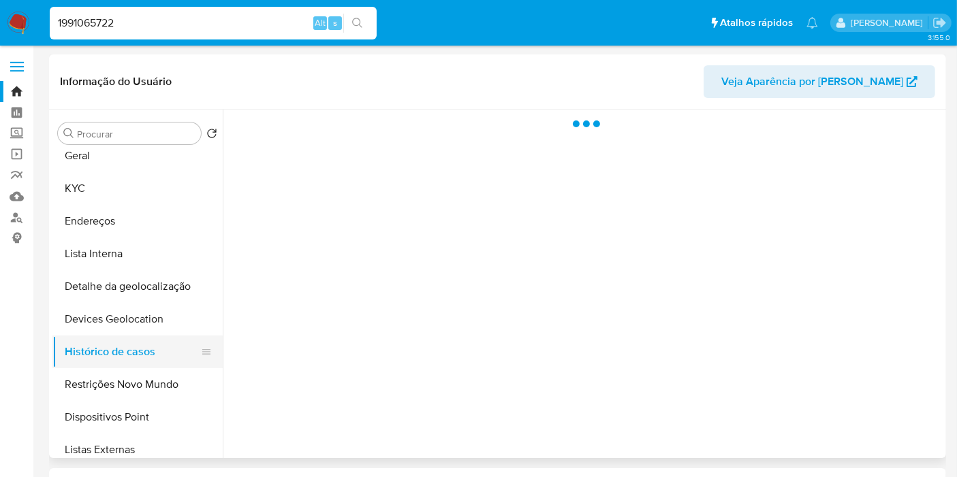
scroll to position [0, 0]
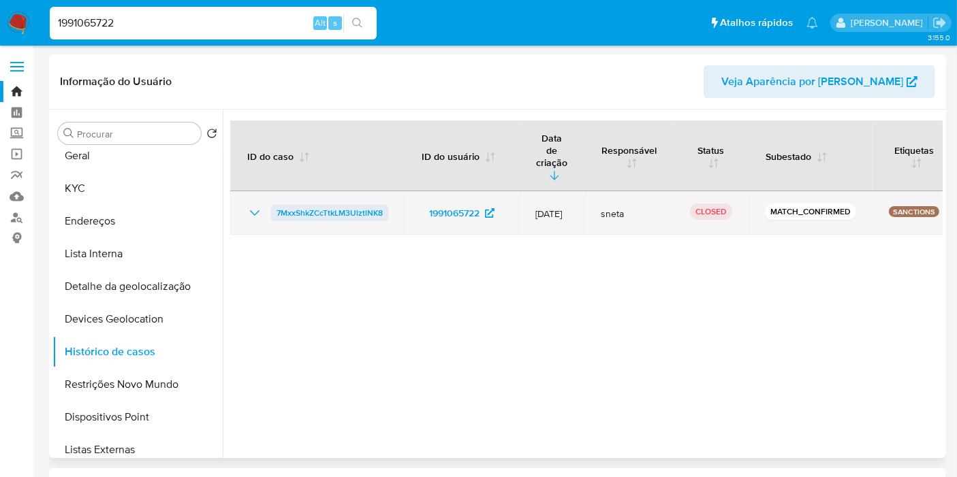
click at [332, 205] on span "7MxxShkZCcTtkLM3UlztlNK8" at bounding box center [329, 213] width 106 height 16
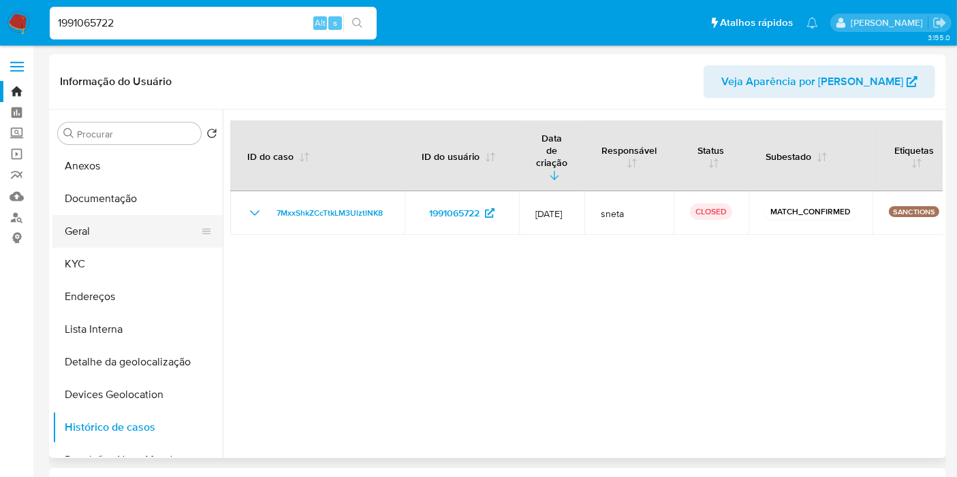
click at [91, 228] on button "Geral" at bounding box center [131, 231] width 159 height 33
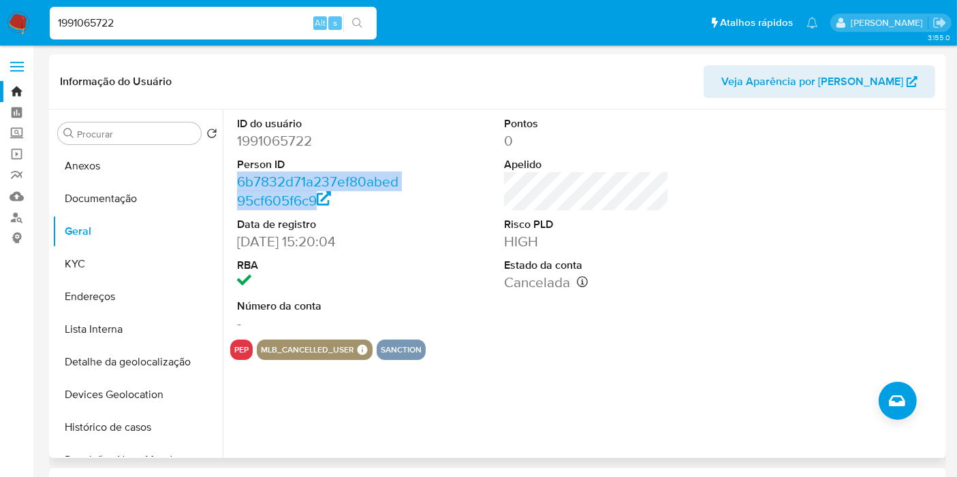
drag, startPoint x: 372, startPoint y: 204, endPoint x: 232, endPoint y: 185, distance: 141.6
click at [232, 185] on div "ID do usuário 1991065722 Person ID 6b7832d71a237ef80abed95cf605f6c9 Data de reg…" at bounding box center [319, 225] width 178 height 230
copy link "6b7832d71a237ef80abed95cf605f6c9"
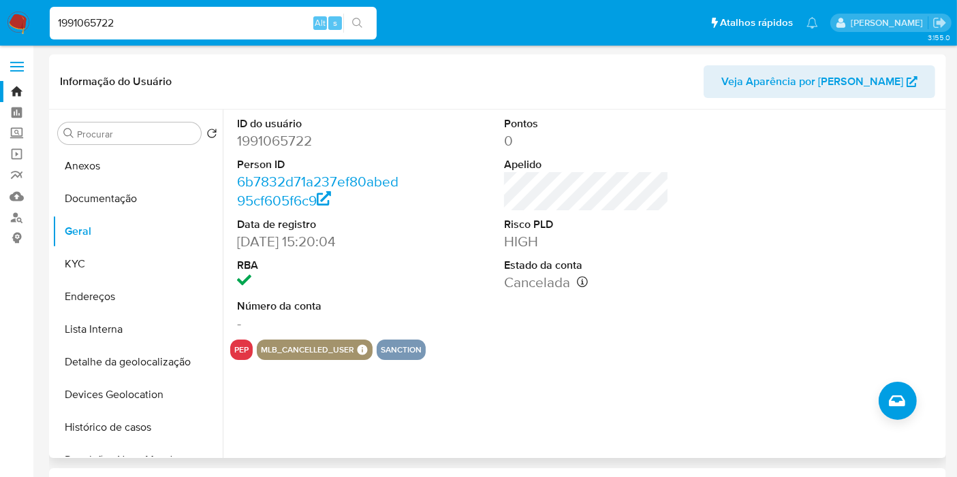
click at [272, 137] on dd "1991065722" at bounding box center [319, 140] width 165 height 19
copy dd "1991065722"
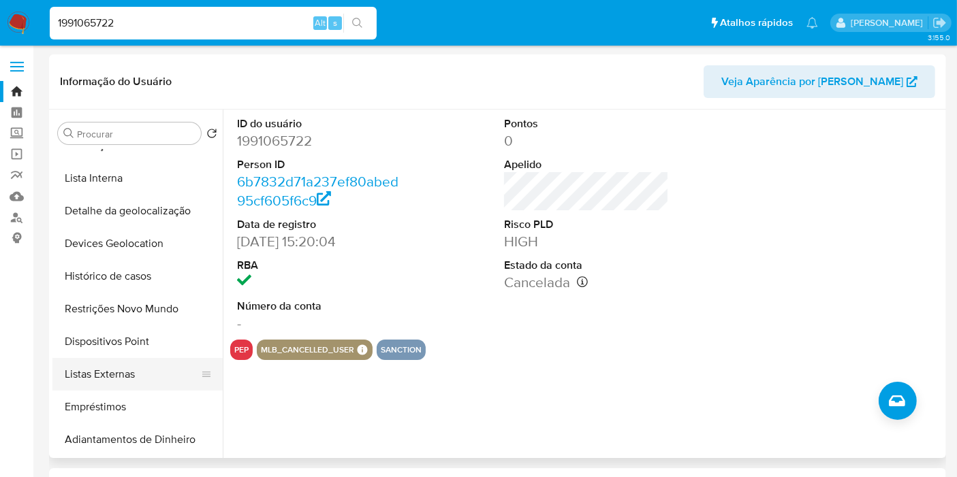
scroll to position [227, 0]
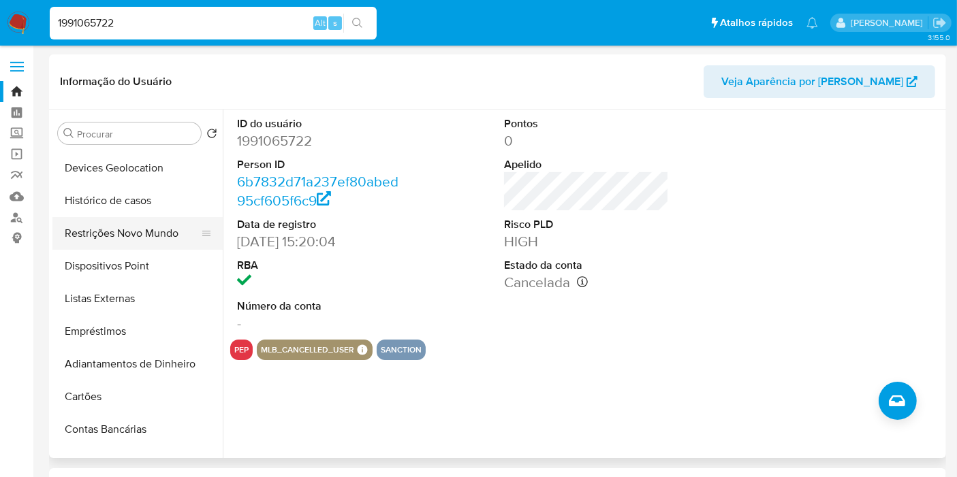
click at [136, 223] on button "Restrições Novo Mundo" at bounding box center [131, 233] width 159 height 33
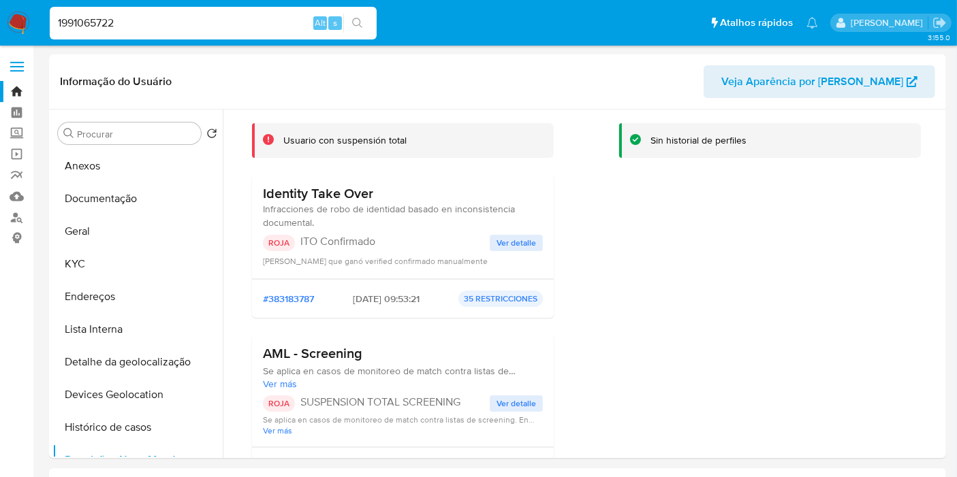
scroll to position [76, 0]
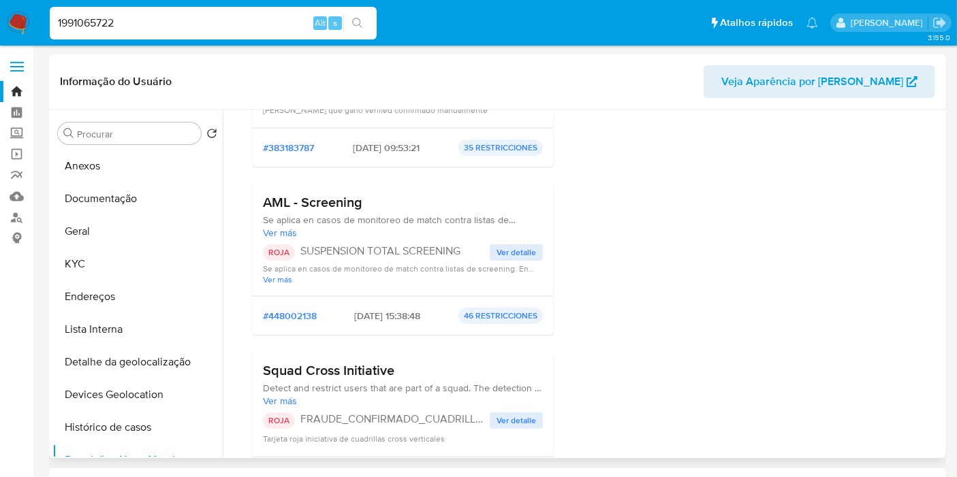
scroll to position [0, 0]
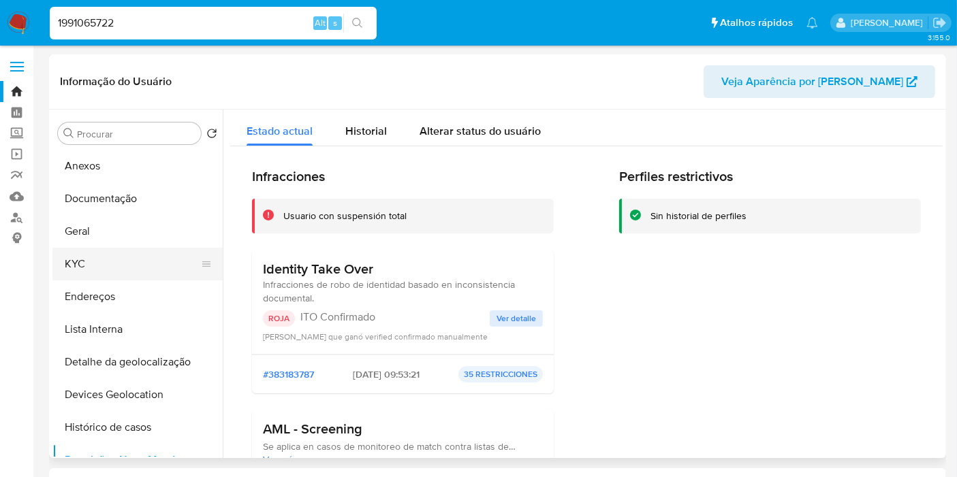
click at [93, 264] on button "KYC" at bounding box center [131, 264] width 159 height 33
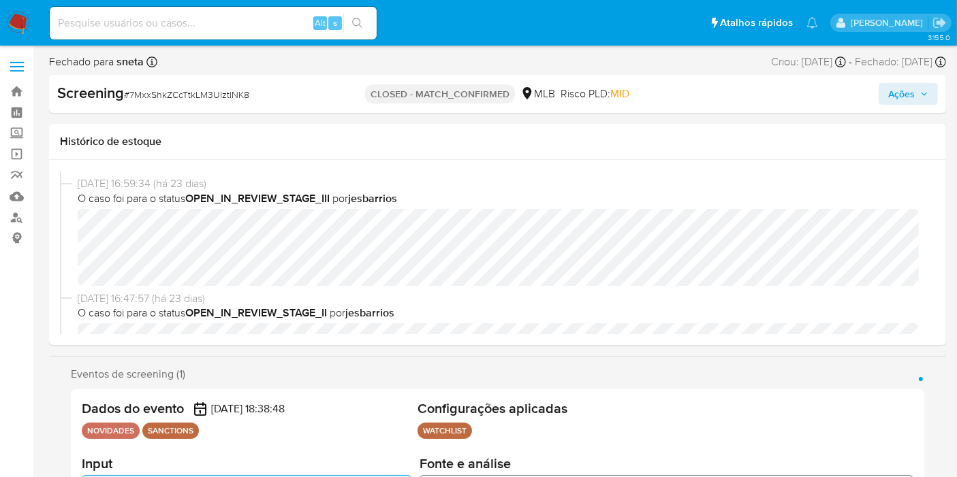
select select "10"
